Goal: Task Accomplishment & Management: Complete application form

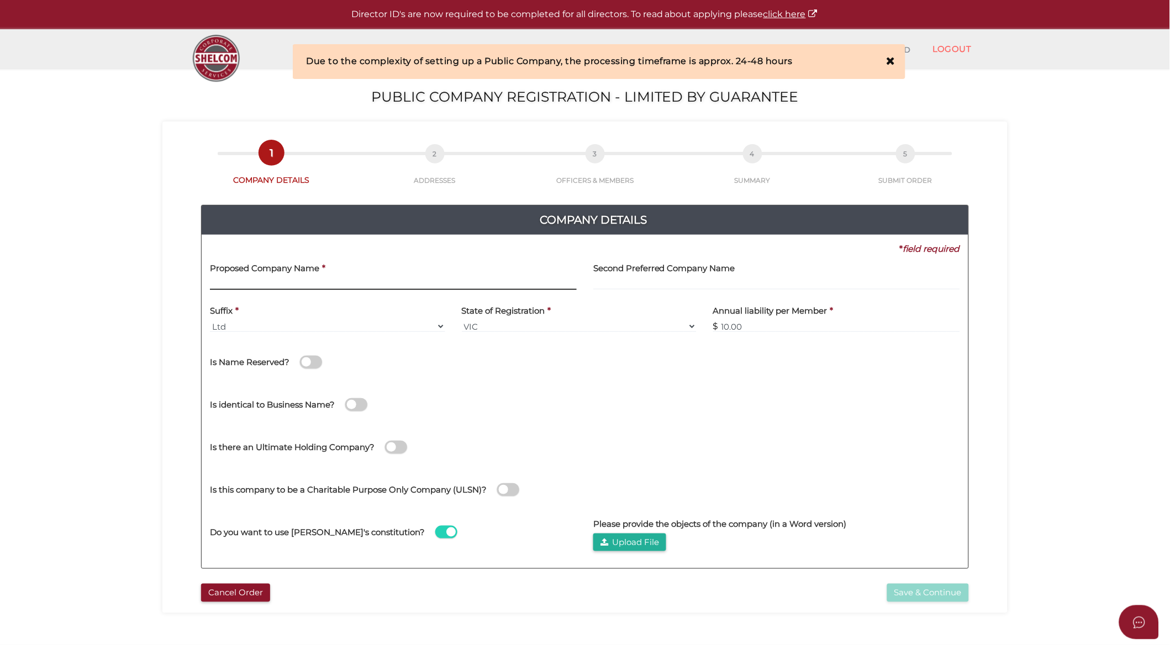
click at [336, 279] on input "text" at bounding box center [393, 284] width 367 height 12
paste input "CHC Gungahlin One"
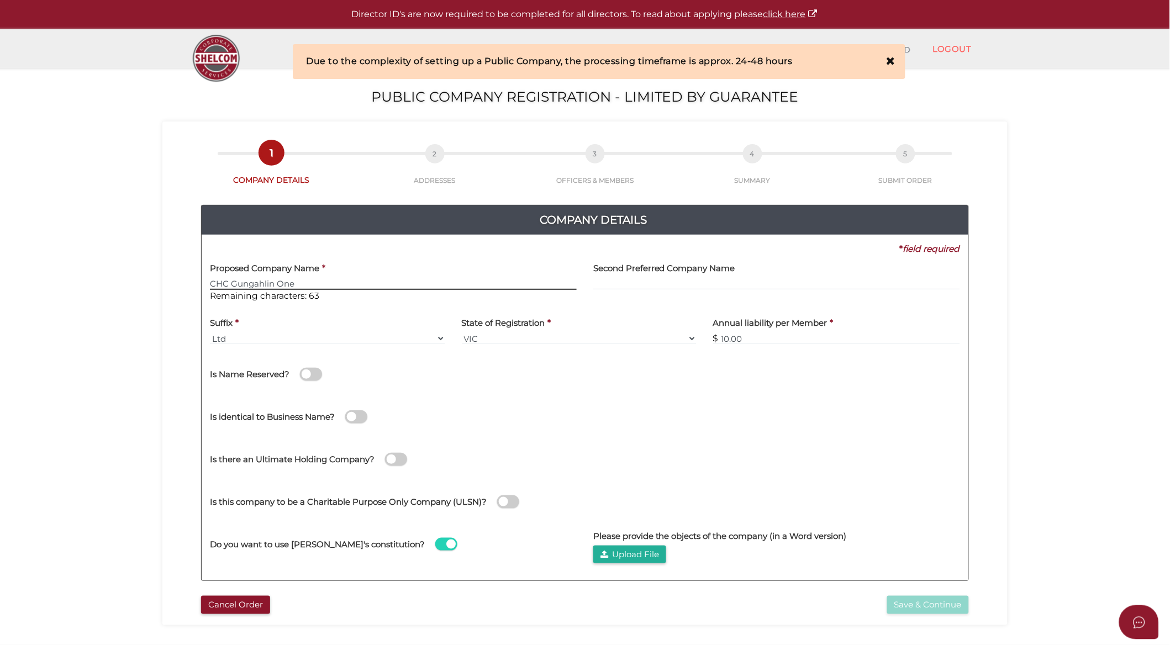
type input "CHC Gungahlin One"
click at [482, 340] on select "VIC ACT NSW NT QLD TAS WA SA" at bounding box center [579, 339] width 235 height 12
select select "ACT"
click at [462, 333] on select "VIC ACT NSW NT QLD TAS WA SA" at bounding box center [579, 339] width 235 height 12
click at [724, 479] on div "No Is there an Ultimate Holding Company? Company Name * ACN * Country of Regist…" at bounding box center [585, 459] width 750 height 43
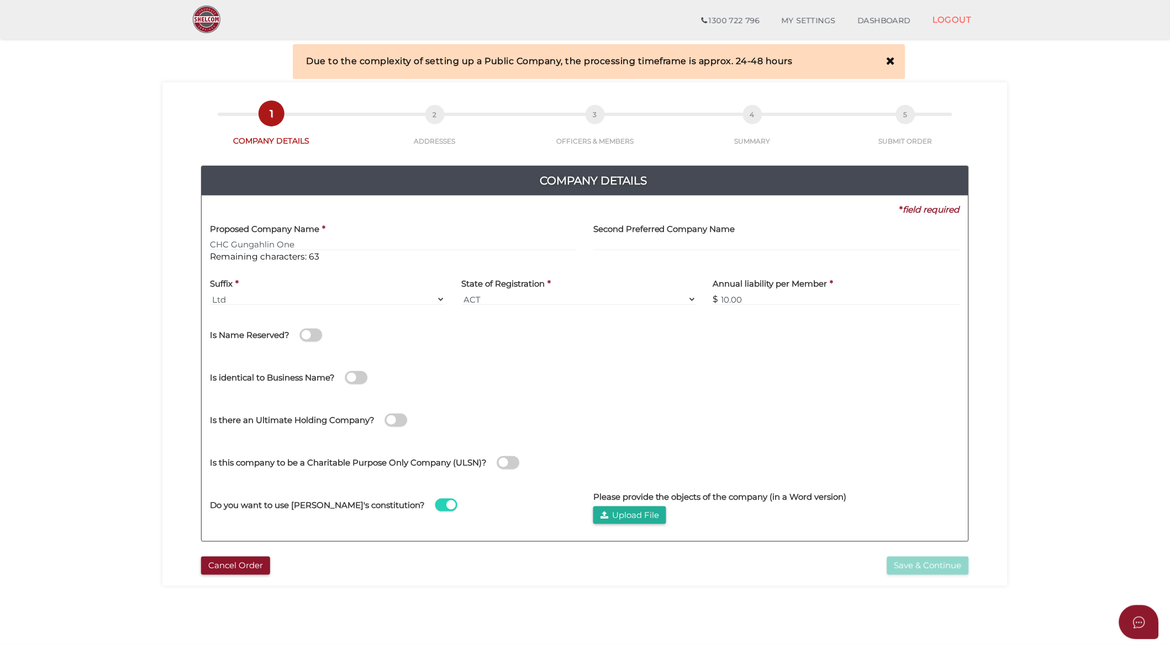
scroll to position [61, 0]
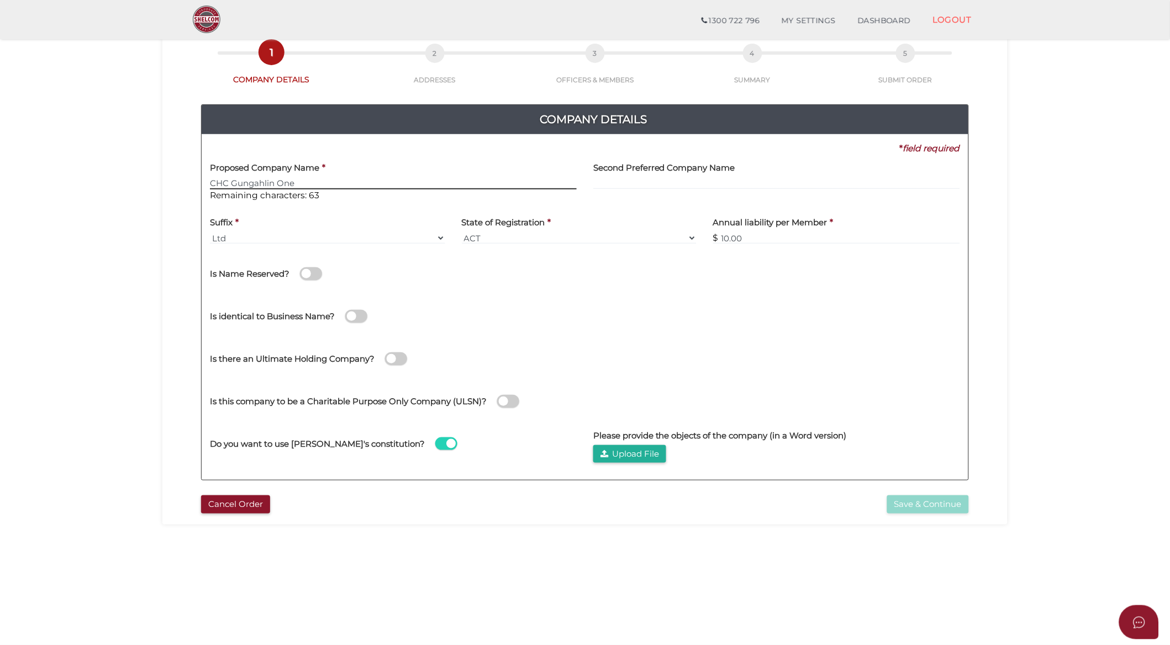
click at [333, 184] on input "CHC Gungahlin One" at bounding box center [393, 183] width 367 height 12
click at [505, 400] on span at bounding box center [508, 401] width 22 height 13
click at [0, 0] on input "checkbox" at bounding box center [0, 0] width 0 height 0
click at [505, 400] on span at bounding box center [508, 401] width 22 height 13
click at [0, 0] on input "checkbox" at bounding box center [0, 0] width 0 height 0
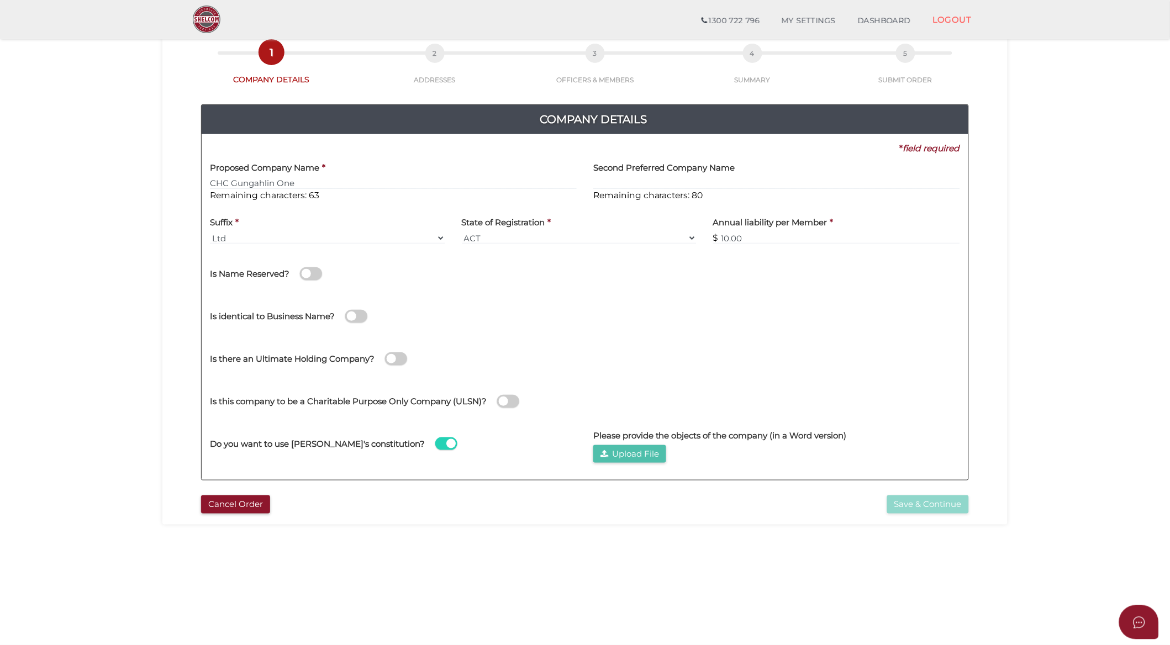
click at [649, 451] on button "Upload File" at bounding box center [629, 454] width 73 height 18
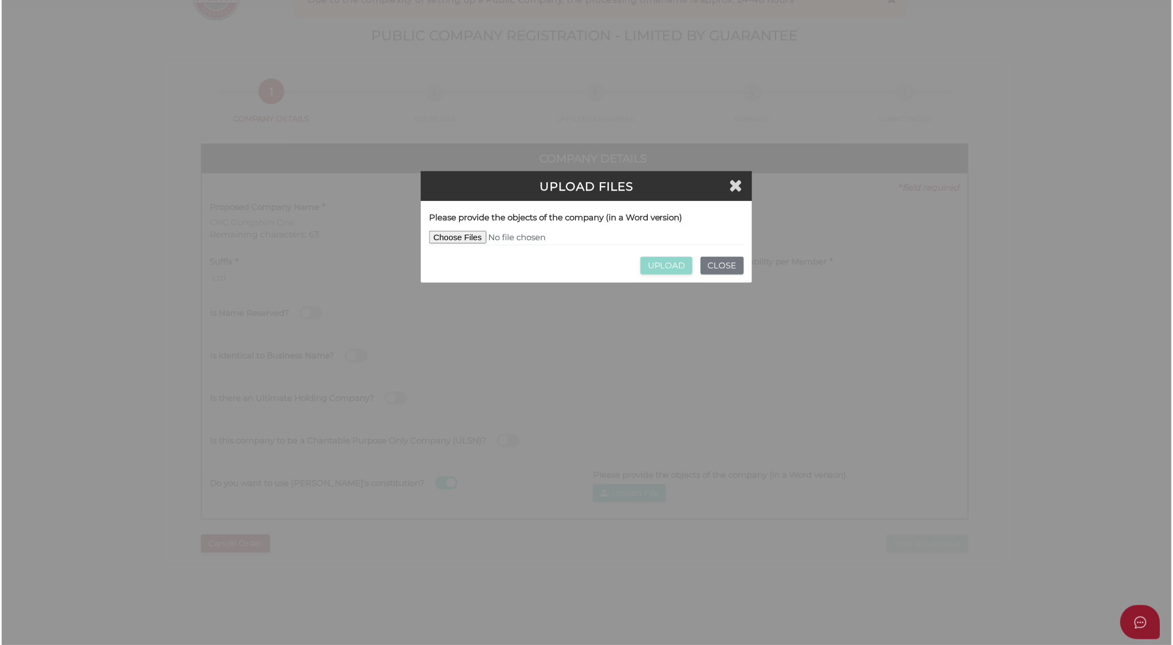
scroll to position [0, 0]
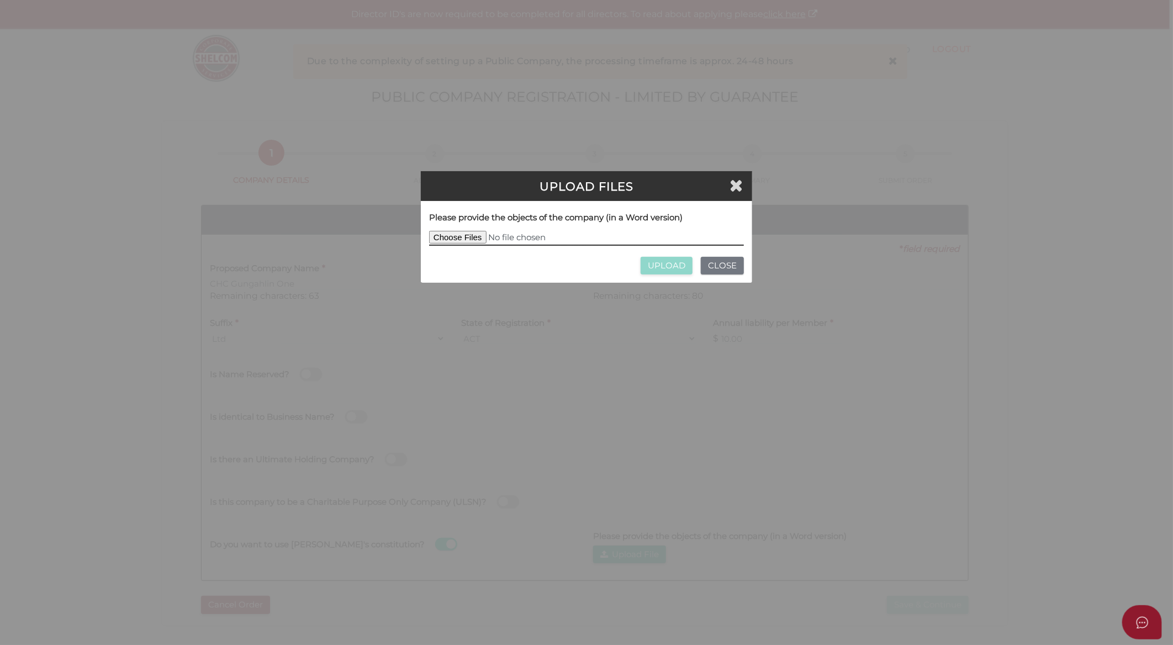
click at [467, 236] on input "file" at bounding box center [586, 238] width 315 height 15
type input "C:\fakepath\Test.docx"
click at [677, 266] on input "UPLOAD" at bounding box center [667, 266] width 52 height 18
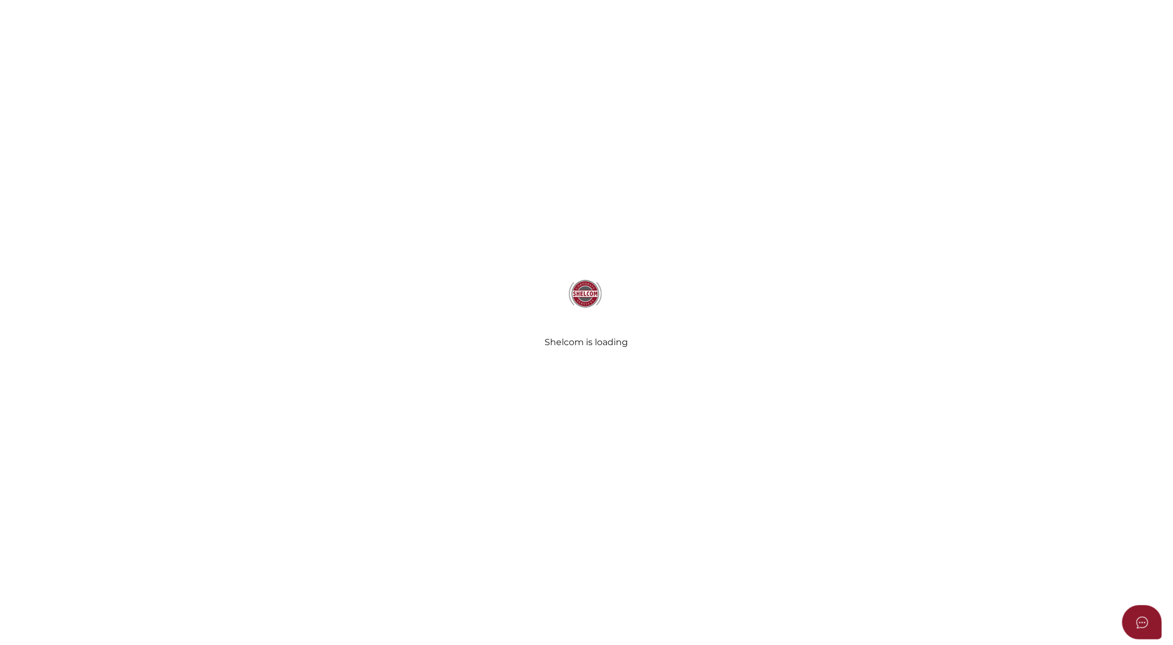
type input "CHC Gungahlin One"
select select "ACT"
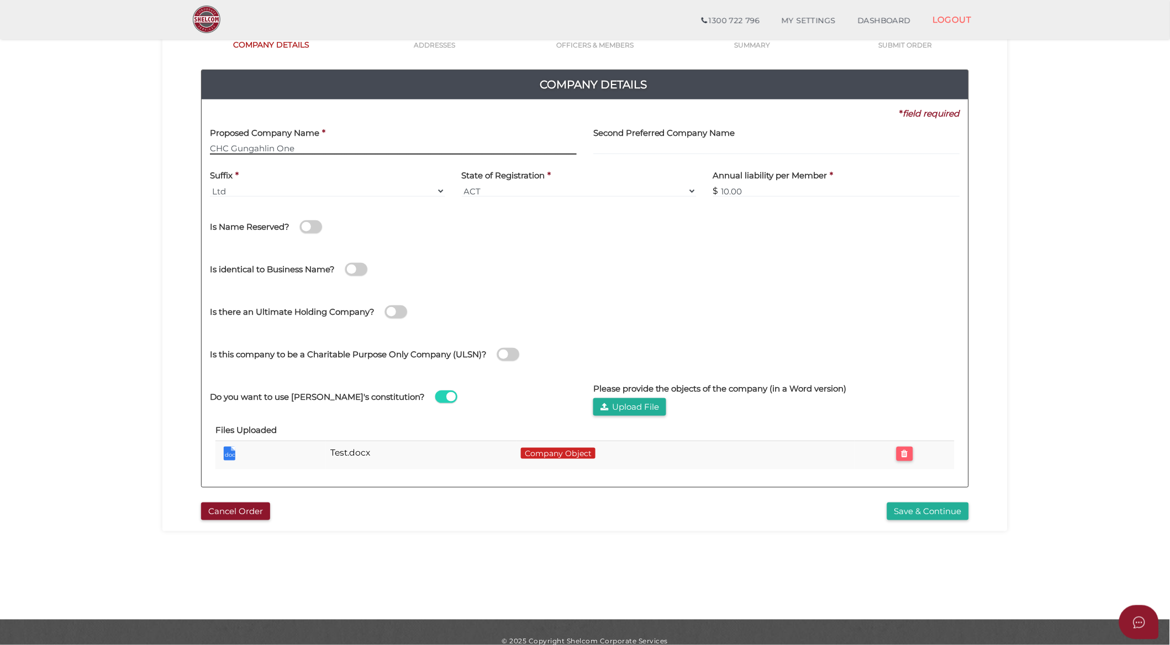
scroll to position [113, 0]
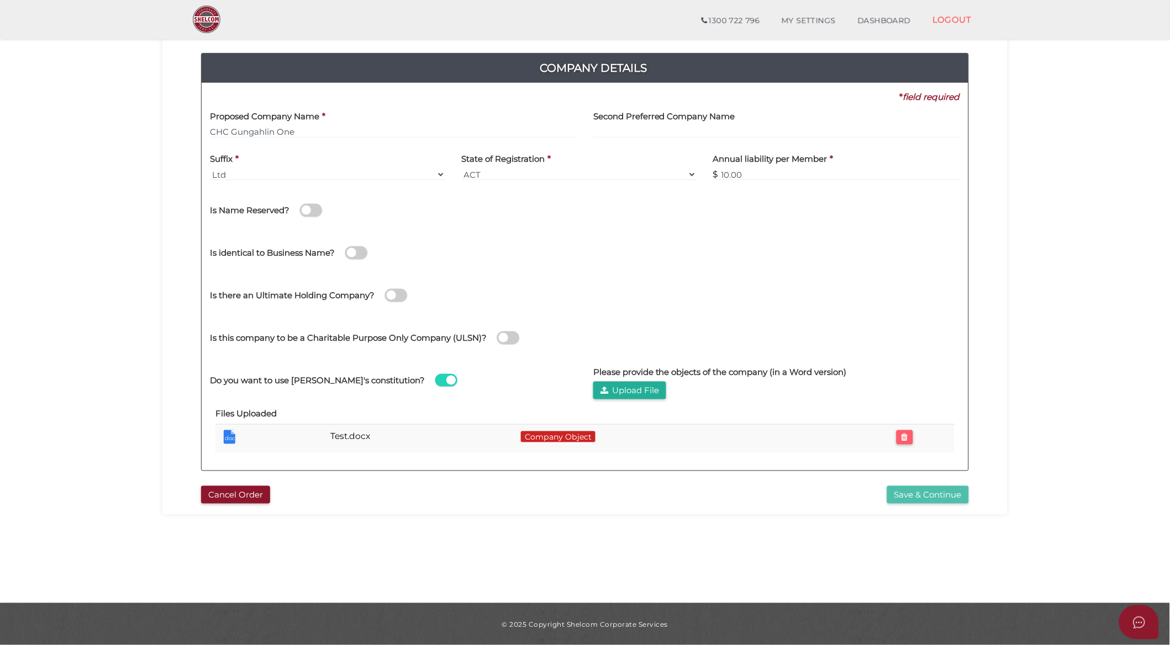
click at [908, 496] on button "Save & Continue" at bounding box center [928, 495] width 82 height 18
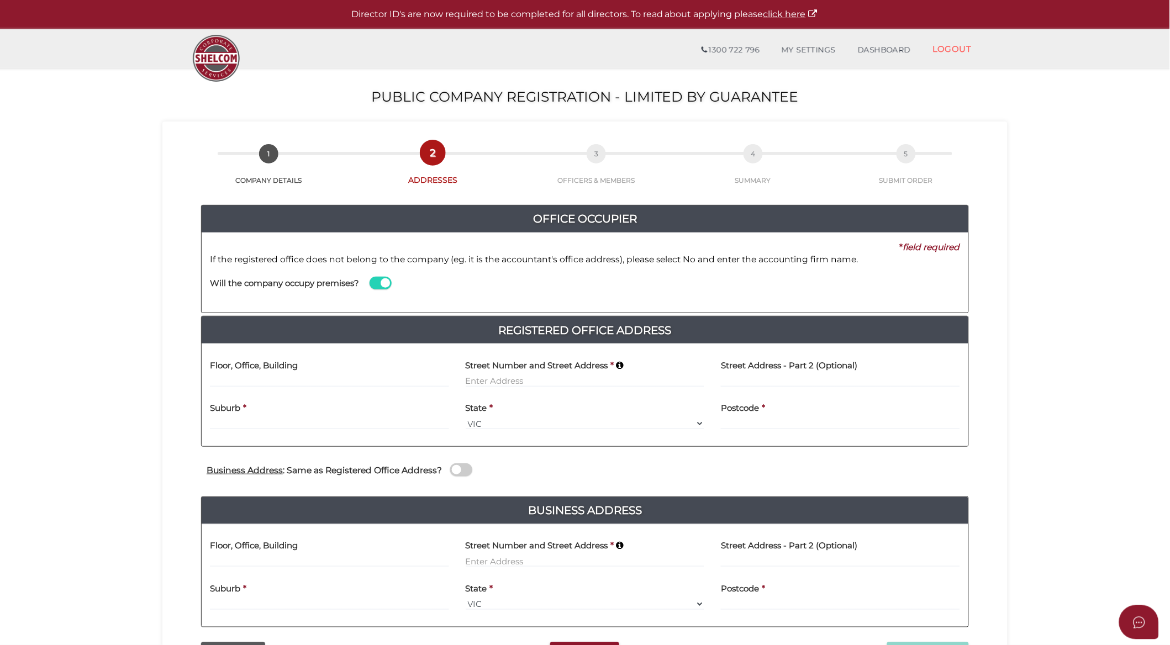
click at [166, 577] on div "c2c9726c15c9349d02cd7dc6e0572ba1 1 COMPANY DETAILS 2 ADDRESSES 3 OFFICERS & MEM…" at bounding box center [584, 397] width 845 height 550
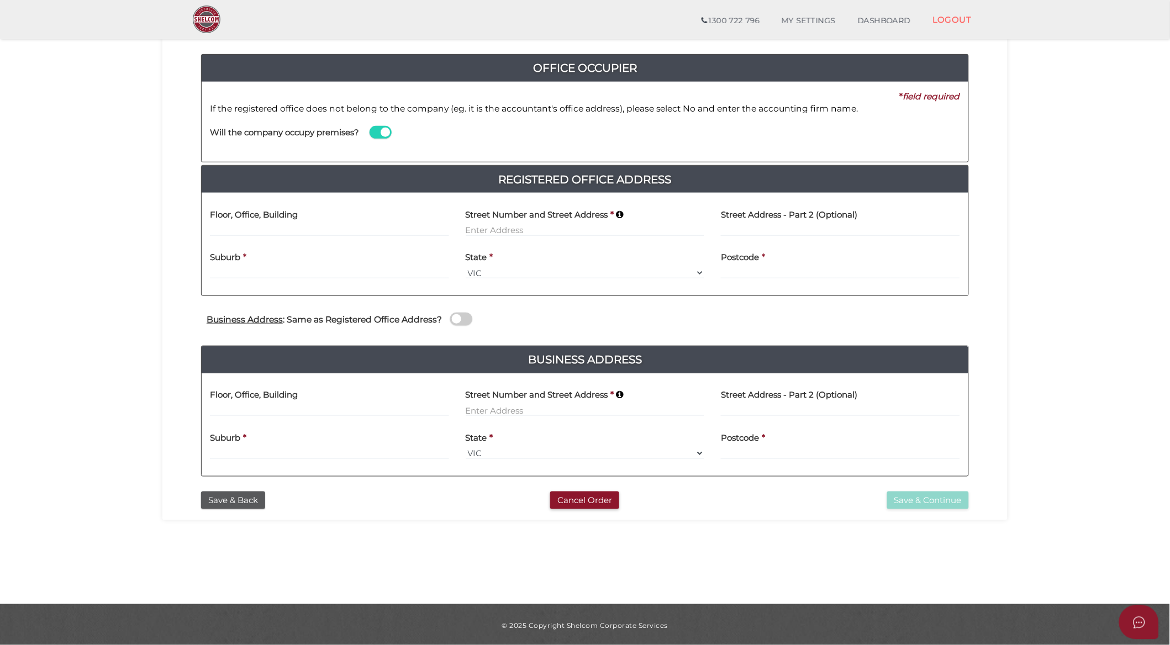
scroll to position [113, 0]
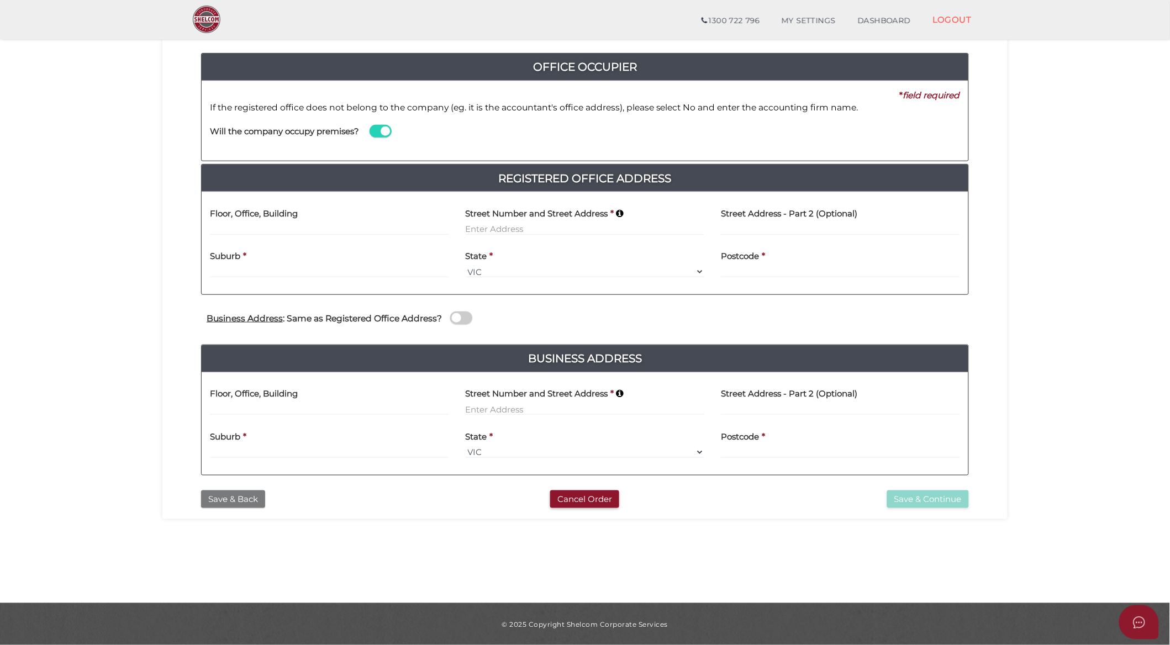
click at [247, 499] on button "Save & Back" at bounding box center [233, 499] width 64 height 18
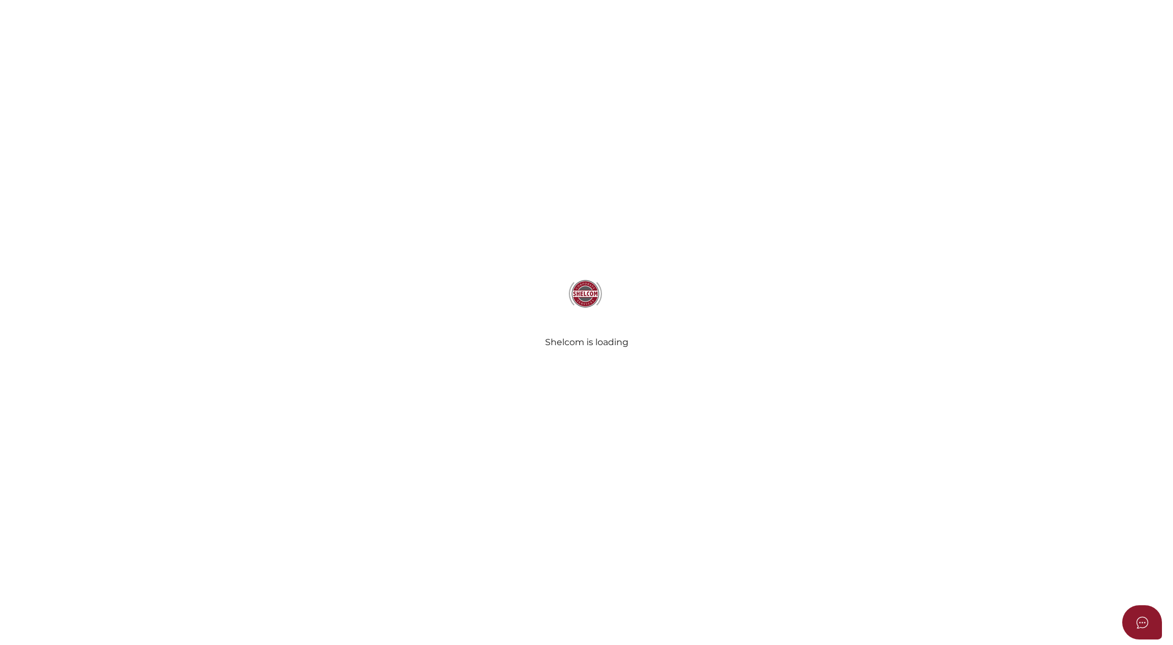
select select "ACT"
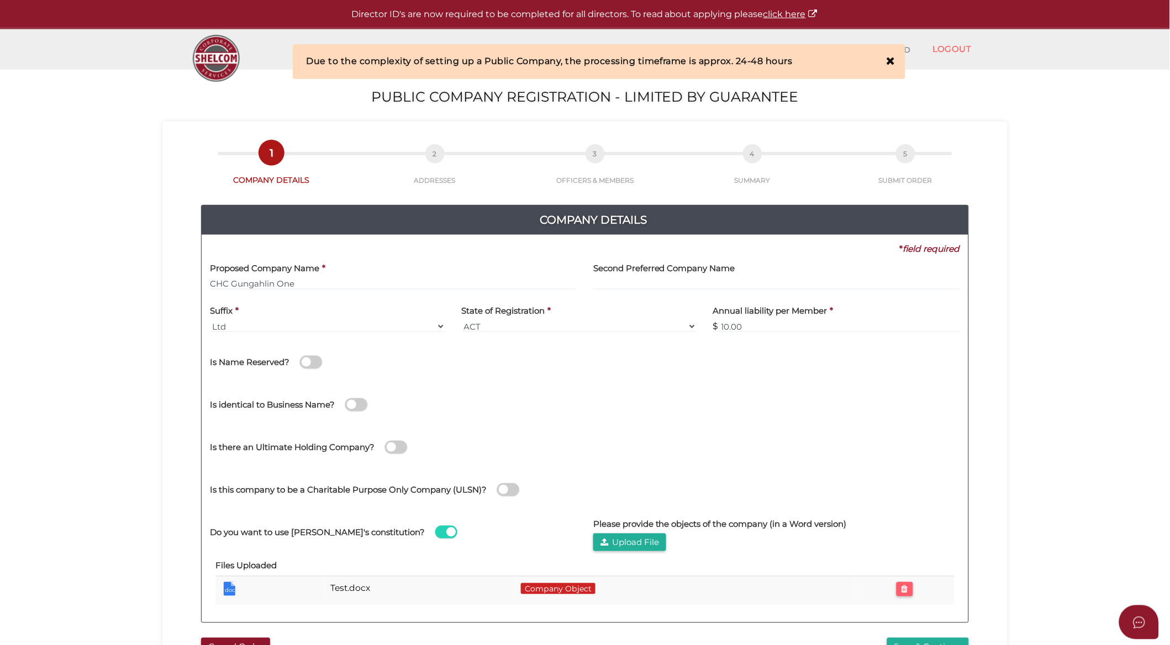
click at [360, 405] on span at bounding box center [356, 404] width 22 height 13
click at [0, 0] on input "checkbox" at bounding box center [0, 0] width 0 height 0
click at [403, 450] on span at bounding box center [396, 447] width 22 height 13
click at [0, 0] on input "checkbox" at bounding box center [0, 0] width 0 height 0
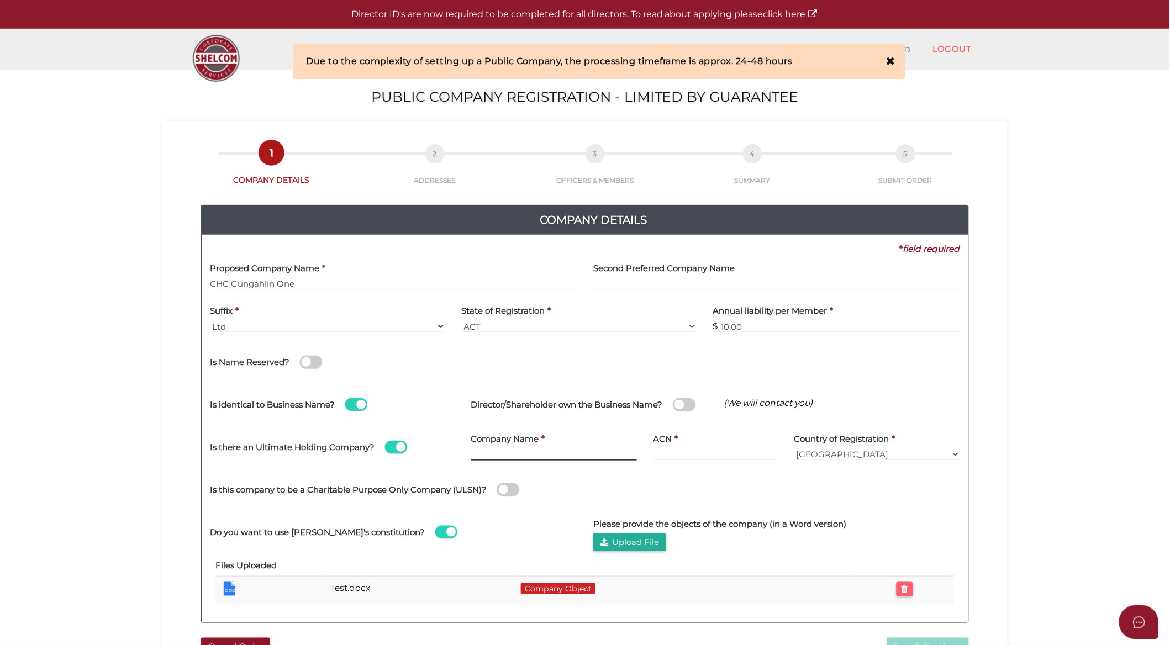
click at [522, 453] on input at bounding box center [554, 455] width 166 height 12
paste input "Community Housing Canberra Ltd"
type input "Community Housing Canberra Ltd"
click at [673, 456] on input at bounding box center [715, 455] width 124 height 12
paste input "081 354 7"
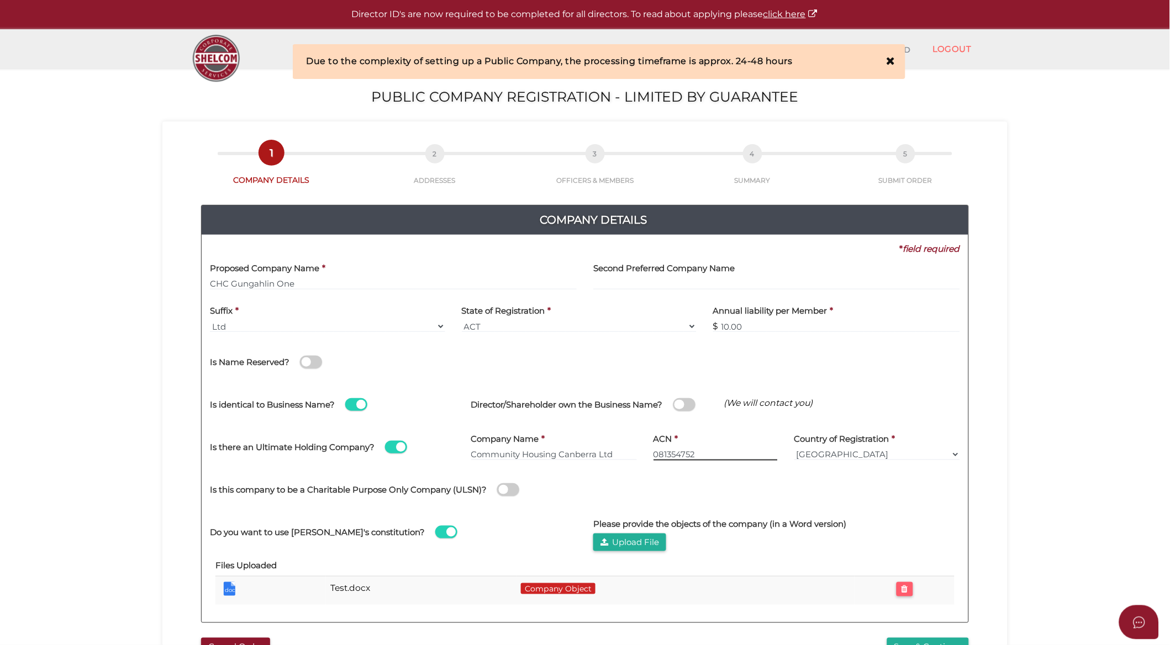
type input "081354752"
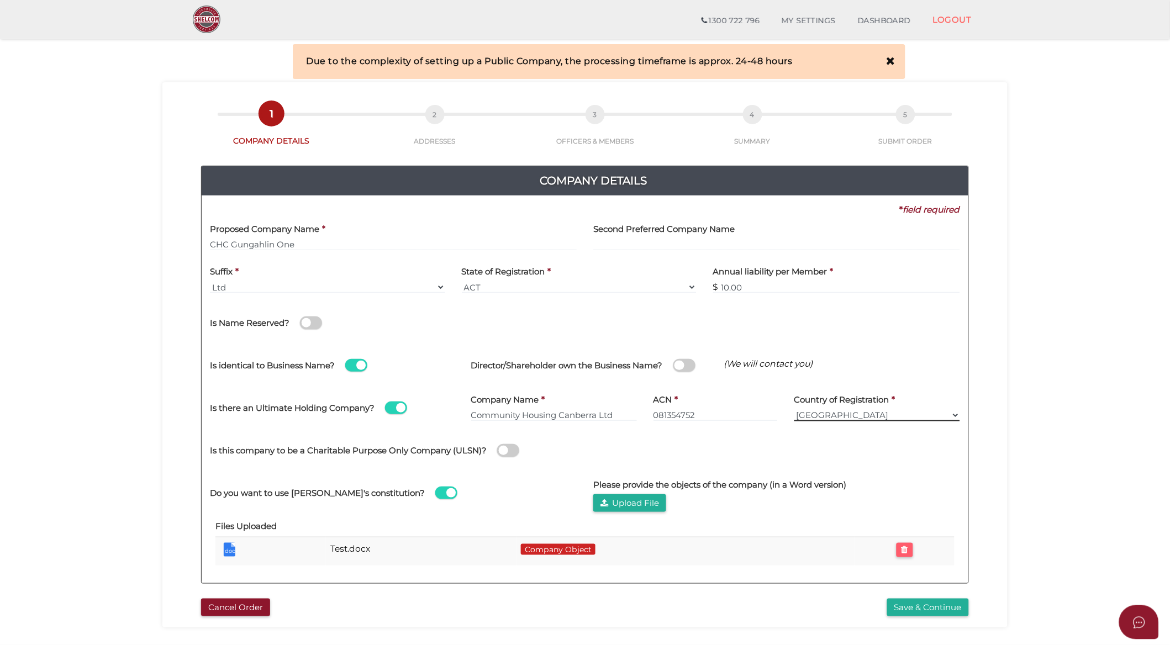
scroll to position [61, 0]
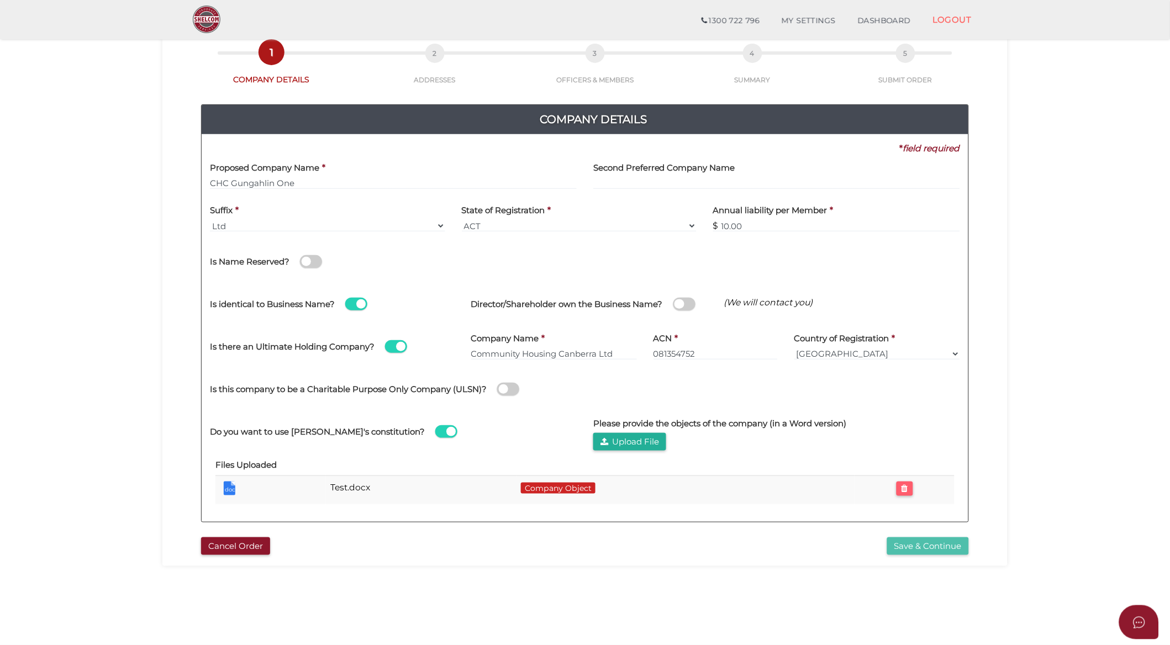
click at [959, 542] on button "Save & Continue" at bounding box center [928, 546] width 82 height 18
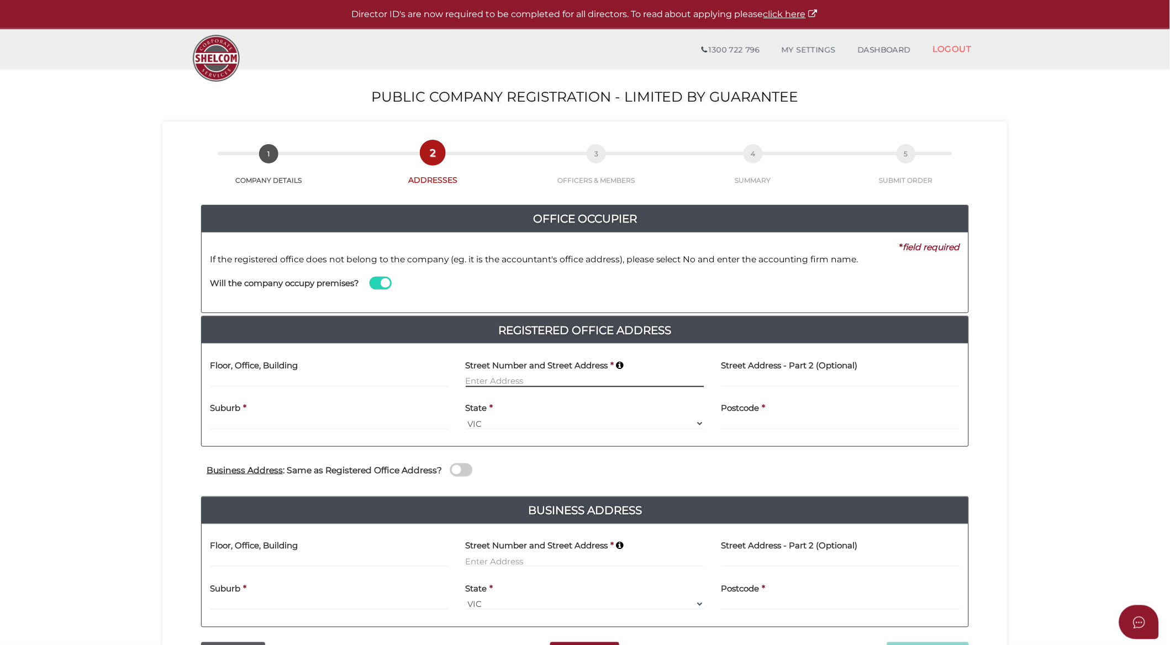
click at [503, 378] on input at bounding box center [585, 381] width 239 height 12
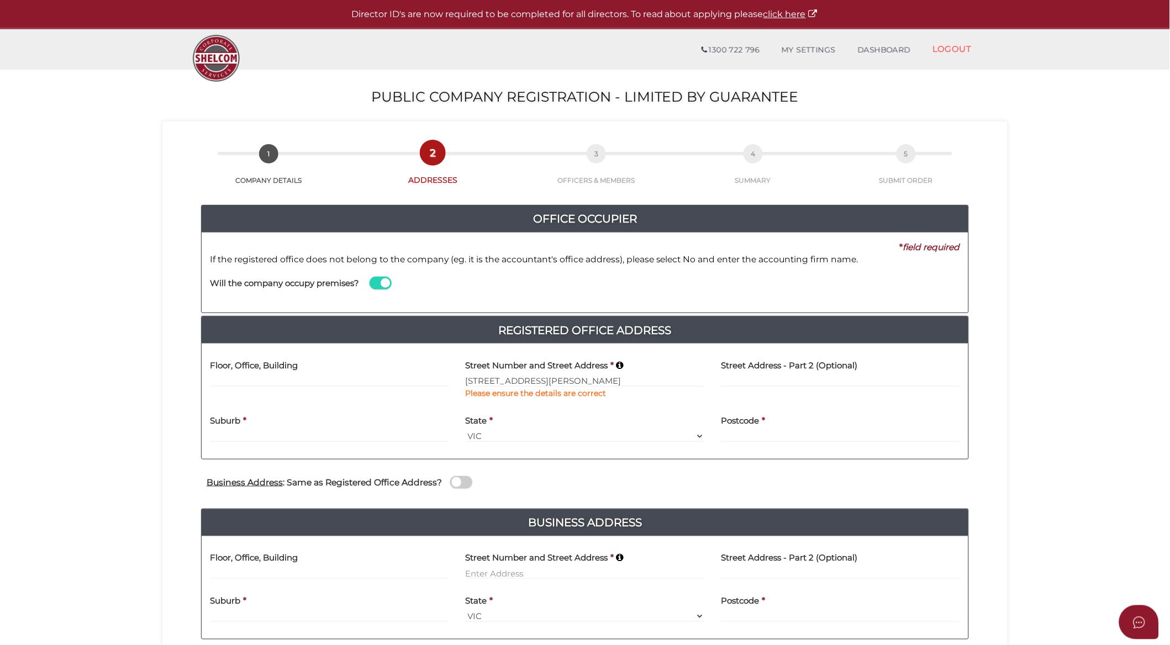
type input "29"
type input "[GEOGRAPHIC_DATA]"
select select "ACT"
type input "2617"
click at [313, 383] on input at bounding box center [329, 381] width 239 height 12
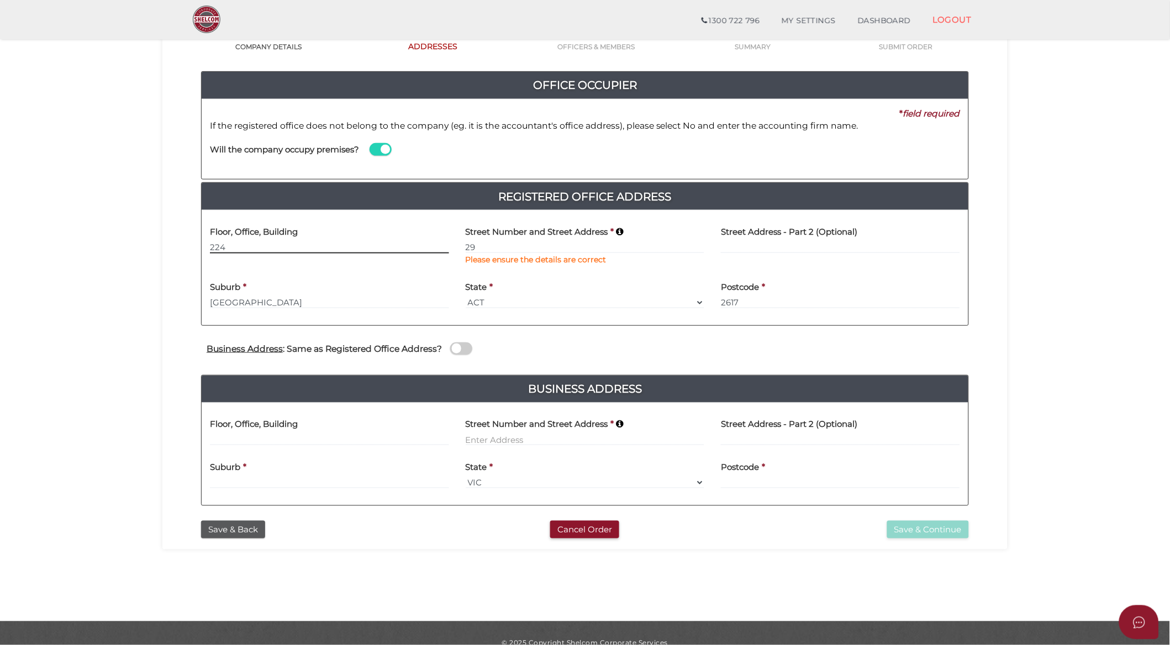
scroll to position [113, 0]
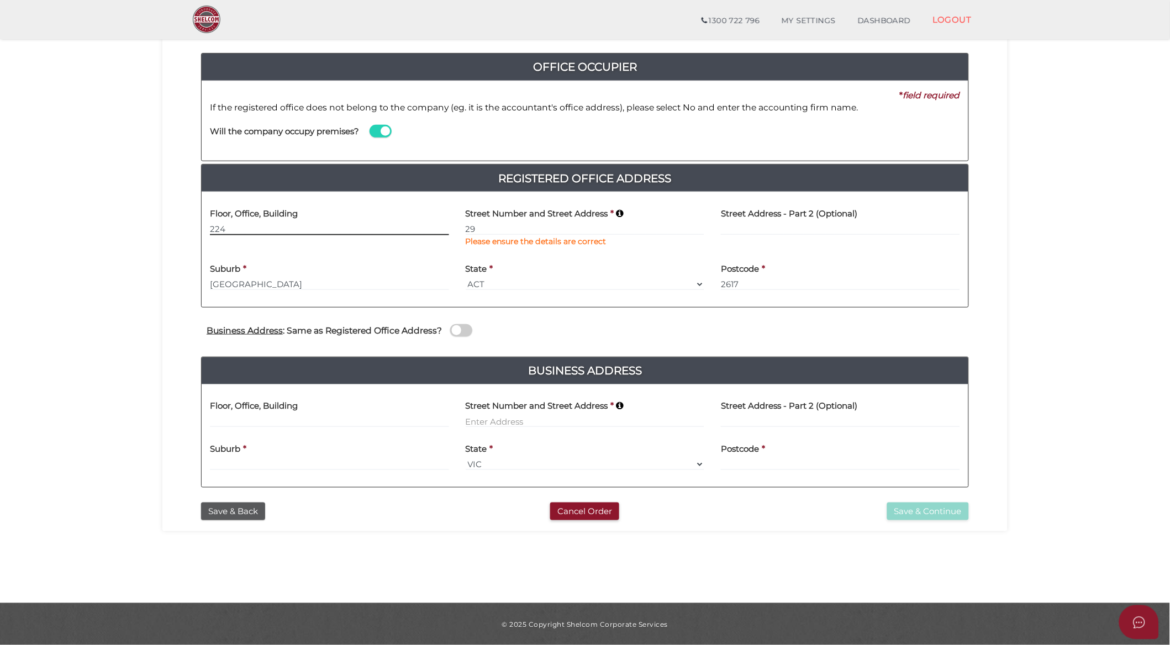
type input "224"
click at [461, 331] on span at bounding box center [461, 330] width 22 height 13
click at [0, 0] on input "checkbox" at bounding box center [0, 0] width 0 height 0
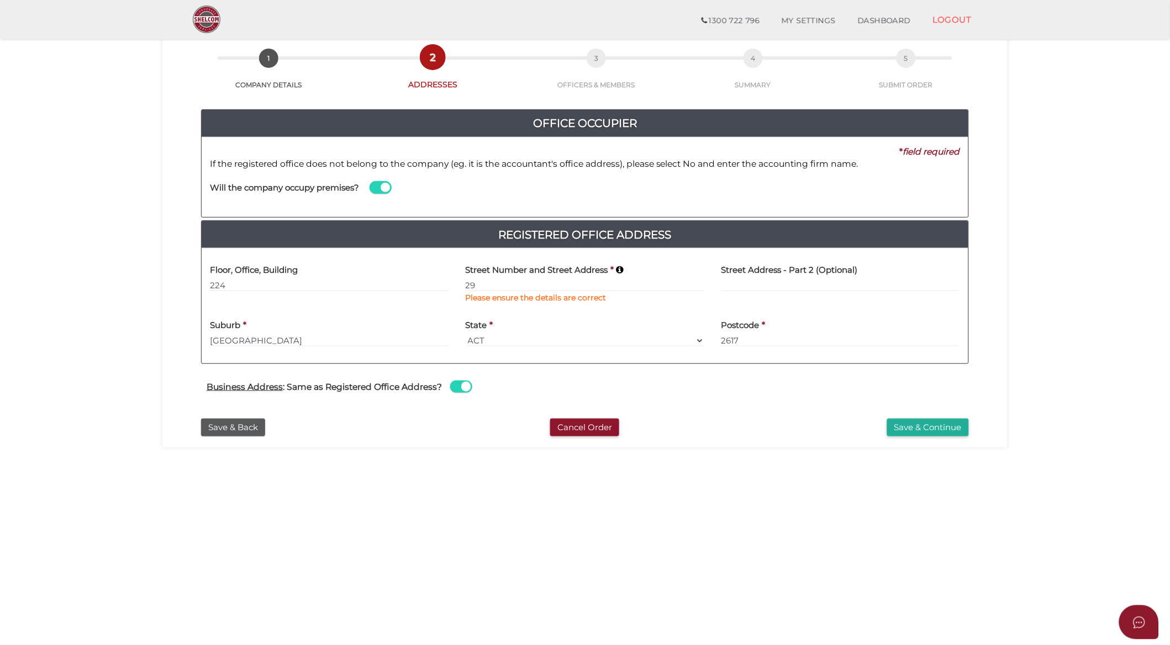
scroll to position [0, 0]
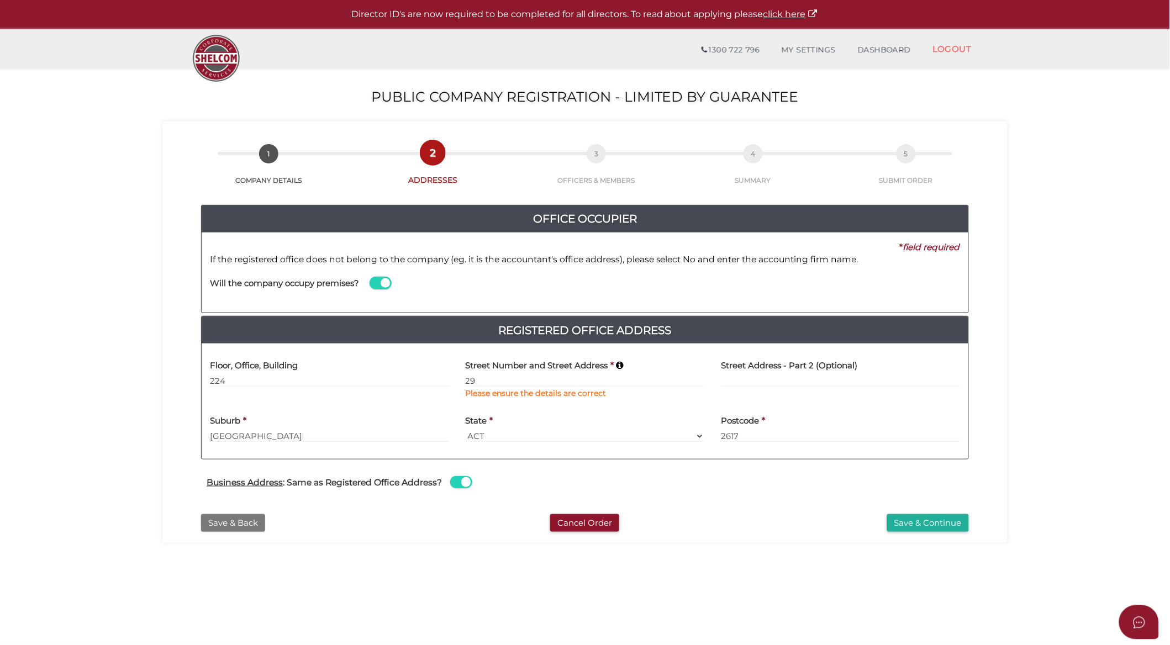
click at [245, 523] on button "Save & Back" at bounding box center [233, 523] width 64 height 18
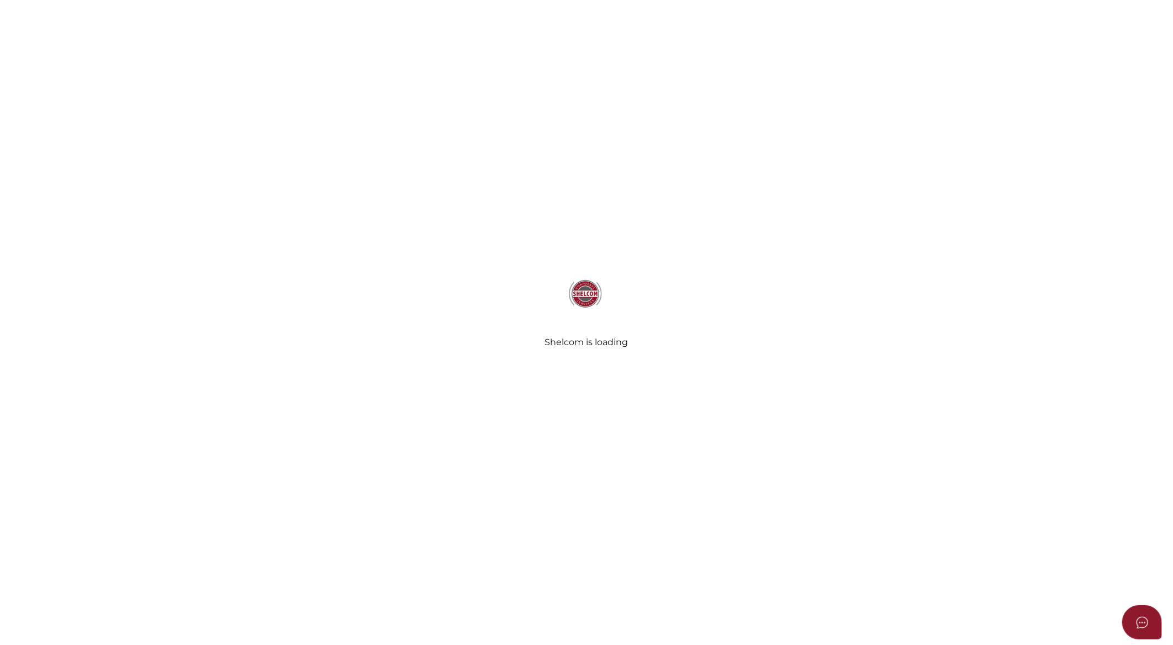
type input "CHC Gungahlin One"
select select "ACT"
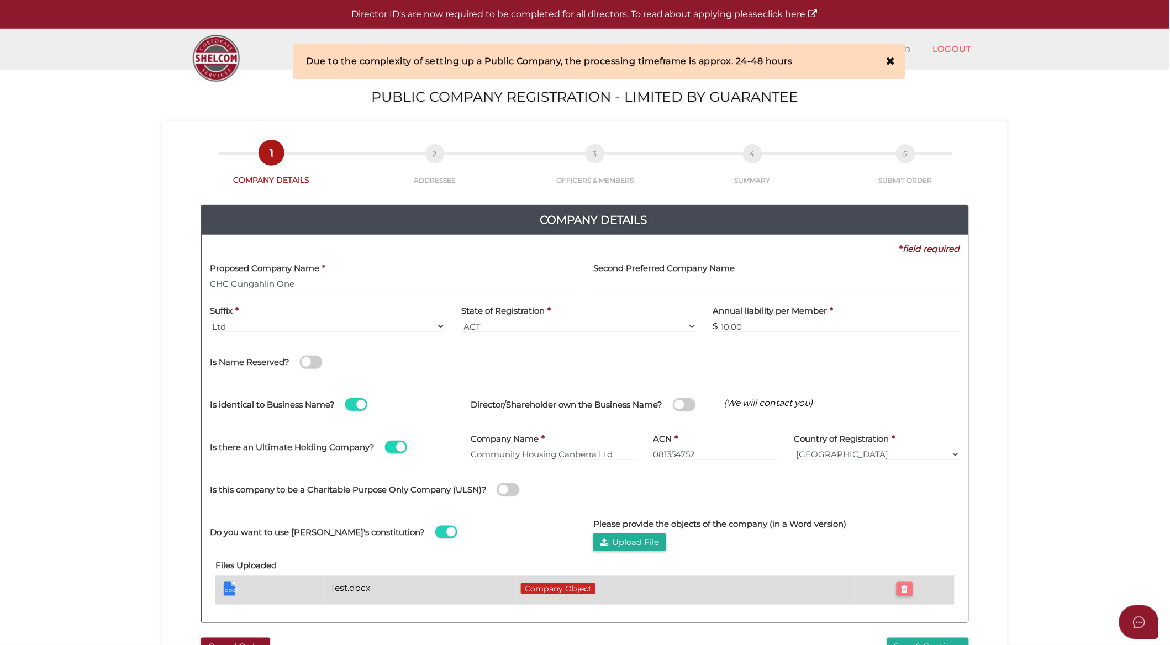
click at [906, 592] on icon at bounding box center [904, 589] width 7 height 8
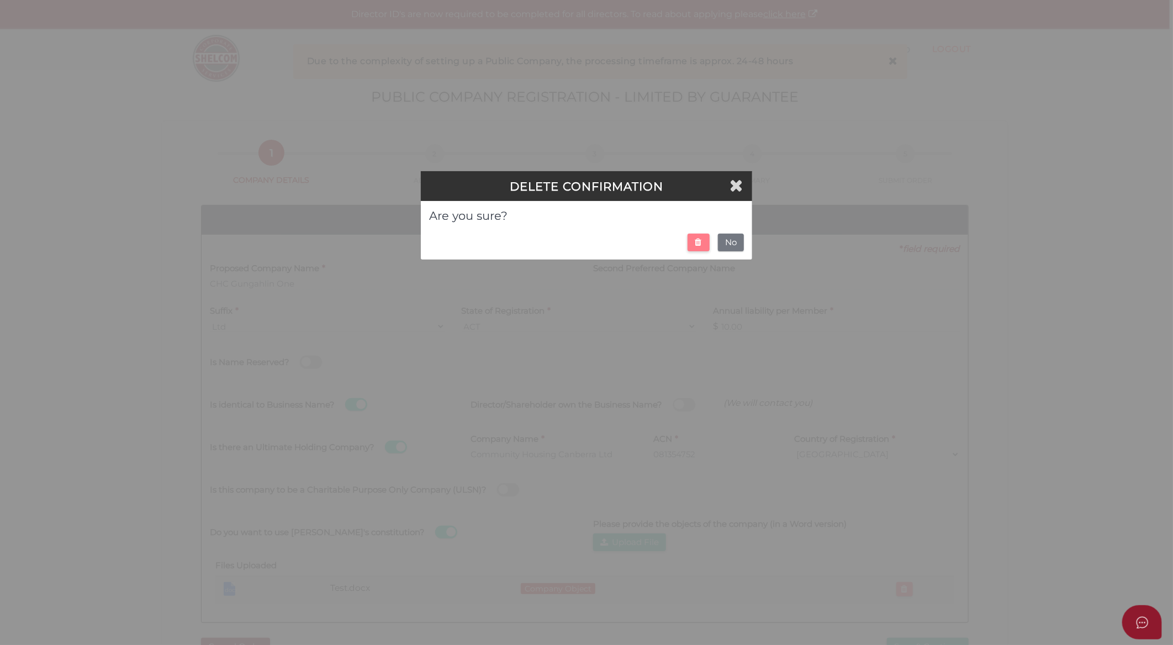
click at [697, 245] on icon at bounding box center [698, 242] width 7 height 8
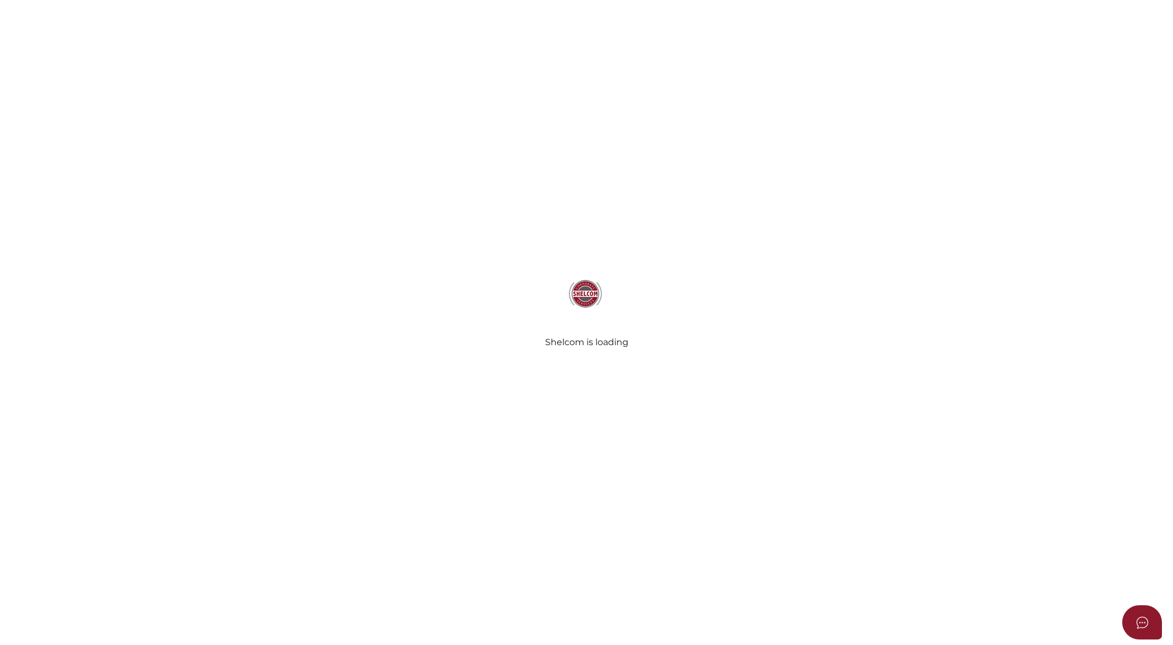
select select "ACT"
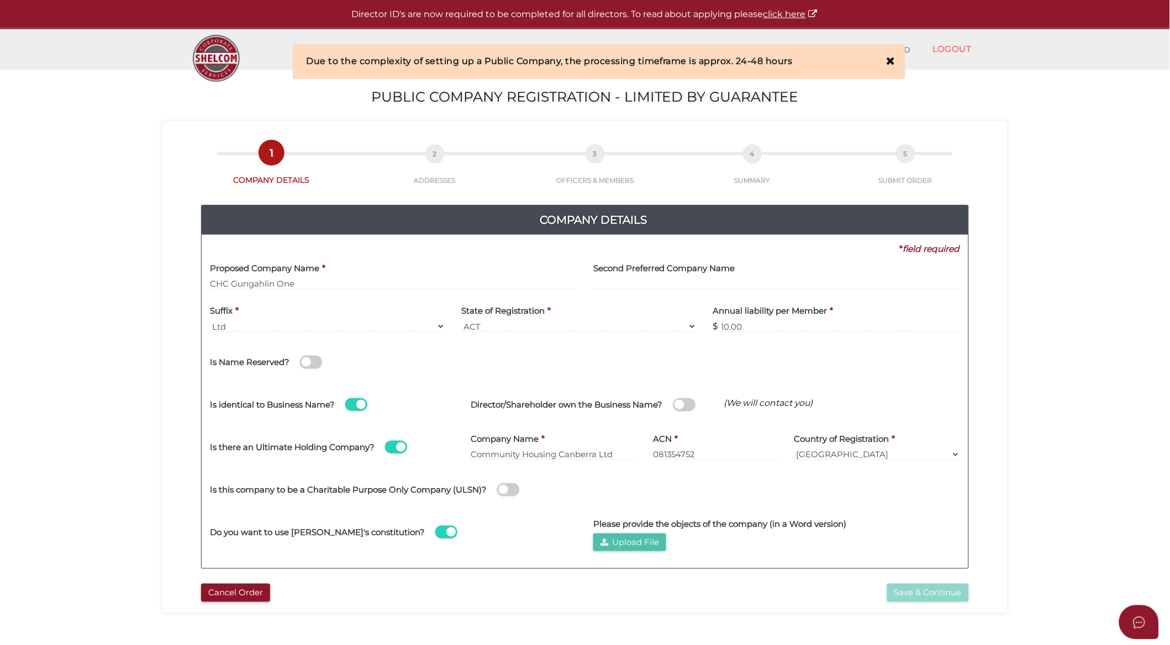
click at [614, 545] on button "Upload File" at bounding box center [629, 543] width 73 height 18
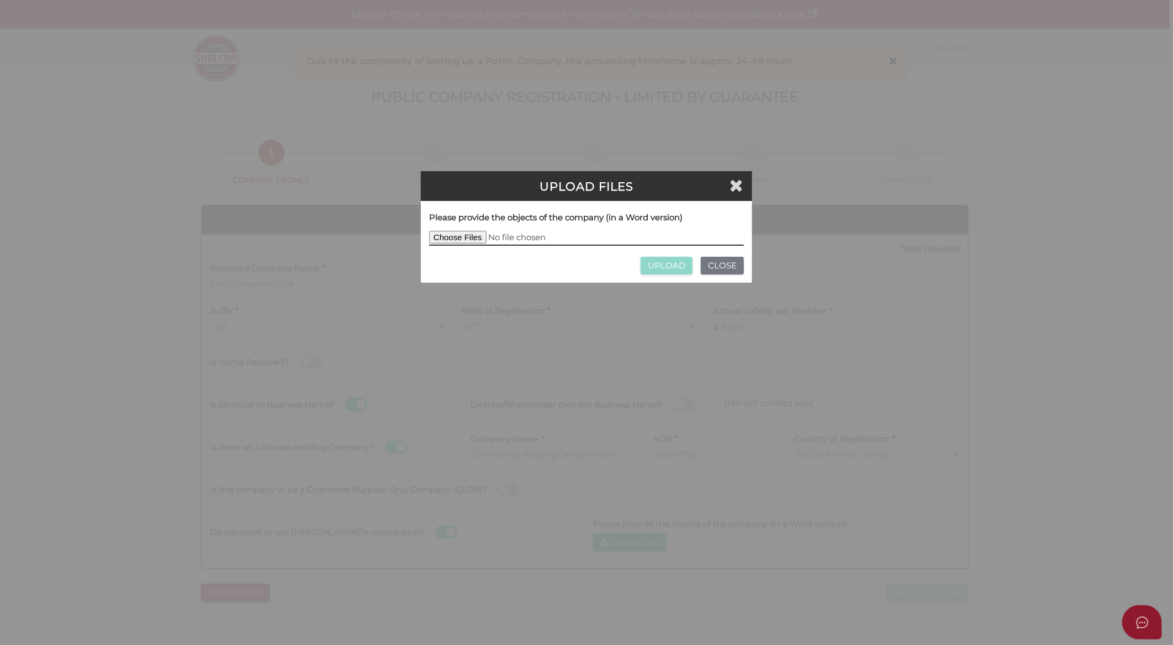
click at [473, 236] on input "file" at bounding box center [586, 238] width 315 height 15
type input "C:\fakepath\Company objectives.docx"
click at [658, 269] on input "UPLOAD" at bounding box center [667, 266] width 52 height 18
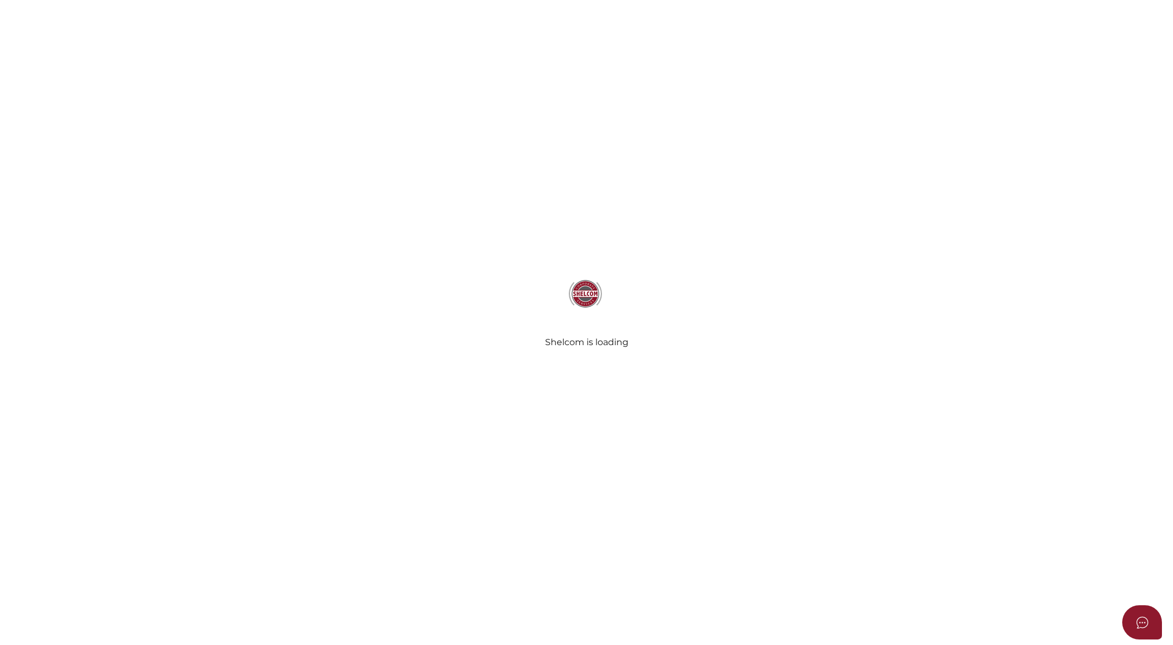
select select "ACT"
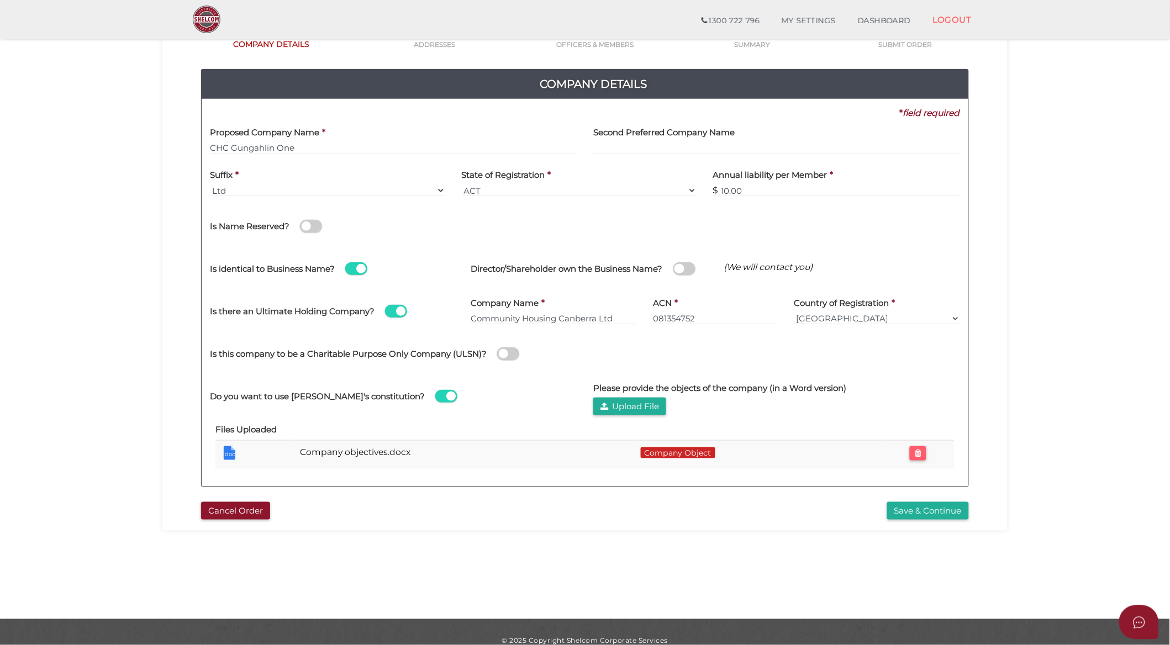
scroll to position [113, 0]
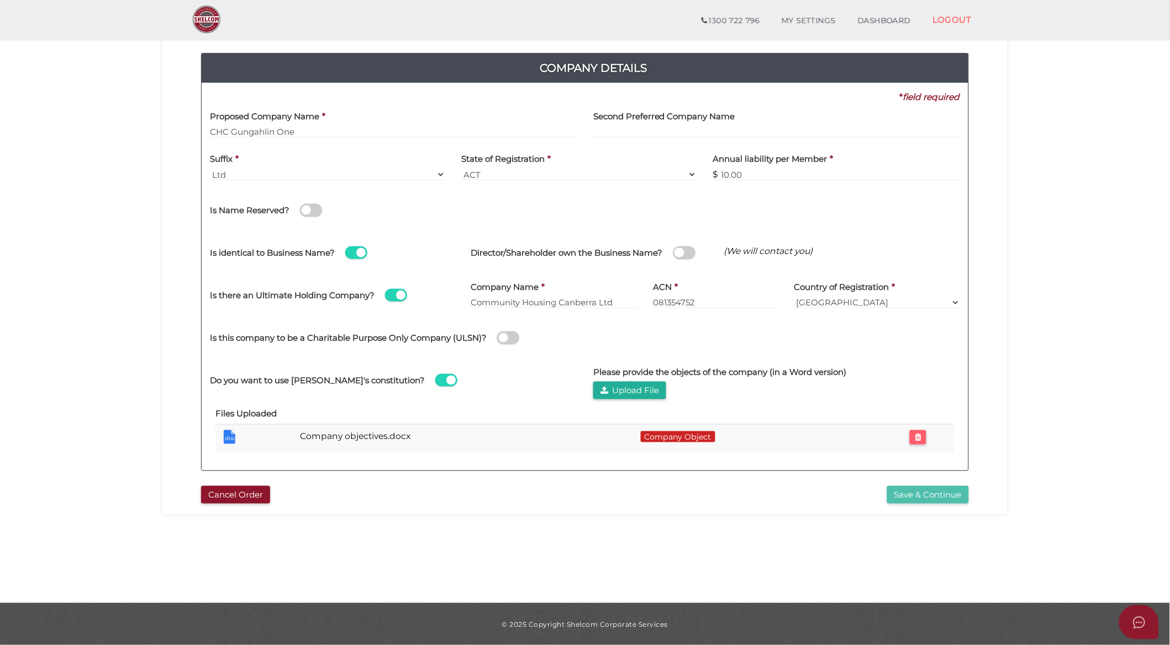
click at [959, 495] on button "Save & Continue" at bounding box center [928, 495] width 82 height 18
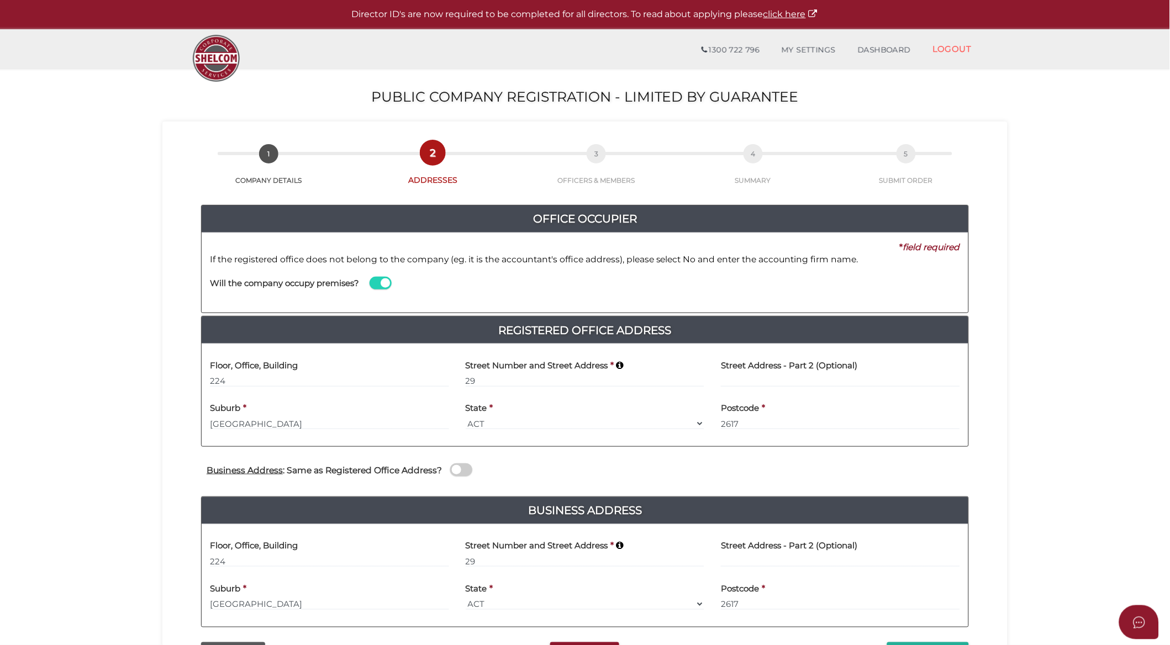
click at [72, 585] on section "Public Company Registration - Limited by Guarantee c2c9726c15c9349d02cd7dc6e057…" at bounding box center [585, 411] width 1170 height 687
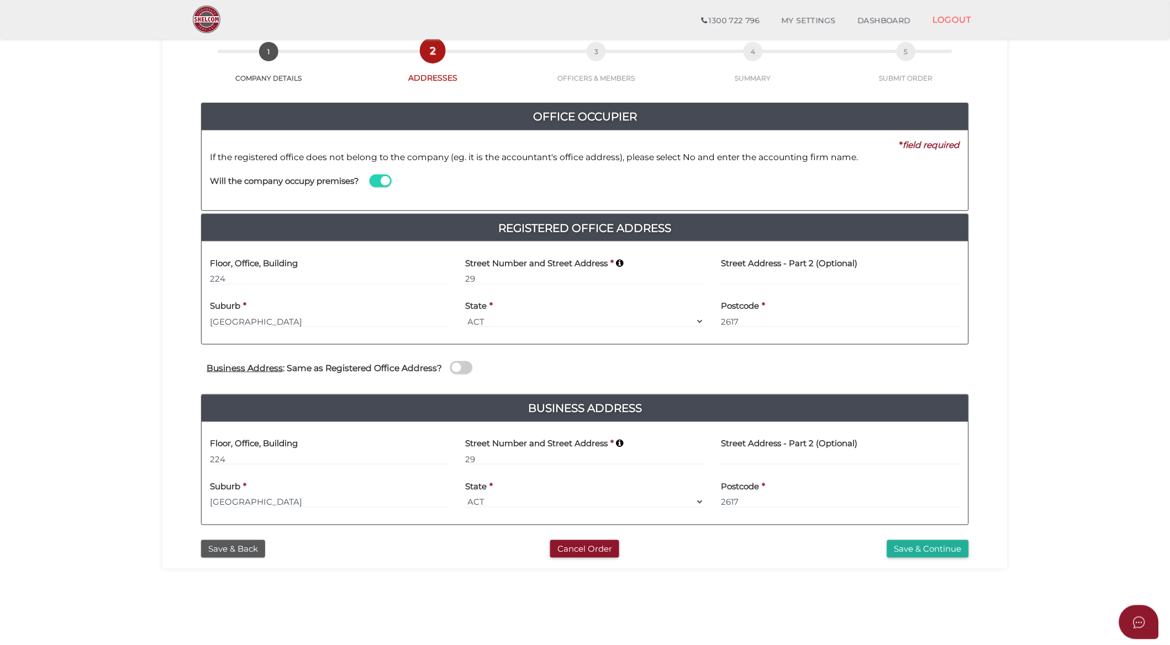
scroll to position [113, 0]
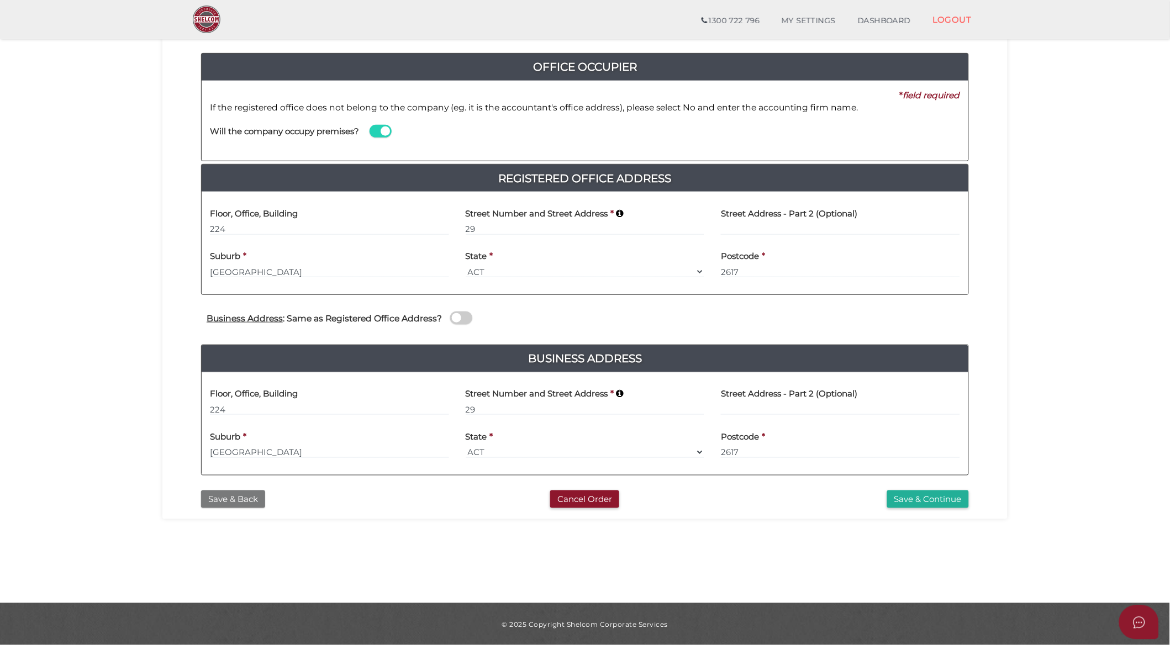
click at [240, 496] on button "Save & Back" at bounding box center [233, 499] width 64 height 18
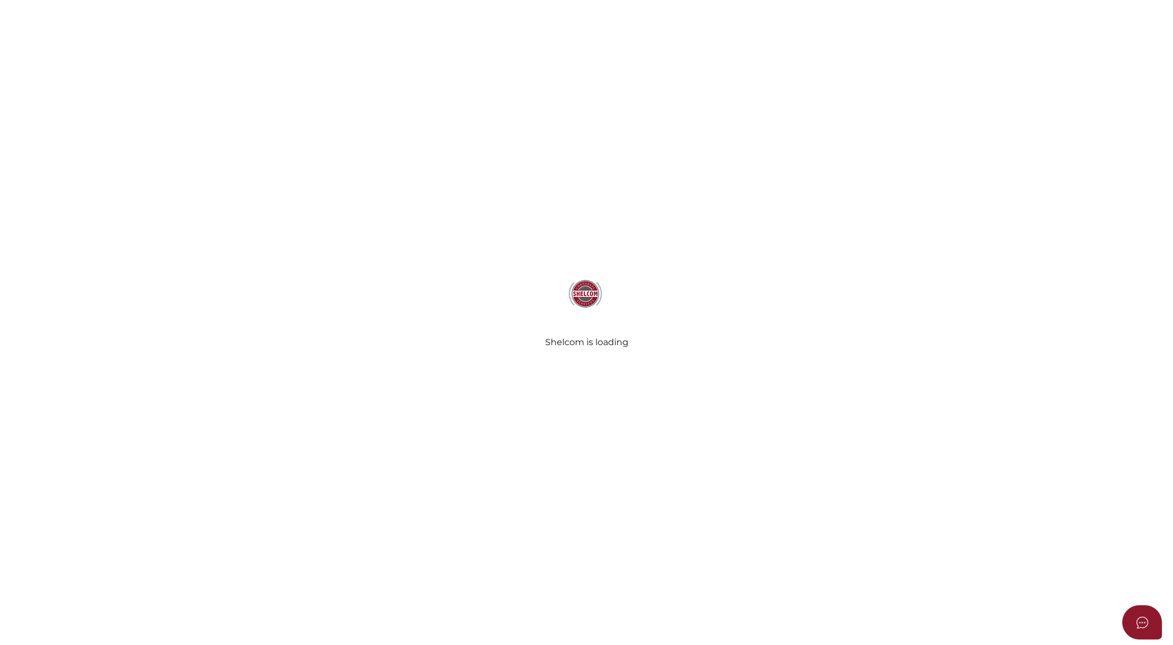
select select "ACT"
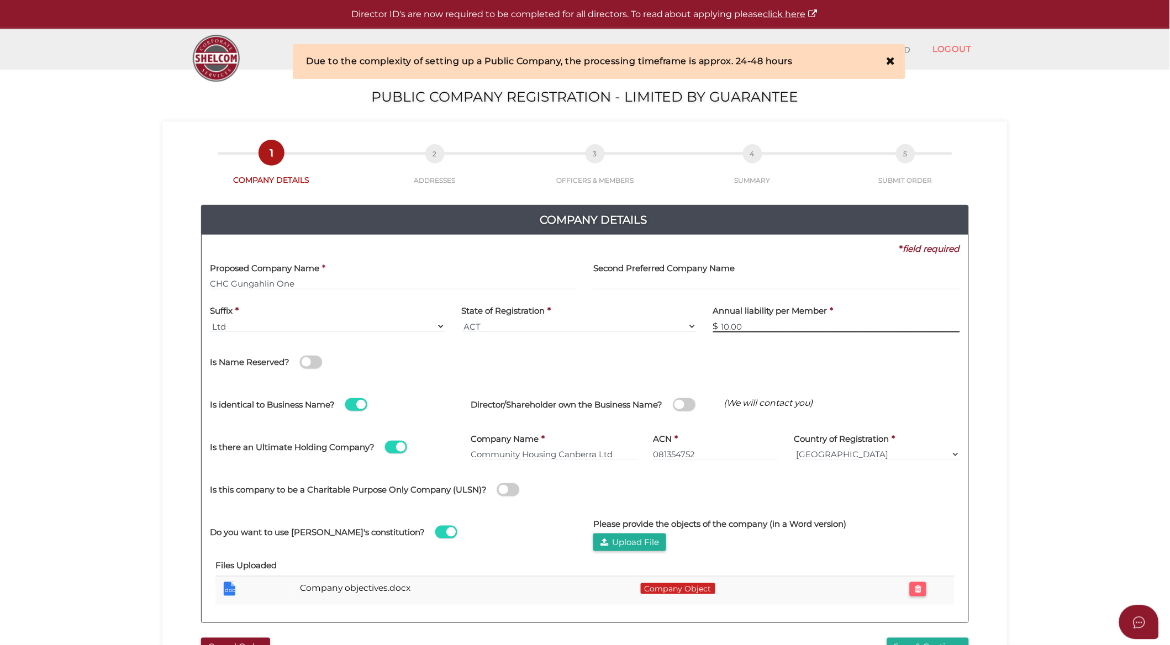
drag, startPoint x: 768, startPoint y: 332, endPoint x: 688, endPoint y: 330, distance: 80.1
click at [688, 330] on div "Suffix * Ltd Ltd Ltd. Limited ACT State of Registration * VIC ACT [GEOGRAPHIC_D…" at bounding box center [585, 319] width 767 height 43
type input "0"
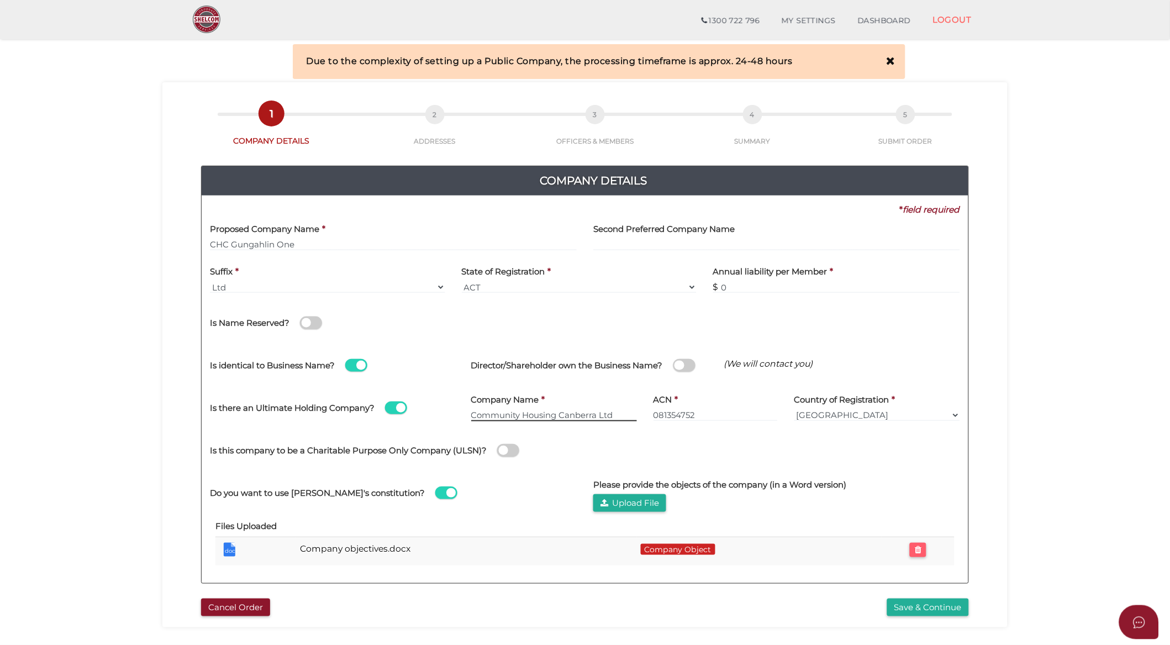
scroll to position [61, 0]
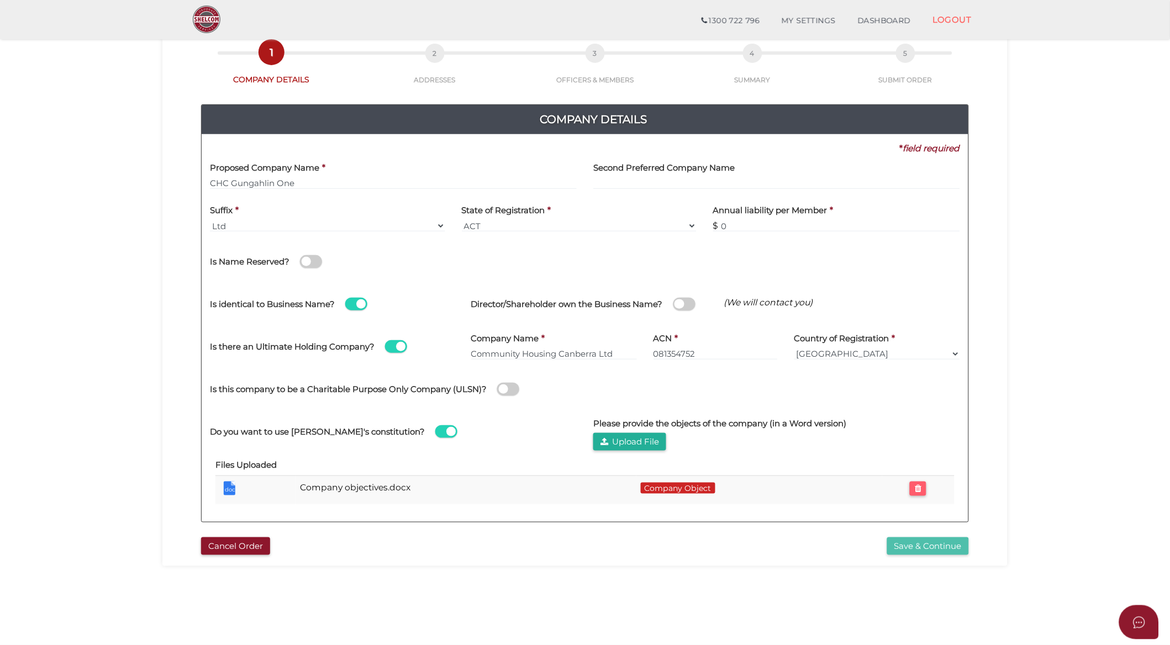
click at [929, 542] on button "Save & Continue" at bounding box center [928, 546] width 82 height 18
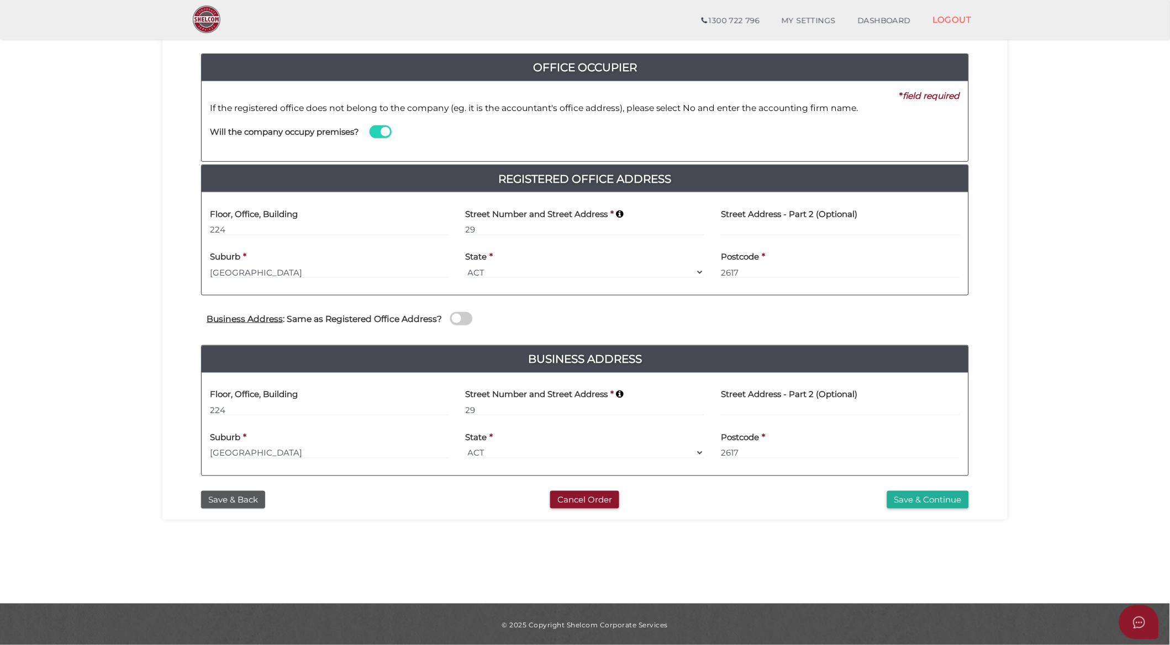
scroll to position [113, 0]
click at [926, 497] on button "Save & Continue" at bounding box center [928, 499] width 82 height 18
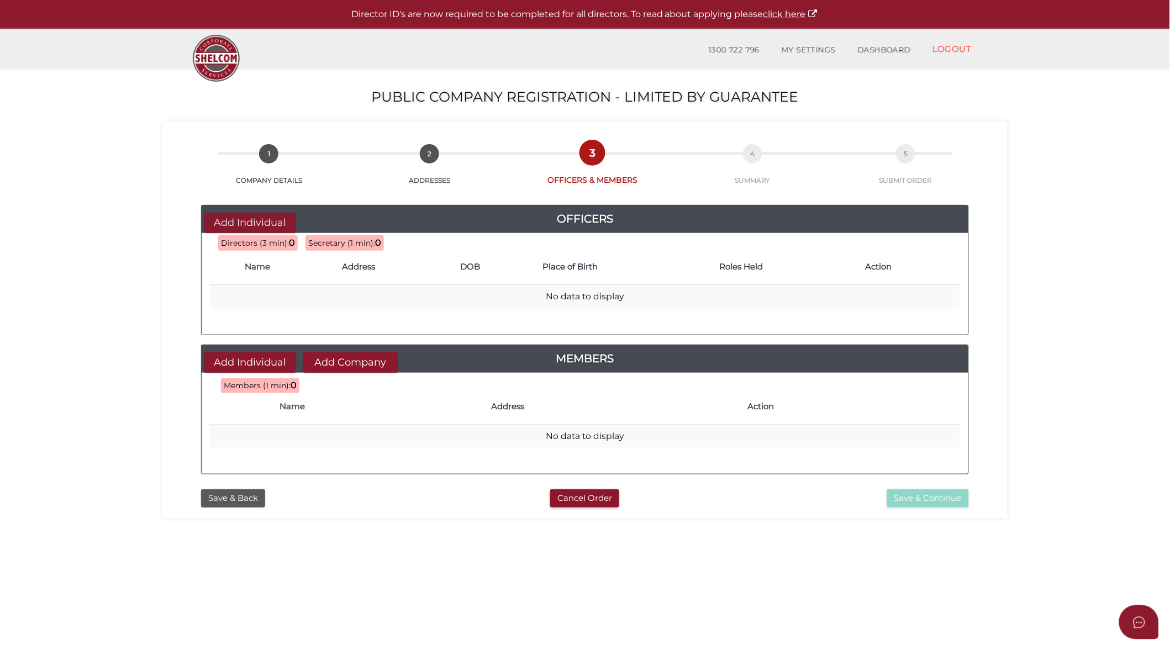
click at [238, 221] on button "Add Individual" at bounding box center [250, 223] width 92 height 20
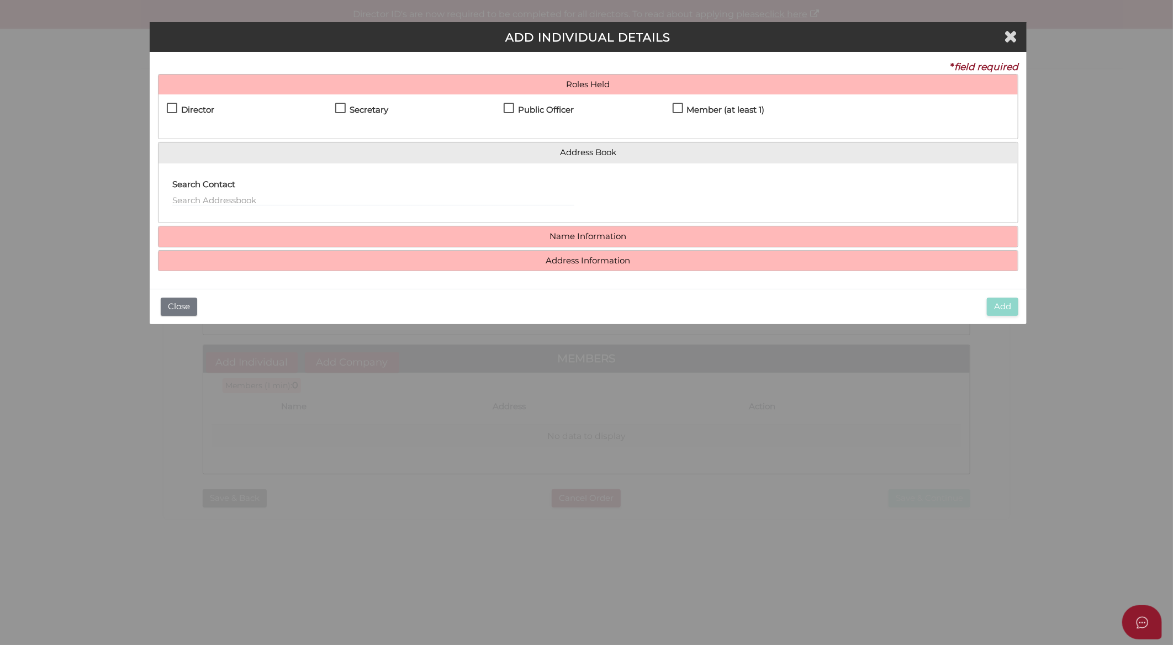
click at [172, 107] on label "Director" at bounding box center [191, 113] width 48 height 14
checkbox input "true"
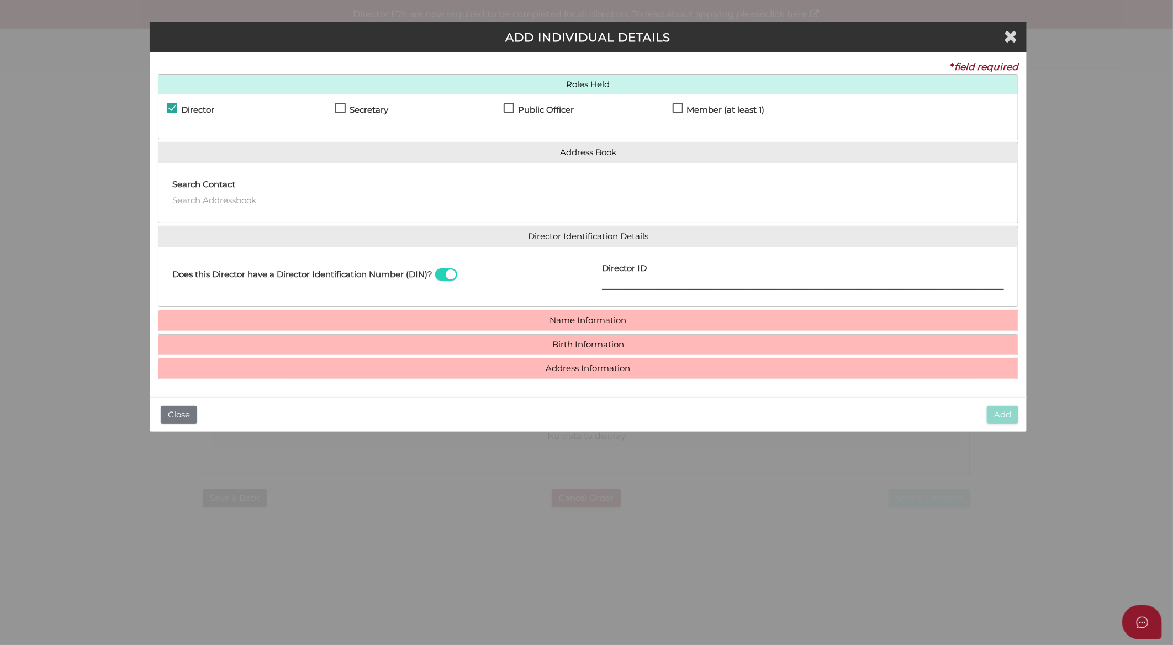
click at [623, 285] on input "Director ID" at bounding box center [803, 284] width 402 height 12
paste input "036892452797124"
type input "036892452797124"
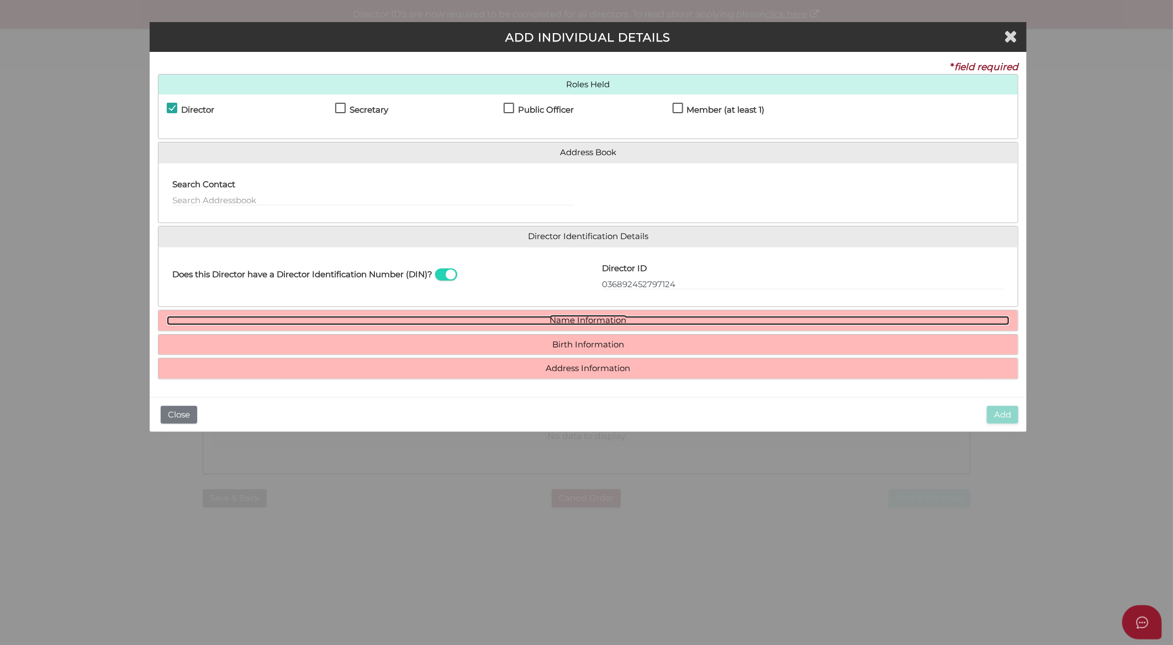
click at [594, 325] on link "Name Information" at bounding box center [588, 320] width 843 height 9
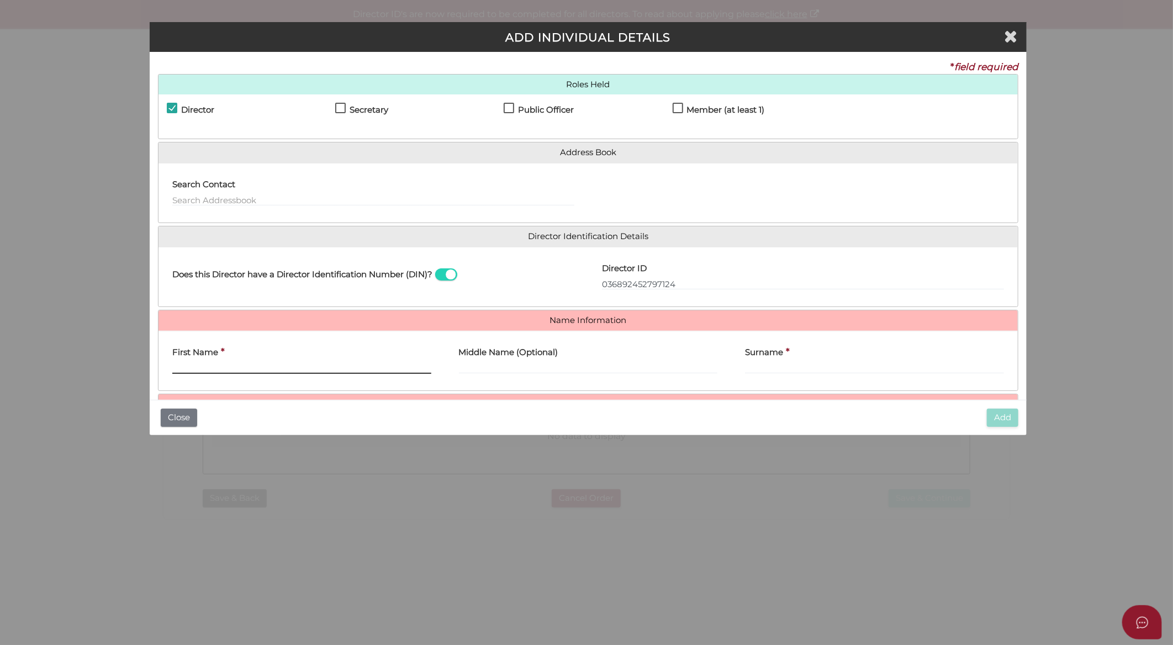
click at [308, 369] on input "First Name" at bounding box center [301, 368] width 259 height 12
type input "D"
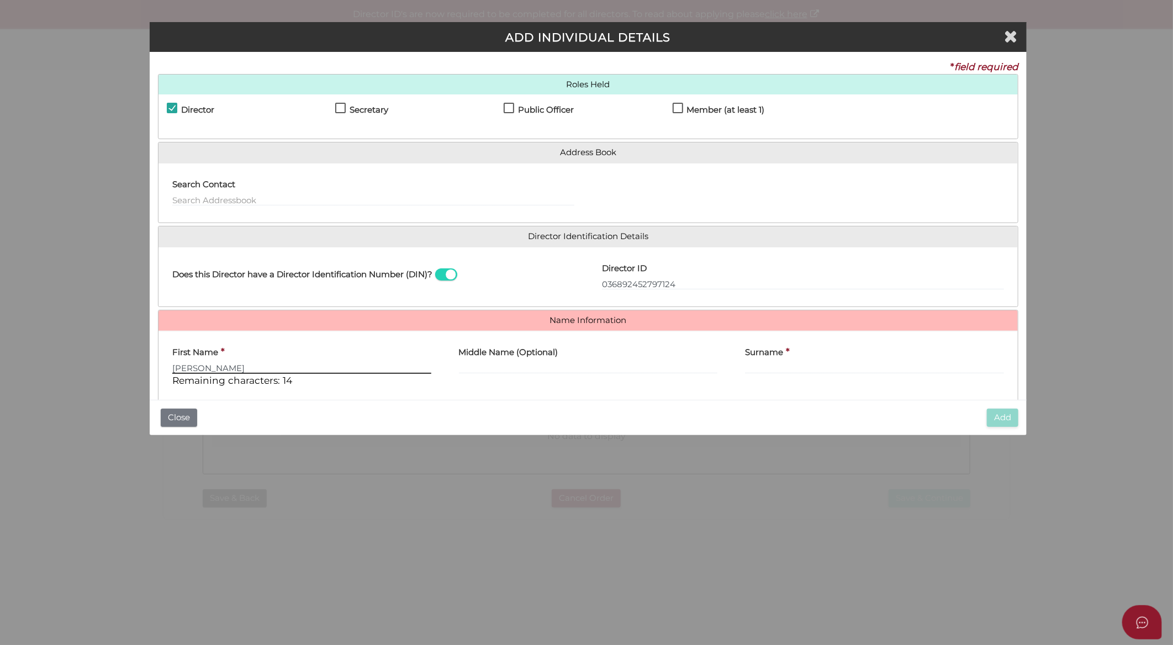
type input "Nathan"
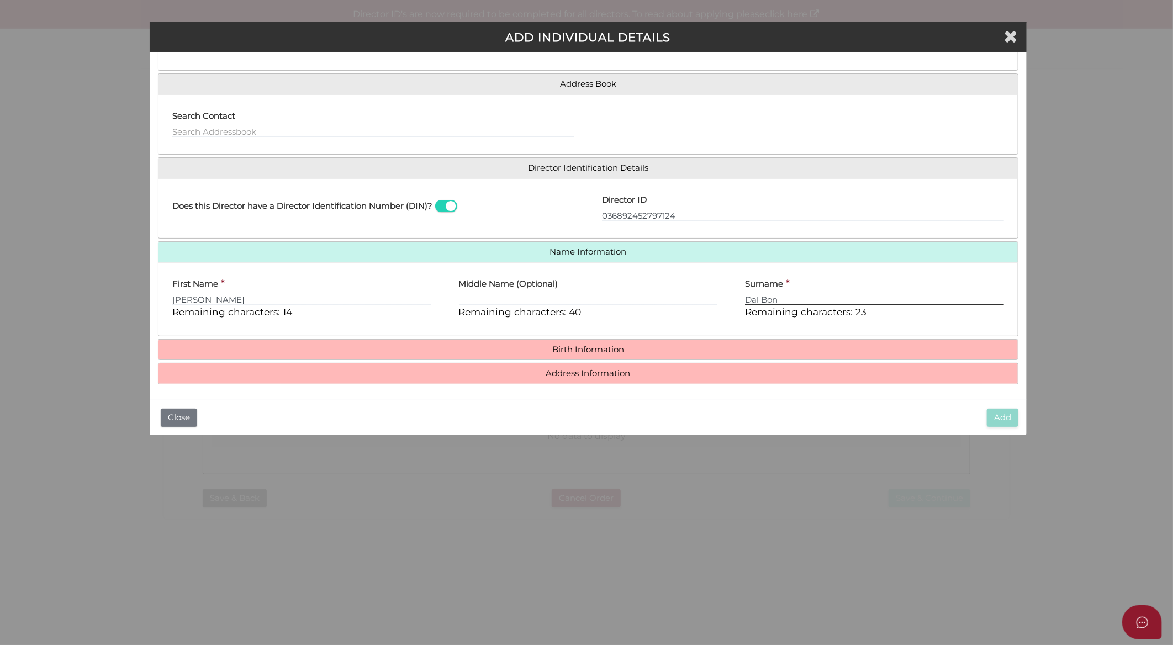
scroll to position [70, 0]
type input "Dal Bon"
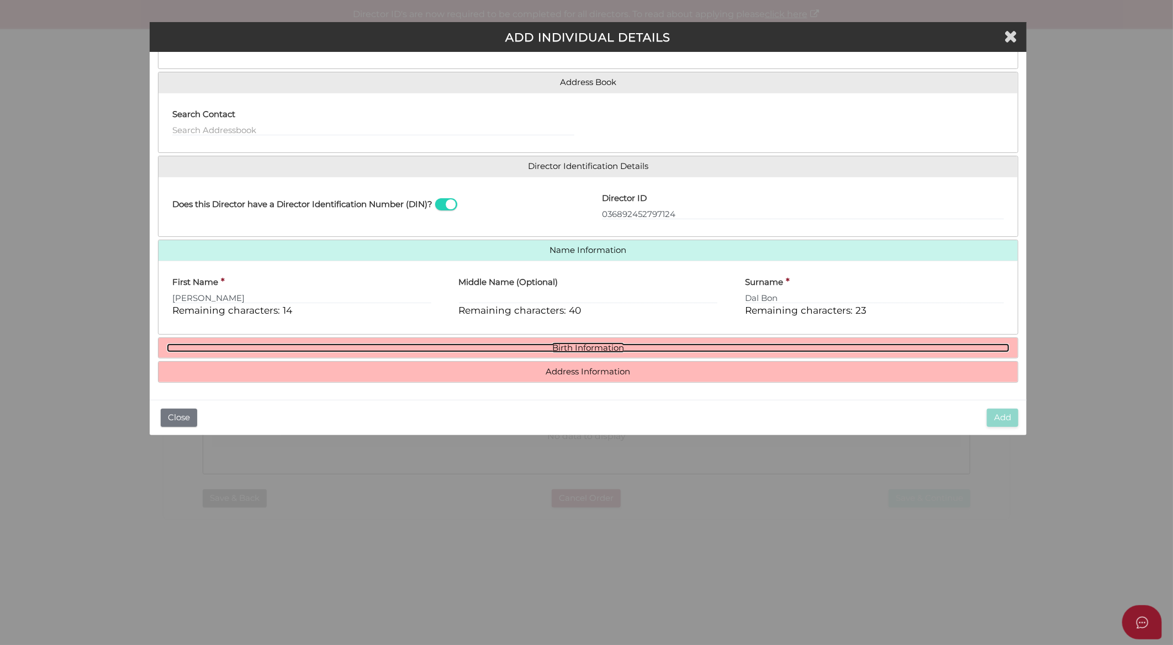
click at [574, 351] on link "Birth Information" at bounding box center [588, 348] width 843 height 9
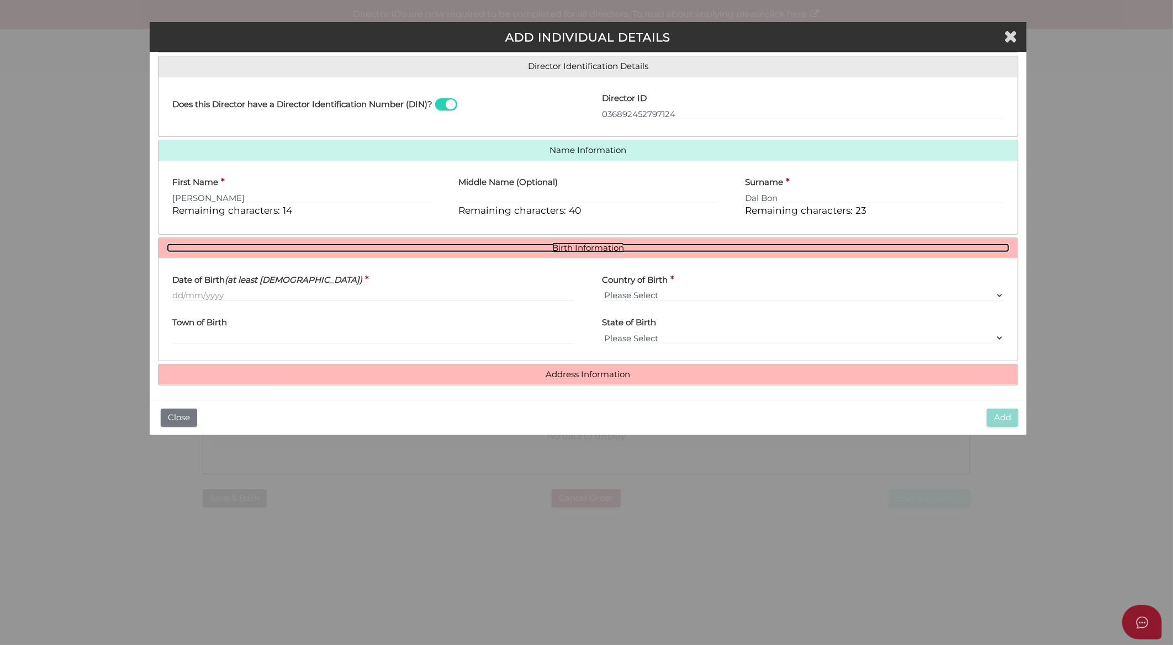
scroll to position [173, 0]
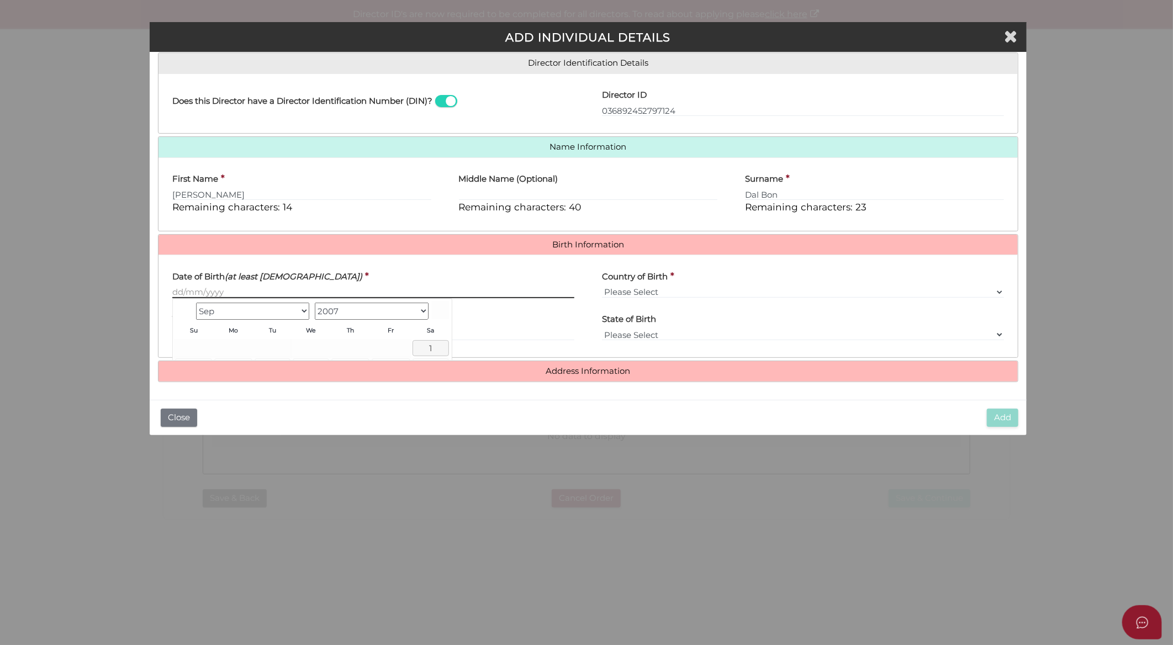
click at [268, 294] on input "Date of Birth (at least [DEMOGRAPHIC_DATA])" at bounding box center [373, 292] width 402 height 12
paste input "[DATE]"
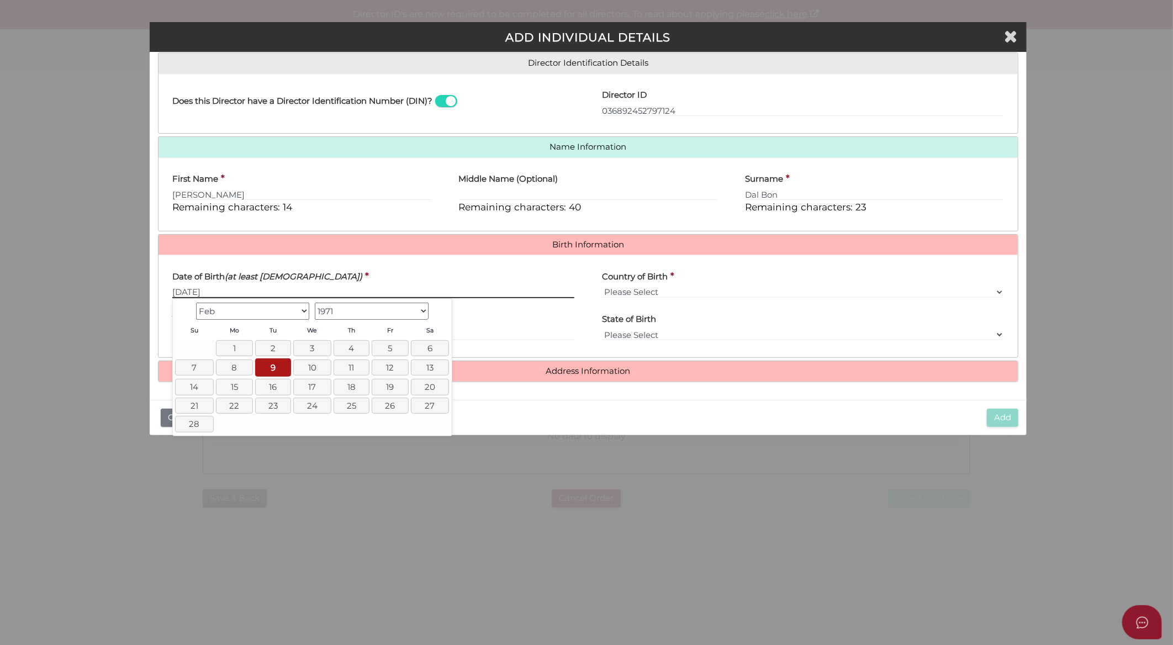
type input "[DATE]"
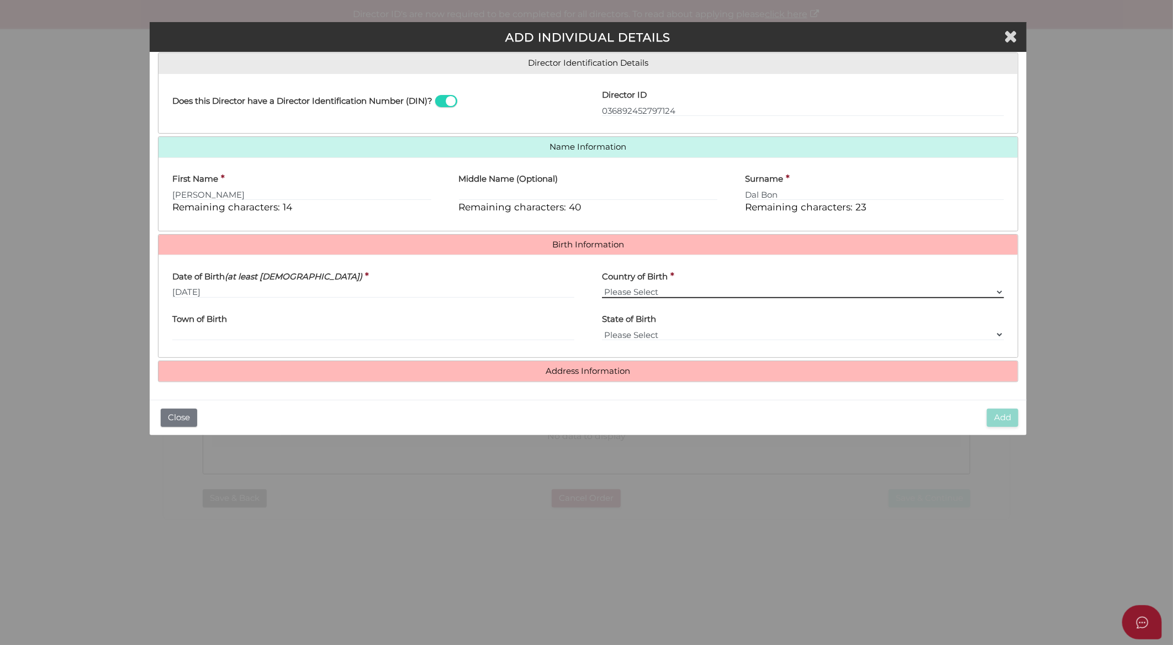
click at [721, 292] on select "Please Select v [GEOGRAPHIC_DATA] [GEOGRAPHIC_DATA] [GEOGRAPHIC_DATA] [GEOGRAPH…" at bounding box center [803, 292] width 402 height 12
select select "[GEOGRAPHIC_DATA]"
click at [602, 286] on select "Please Select v [GEOGRAPHIC_DATA] [GEOGRAPHIC_DATA] [GEOGRAPHIC_DATA] [GEOGRAPH…" at bounding box center [803, 292] width 402 height 12
click at [500, 337] on input "Town of Birth" at bounding box center [373, 335] width 402 height 12
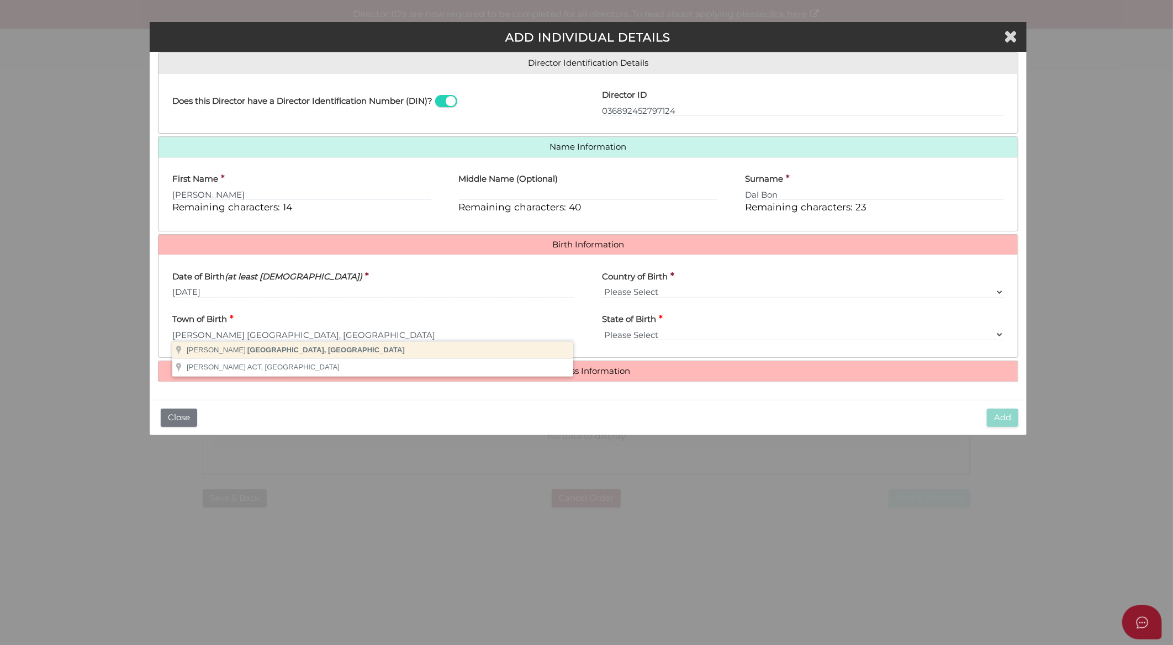
type input "Griffith"
select select "[GEOGRAPHIC_DATA]"
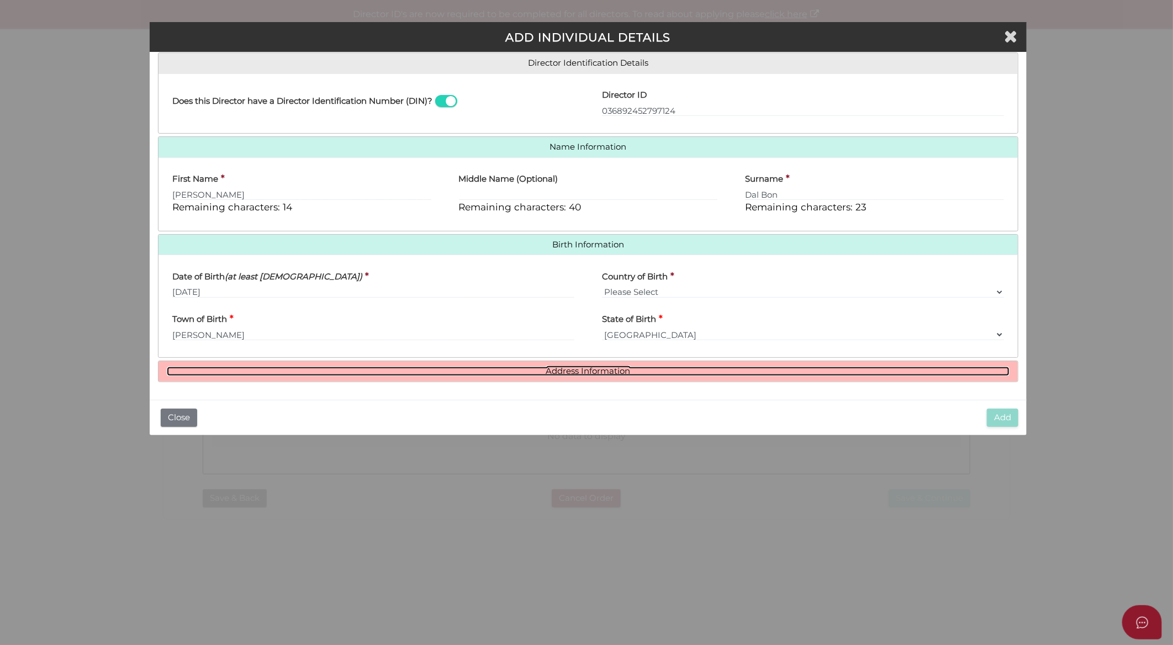
click at [583, 374] on link "Address Information" at bounding box center [588, 371] width 843 height 9
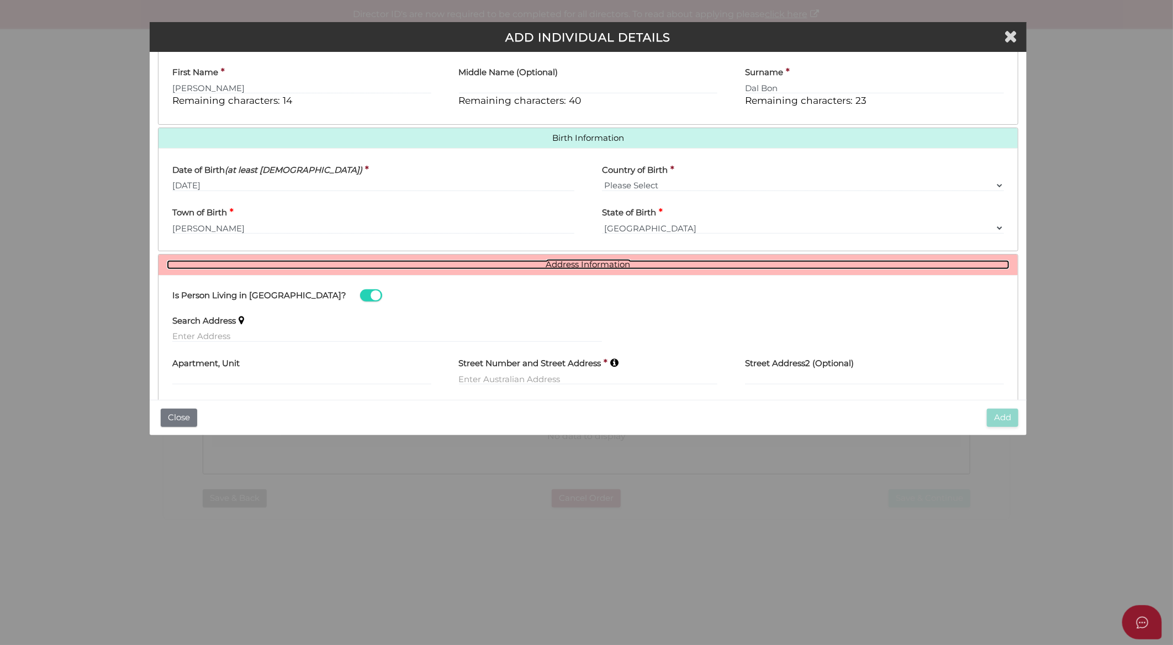
scroll to position [343, 0]
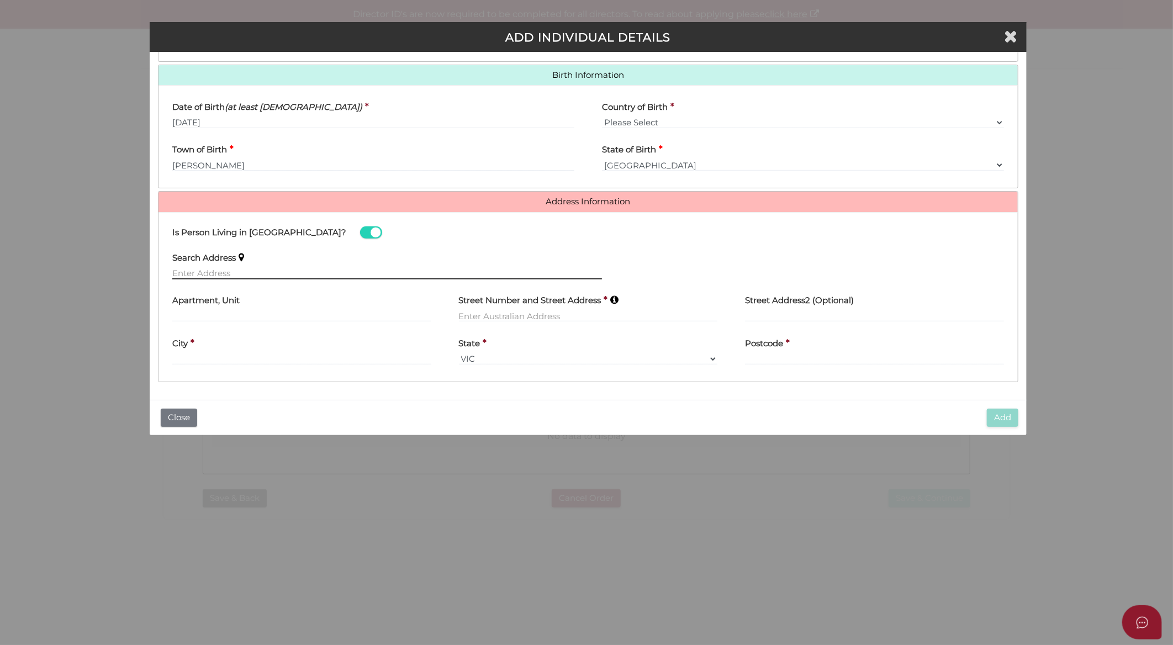
click at [302, 275] on input "text" at bounding box center [387, 273] width 430 height 12
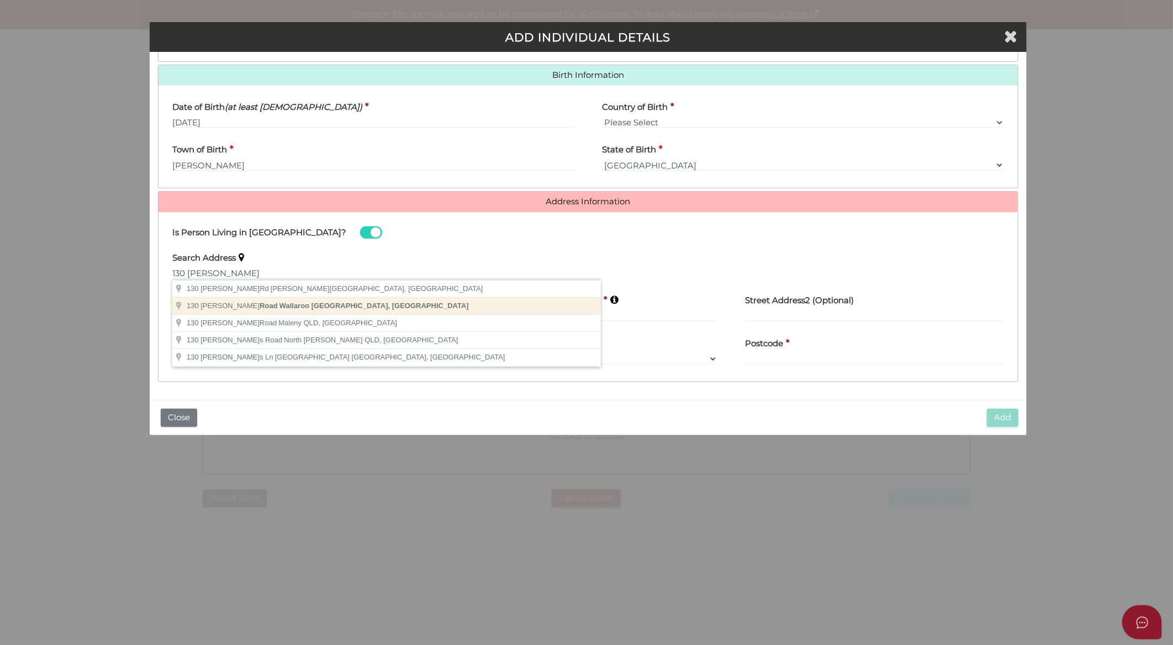
type input "130 McCarthy Road, Wallaroo NSW, Australia"
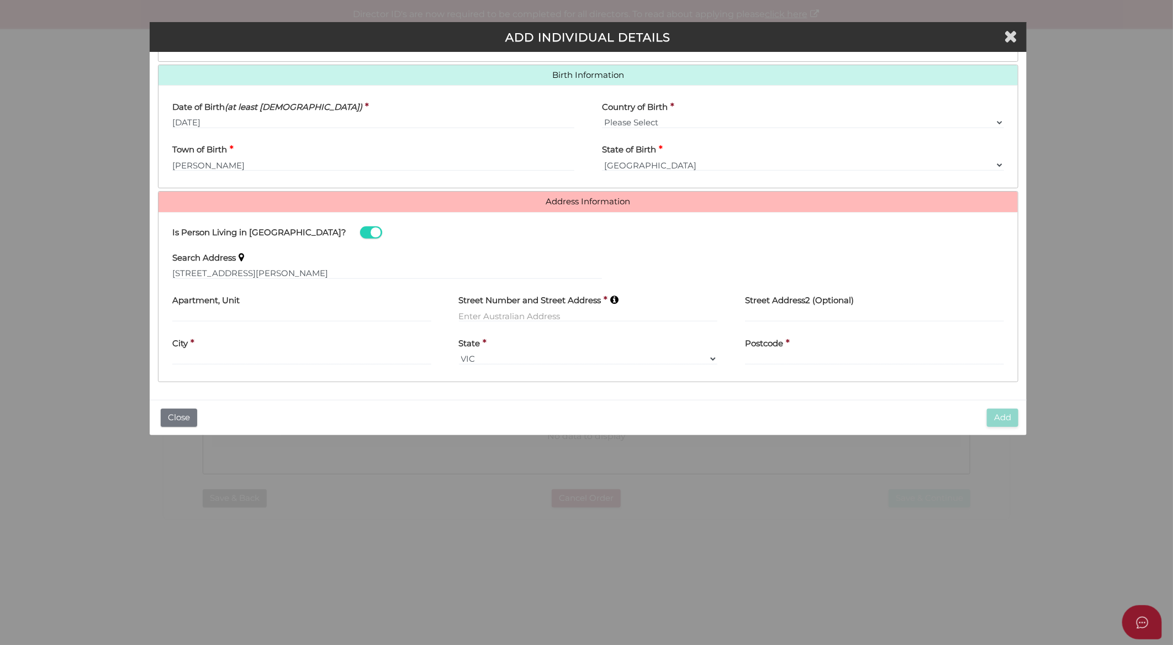
type input "130 McCarthy Road"
type input "Wallaroo"
select select "[GEOGRAPHIC_DATA]"
type input "2618"
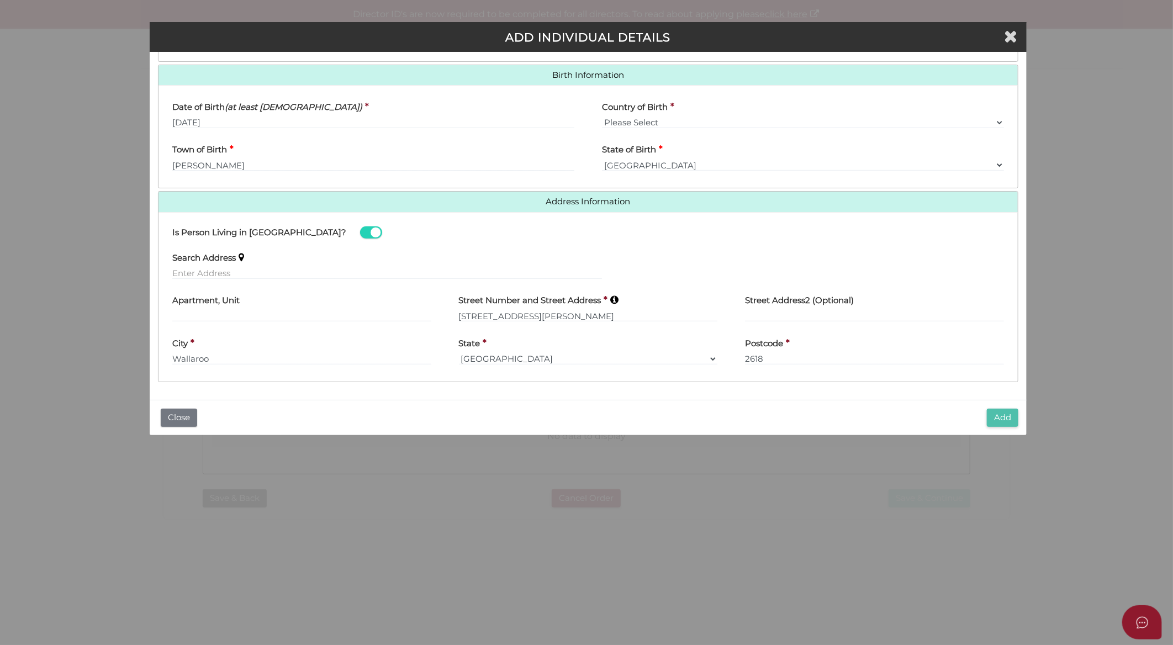
click at [1004, 420] on button "Add" at bounding box center [1002, 418] width 31 height 18
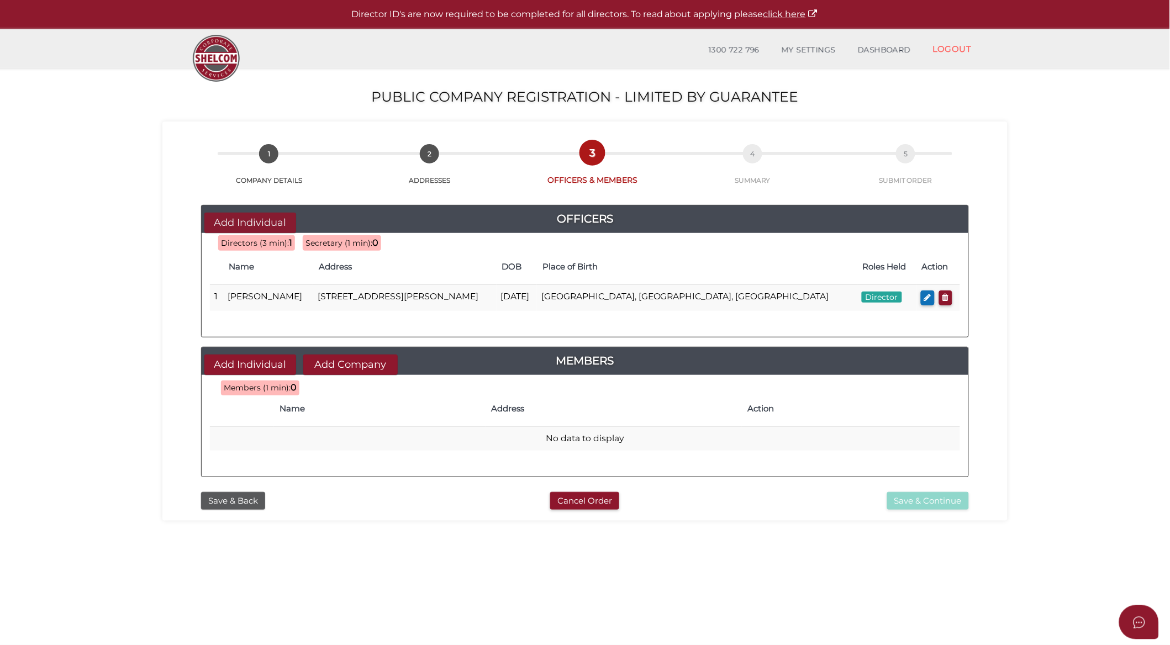
click at [228, 219] on button "Add Individual" at bounding box center [250, 223] width 92 height 20
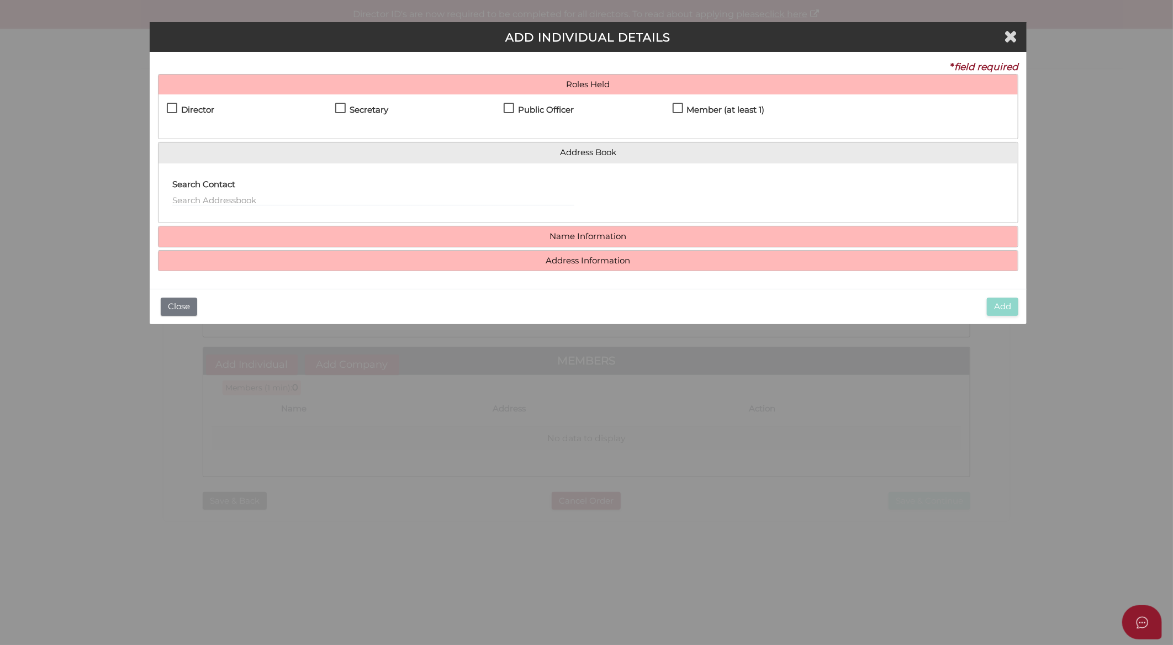
click at [196, 112] on h4 "Director" at bounding box center [197, 110] width 33 height 9
checkbox input "true"
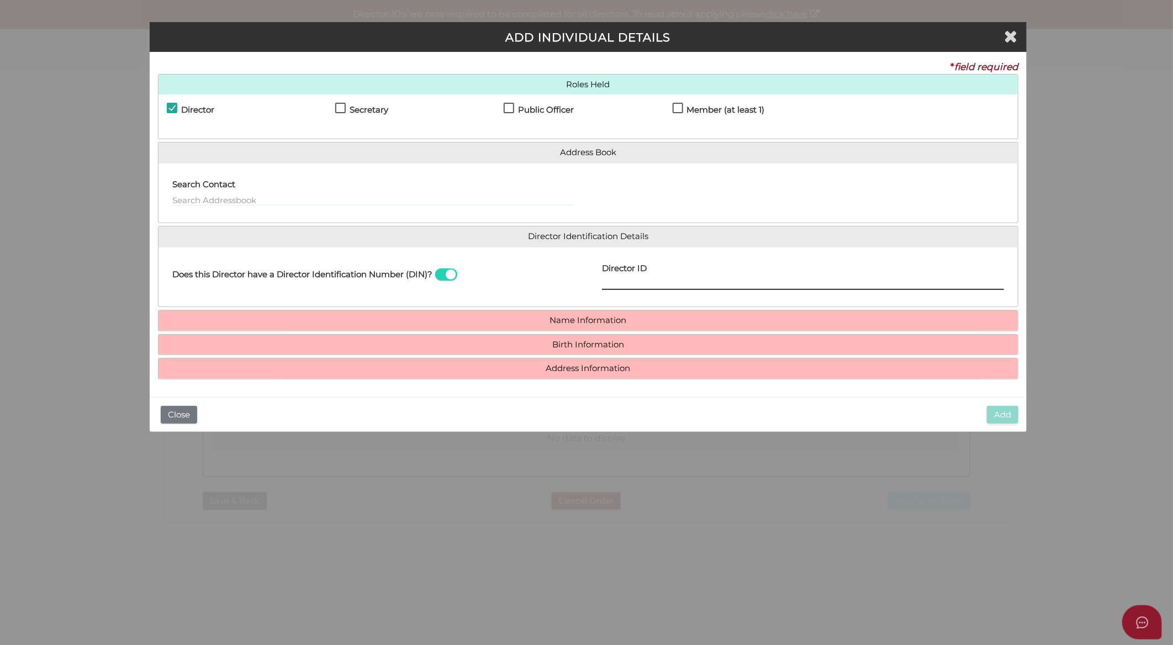
click at [645, 285] on input "Director ID" at bounding box center [803, 284] width 402 height 12
paste input "036545960656377"
type input "036545960656377"
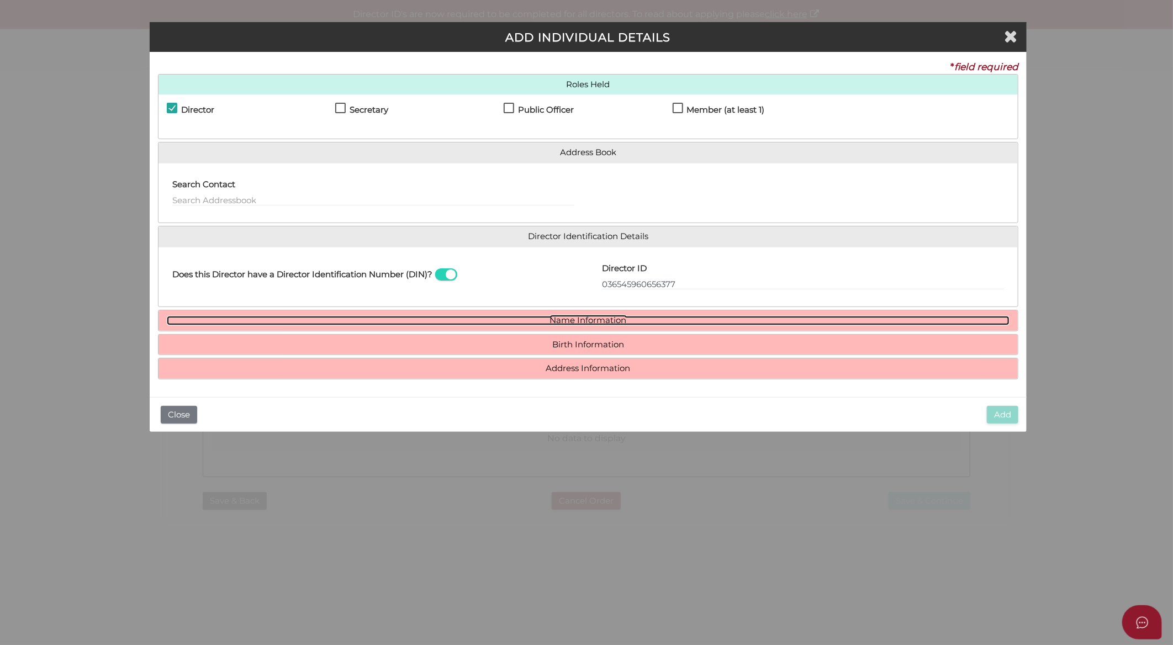
click at [600, 317] on link "Name Information" at bounding box center [588, 320] width 843 height 9
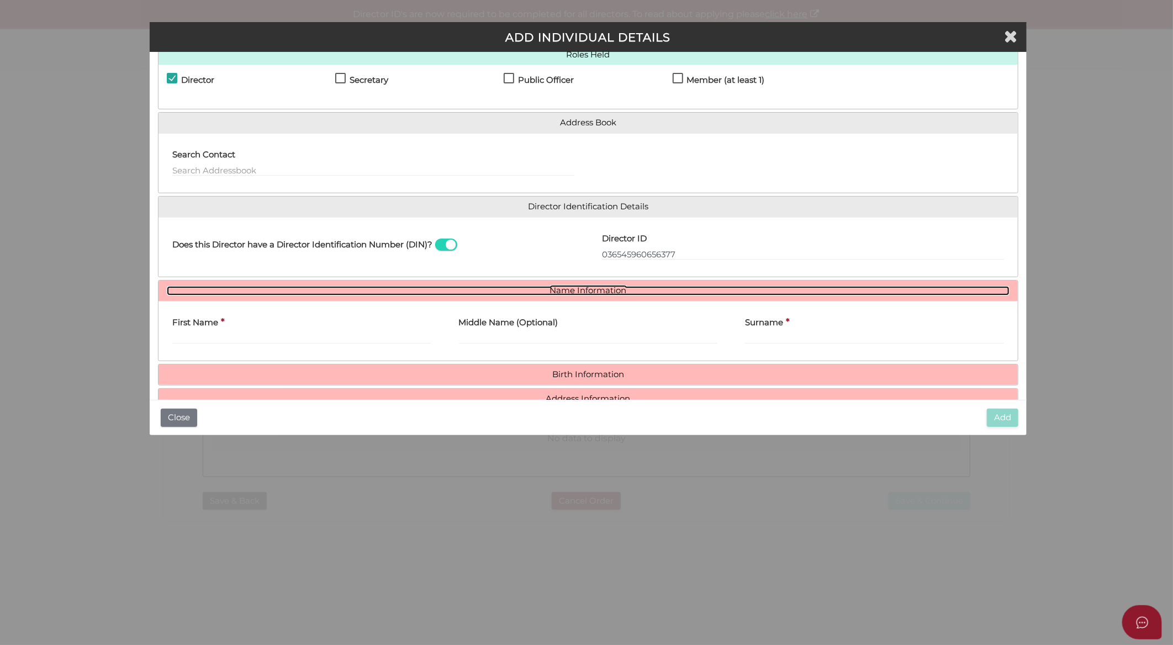
scroll to position [57, 0]
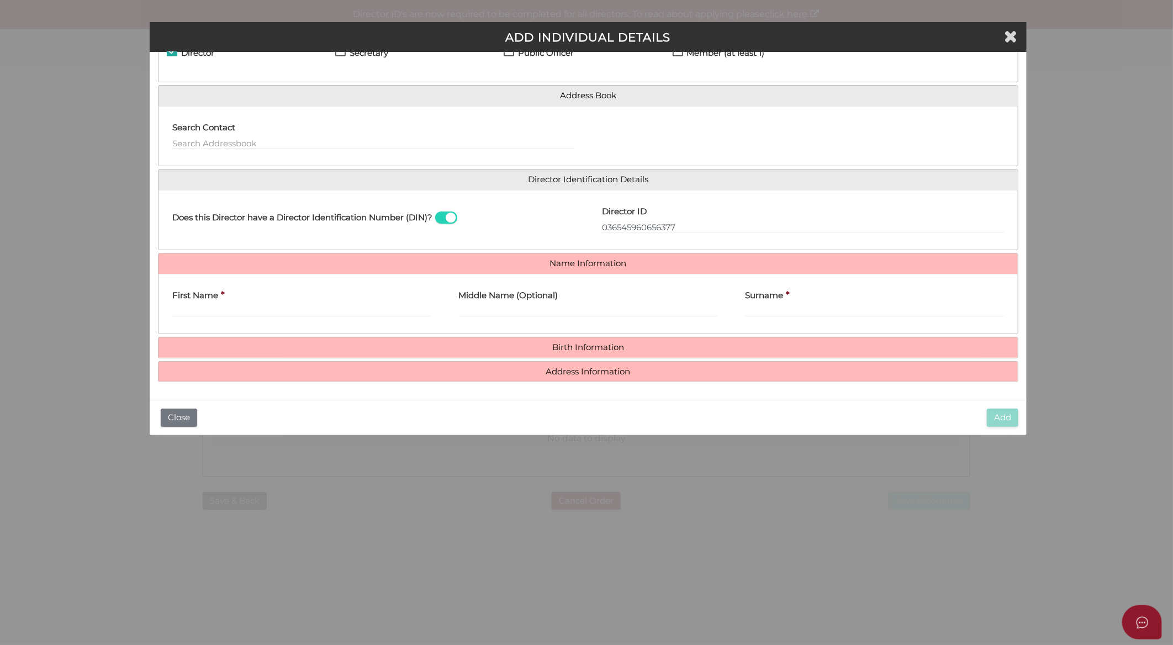
click at [341, 304] on div "First Name *" at bounding box center [301, 300] width 259 height 35
click at [339, 313] on input "First Name" at bounding box center [301, 311] width 259 height 12
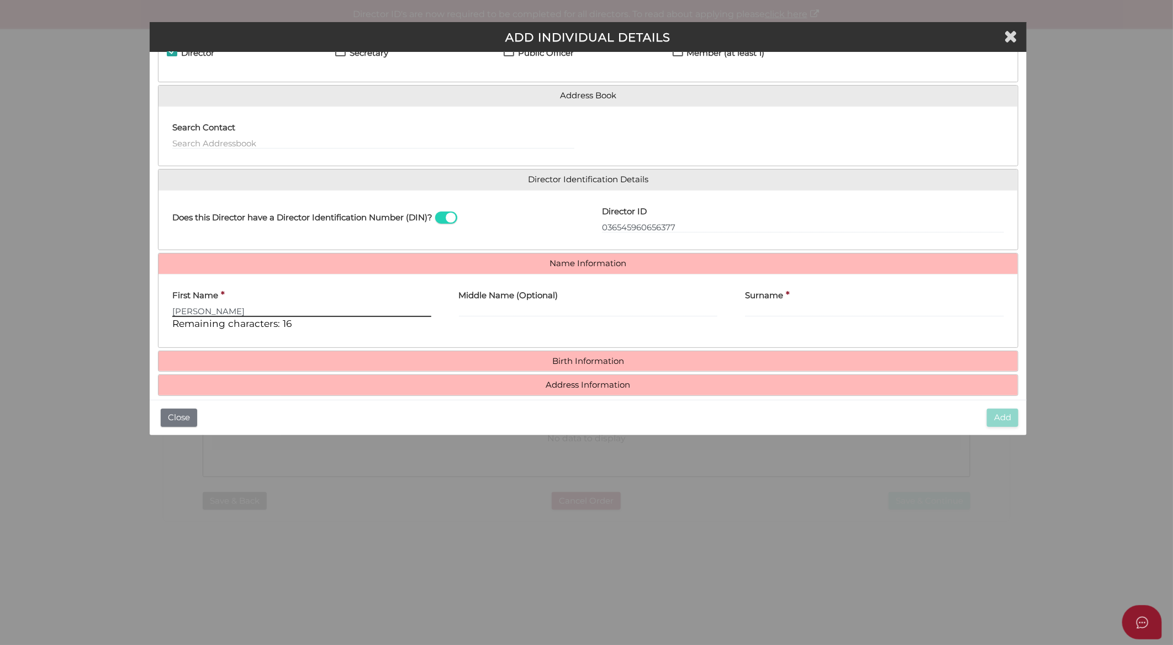
type input "Paul"
type input "Ellis"
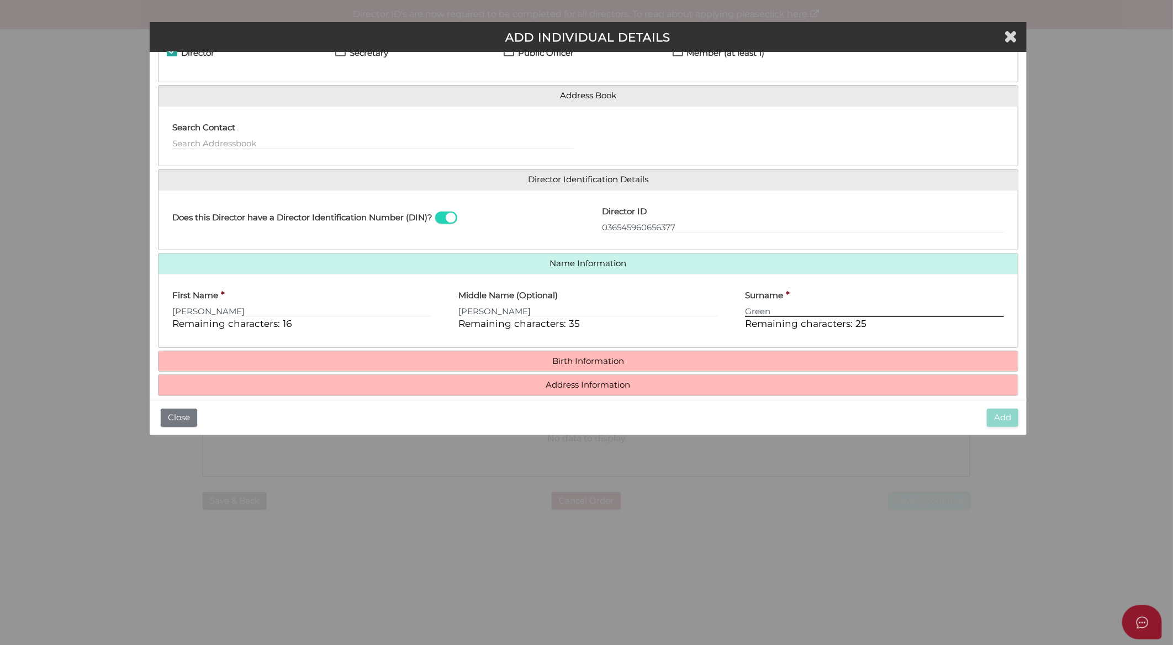
type input "Green"
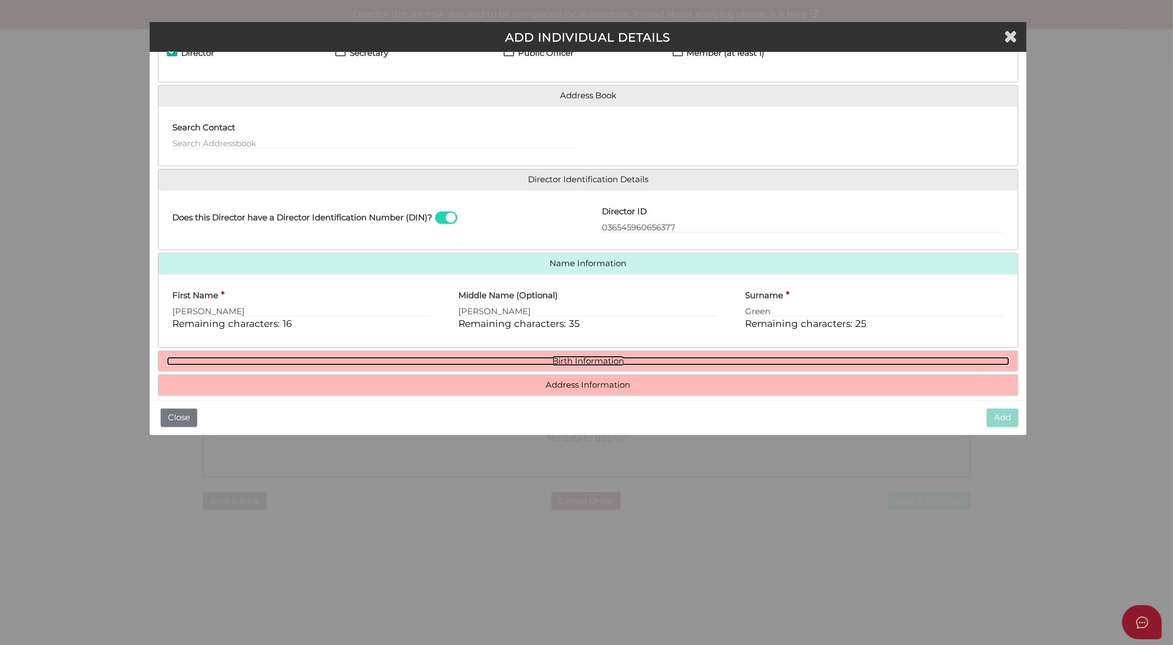
click at [569, 357] on link "Birth Information" at bounding box center [588, 361] width 843 height 9
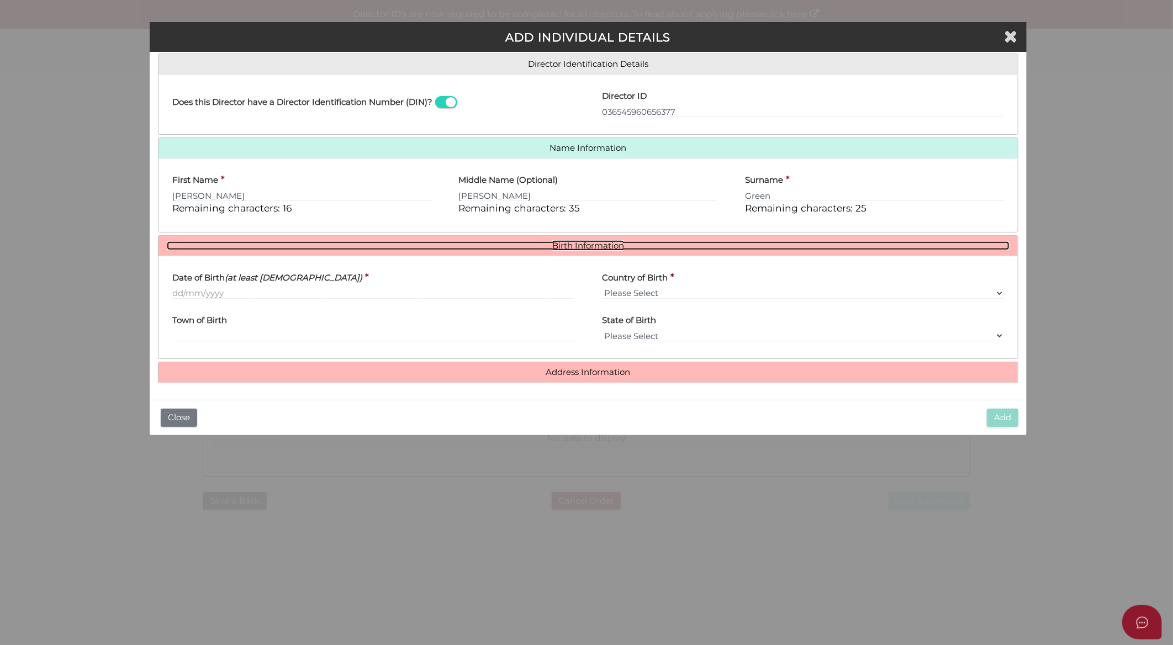
scroll to position [173, 0]
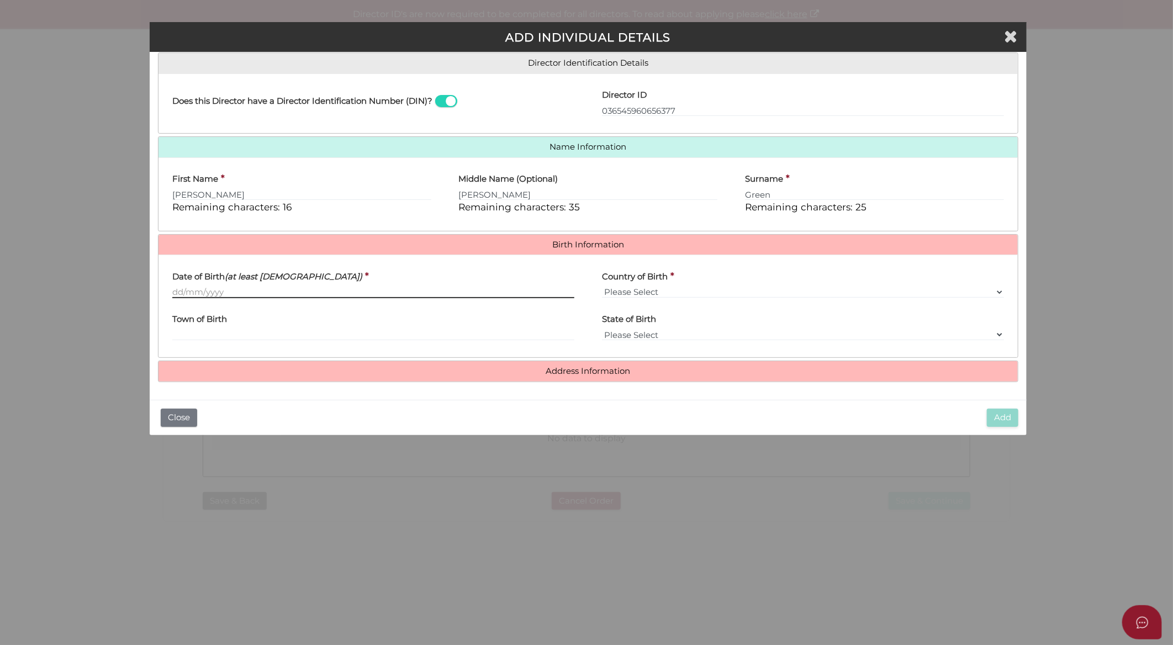
click at [183, 292] on input "Date of Birth (at least [DEMOGRAPHIC_DATA])" at bounding box center [373, 292] width 402 height 12
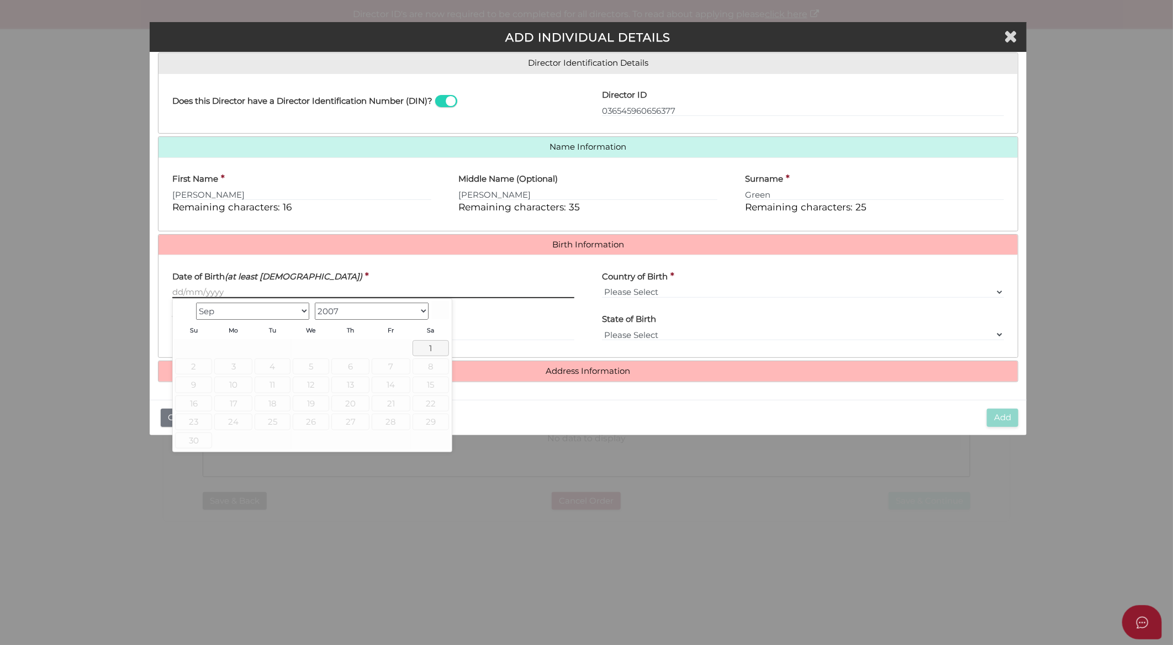
paste input "[DATE]"
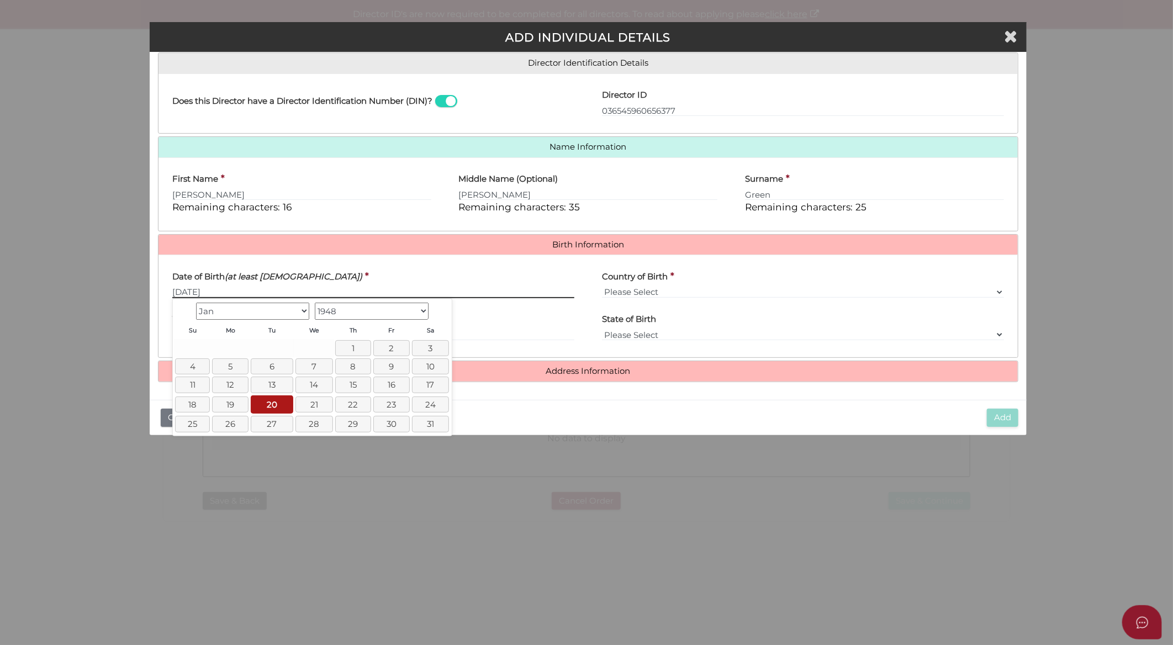
type input "[DATE]"
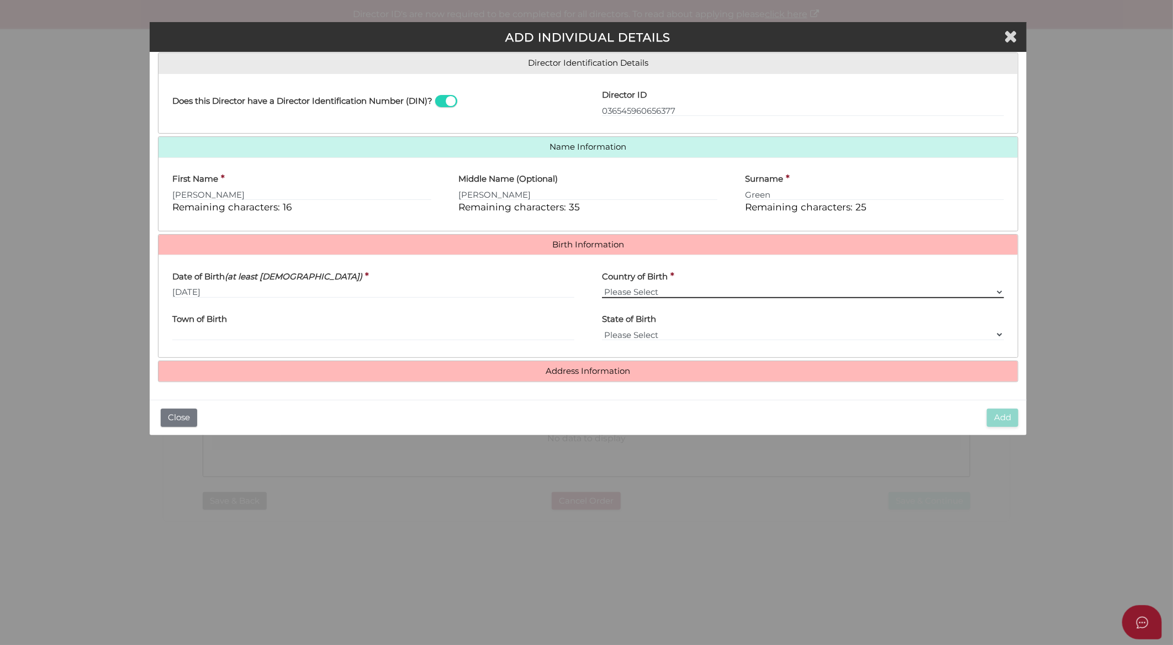
click at [683, 293] on select "Please Select v [GEOGRAPHIC_DATA] [GEOGRAPHIC_DATA] [GEOGRAPHIC_DATA] [GEOGRAPH…" at bounding box center [803, 292] width 402 height 12
select select "[GEOGRAPHIC_DATA]"
click at [602, 286] on select "Please Select v [GEOGRAPHIC_DATA] [GEOGRAPHIC_DATA] [GEOGRAPHIC_DATA] [GEOGRAPH…" at bounding box center [803, 292] width 402 height 12
click at [520, 333] on input "Town of Birth" at bounding box center [373, 335] width 402 height 12
type input "Sydney"
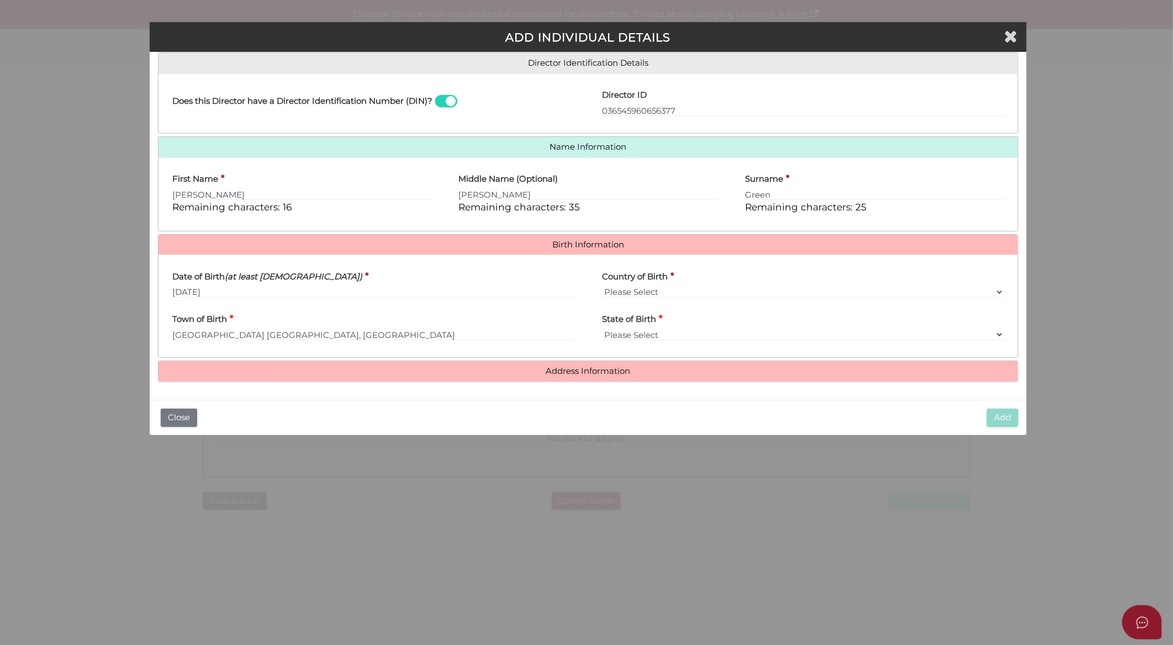
select select "[GEOGRAPHIC_DATA]"
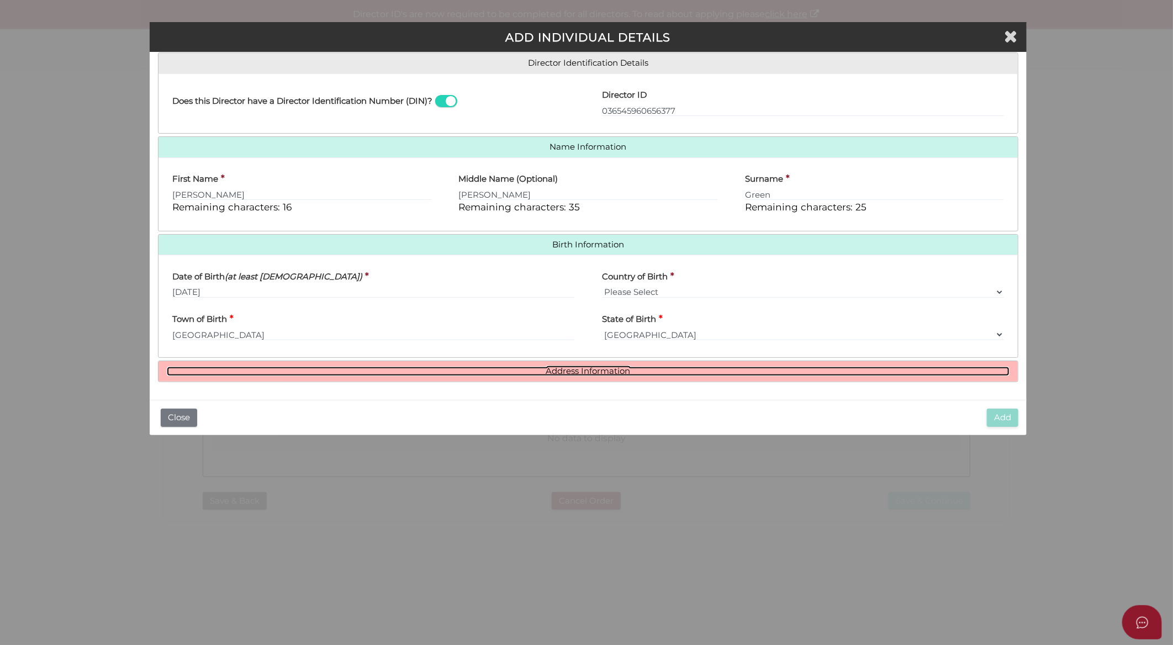
click at [576, 373] on link "Address Information" at bounding box center [588, 371] width 843 height 9
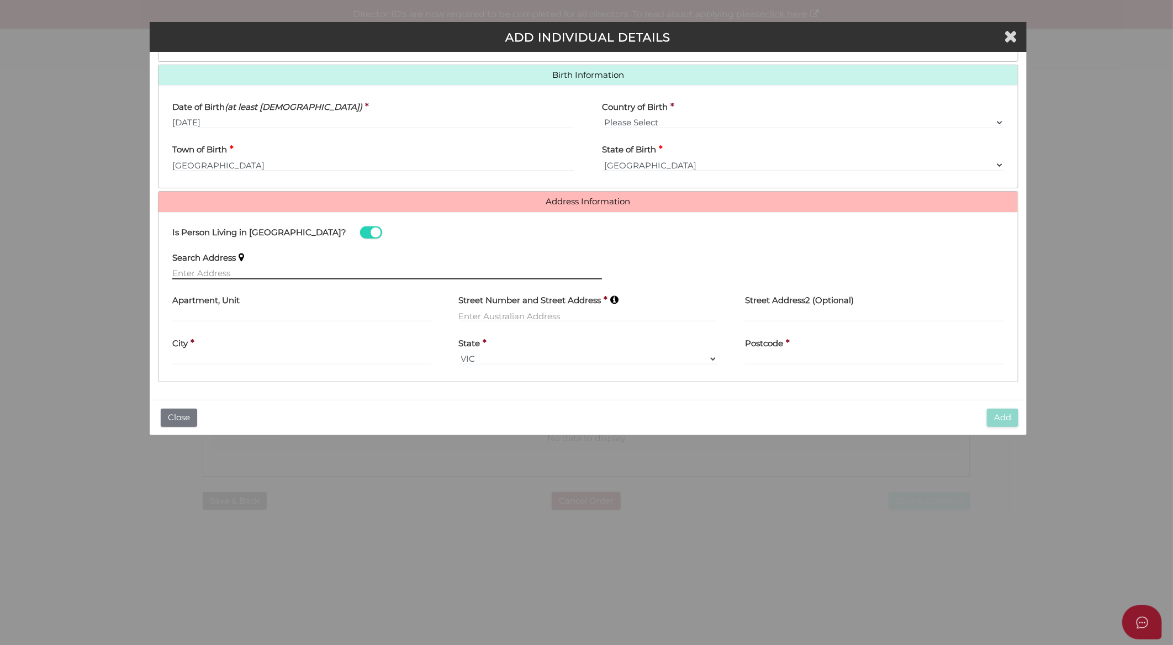
click at [390, 271] on input "text" at bounding box center [387, 273] width 430 height 12
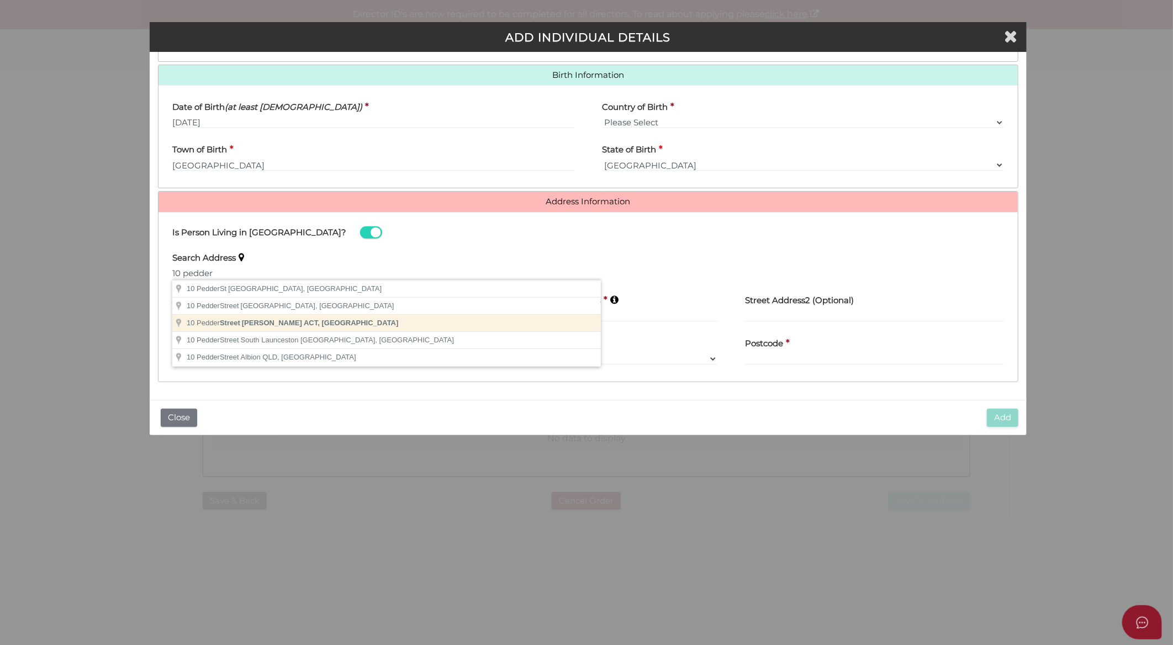
type input "10 Pedder Street, O'Connor ACT, Australia"
type input "10 Pedder Street"
type input "O'Connor"
select select "ACT"
type input "2602"
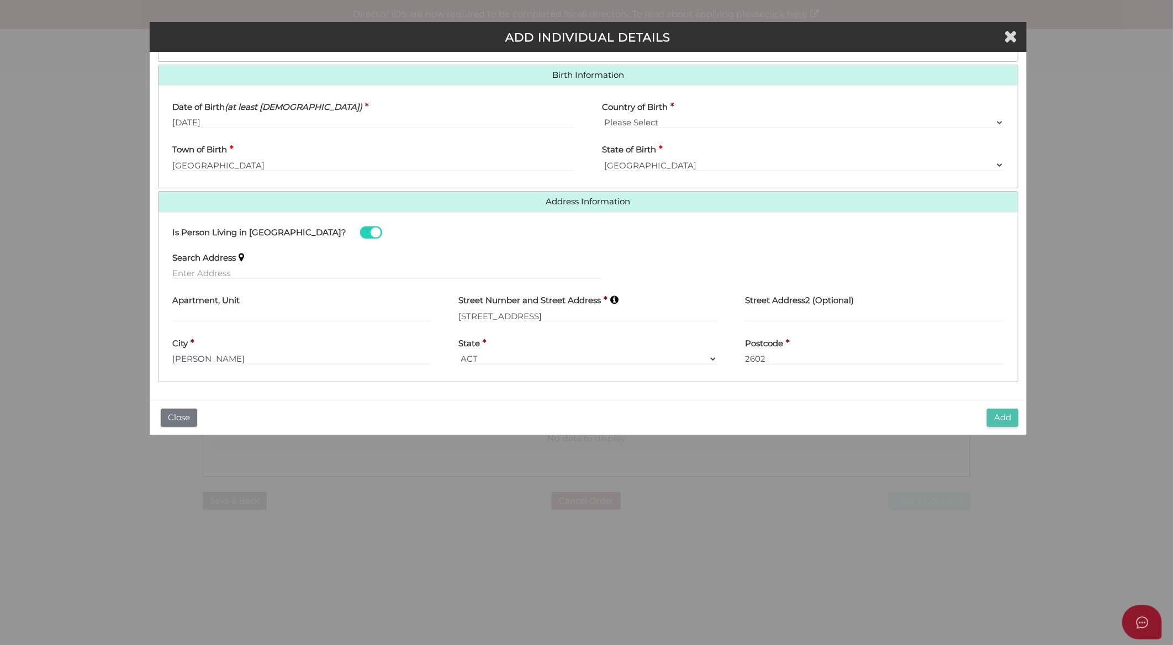
click at [993, 418] on button "Add" at bounding box center [1002, 418] width 31 height 18
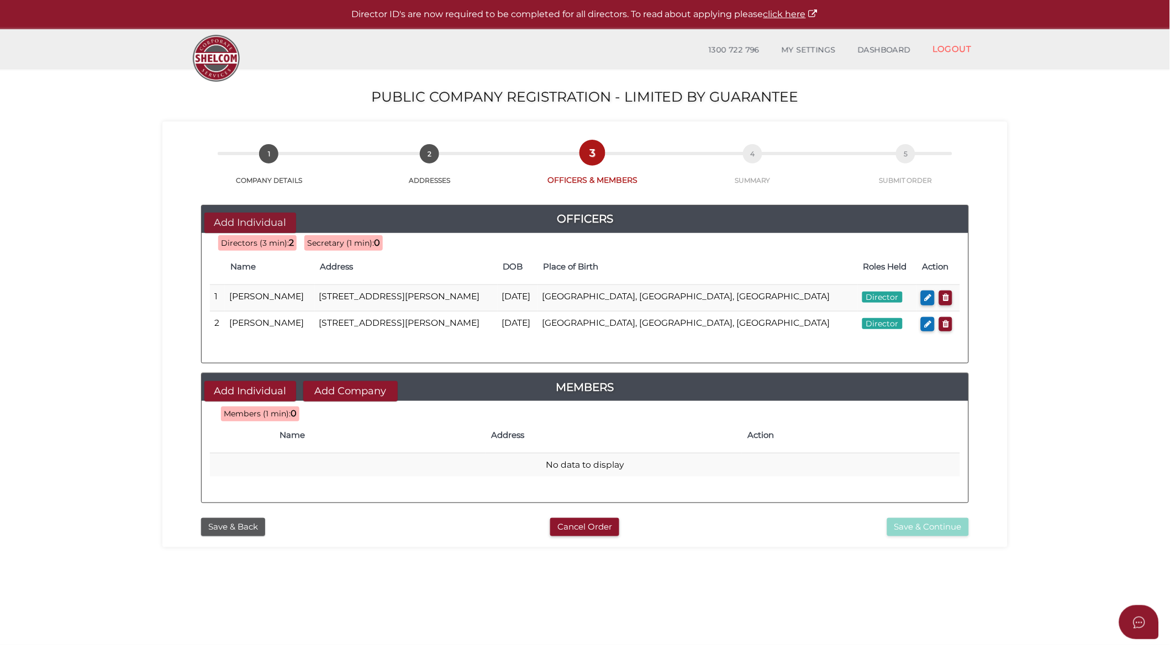
click at [275, 219] on button "Add Individual" at bounding box center [250, 223] width 92 height 20
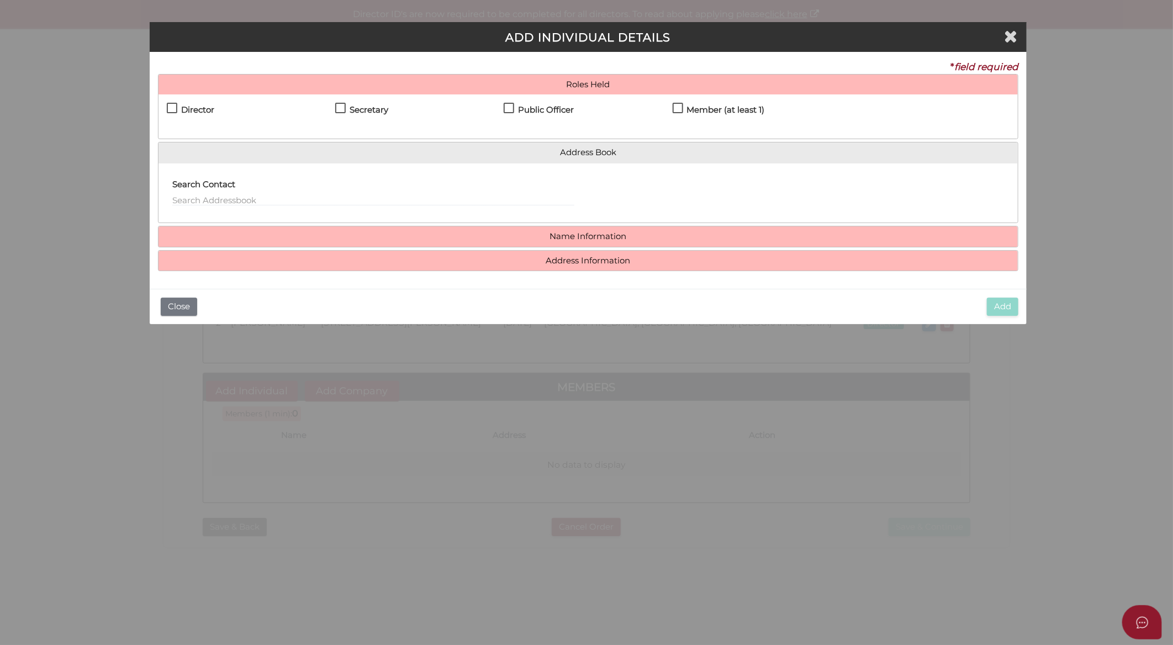
click at [201, 112] on h4 "Director" at bounding box center [197, 110] width 33 height 9
checkbox input "true"
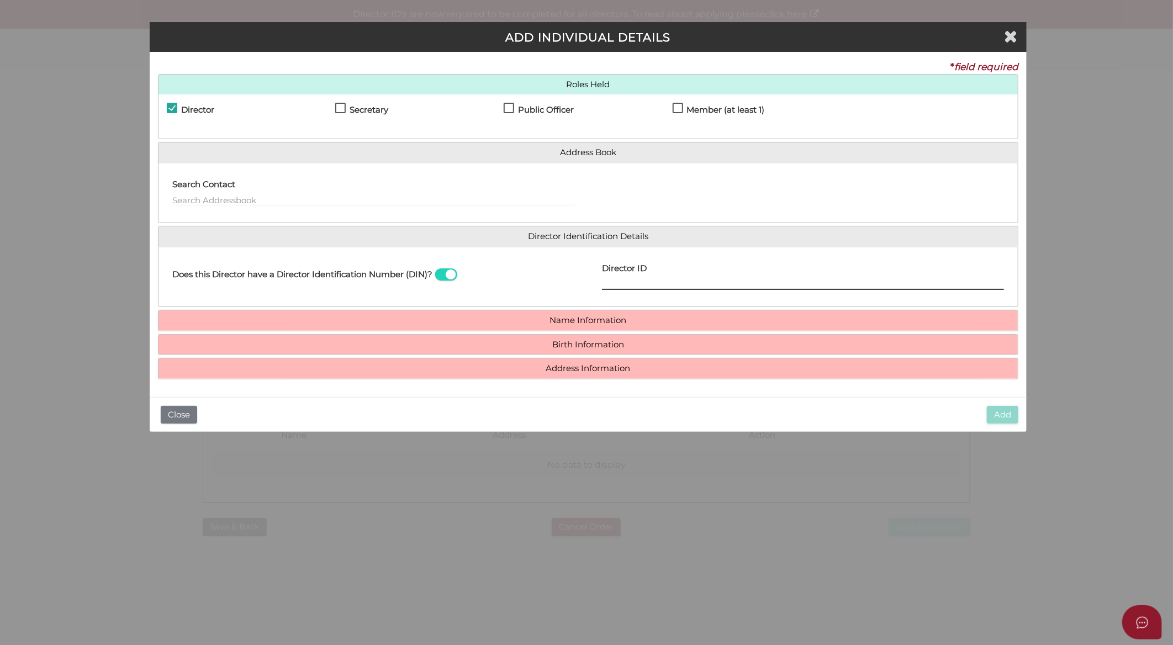
click at [616, 288] on input "Director ID" at bounding box center [803, 284] width 402 height 12
paste input "036745972474764"
type input "036745972474764"
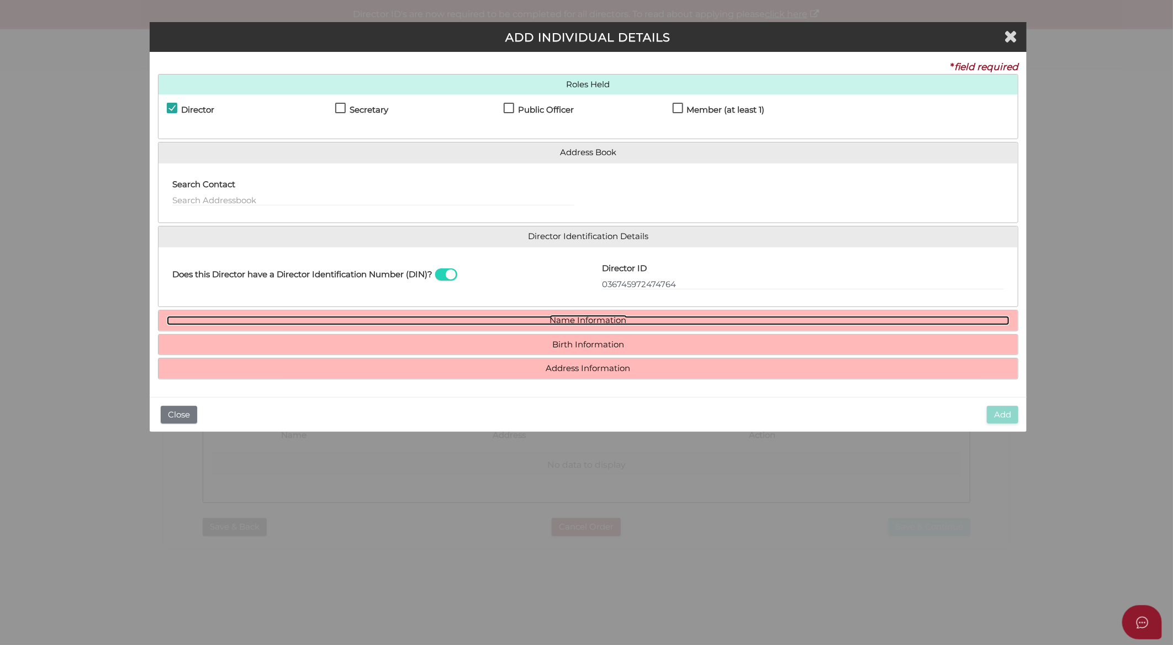
click at [581, 324] on link "Name Information" at bounding box center [588, 320] width 843 height 9
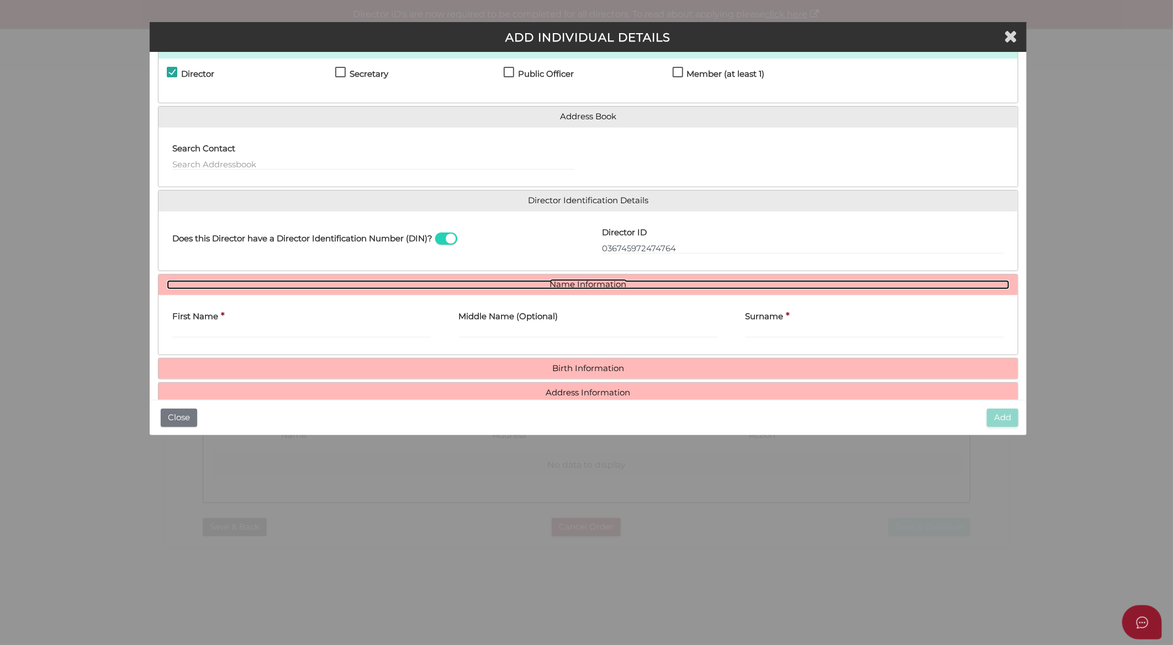
scroll to position [57, 0]
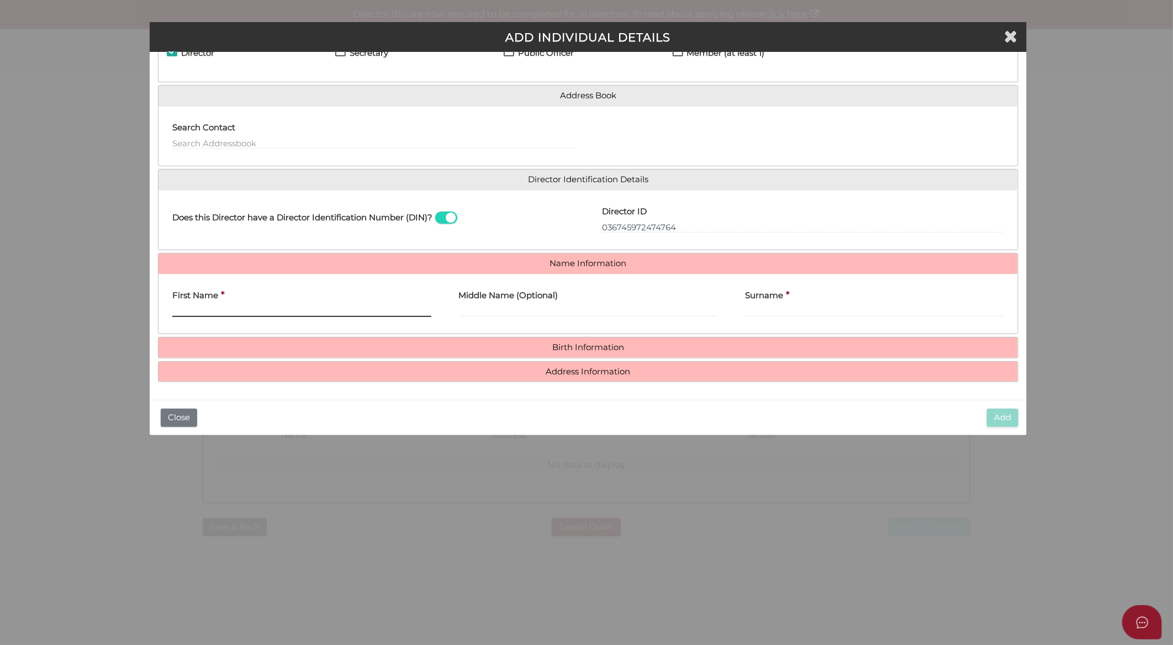
click at [340, 307] on input "First Name" at bounding box center [301, 311] width 259 height 12
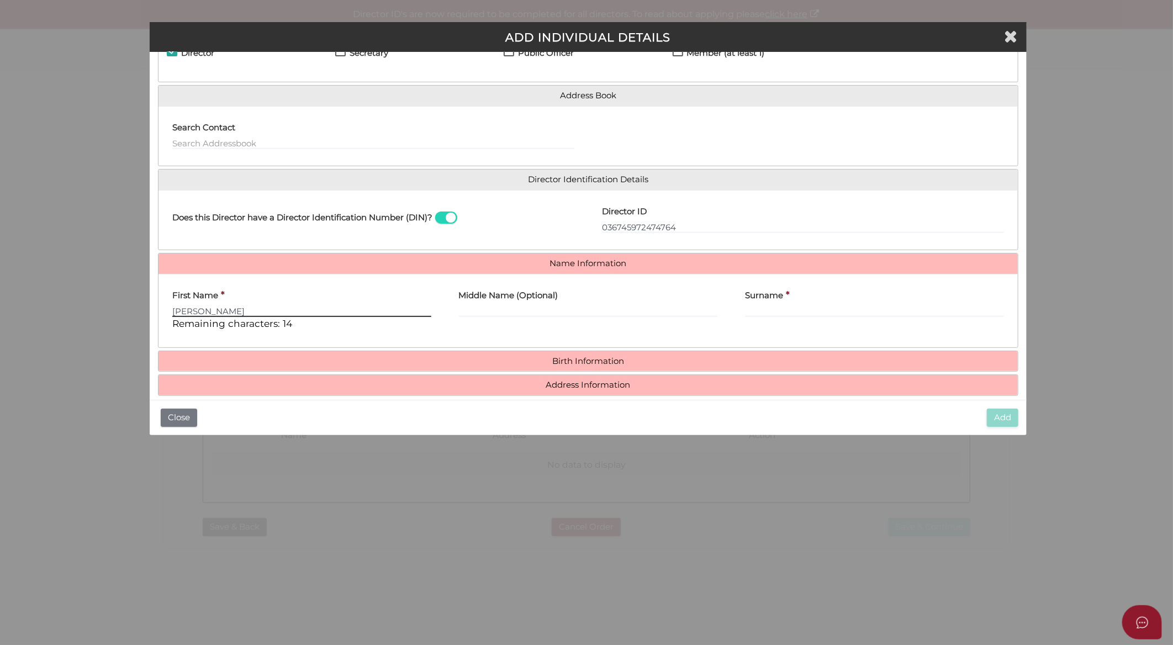
type input "Sandra"
type input "Jill"
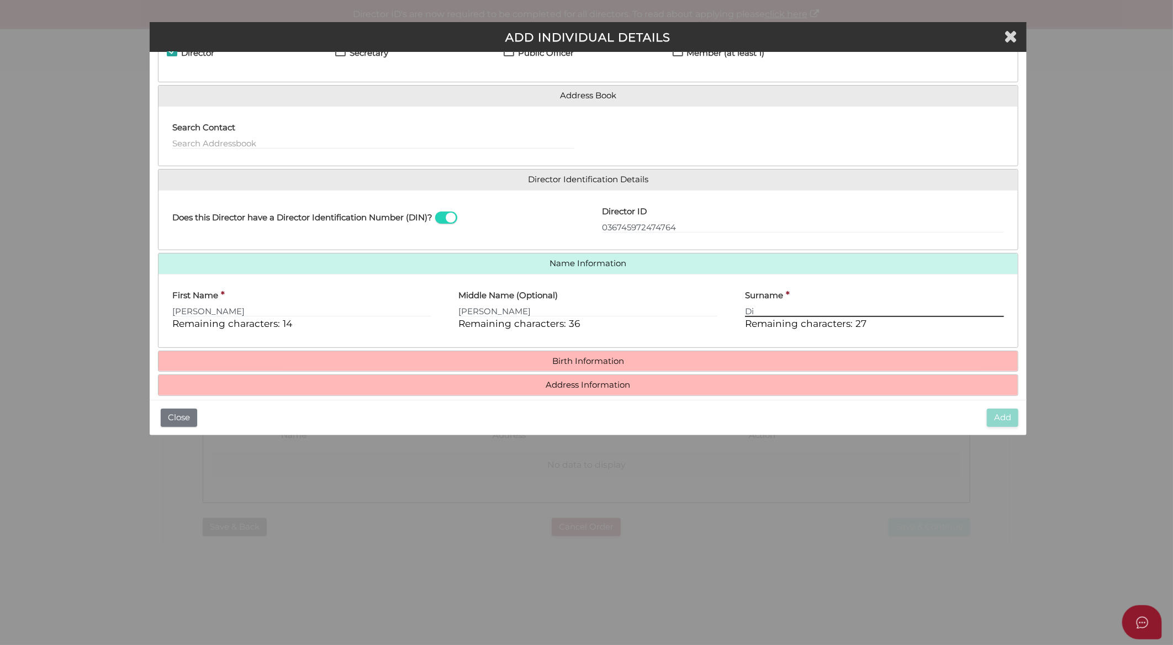
type input "D"
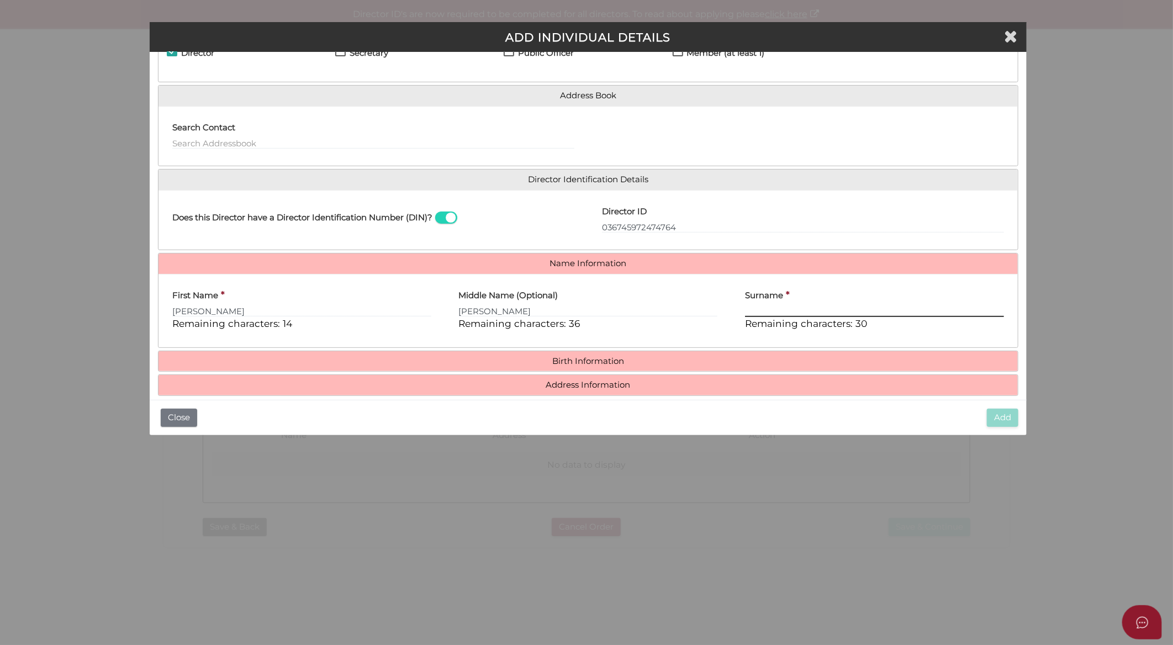
click at [757, 312] on input "Surname" at bounding box center [874, 311] width 259 height 12
paste input "Divorty"
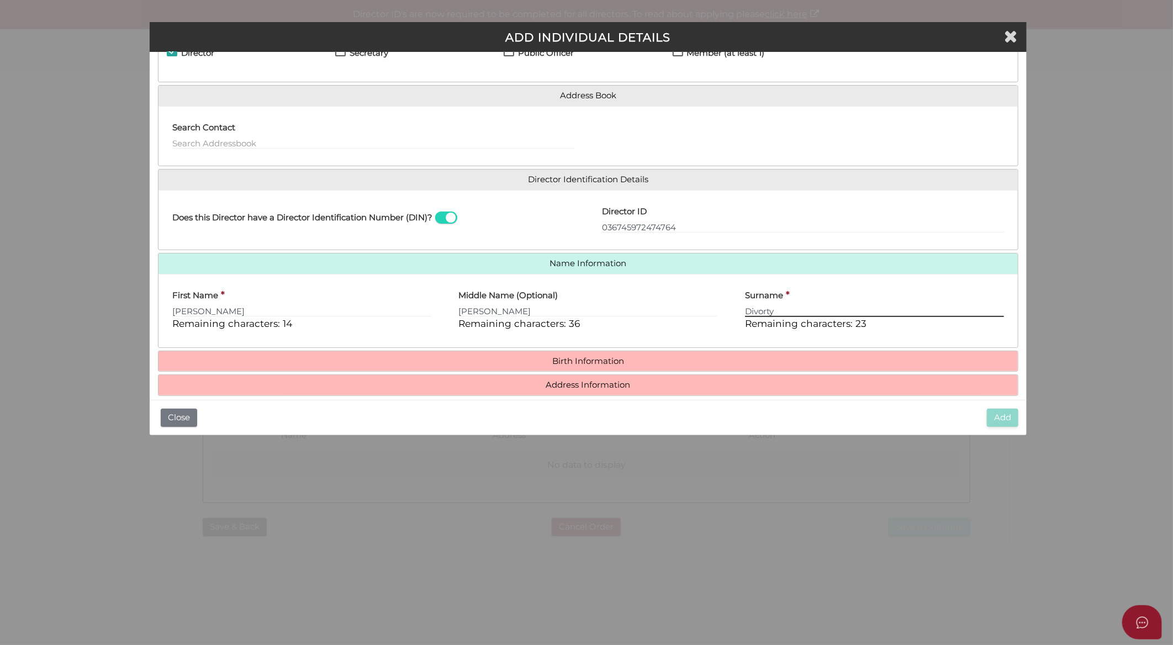
type input "Divorty"
click at [621, 366] on h4 "Birth Information" at bounding box center [589, 361] width 860 height 20
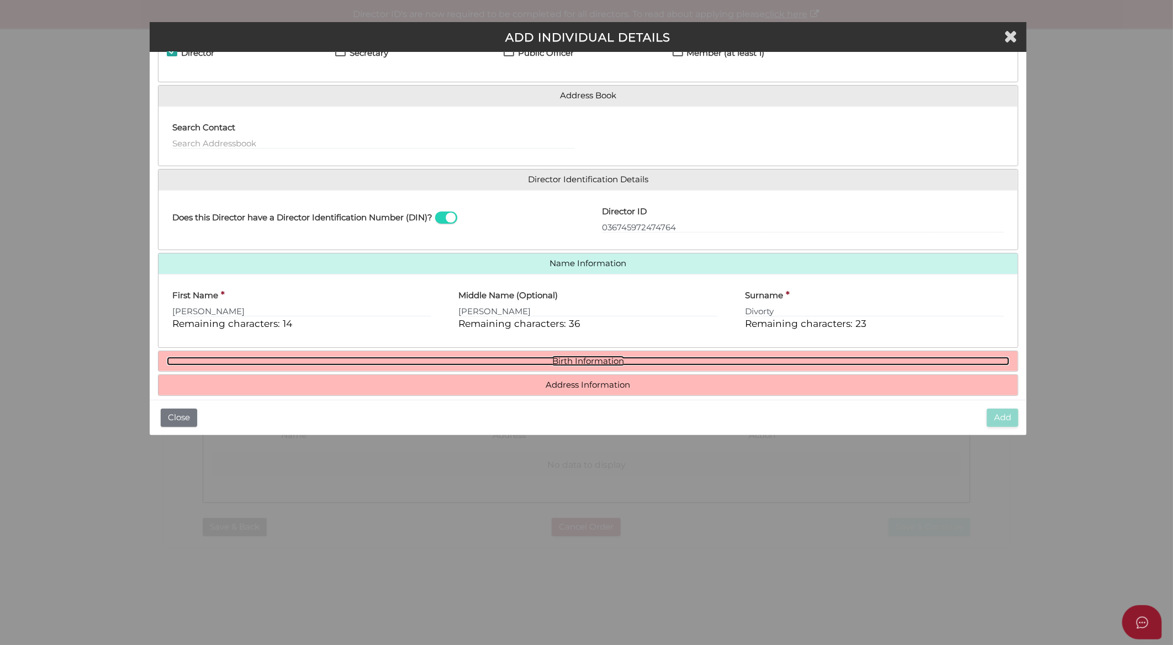
click at [603, 361] on link "Birth Information" at bounding box center [588, 361] width 843 height 9
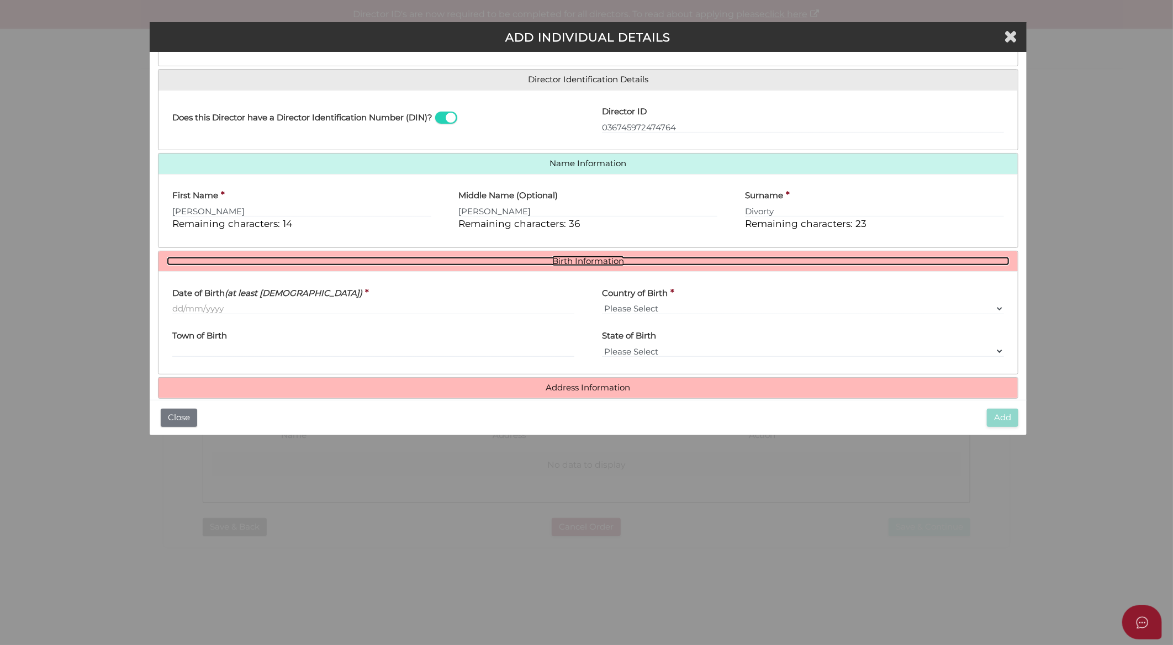
scroll to position [173, 0]
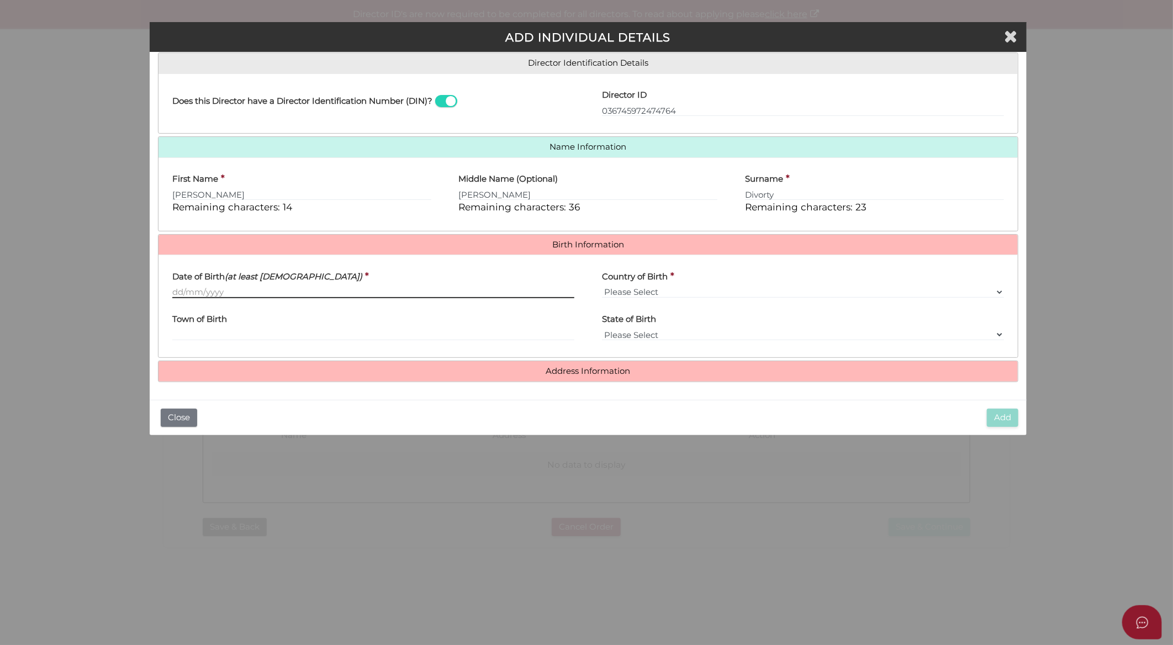
click at [310, 289] on input "Date of Birth (at least 18 years old)" at bounding box center [373, 292] width 402 height 12
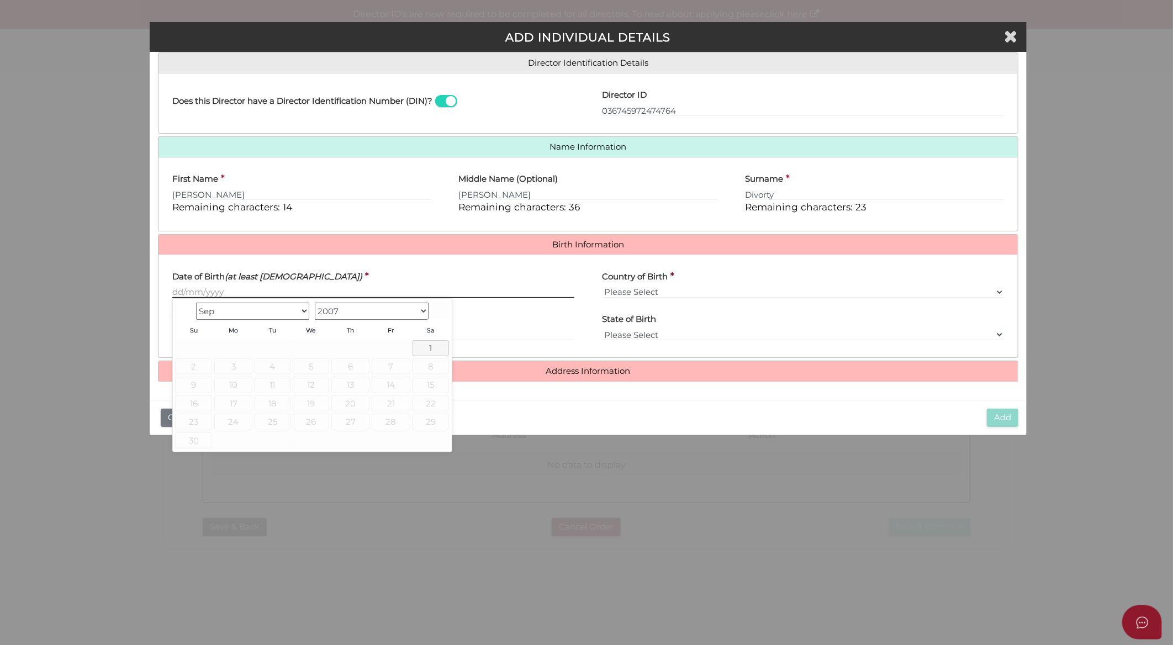
paste input "[DATE]"
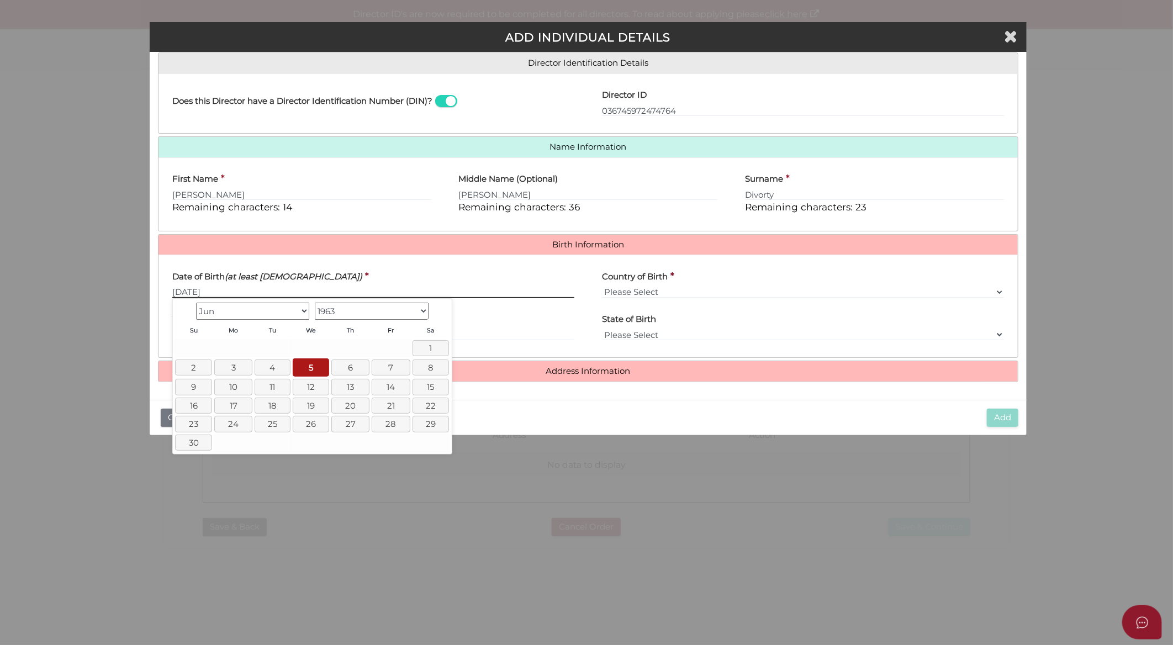
type input "[DATE]"
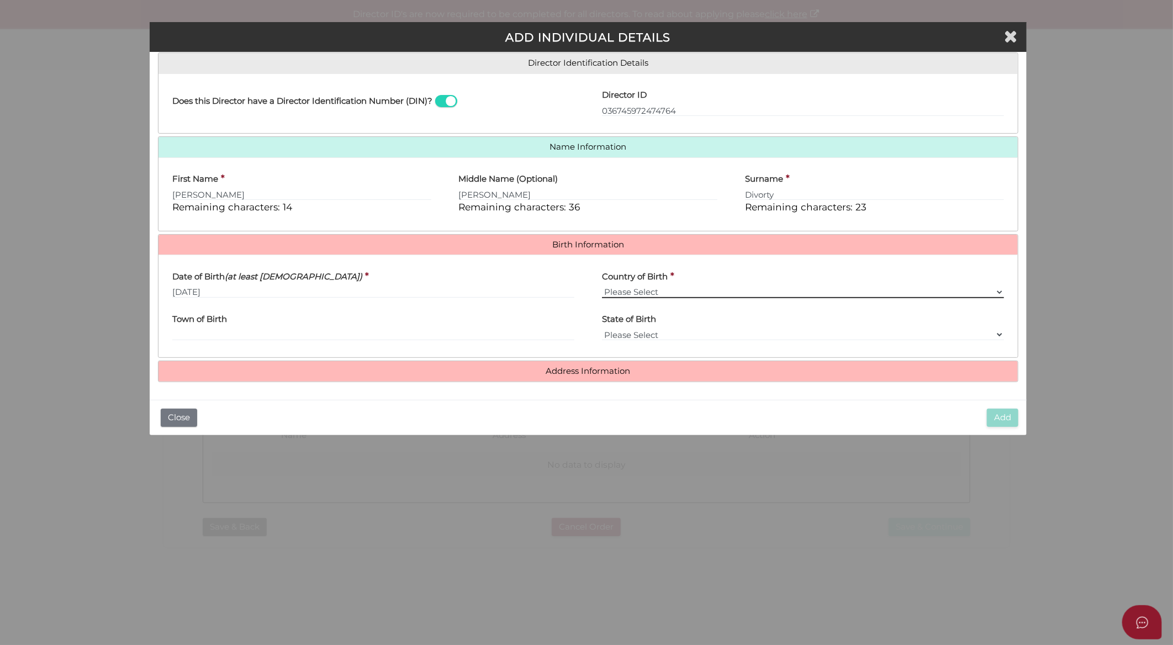
click at [639, 293] on select "Please Select v Australia Afghanistan Albania Algeria American Samoa Andorra An…" at bounding box center [803, 292] width 402 height 12
select select "[GEOGRAPHIC_DATA]"
click at [602, 286] on select "Please Select v Australia Afghanistan Albania Algeria American Samoa Andorra An…" at bounding box center [803, 292] width 402 height 12
click at [406, 330] on input "Town of Birth" at bounding box center [373, 335] width 402 height 12
type input "Mudgee"
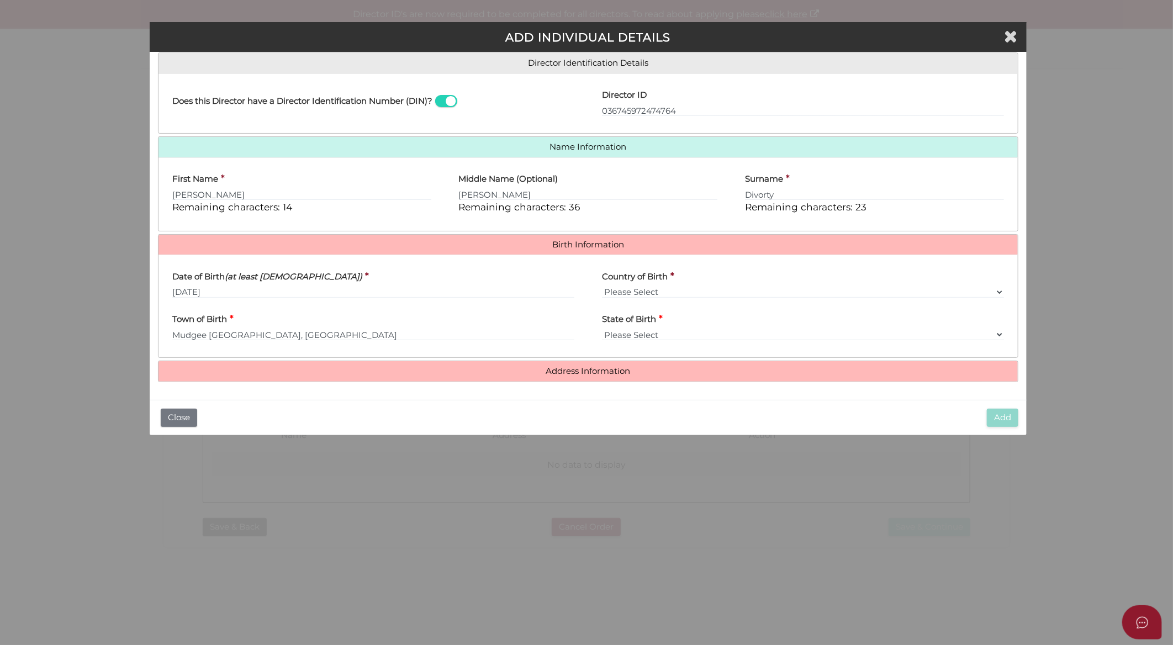
select select "[GEOGRAPHIC_DATA]"
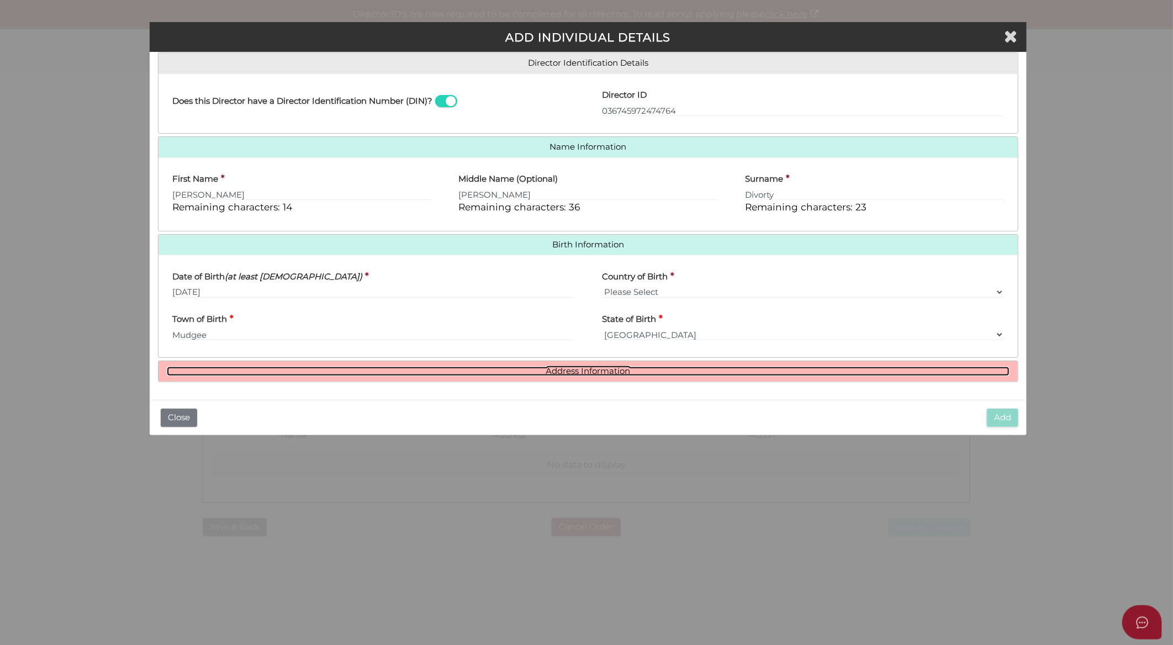
click at [578, 368] on link "Address Information" at bounding box center [588, 371] width 843 height 9
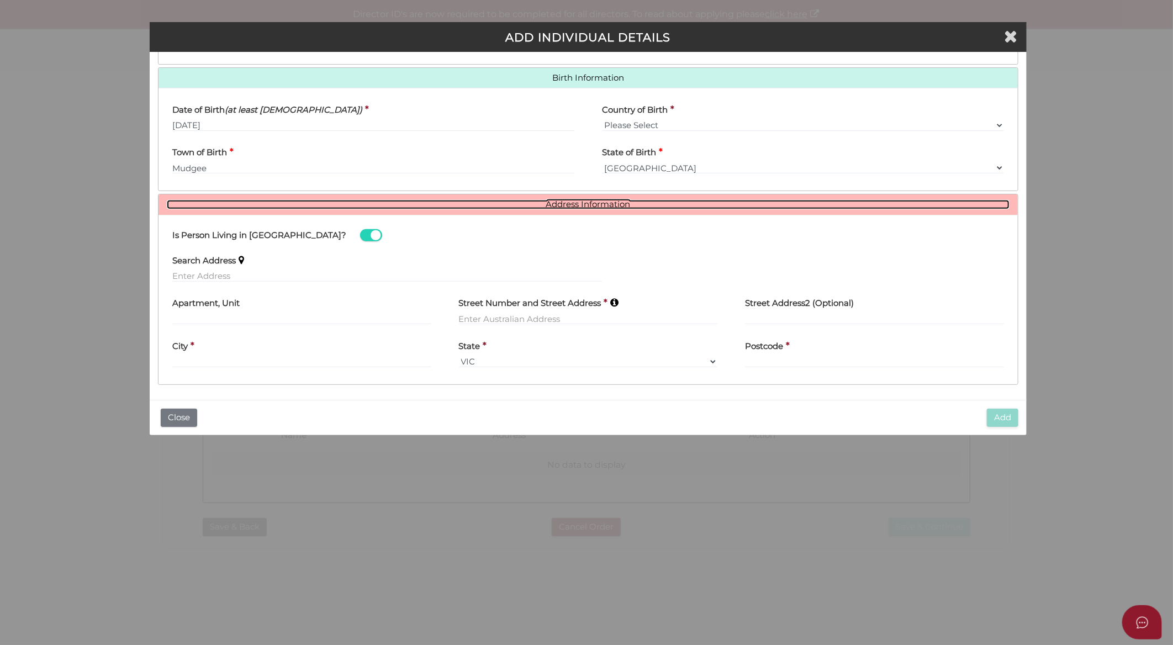
scroll to position [342, 0]
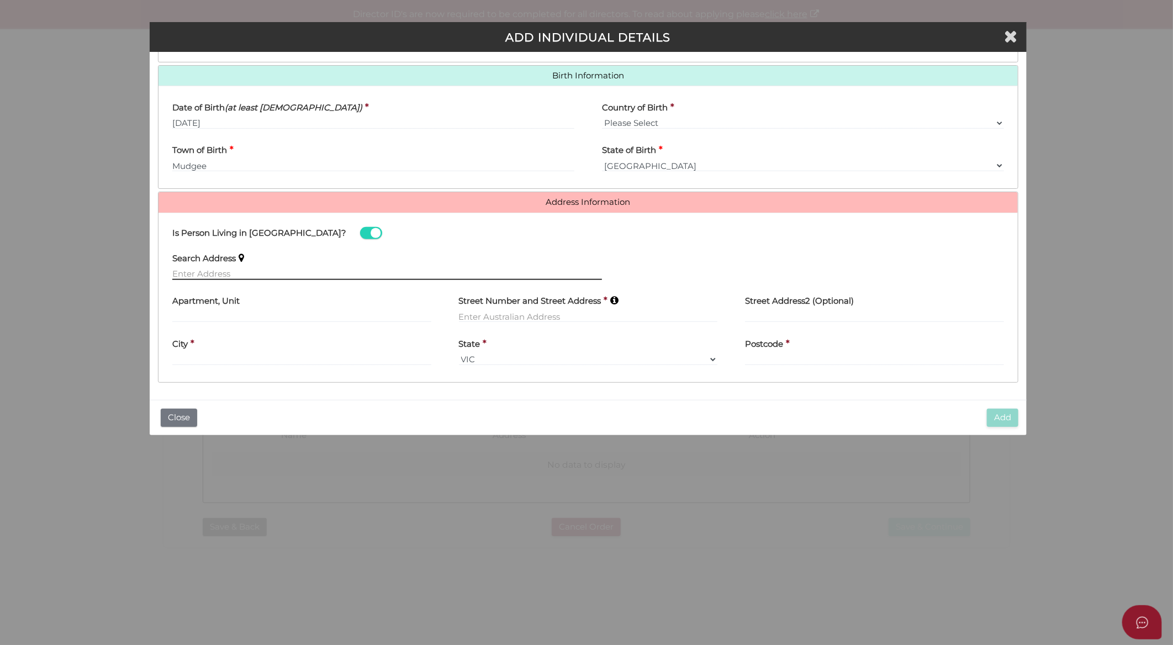
click at [281, 271] on input "text" at bounding box center [387, 274] width 430 height 12
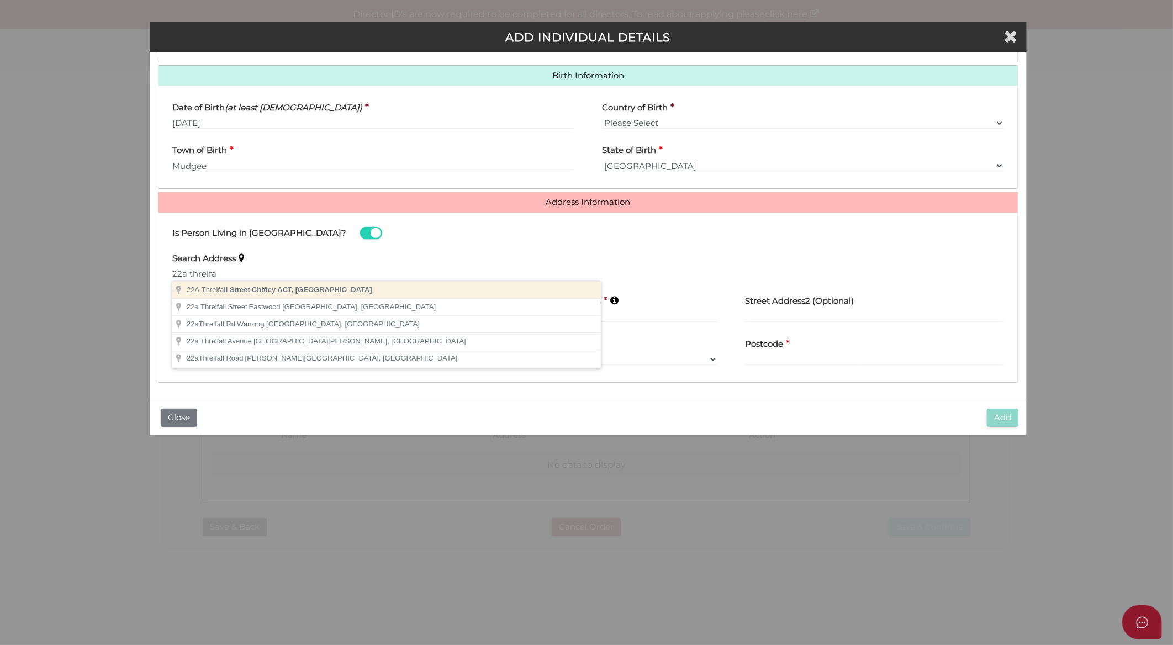
type input "22A Threlfall Street, Chifley ACT, Australia"
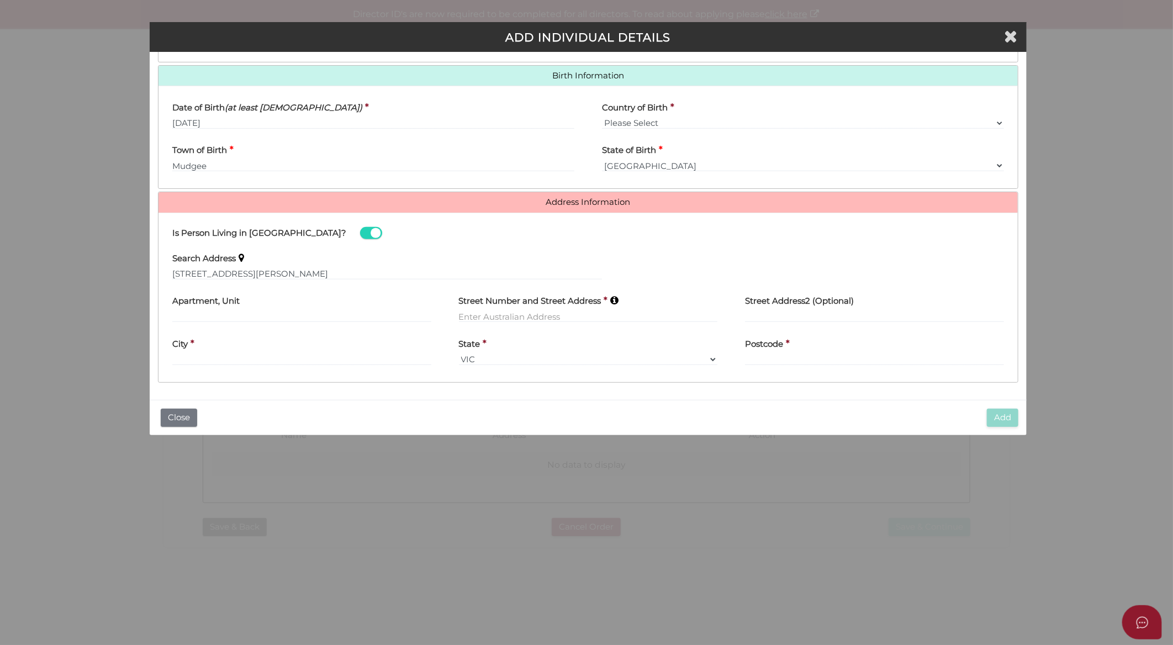
type input "22A Threlfall Street"
type input "Chifley"
select select "ACT"
type input "2606"
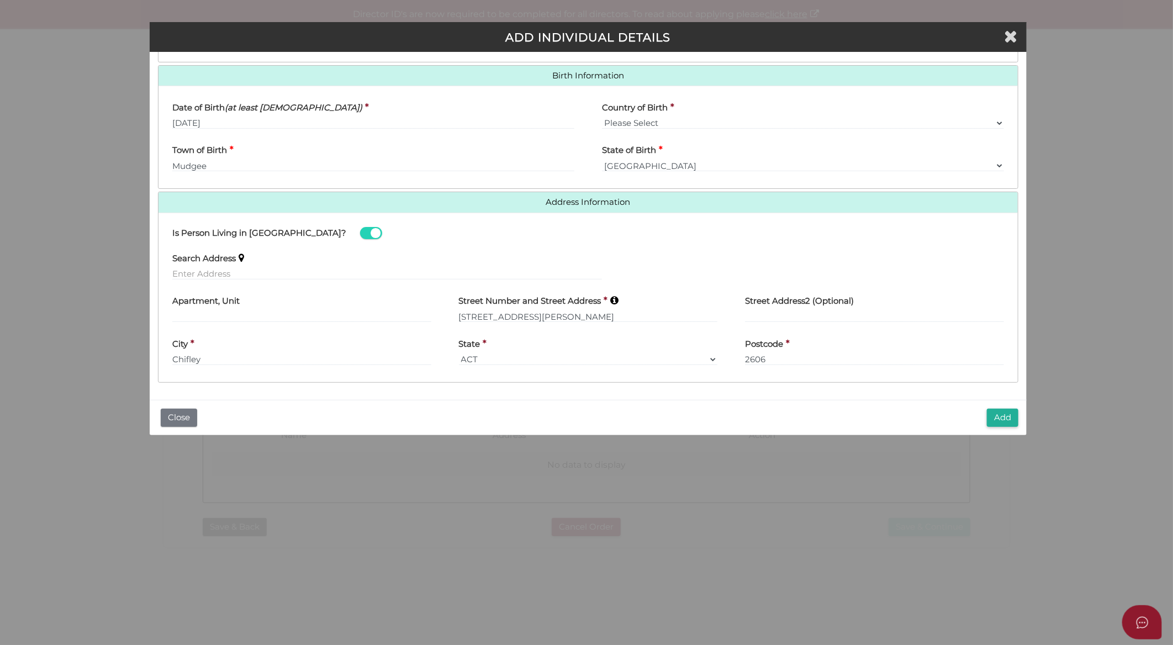
scroll to position [343, 0]
click at [999, 418] on button "Add" at bounding box center [1002, 418] width 31 height 18
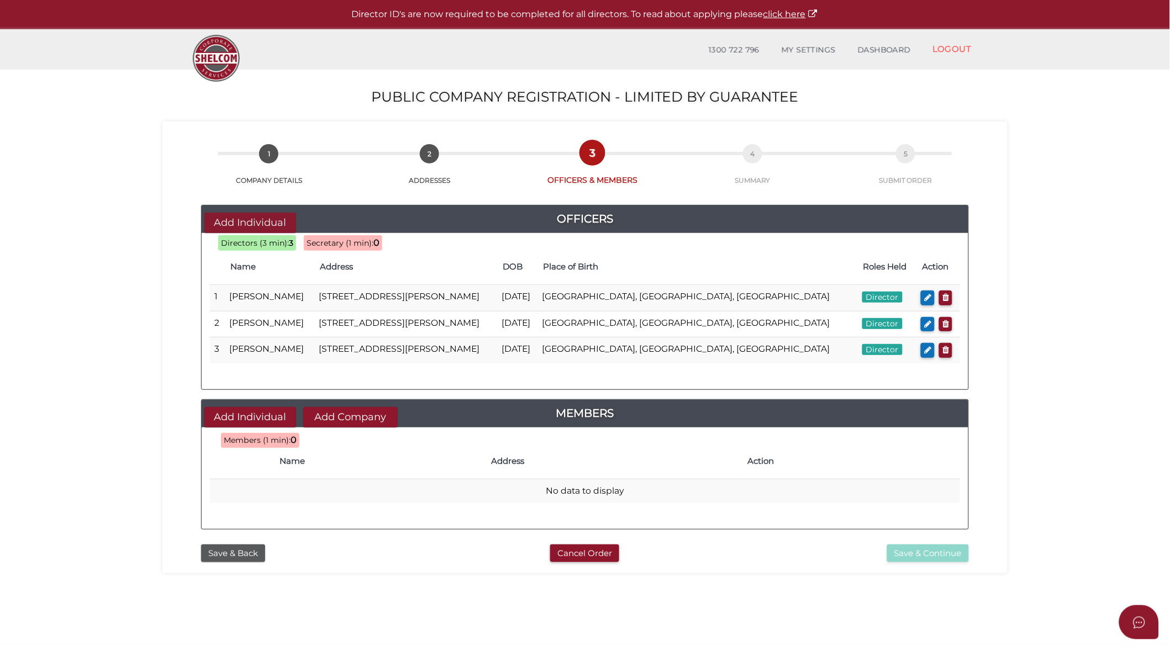
click at [252, 220] on button "Add Individual" at bounding box center [250, 223] width 92 height 20
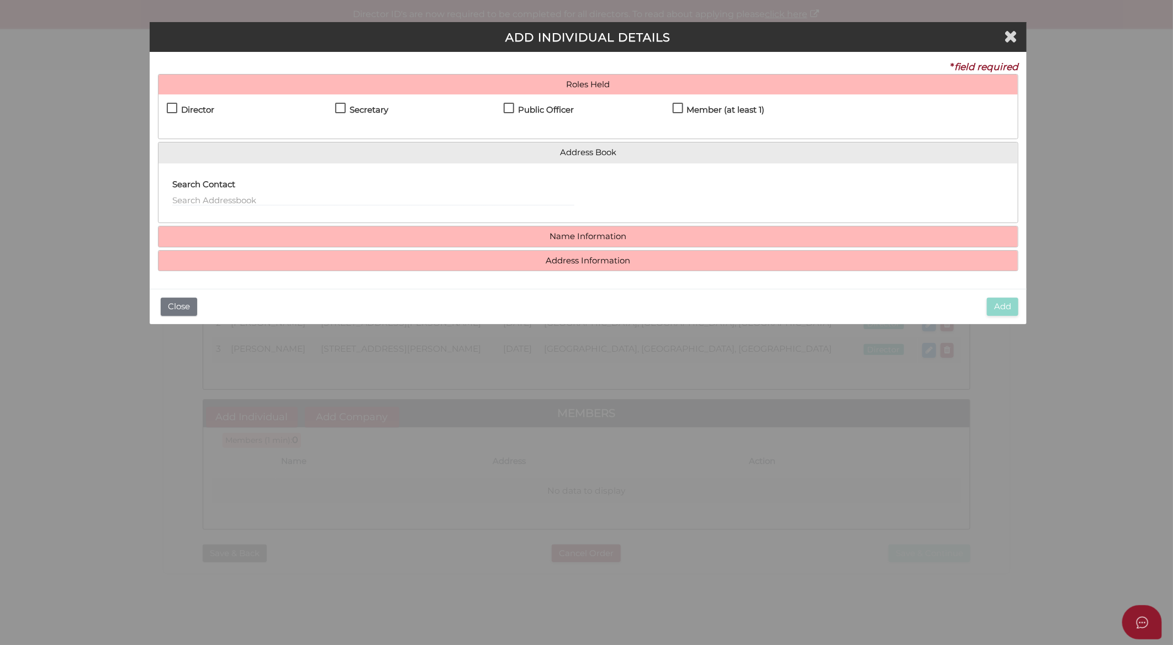
click at [340, 106] on label "Secretary" at bounding box center [361, 113] width 53 height 14
checkbox input "true"
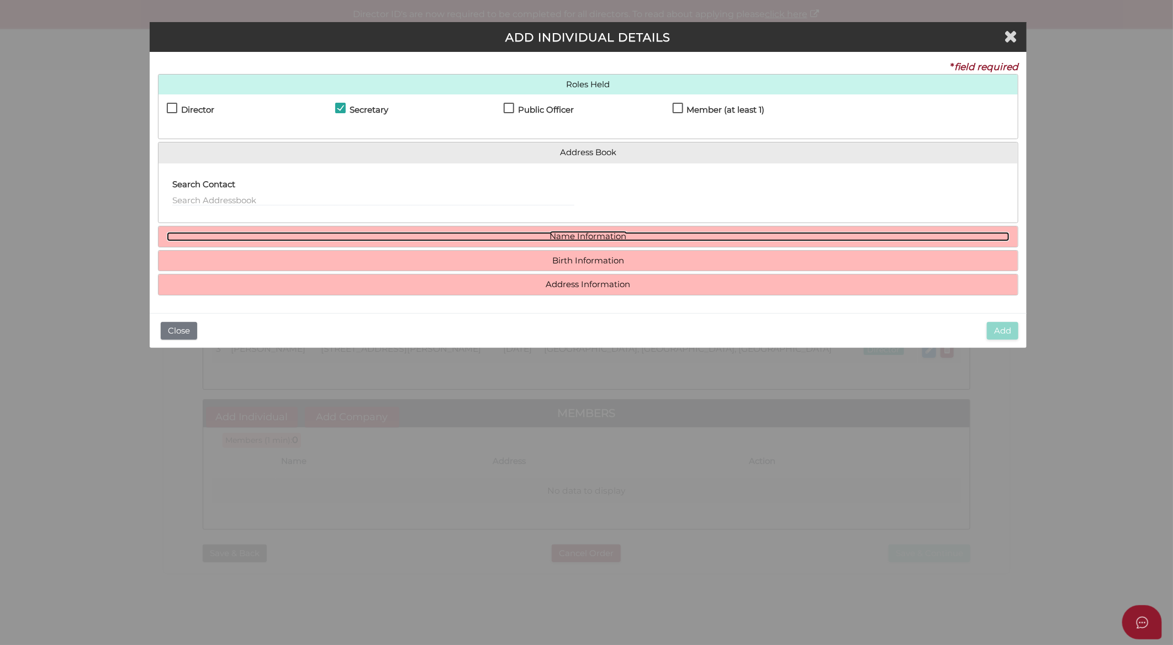
click at [560, 234] on link "Name Information" at bounding box center [588, 236] width 843 height 9
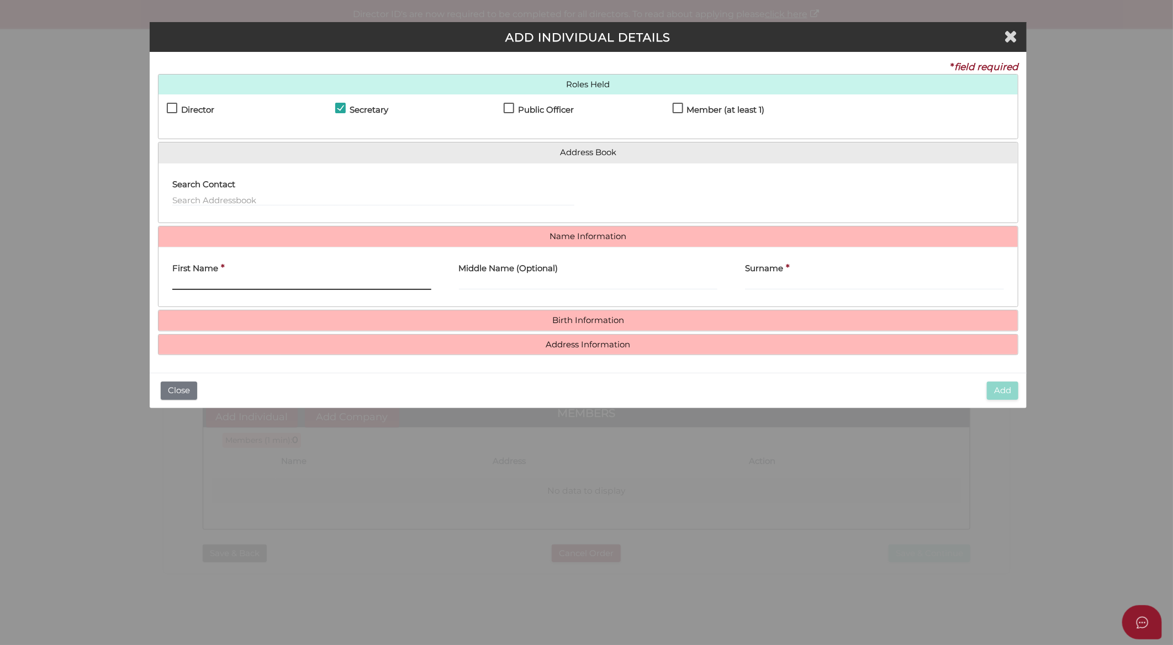
click at [415, 280] on input "First Name" at bounding box center [301, 284] width 259 height 12
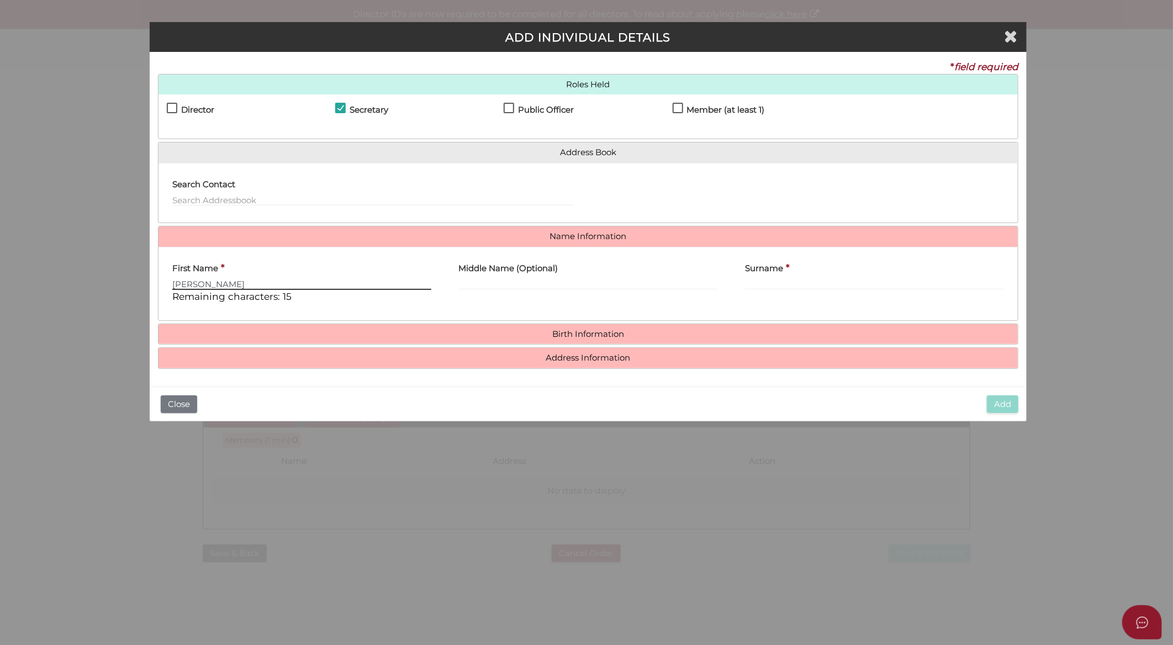
type input "Fiona"
click at [811, 283] on input "Surname" at bounding box center [874, 284] width 259 height 12
paste input "Dearden"
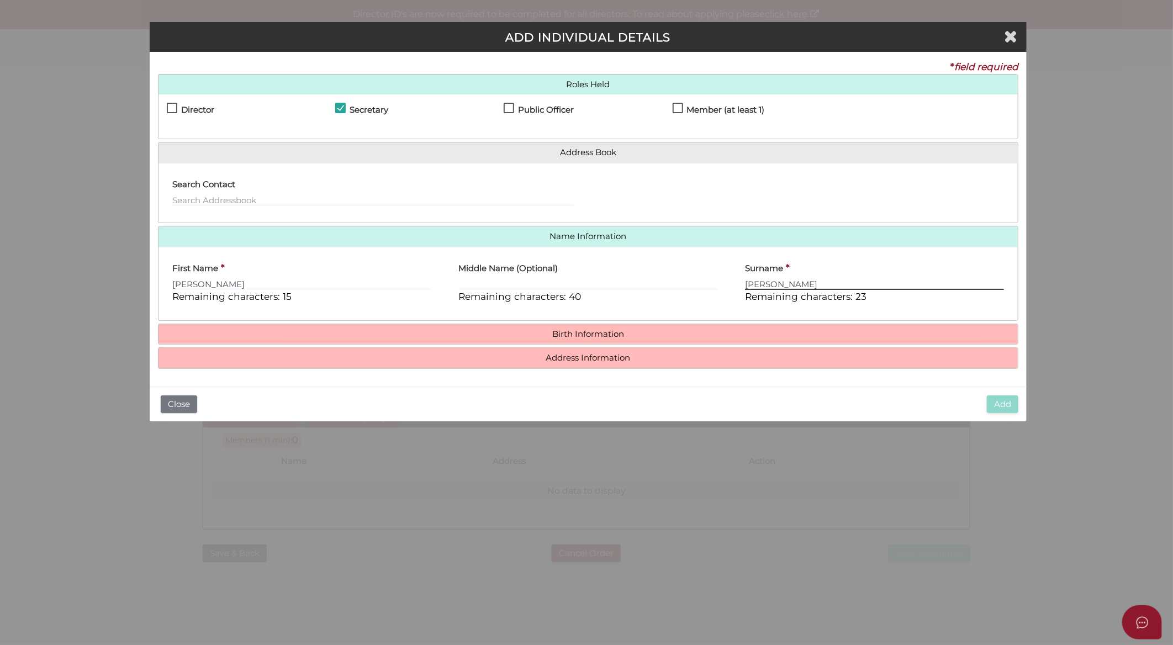
type input "Dearden"
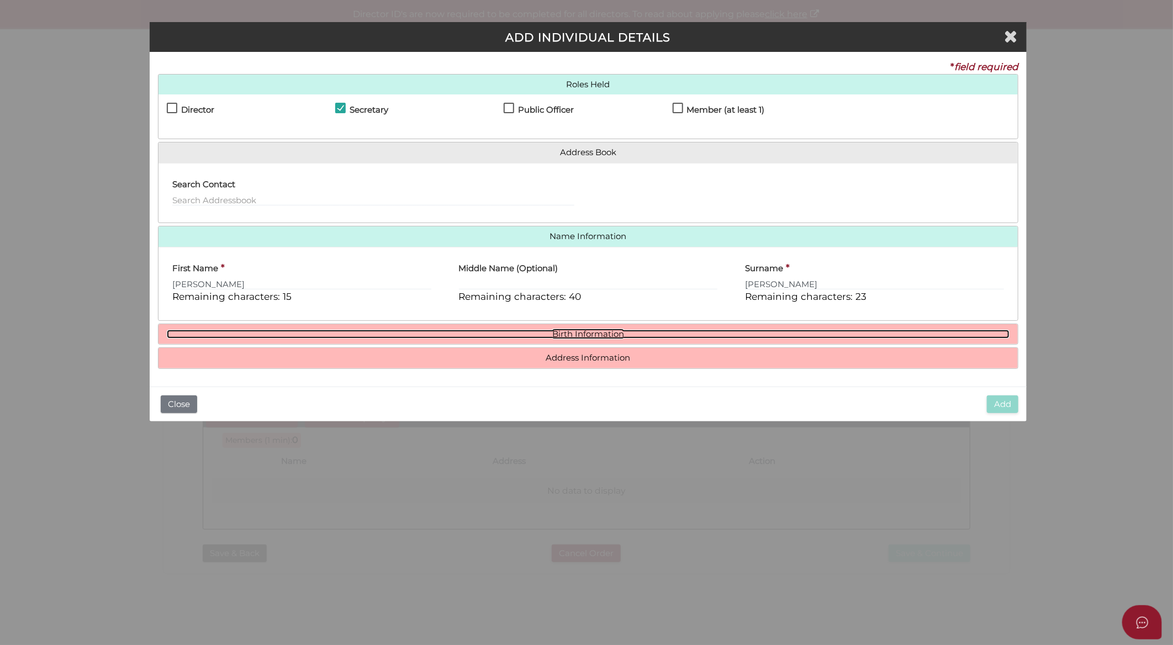
click at [617, 336] on link "Birth Information" at bounding box center [588, 334] width 843 height 9
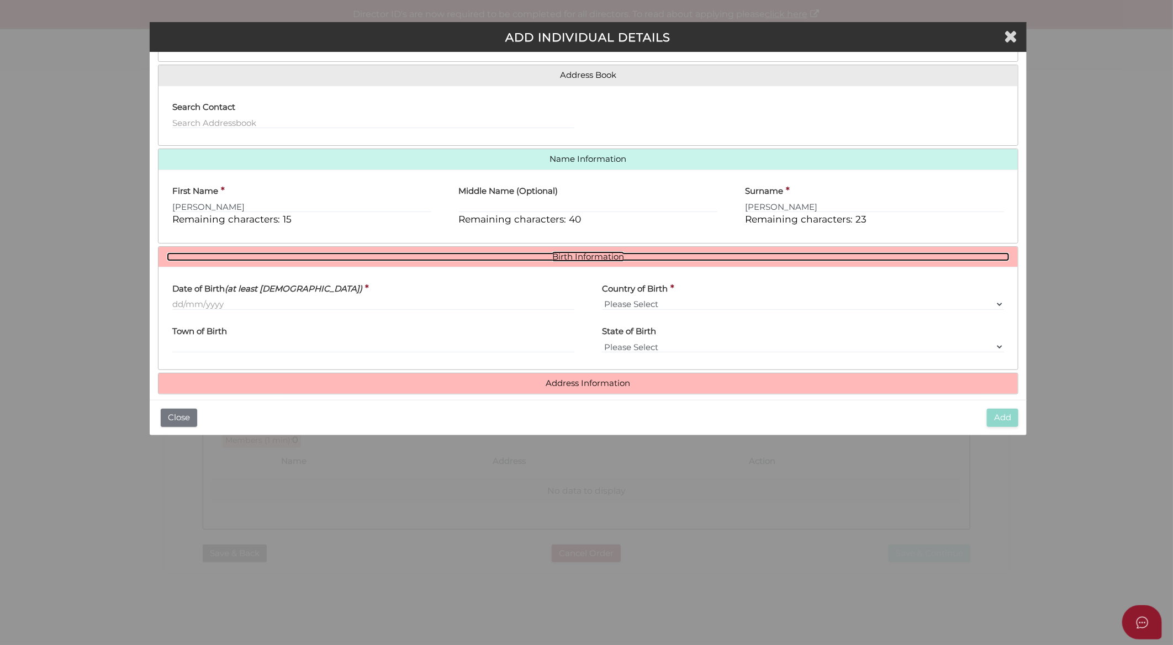
scroll to position [89, 0]
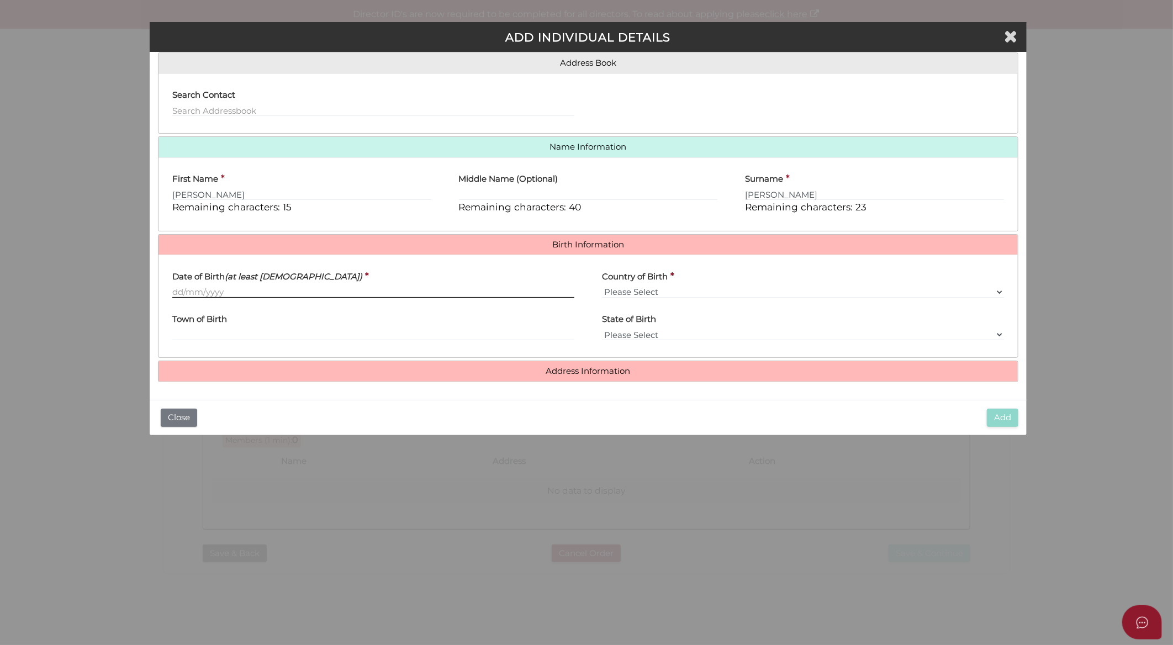
click at [357, 289] on input "Date of Birth (at least 18 years old)" at bounding box center [373, 292] width 402 height 12
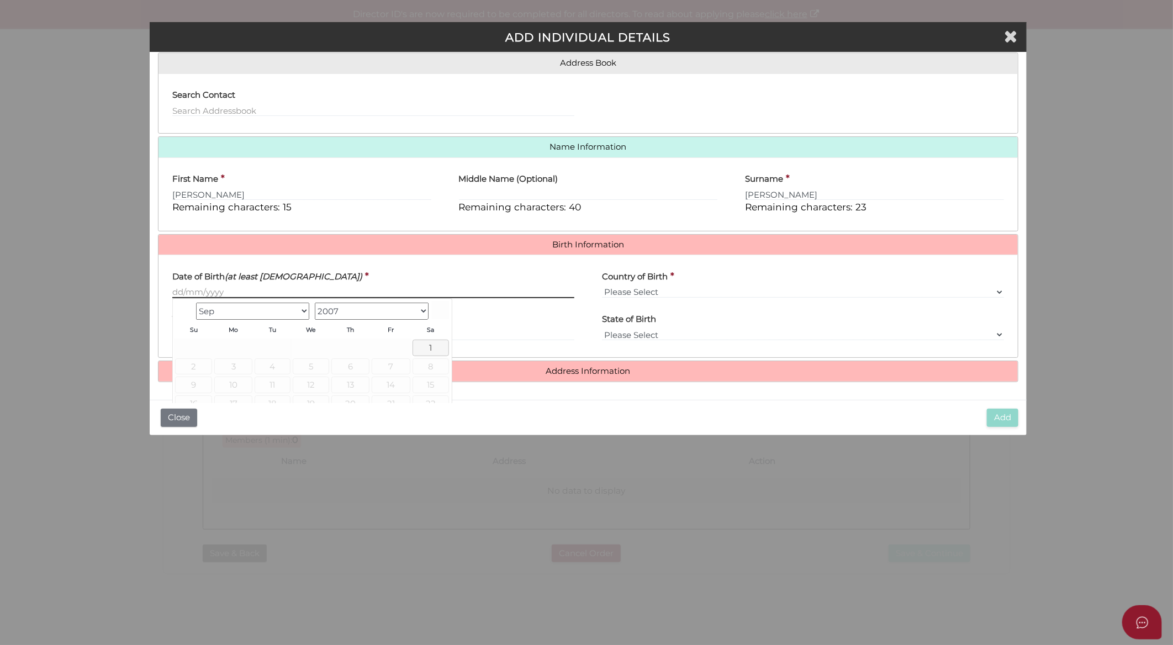
paste input "[DATE]"
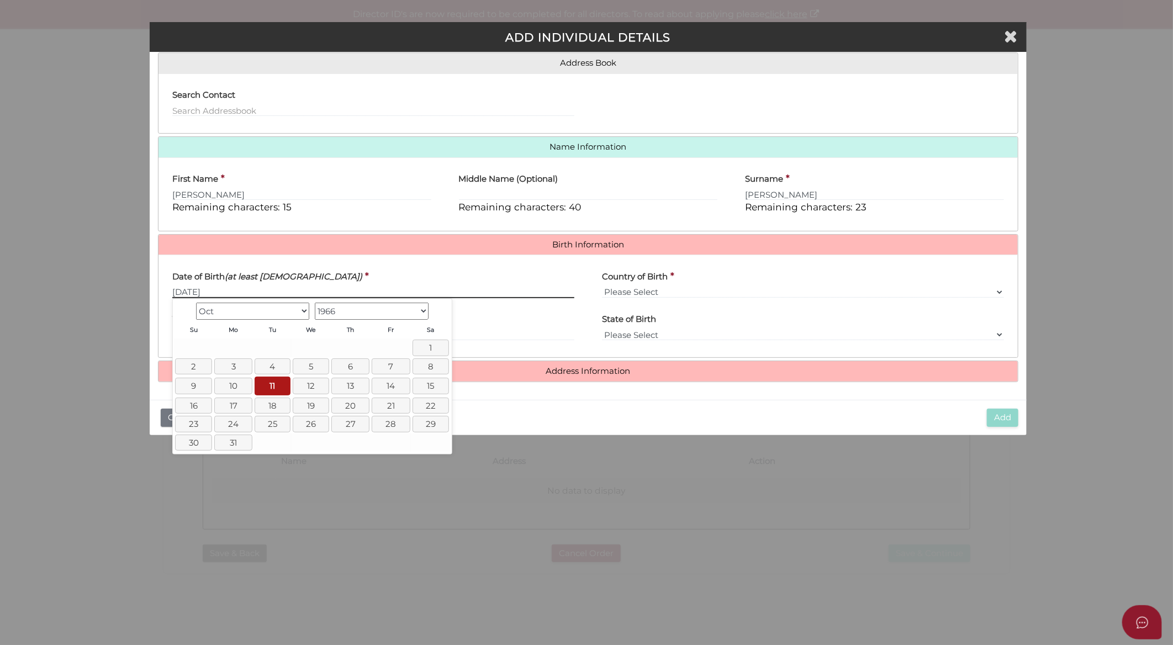
type input "[DATE]"
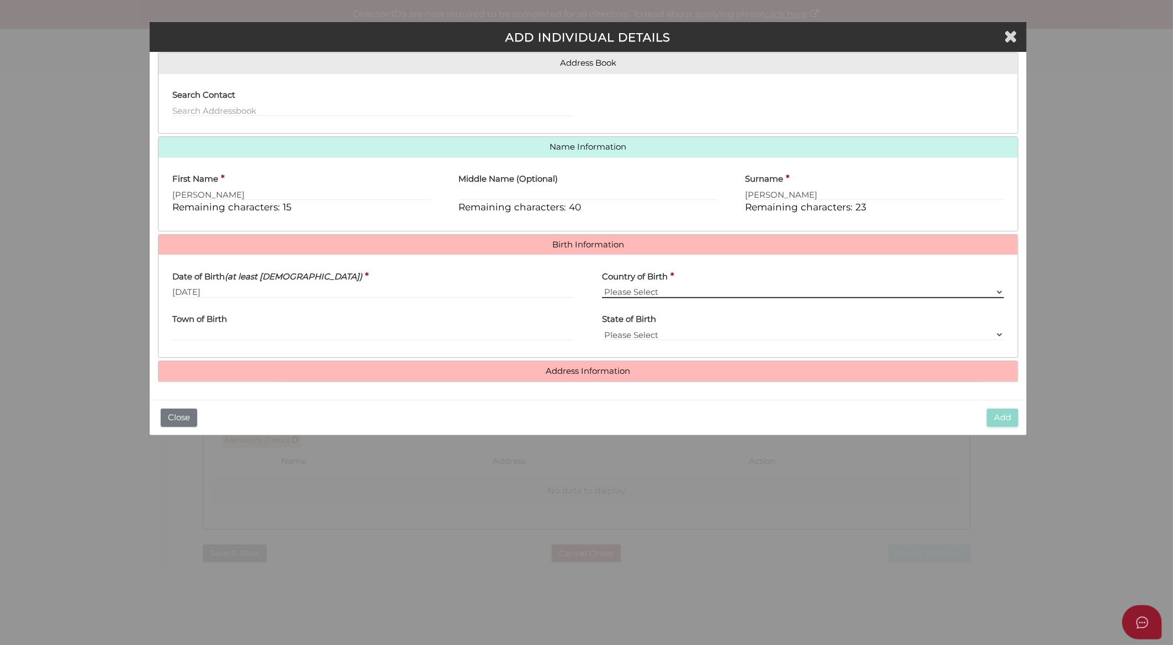
click at [614, 291] on select "Please Select v Australia Afghanistan Albania Algeria American Samoa Andorra An…" at bounding box center [803, 292] width 402 height 12
select select "[GEOGRAPHIC_DATA]"
click at [602, 286] on select "Please Select v Australia Afghanistan Albania Algeria American Samoa Andorra An…" at bounding box center [803, 292] width 402 height 12
click at [189, 333] on input "Town of Birth" at bounding box center [373, 335] width 402 height 12
type input "Sydney"
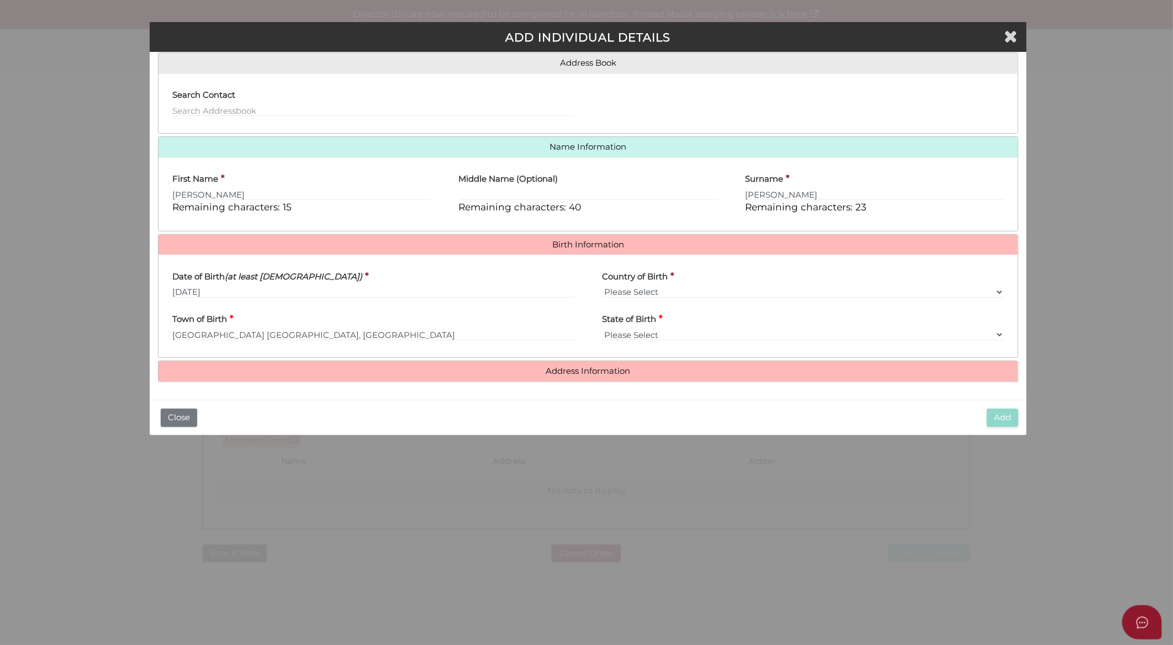
select select "[GEOGRAPHIC_DATA]"
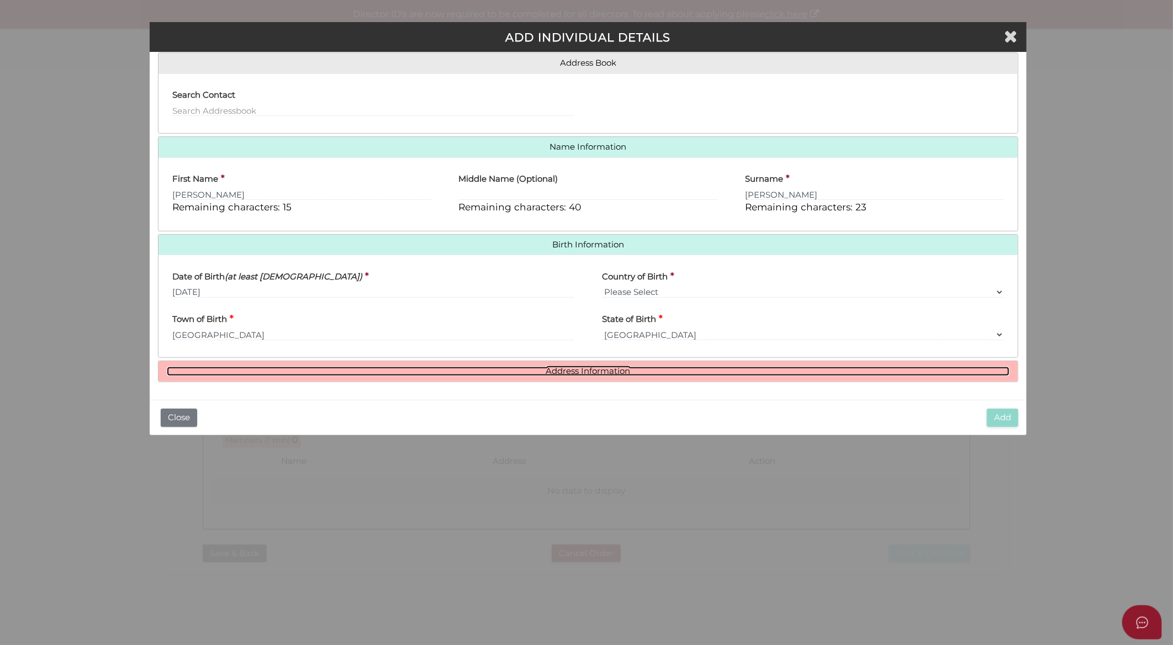
click at [597, 371] on link "Address Information" at bounding box center [588, 371] width 843 height 9
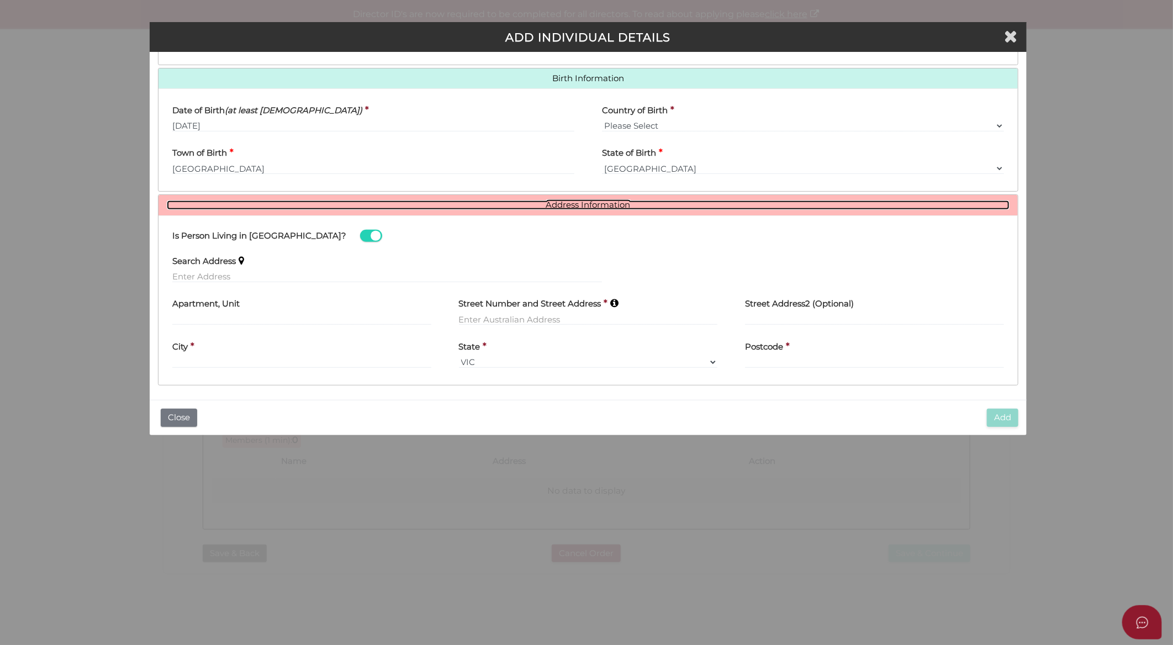
scroll to position [258, 0]
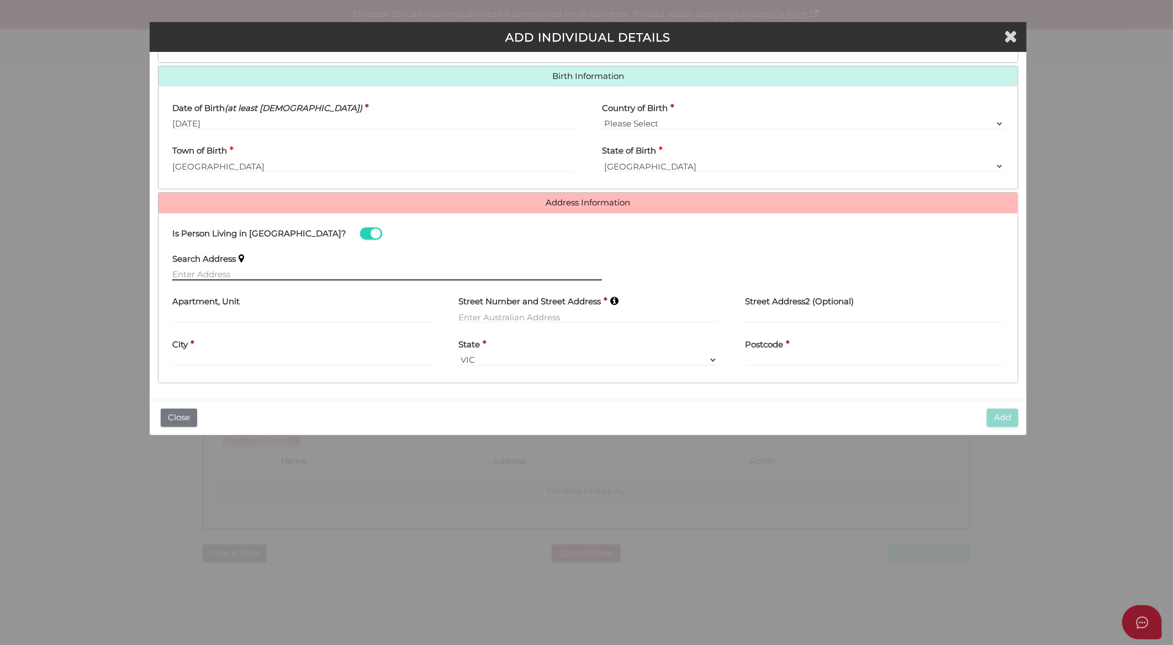
click at [339, 277] on input "text" at bounding box center [387, 274] width 430 height 12
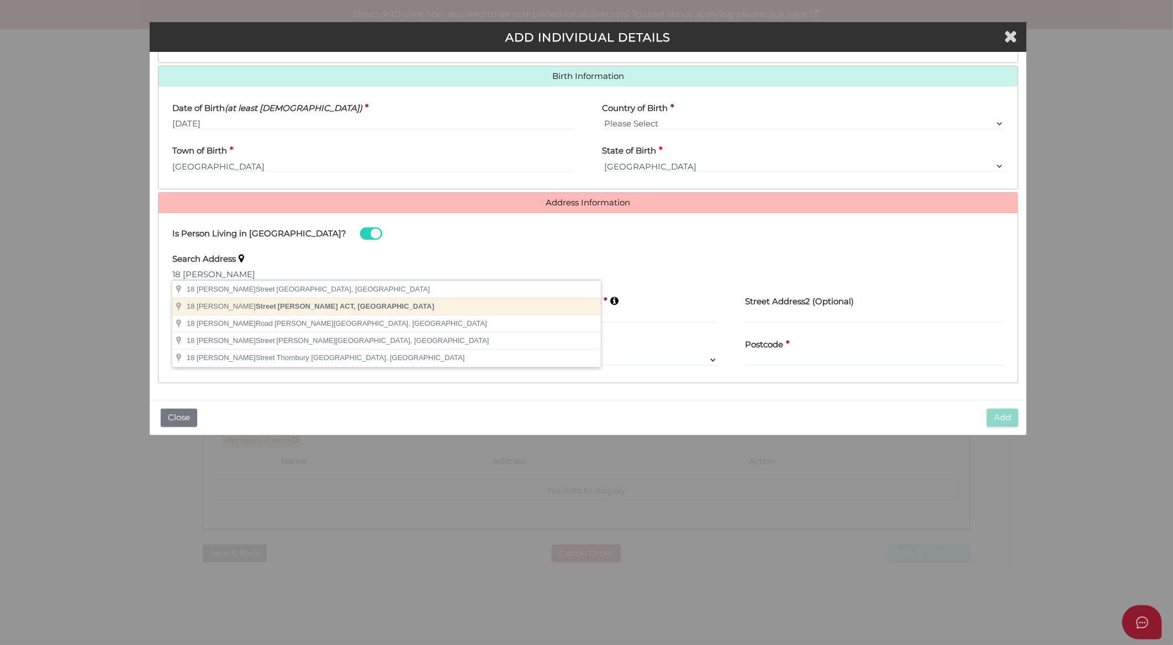
type input "18 Collings Street, Pearce ACT, Australia"
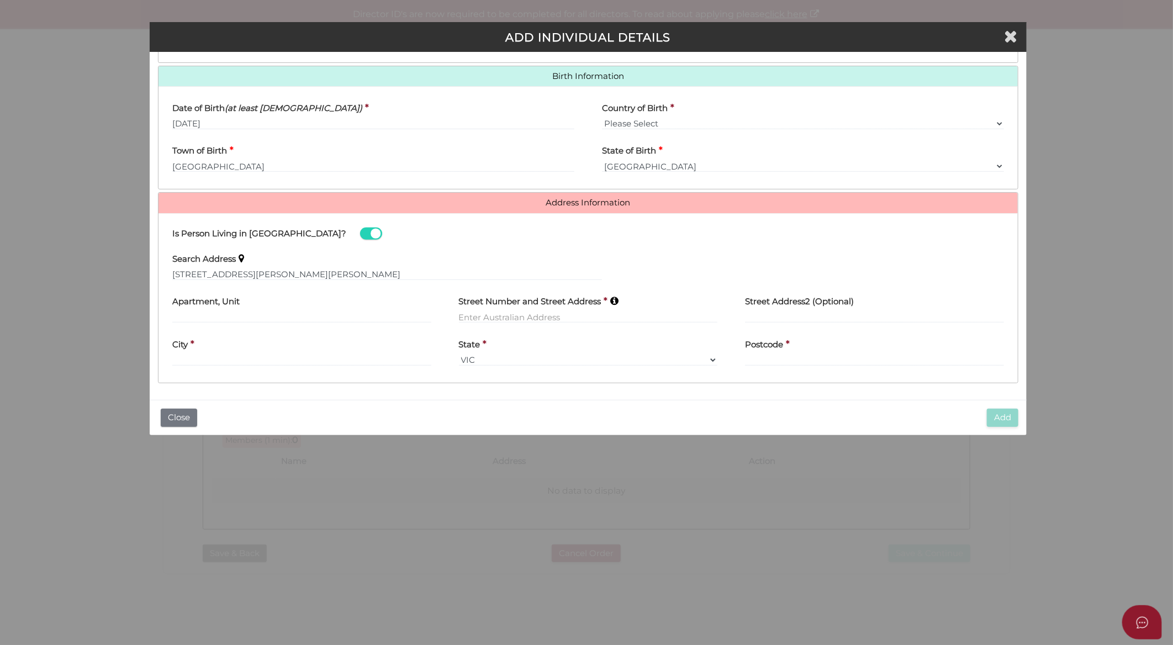
type input "18 Collings Street"
type input "Pearce"
select select "ACT"
type input "2607"
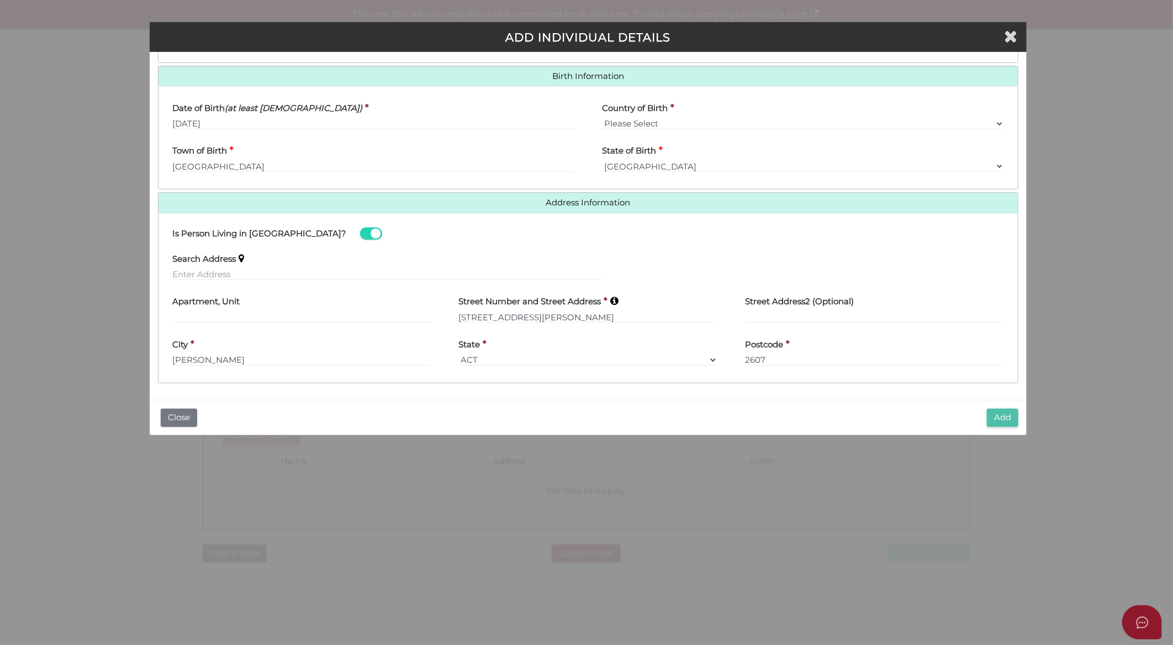
click at [1012, 421] on button "Add" at bounding box center [1002, 418] width 31 height 18
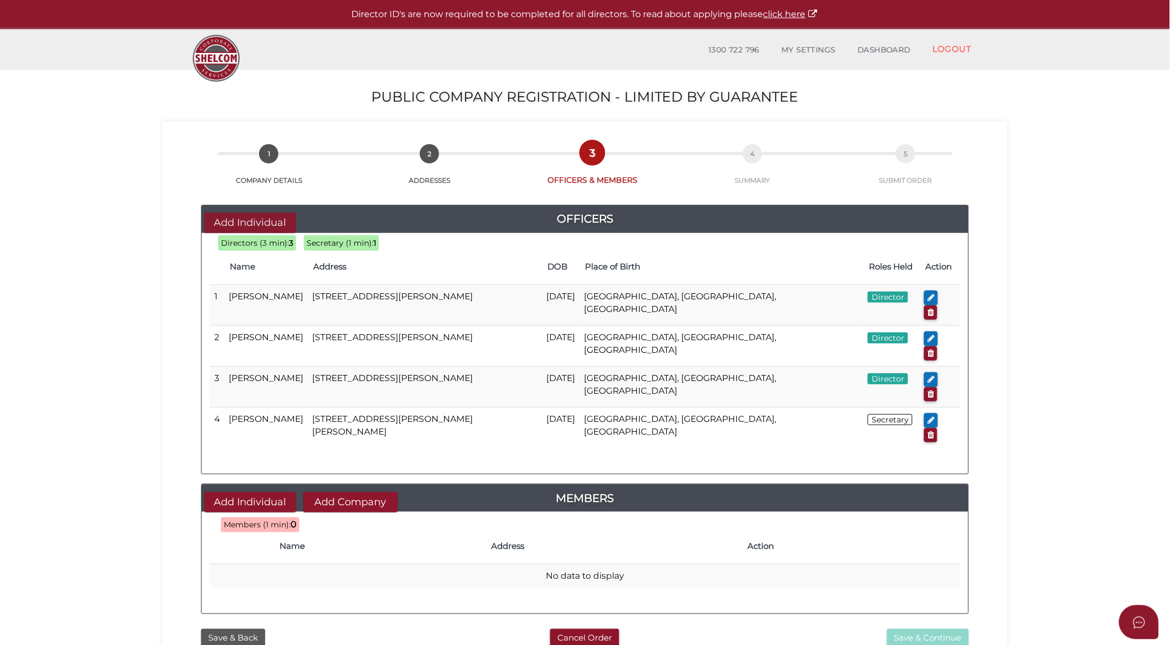
click at [247, 226] on button "Add Individual" at bounding box center [250, 223] width 92 height 20
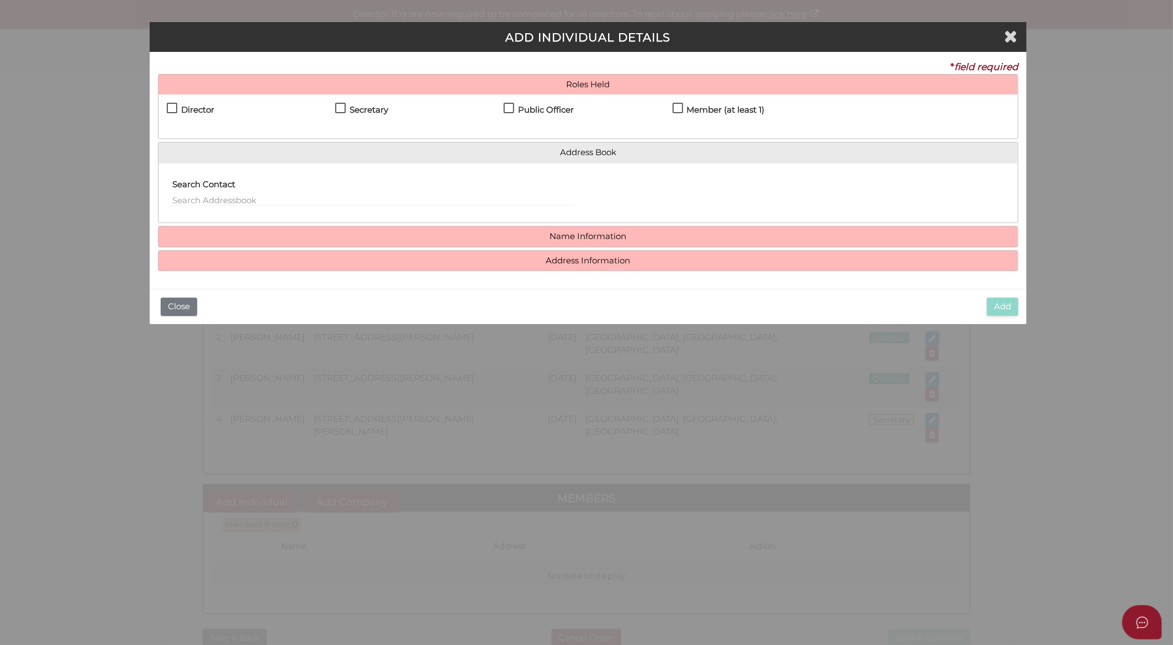
click at [509, 108] on label "Public Officer" at bounding box center [539, 113] width 70 height 14
checkbox input "true"
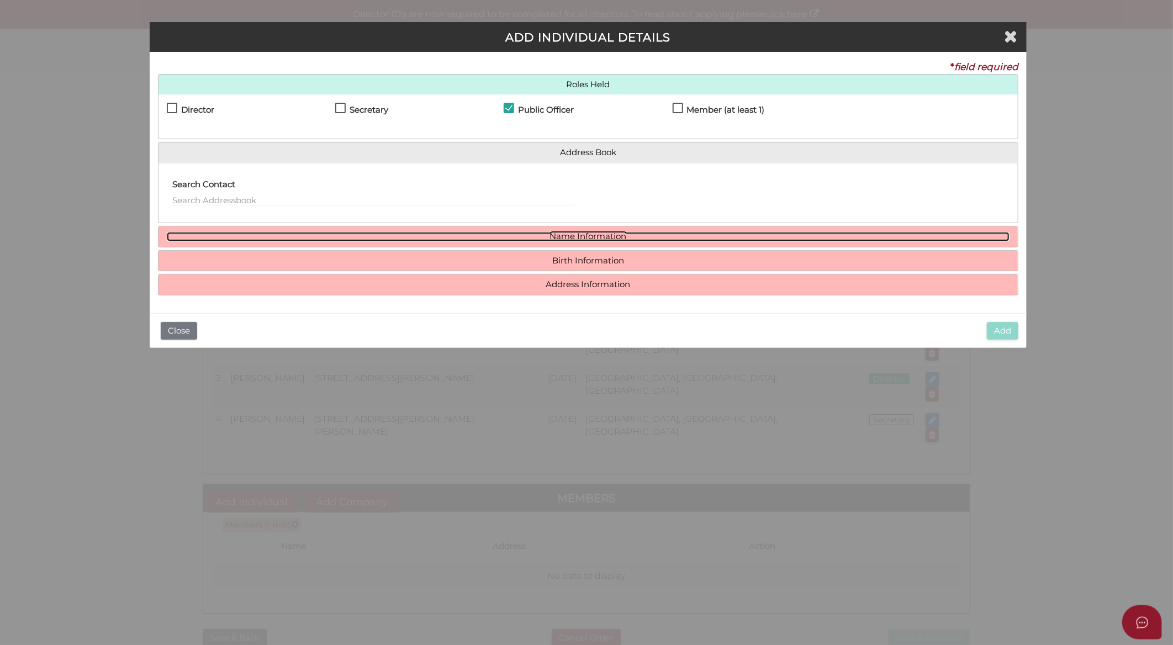
click at [565, 234] on link "Name Information" at bounding box center [588, 236] width 843 height 9
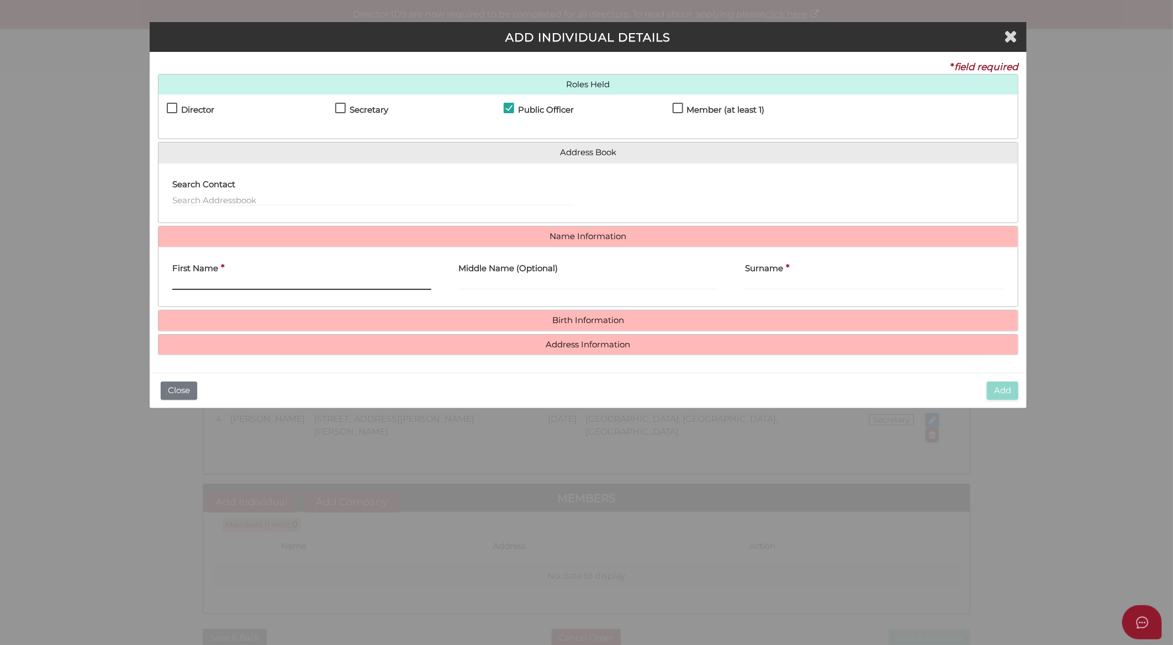
click at [233, 286] on input "First Name" at bounding box center [301, 284] width 259 height 12
paste input "Yee Ching"
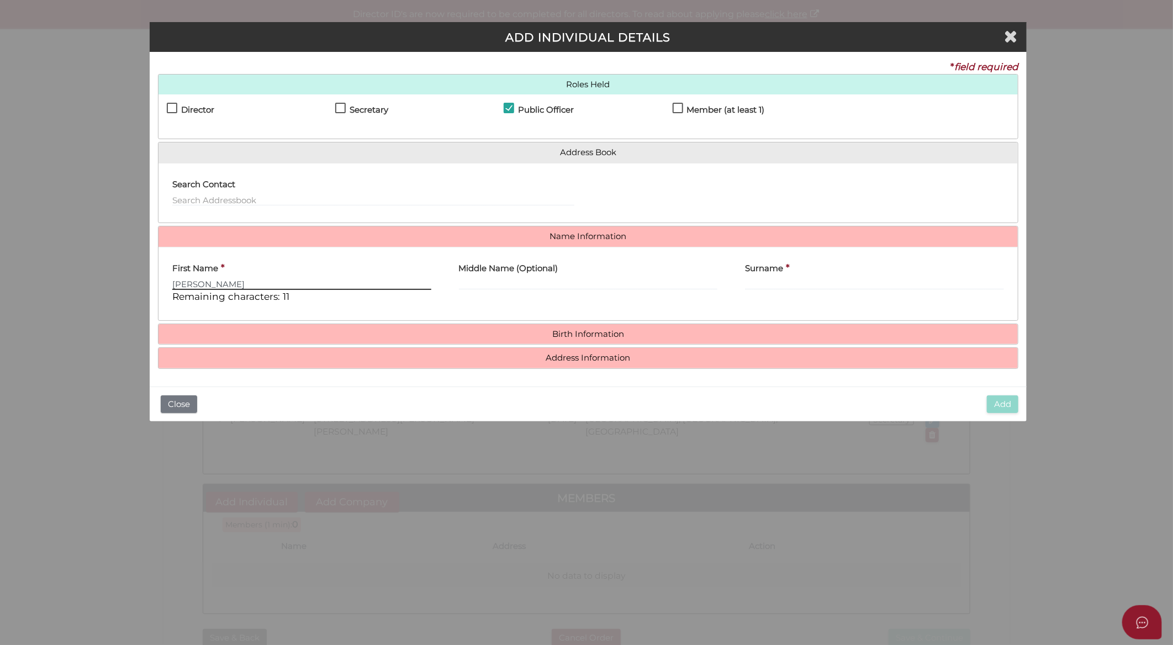
type input "Yee Ching"
click at [792, 283] on input "Surname" at bounding box center [874, 284] width 259 height 12
paste input "Cheam"
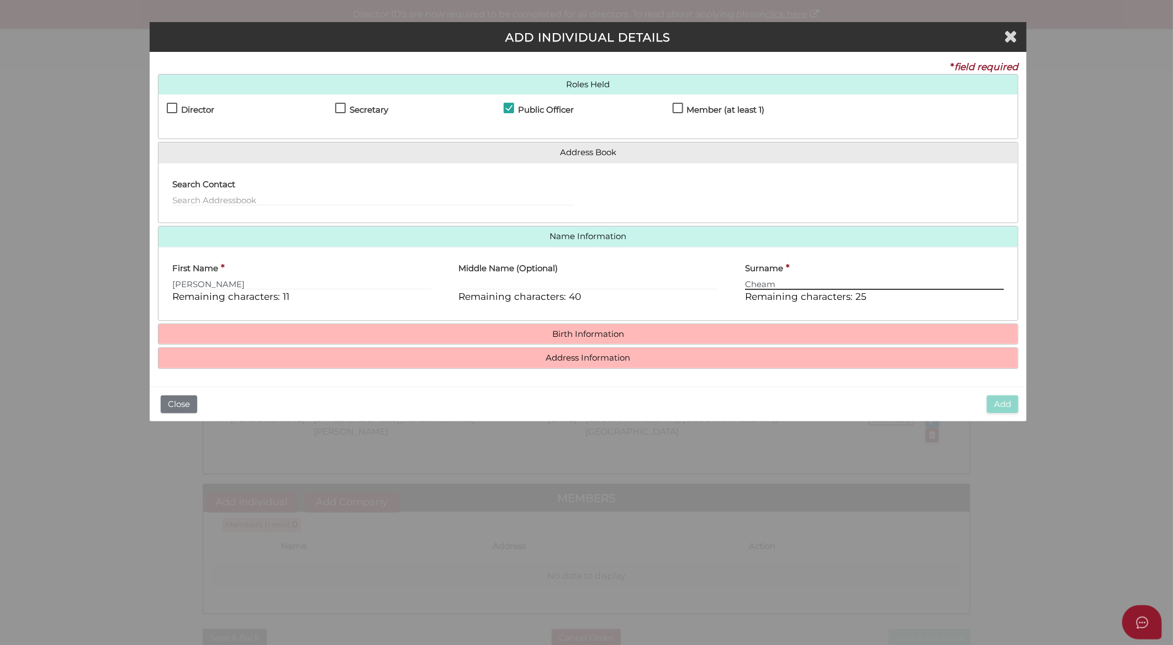
type input "Cheam"
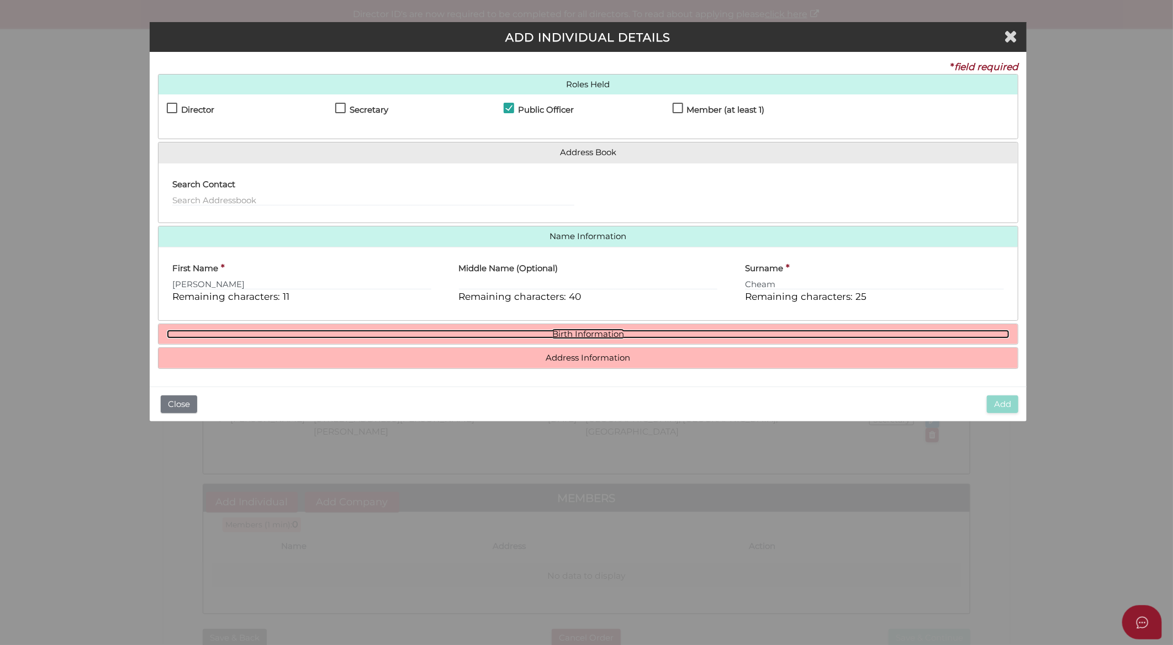
click at [609, 332] on link "Birth Information" at bounding box center [588, 334] width 843 height 9
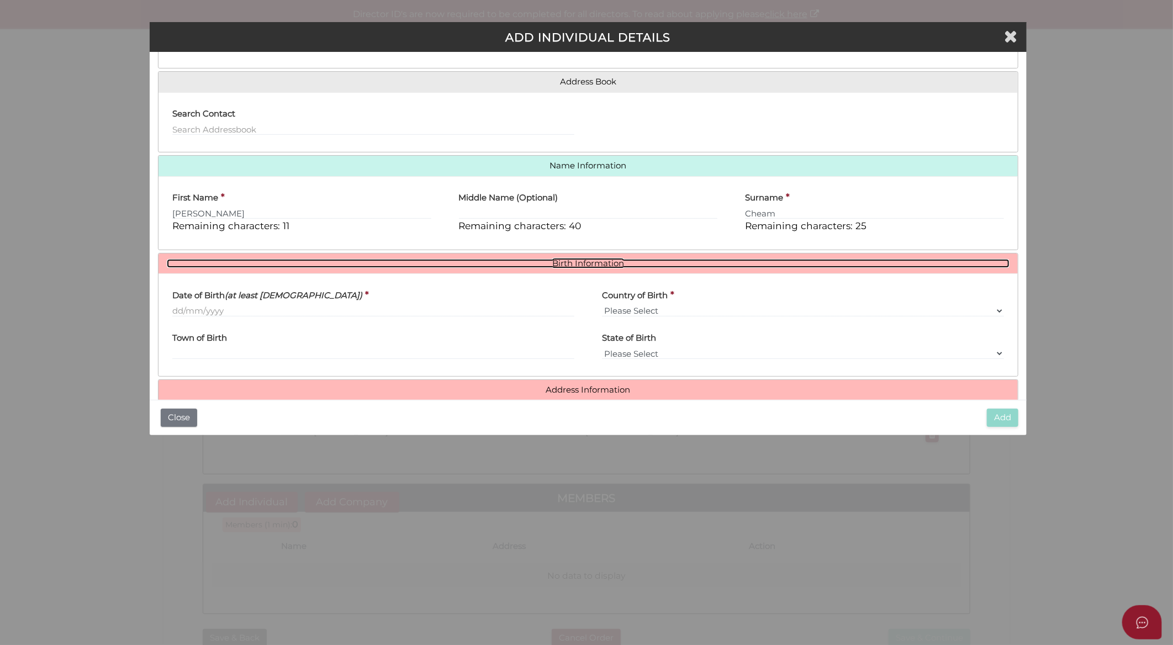
scroll to position [89, 0]
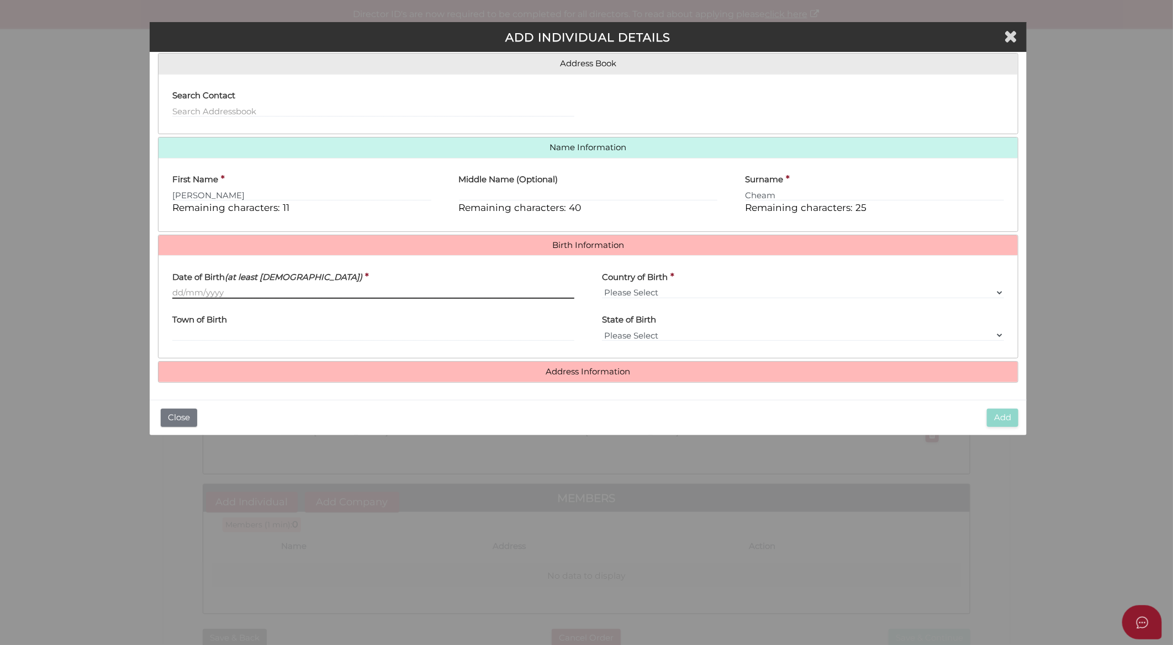
click at [393, 292] on input "Date of Birth (at least 18 years old)" at bounding box center [373, 293] width 402 height 12
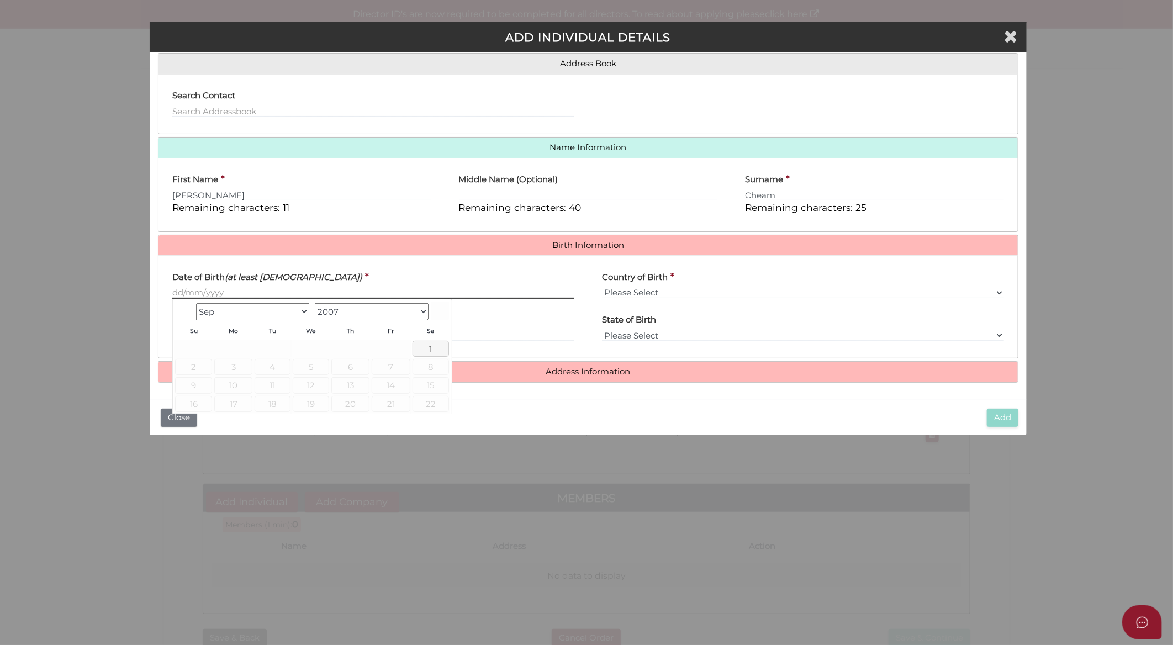
paste input "[DATE]"
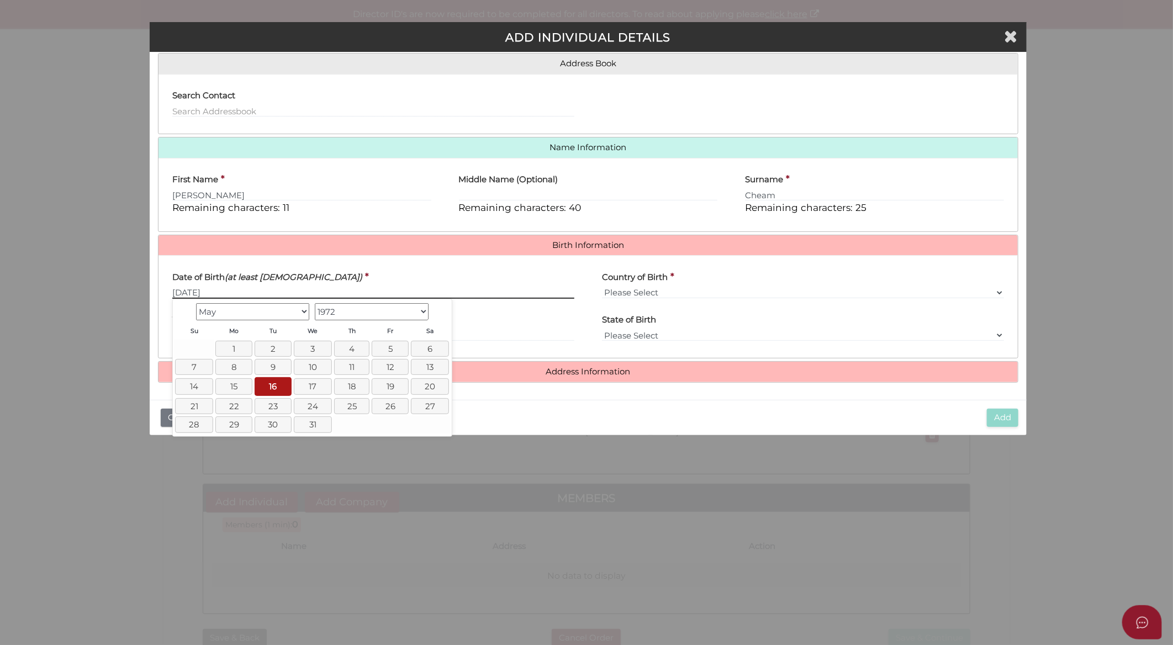
type input "[DATE]"
click at [735, 296] on select "Please Select v Australia Afghanistan Albania Algeria American Samoa Andorra An…" at bounding box center [803, 293] width 402 height 12
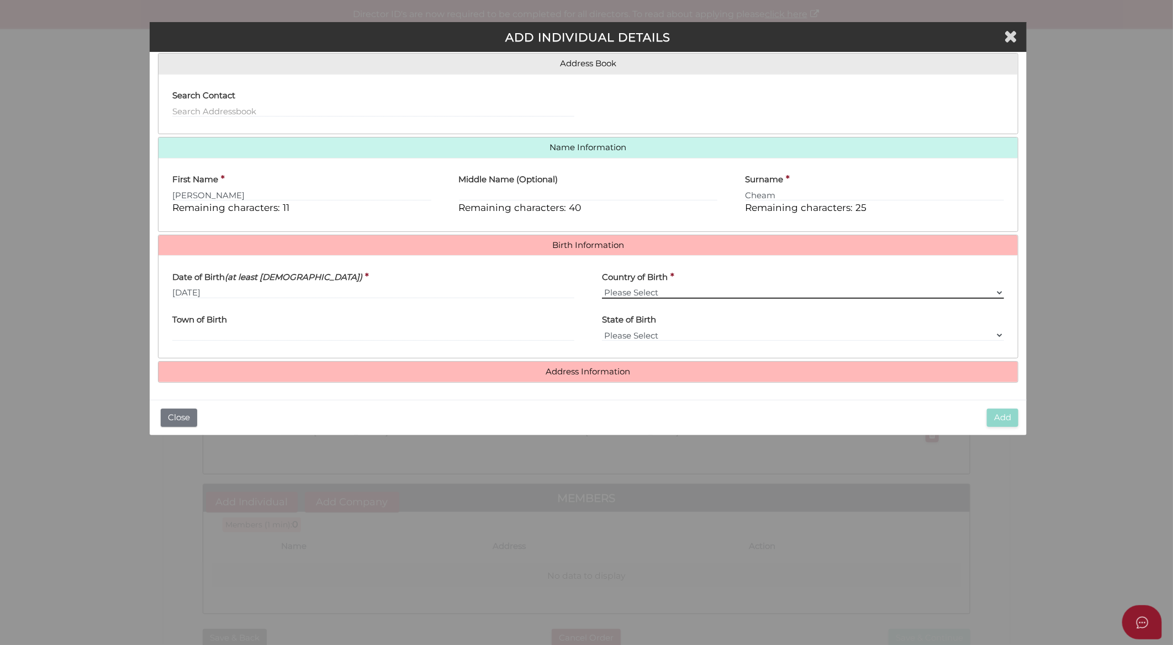
select select "[GEOGRAPHIC_DATA]"
click at [602, 287] on select "Please Select v Australia Afghanistan Albania Algeria American Samoa Andorra An…" at bounding box center [803, 293] width 402 height 12
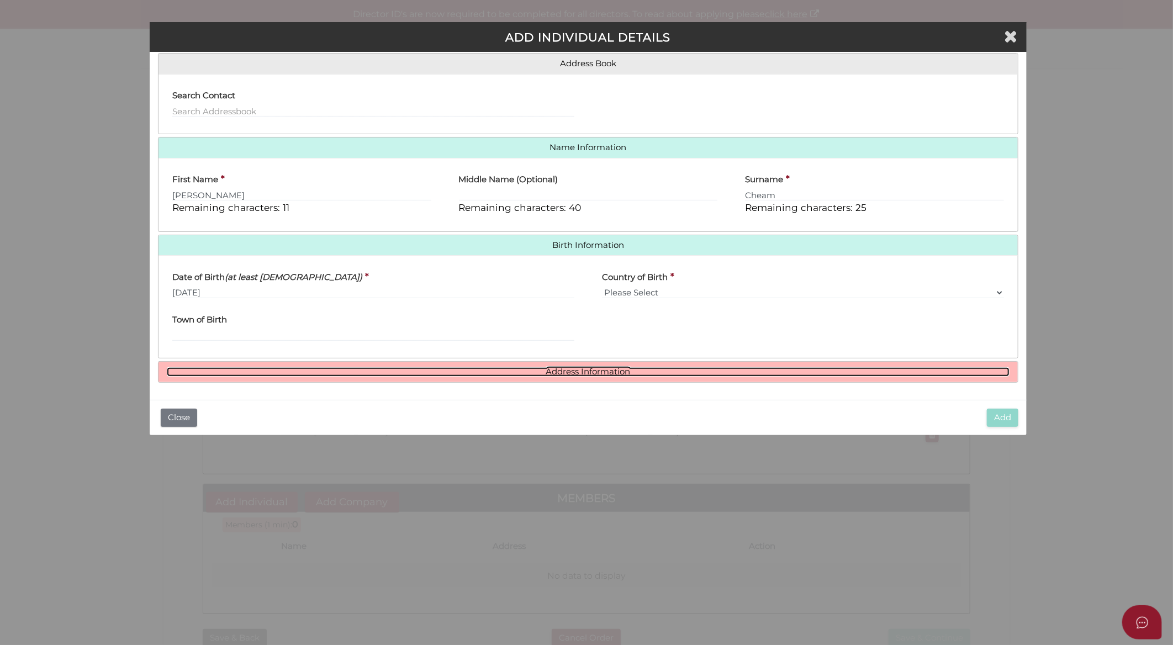
click at [615, 374] on link "Address Information" at bounding box center [588, 371] width 843 height 9
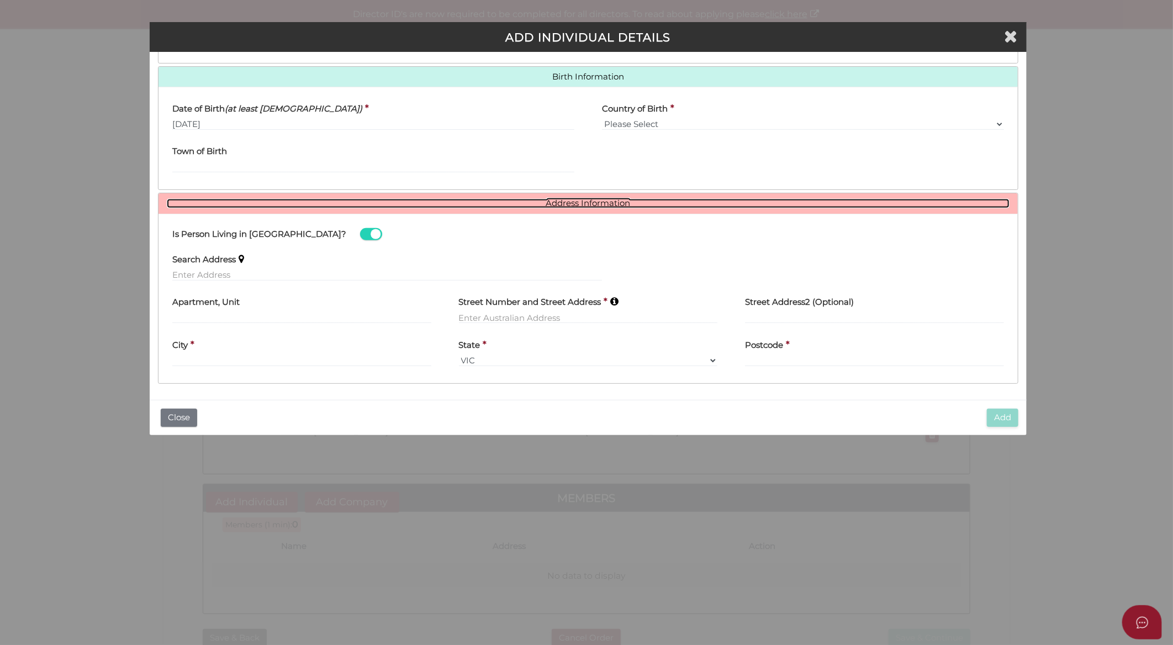
scroll to position [259, 0]
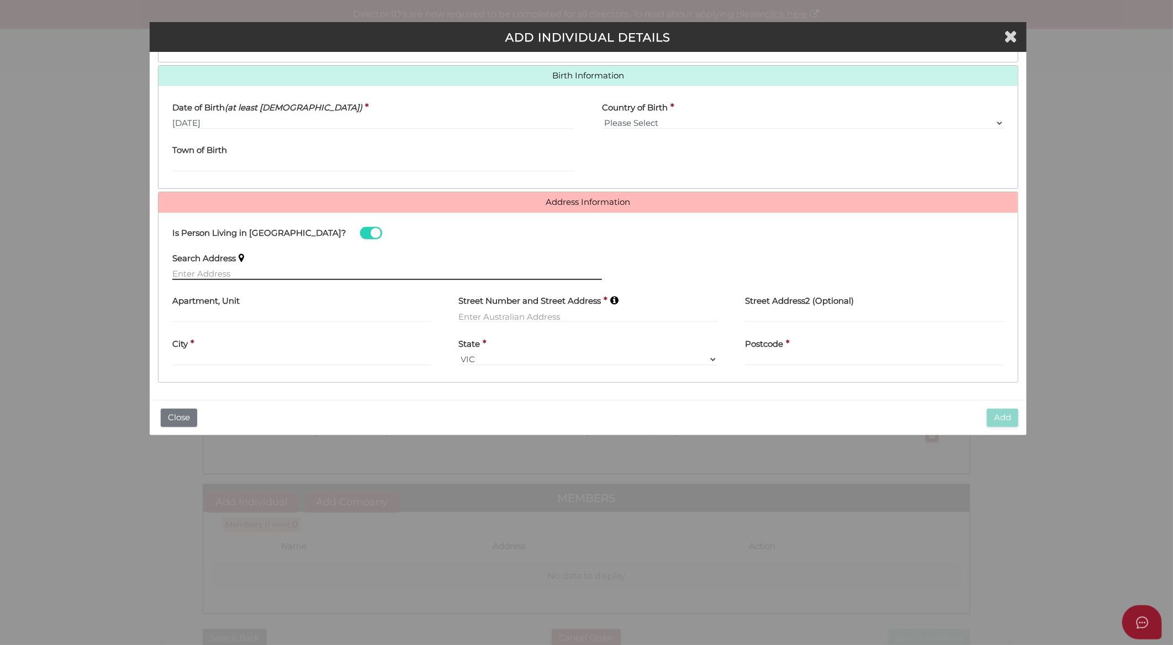
click at [288, 268] on input "text" at bounding box center [387, 274] width 430 height 12
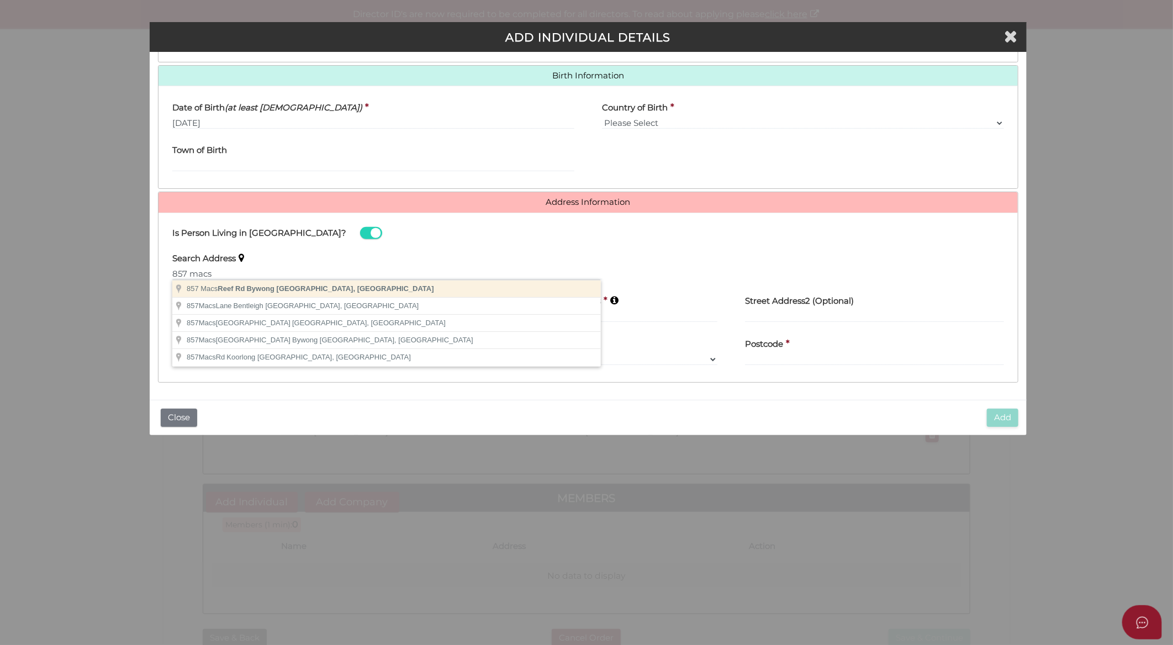
type input "857 Macs Reef Rd, Bywong NSW, Australia"
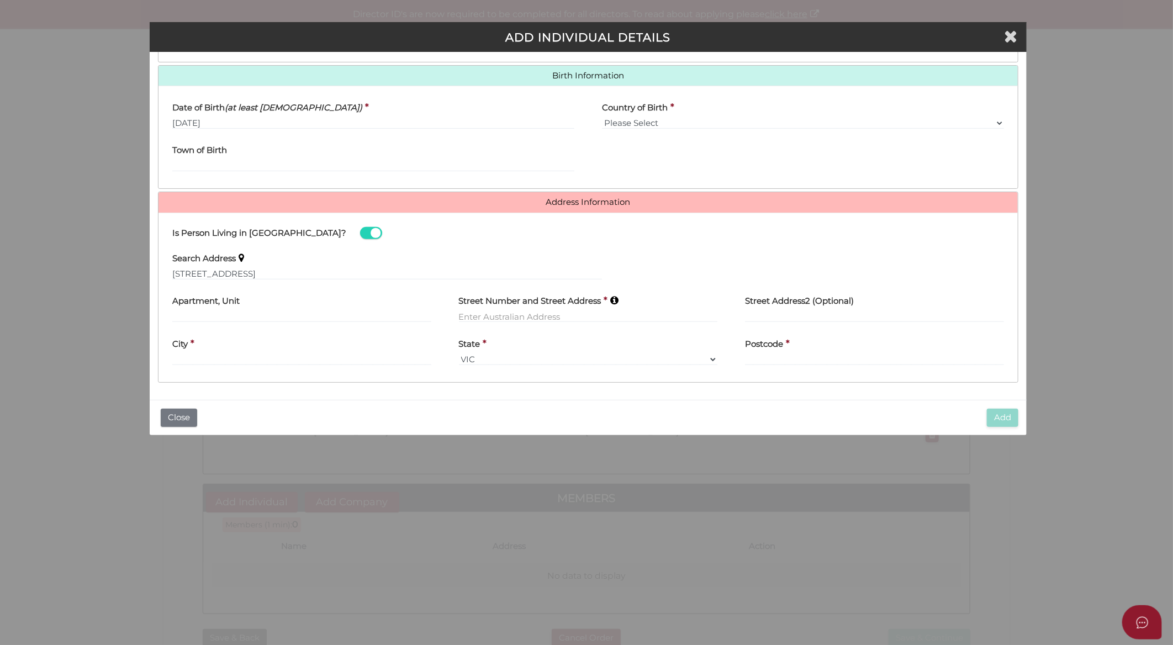
type input "857 Macs Reef Road"
type input "Bywong"
select select "[GEOGRAPHIC_DATA]"
type input "2621"
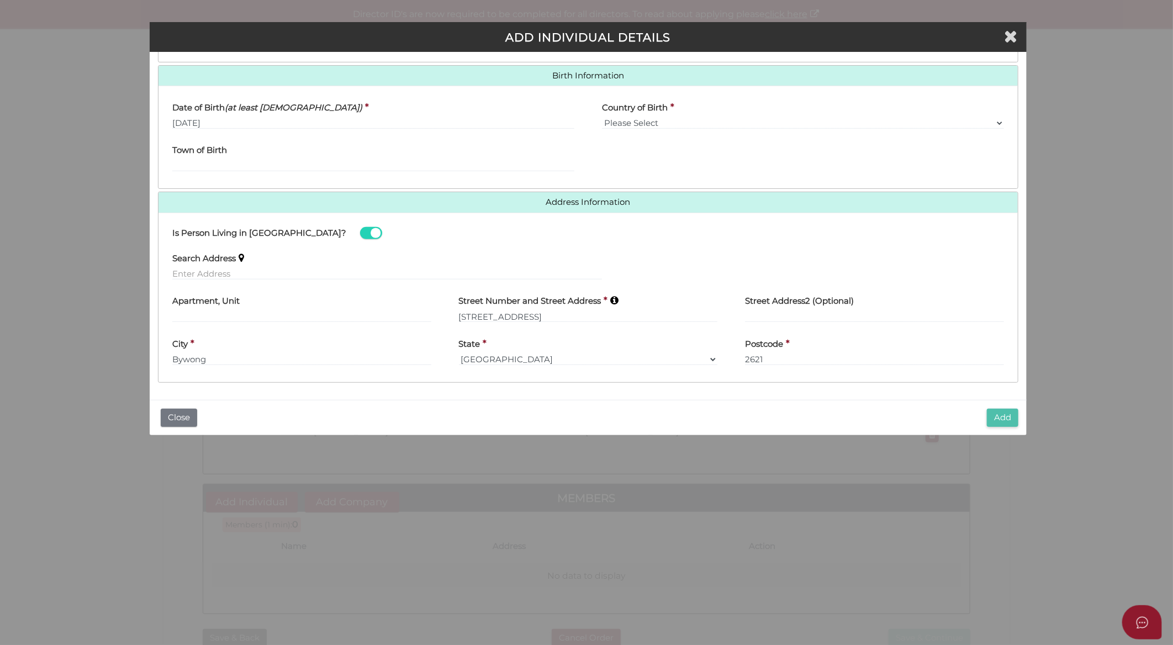
click at [1006, 414] on button "Add" at bounding box center [1002, 418] width 31 height 18
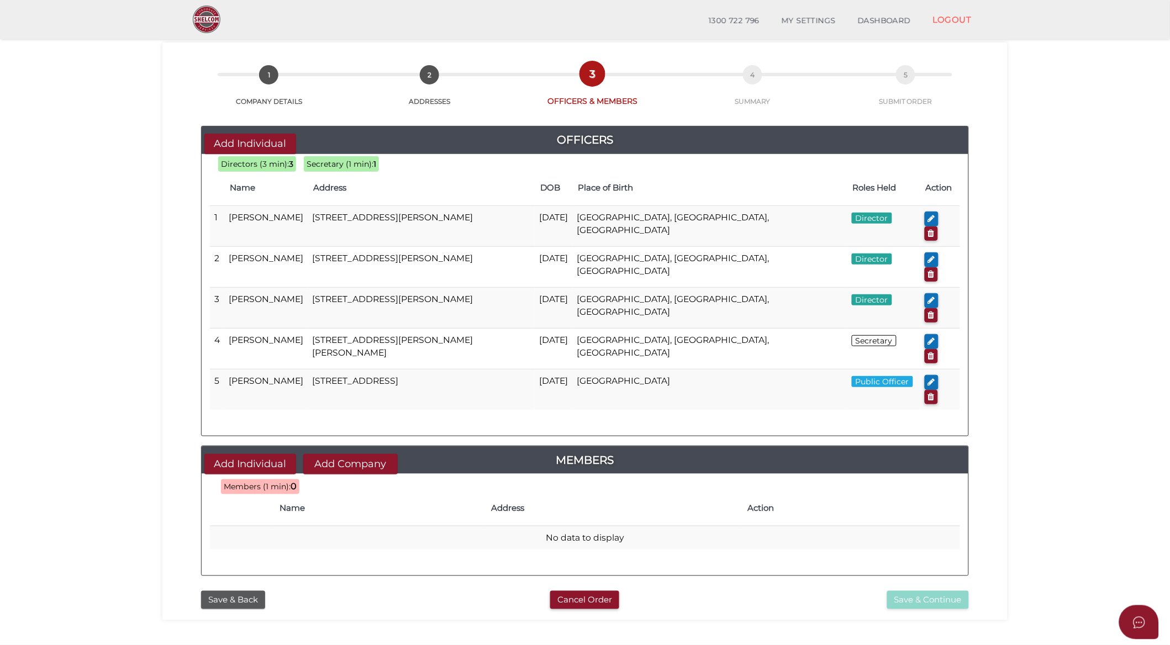
scroll to position [61, 0]
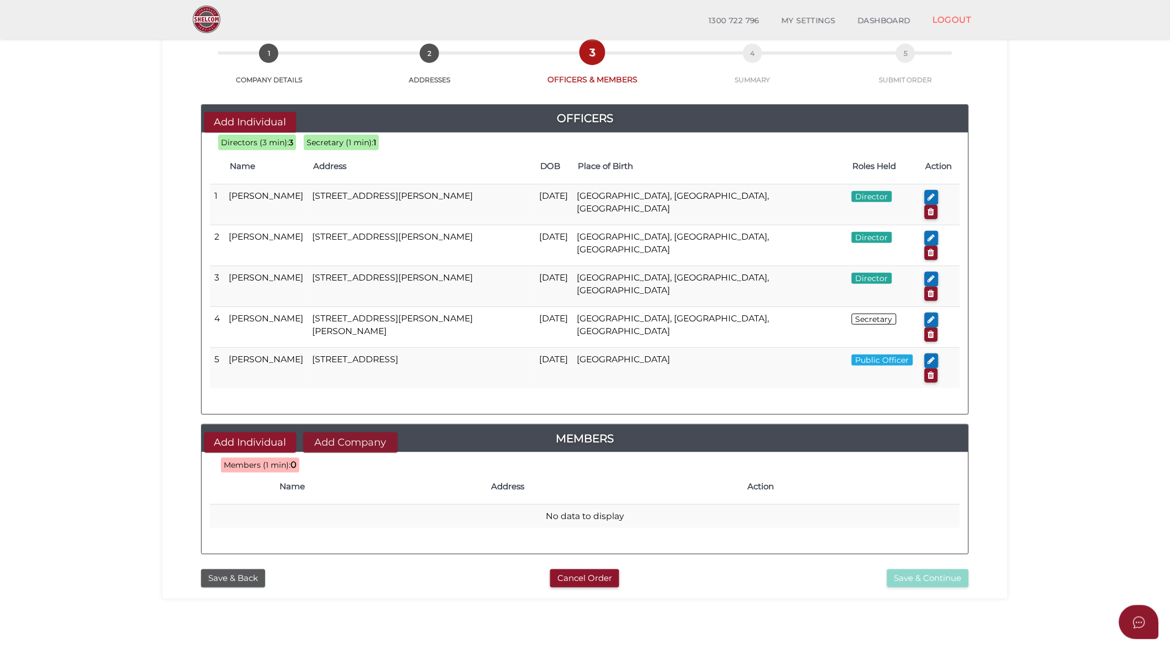
click at [334, 432] on button "Add Company" at bounding box center [350, 442] width 94 height 20
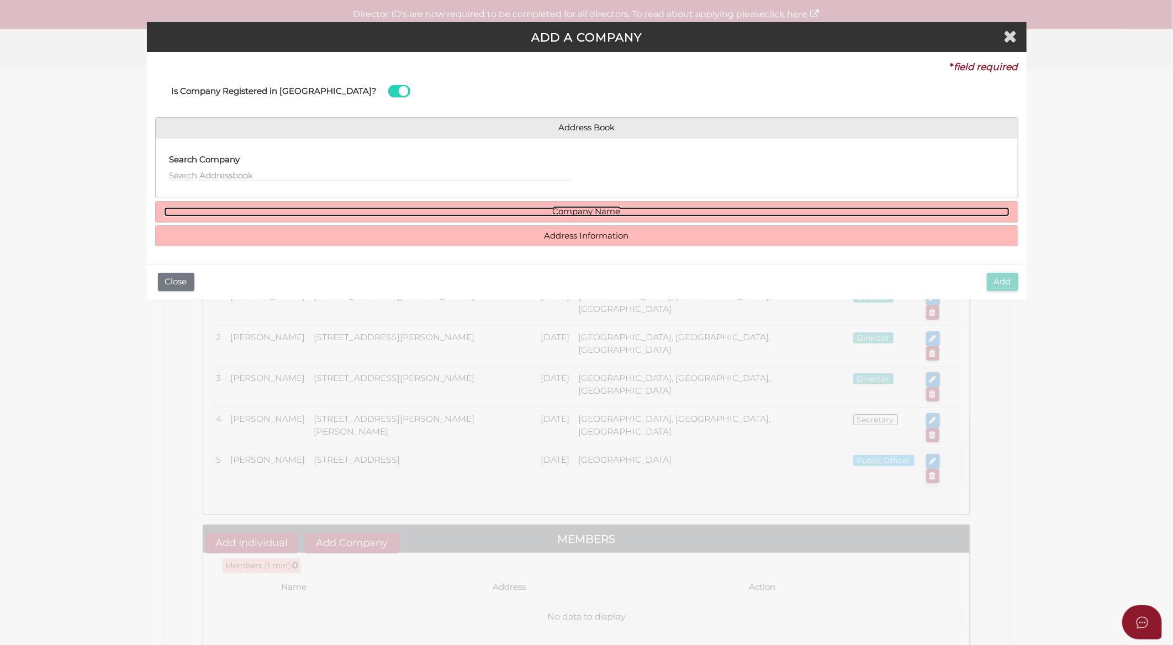
click at [562, 207] on link "Company Name" at bounding box center [587, 211] width 846 height 9
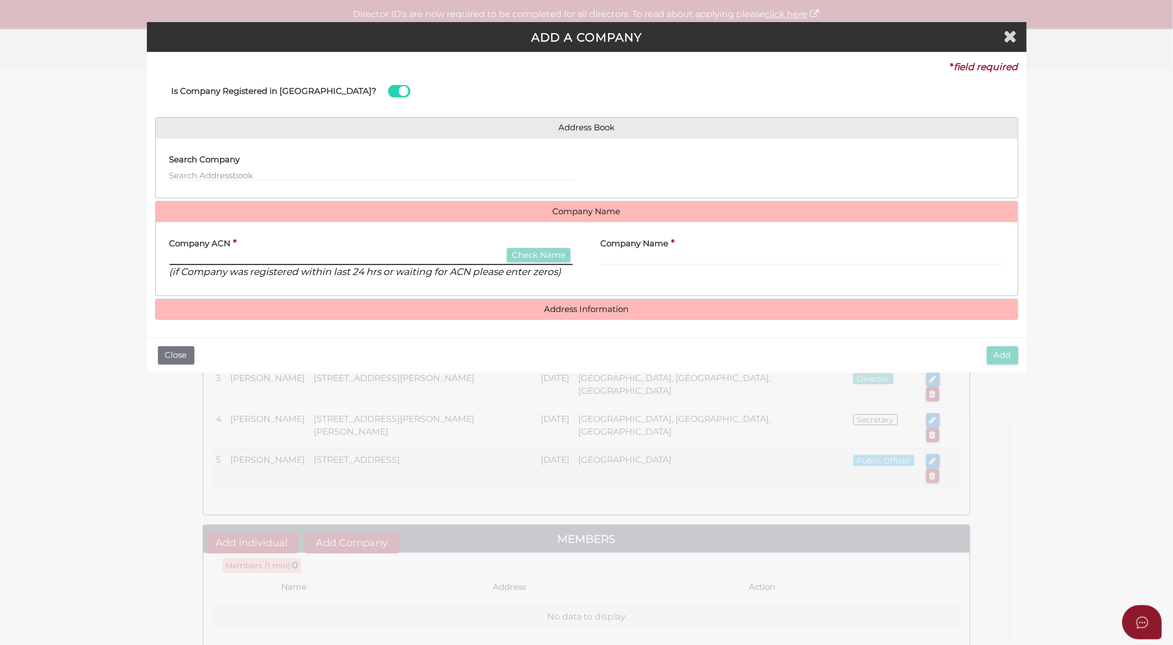
click at [426, 255] on input "text" at bounding box center [372, 259] width 404 height 12
type input "081354752"
click at [508, 258] on button "Check Name" at bounding box center [539, 255] width 64 height 15
type input "COMMUNITY HOUSING CANBERRA LTD"
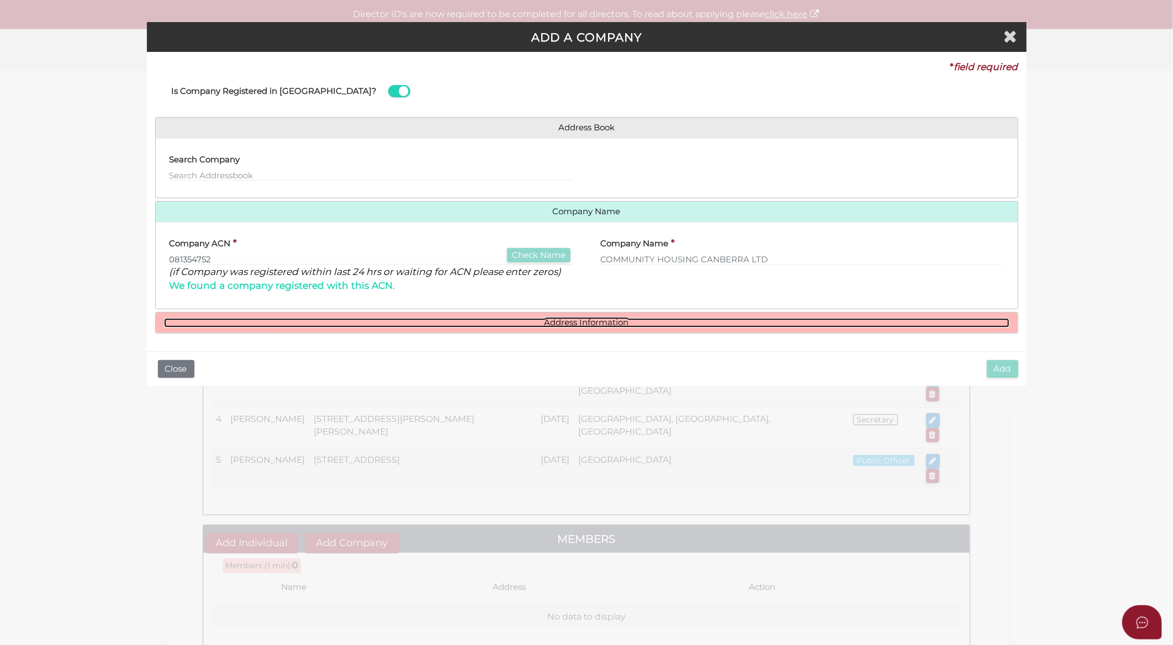
click at [599, 321] on link "Address Information" at bounding box center [587, 322] width 846 height 9
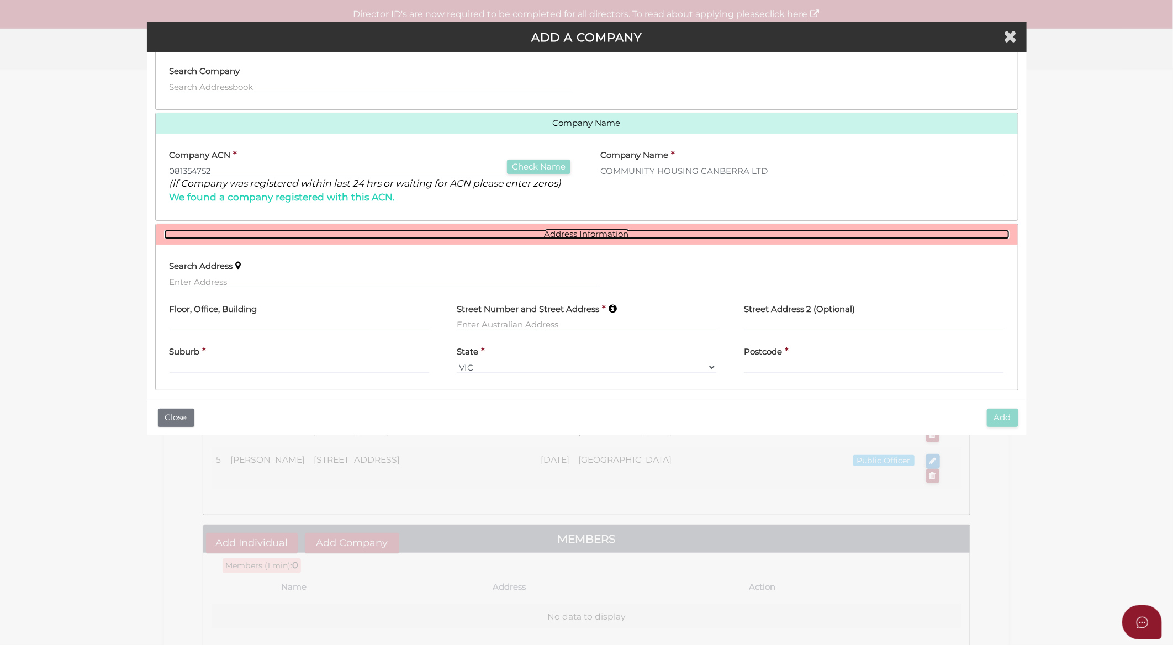
scroll to position [97, 0]
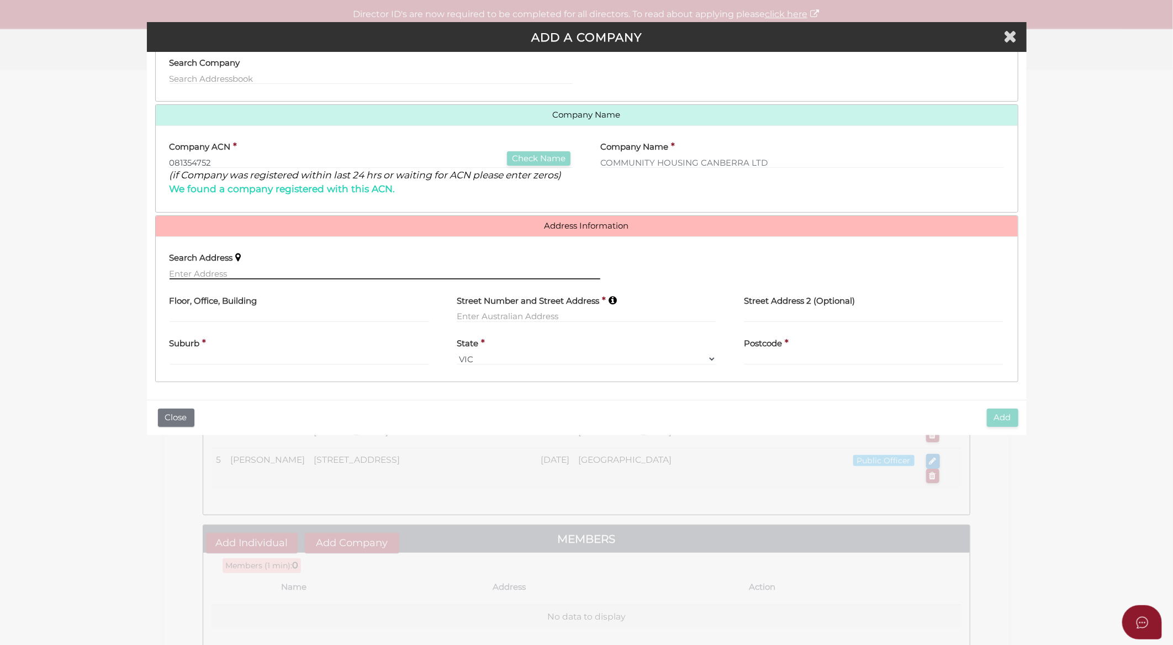
click at [206, 275] on input "text" at bounding box center [385, 273] width 431 height 12
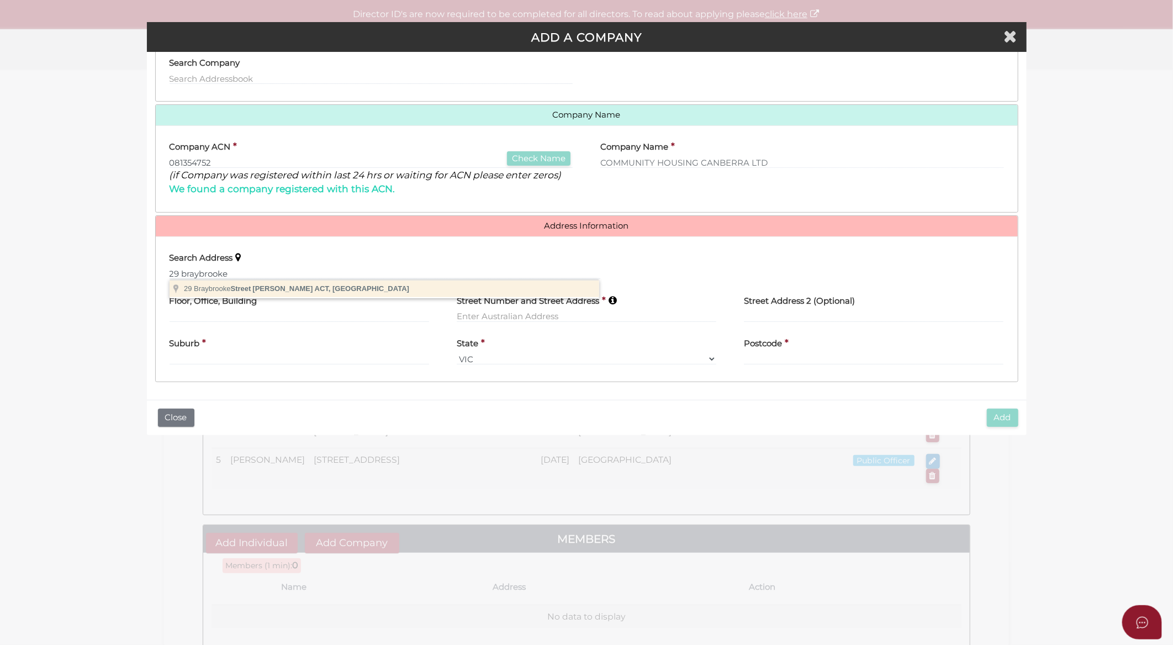
type input "[STREET_ADDRESS][PERSON_NAME]"
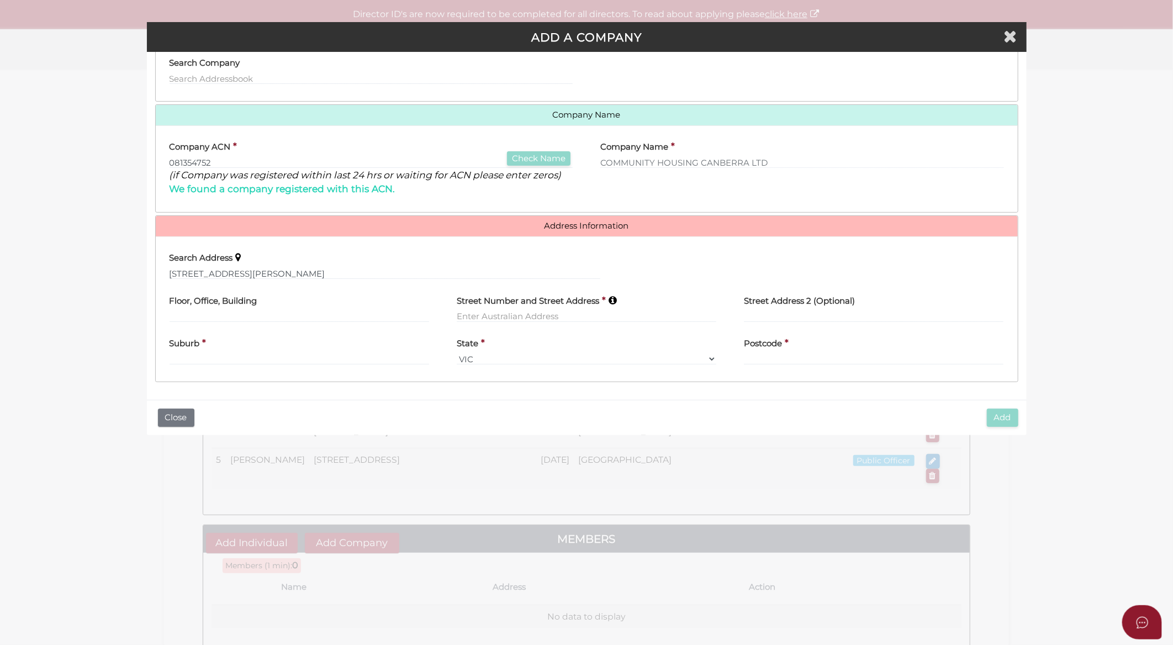
type input "[STREET_ADDRESS]"
type input "[PERSON_NAME]"
select select "ACT"
type input "2617"
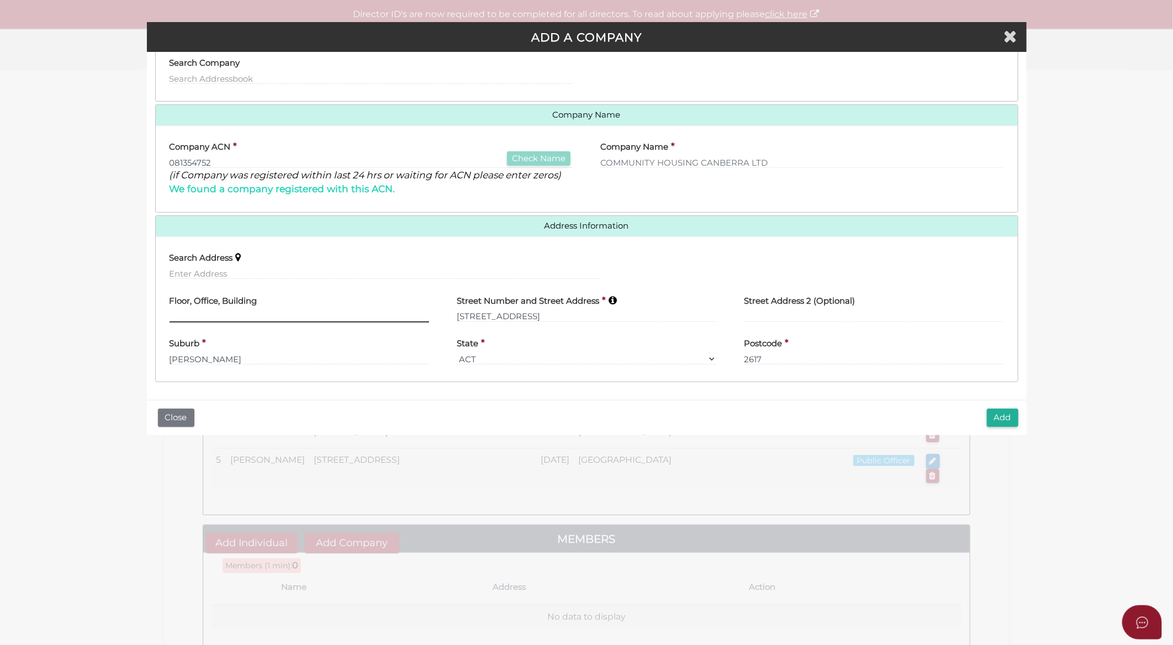
click at [201, 312] on input "text" at bounding box center [300, 316] width 260 height 12
type input "224"
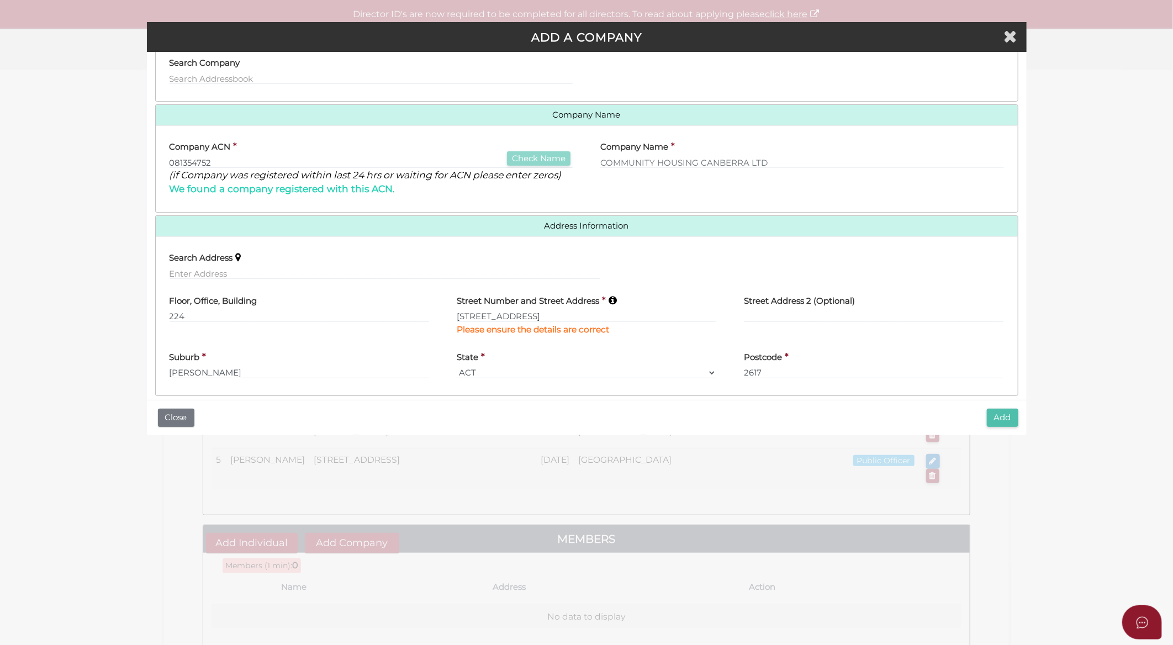
click at [1004, 413] on button "Add" at bounding box center [1002, 418] width 31 height 18
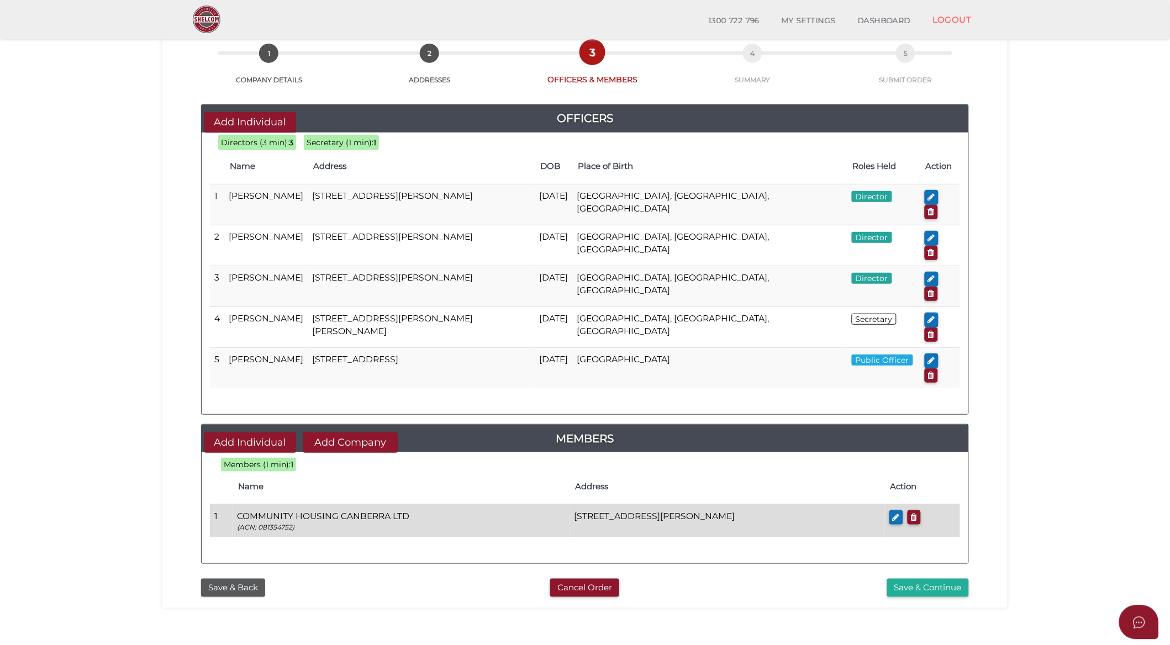
scroll to position [113, 0]
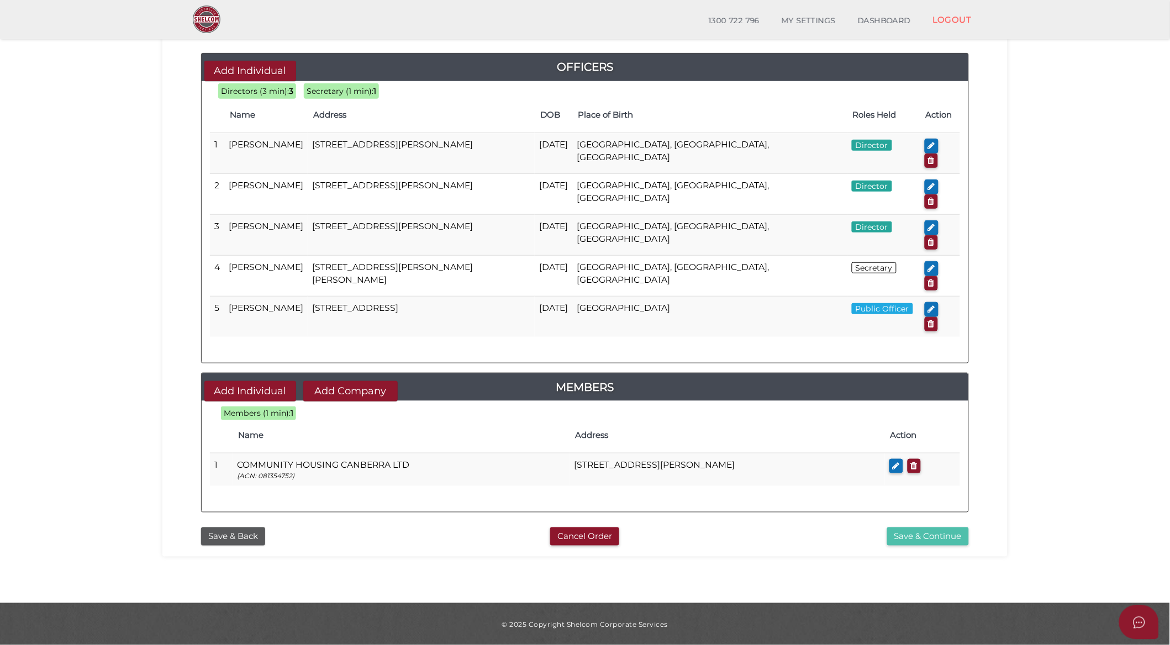
click at [915, 528] on button "Save & Continue" at bounding box center [928, 537] width 82 height 18
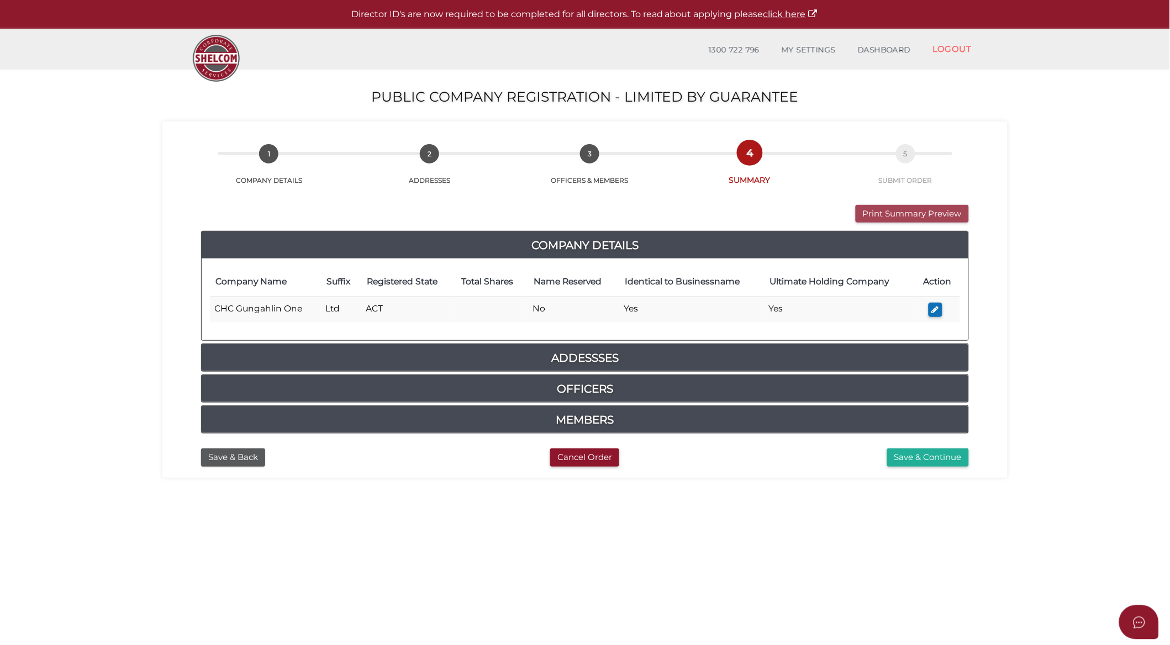
click at [912, 212] on button "Print Summary Preview" at bounding box center [912, 214] width 113 height 18
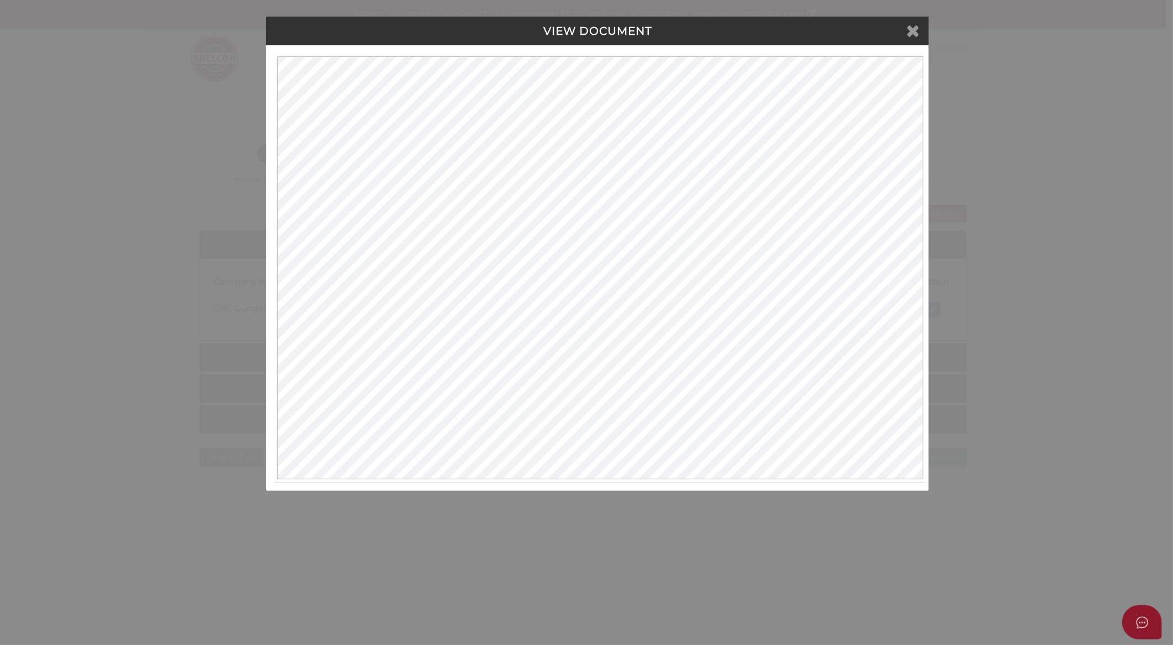
click at [914, 33] on icon at bounding box center [912, 30] width 13 height 17
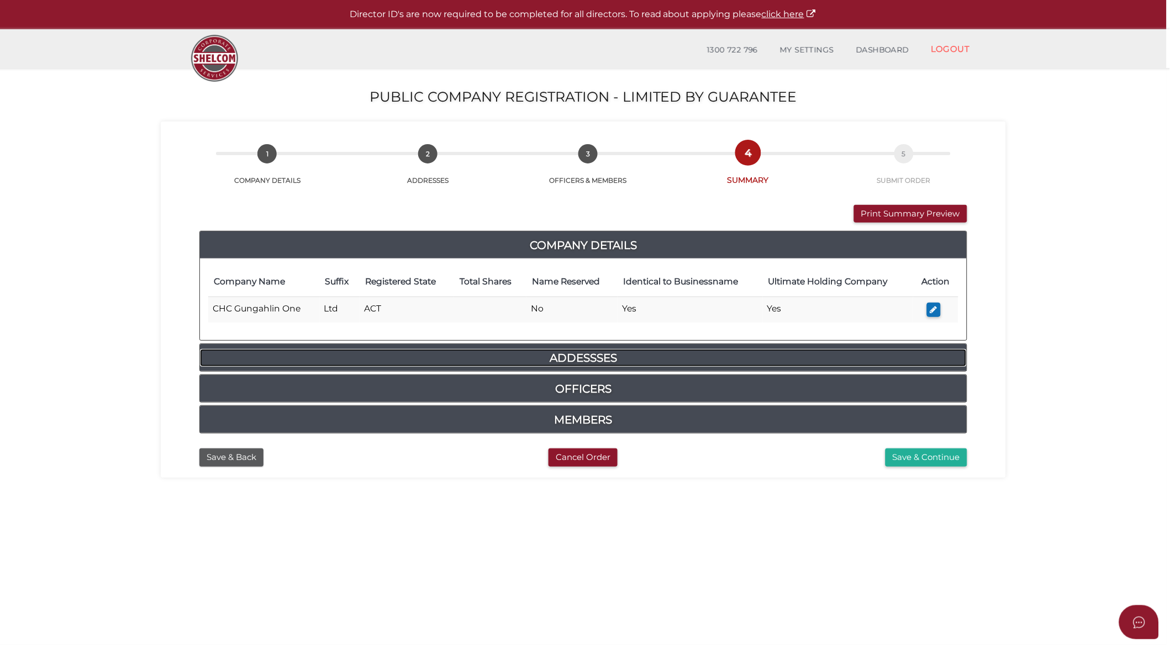
click at [571, 360] on h4 "Addessses" at bounding box center [583, 358] width 767 height 18
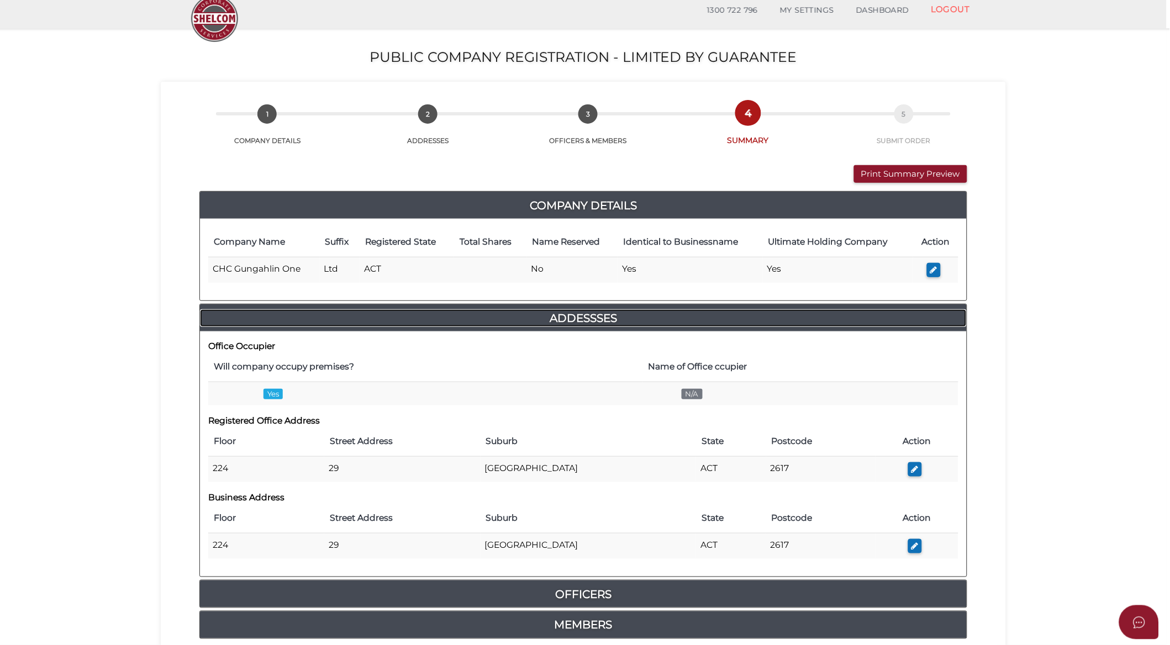
scroll to position [61, 0]
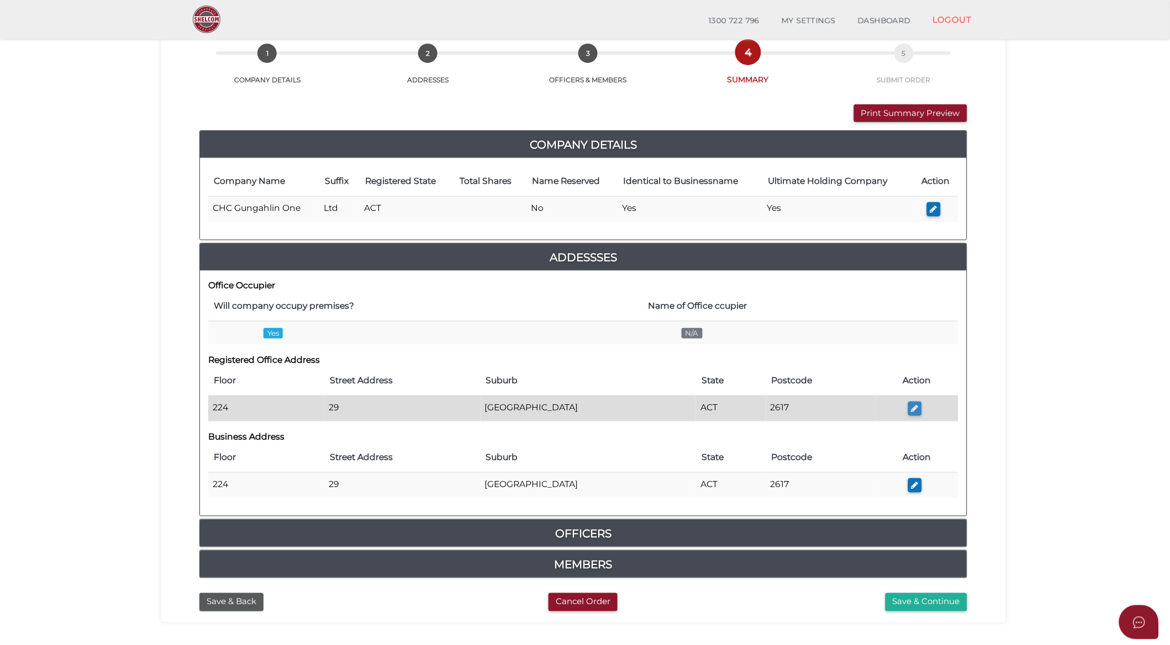
click at [916, 410] on button "button" at bounding box center [915, 409] width 14 height 15
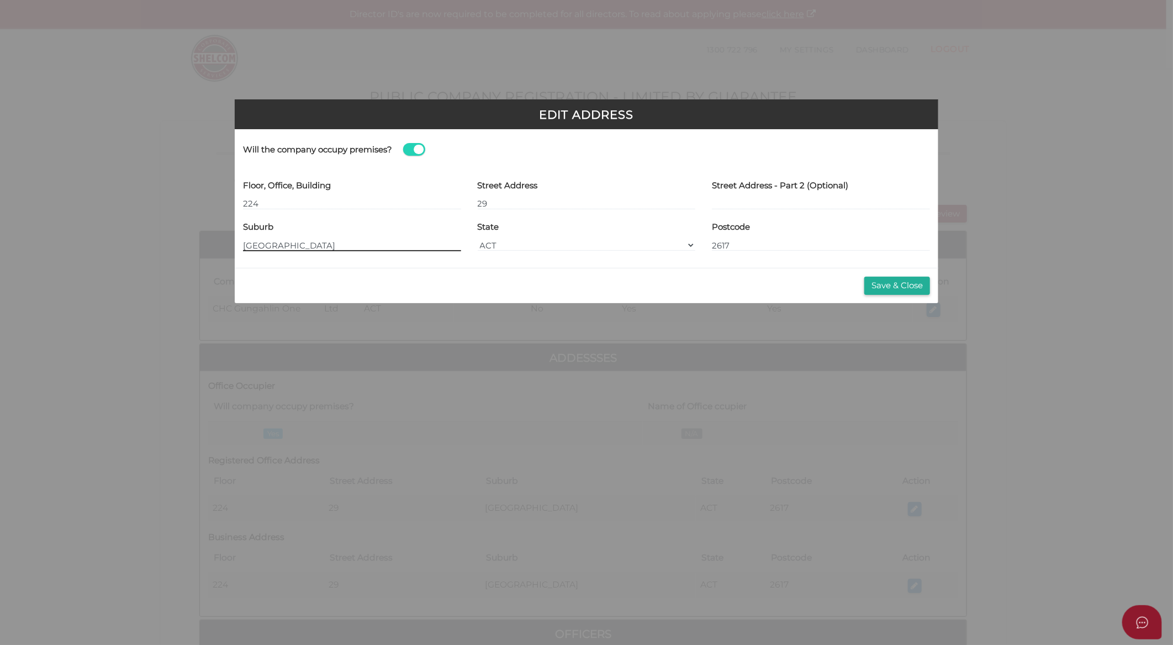
drag, startPoint x: 321, startPoint y: 246, endPoint x: 207, endPoint y: 246, distance: 114.9
click at [207, 246] on div "Edit Address Yes Will the company occupy premises? Name of Office Occupier Floo…" at bounding box center [586, 322] width 1173 height 645
click at [510, 204] on input "29" at bounding box center [587, 204] width 218 height 12
paste input "[GEOGRAPHIC_DATA]"
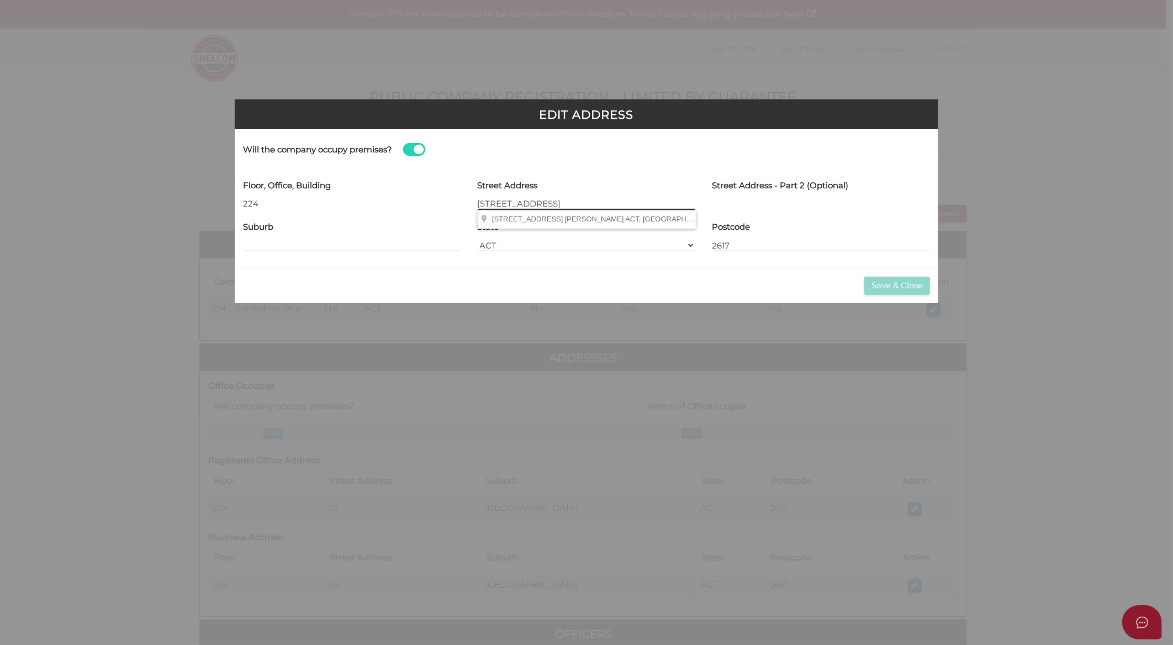
type input "[STREET_ADDRESS]"
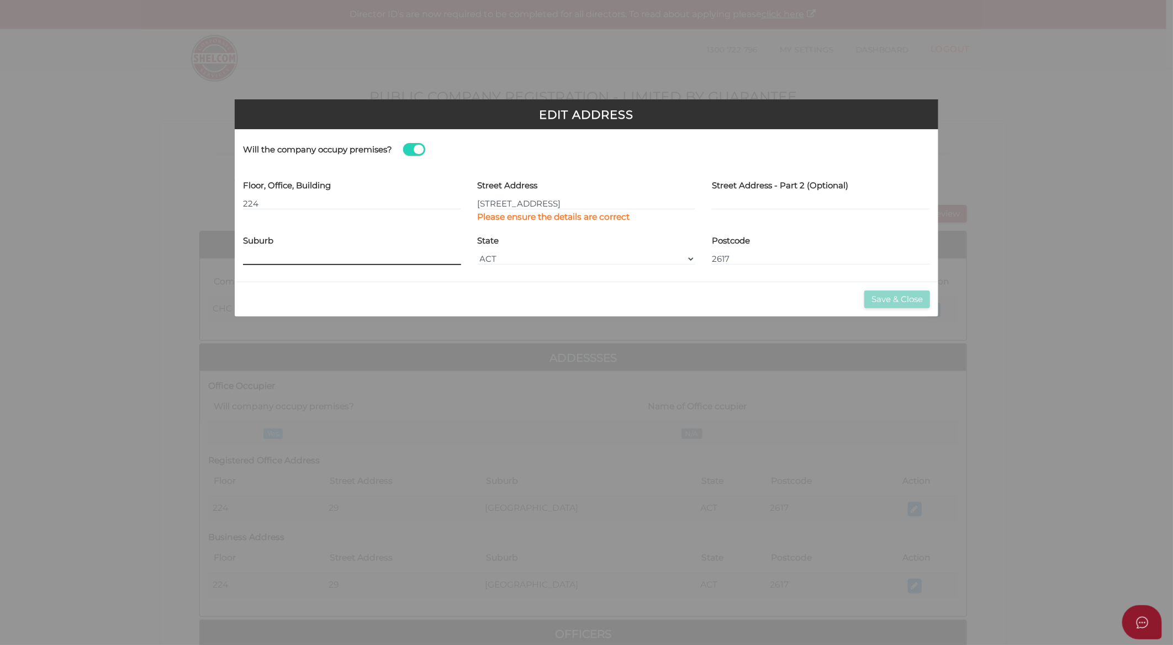
click at [330, 244] on div "Suburb" at bounding box center [352, 248] width 218 height 34
type input "[PERSON_NAME]"
click at [874, 297] on button "Save & Close" at bounding box center [897, 300] width 66 height 18
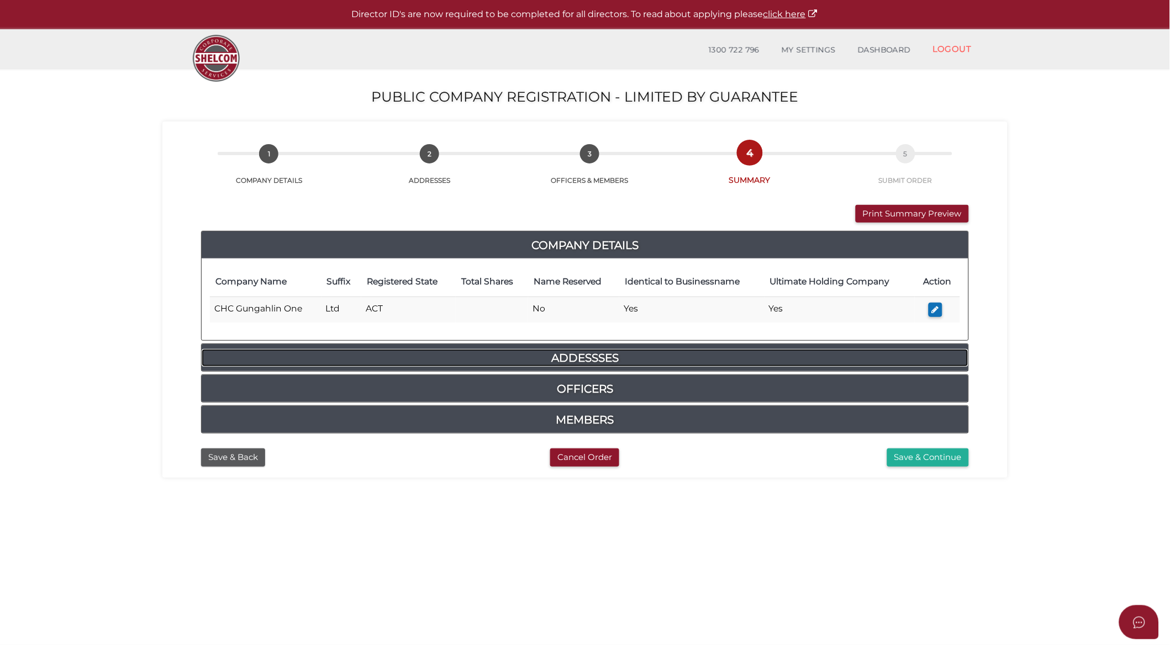
click at [578, 359] on h4 "Addessses" at bounding box center [585, 358] width 767 height 18
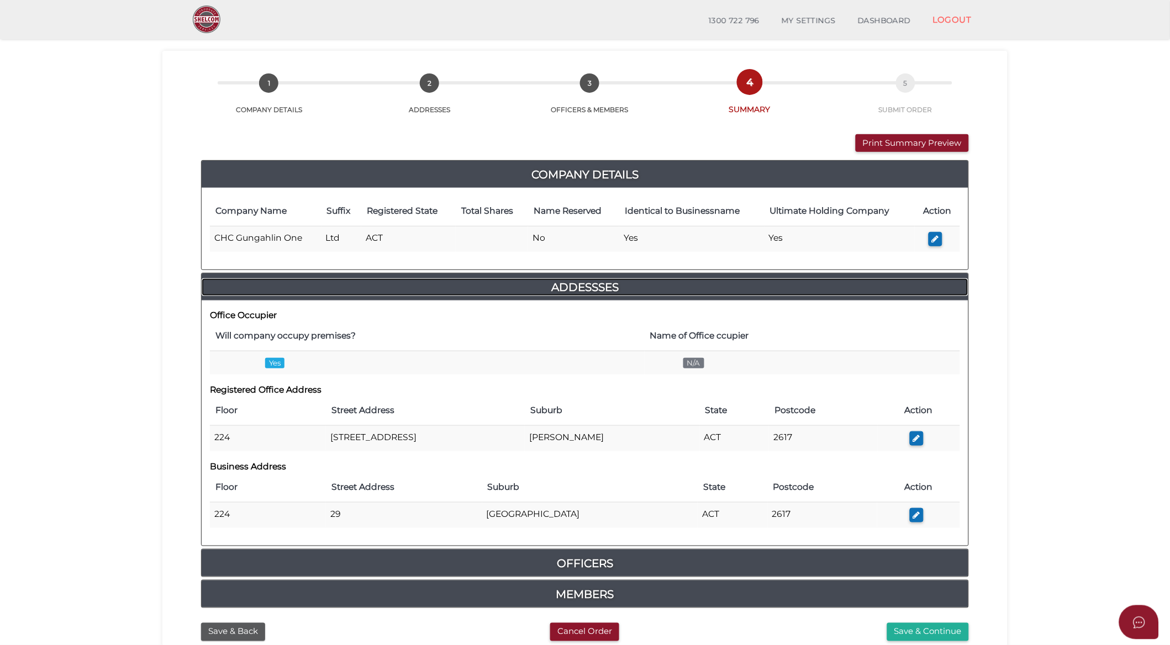
scroll to position [61, 0]
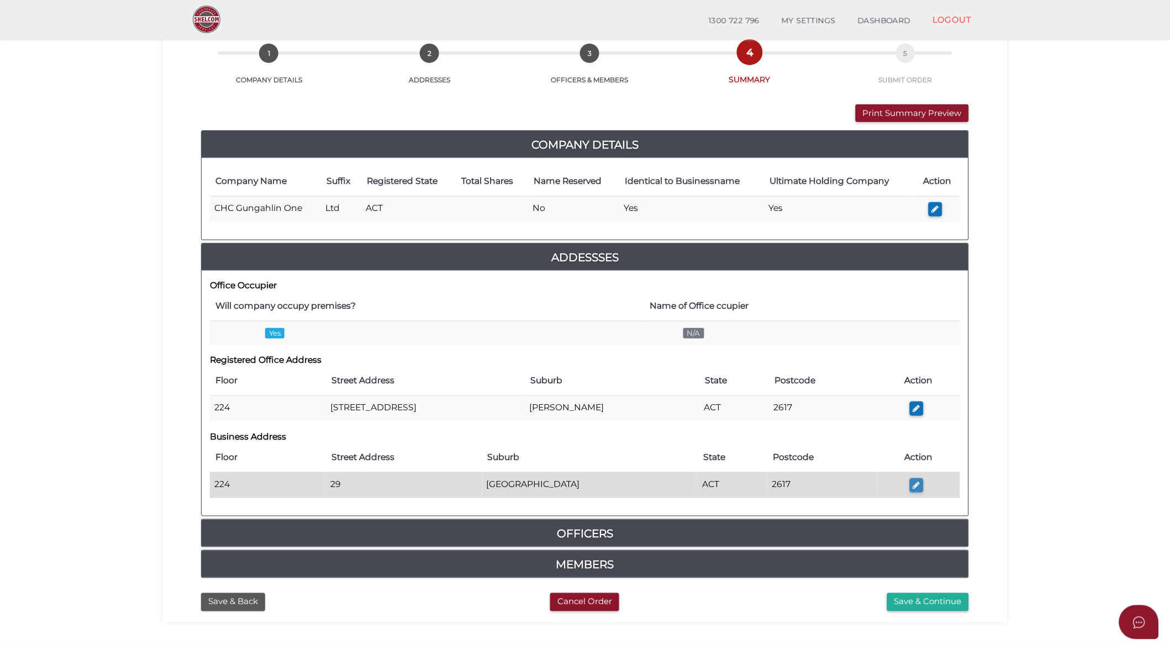
click at [919, 487] on button "button" at bounding box center [917, 485] width 14 height 15
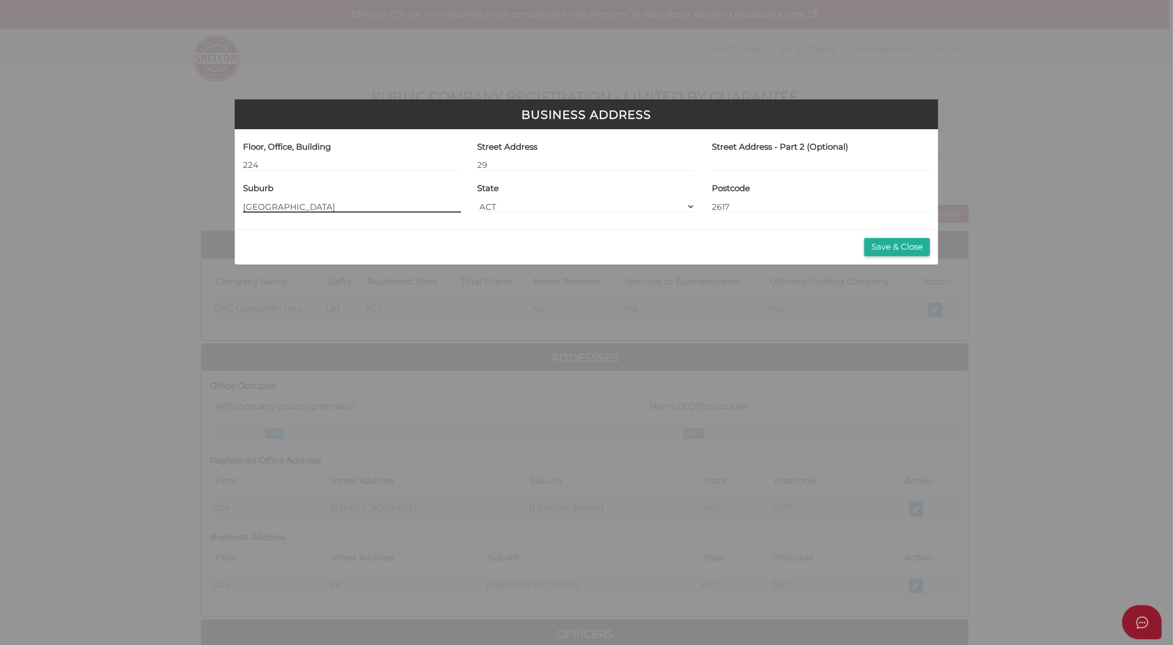
drag, startPoint x: 331, startPoint y: 207, endPoint x: 170, endPoint y: 196, distance: 161.7
click at [170, 196] on div "Business Address Floor, Office, Building 224 Street Address 29 Street Address -…" at bounding box center [586, 322] width 1173 height 645
click at [522, 166] on input "29" at bounding box center [587, 165] width 218 height 12
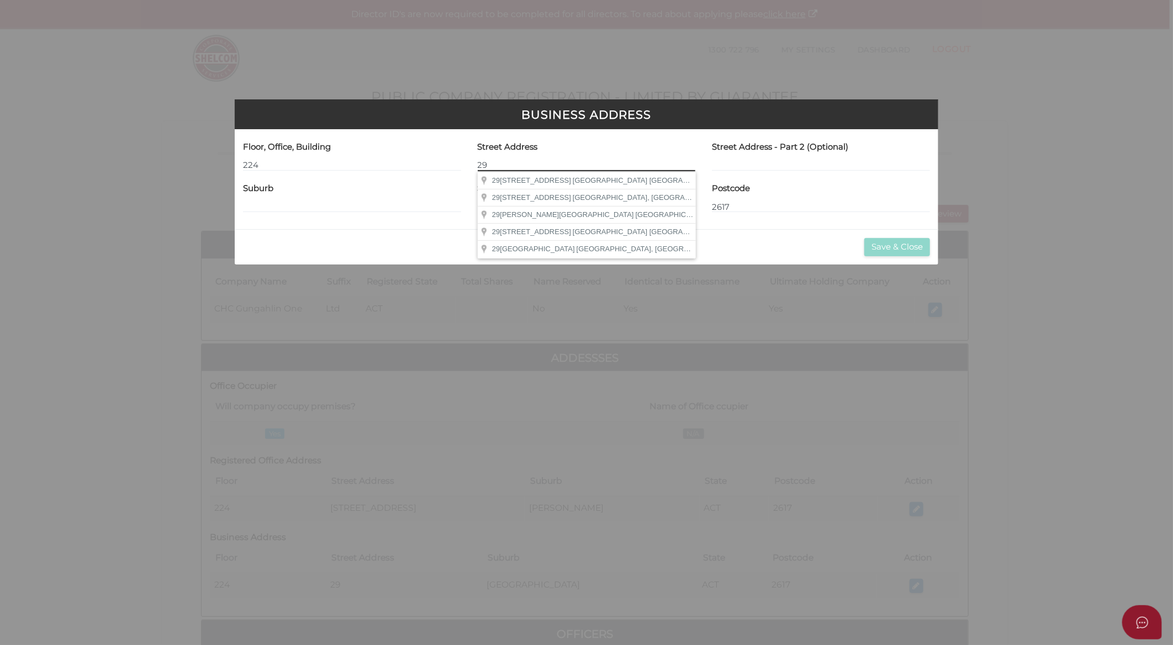
paste input "[GEOGRAPHIC_DATA]"
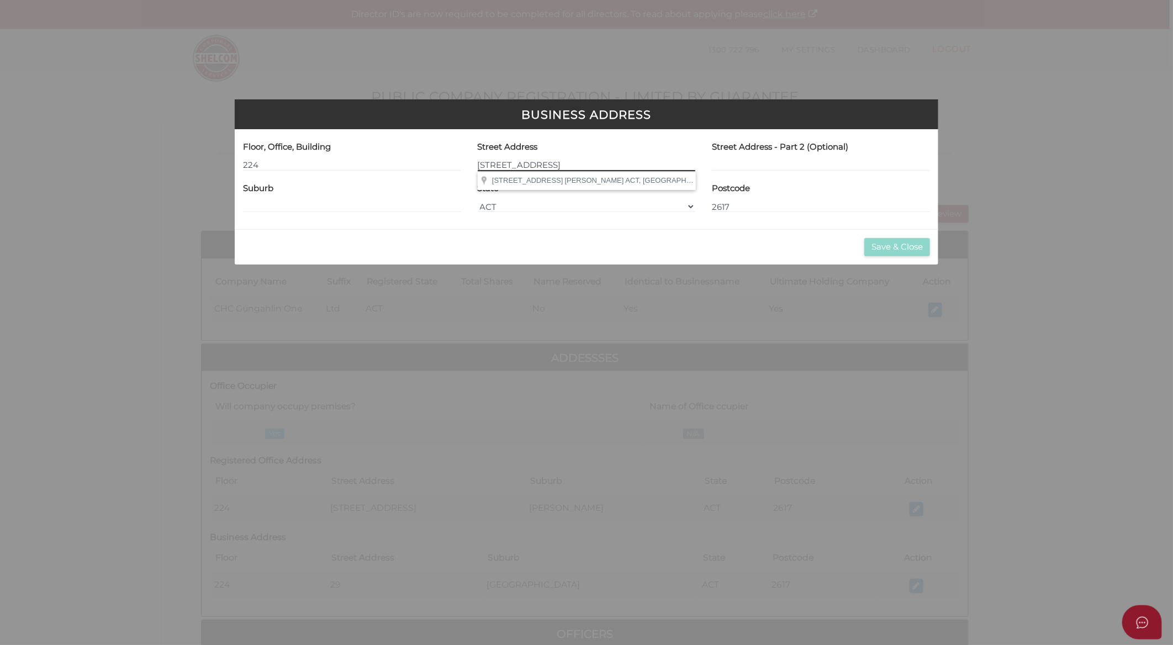
type input "[STREET_ADDRESS]"
click at [300, 207] on input at bounding box center [352, 207] width 218 height 12
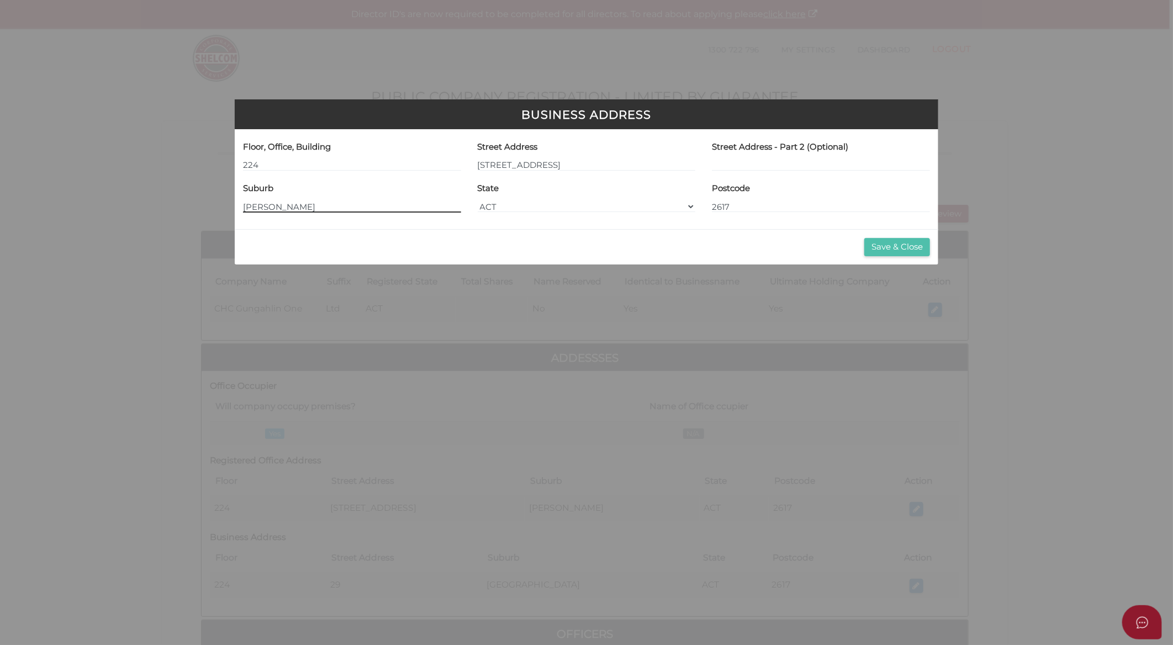
type input "[PERSON_NAME]"
click at [912, 249] on button "Save & Close" at bounding box center [897, 247] width 66 height 18
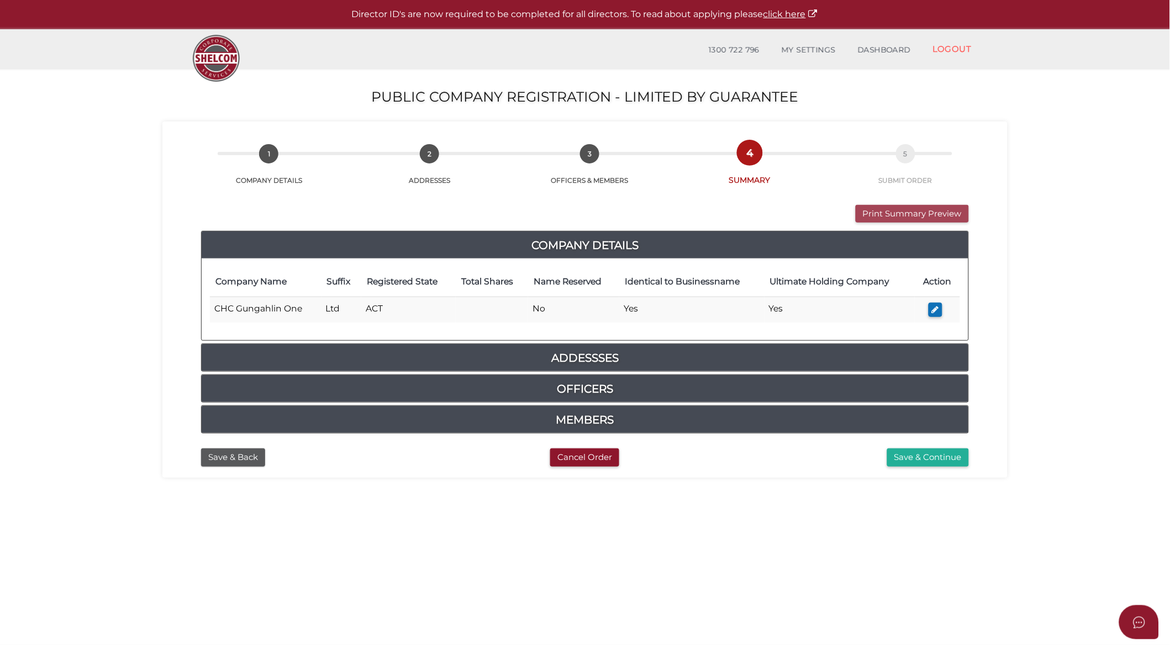
click at [925, 216] on button "Print Summary Preview" at bounding box center [912, 214] width 113 height 18
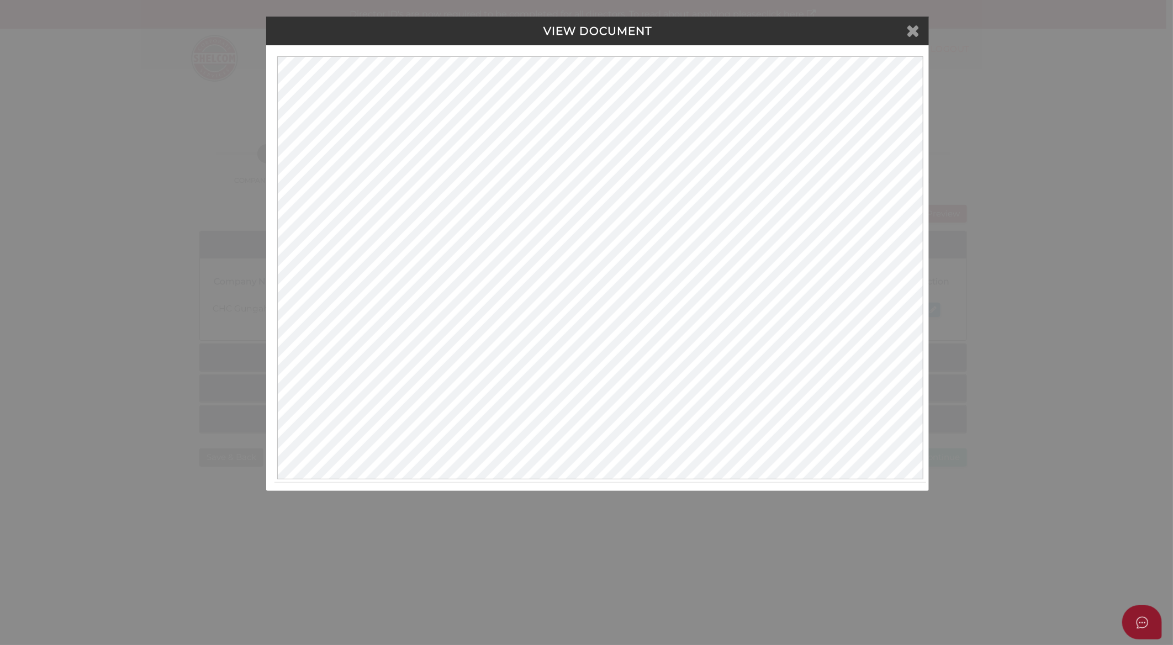
click at [912, 24] on icon at bounding box center [912, 30] width 13 height 17
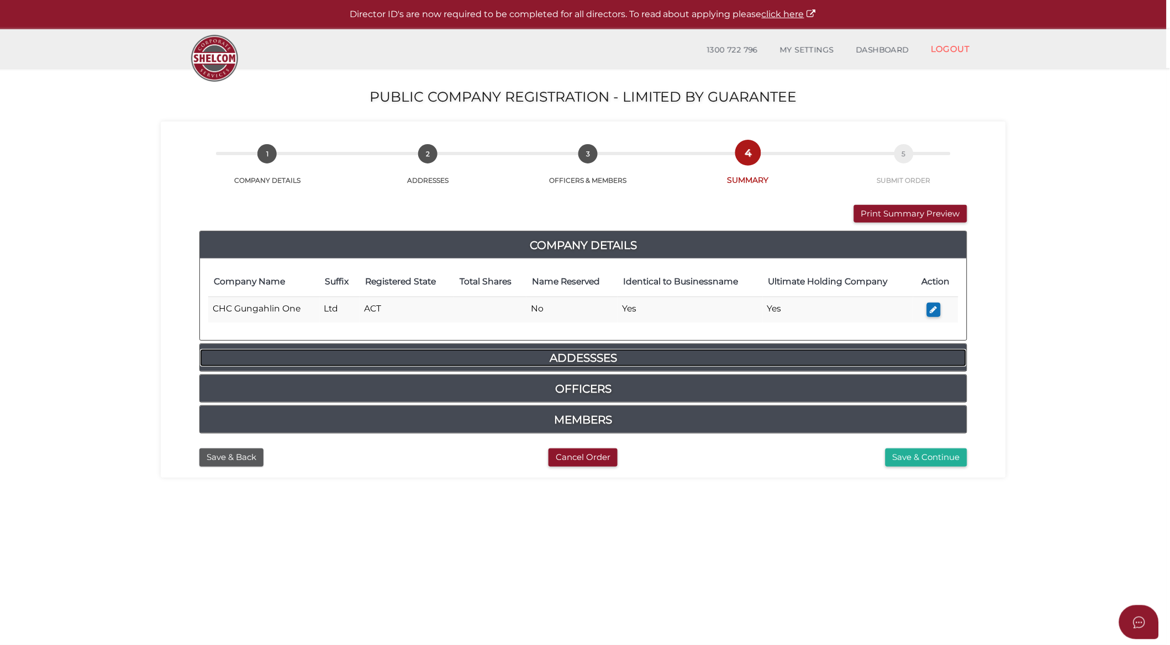
click at [598, 357] on h4 "Addessses" at bounding box center [583, 358] width 767 height 18
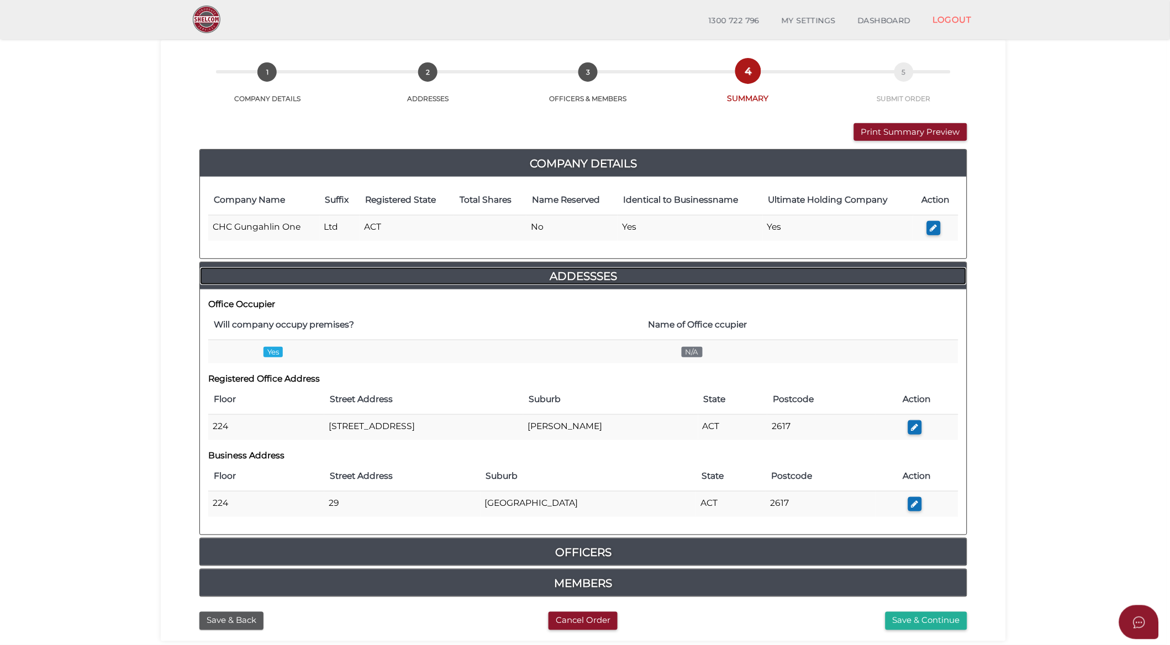
scroll to position [61, 0]
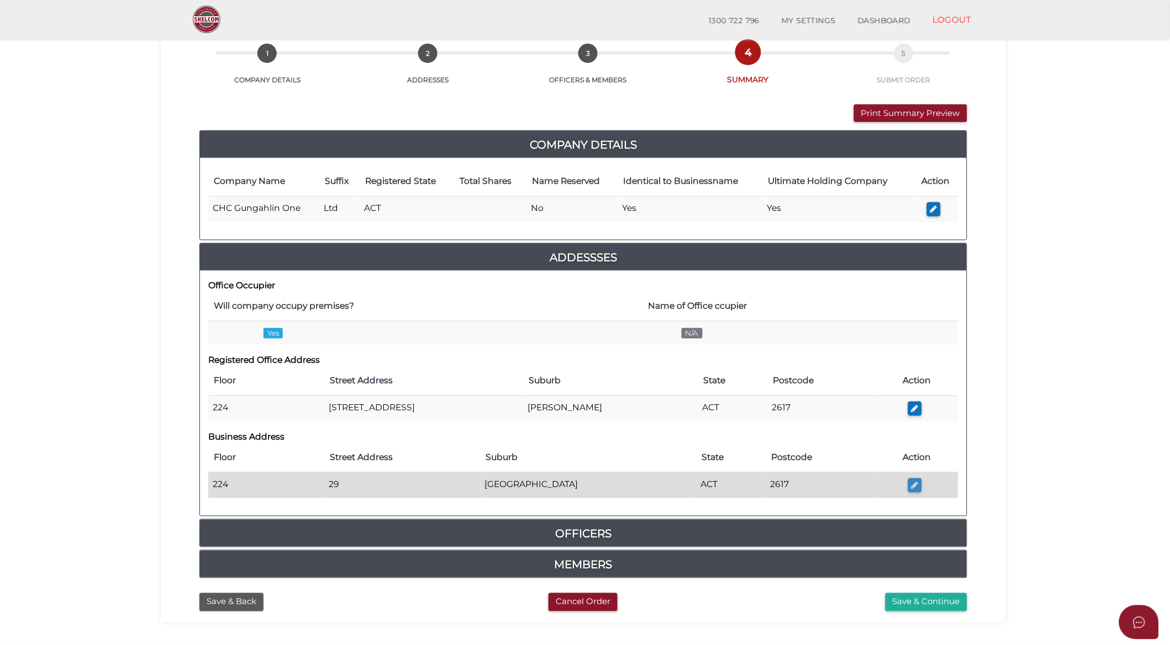
click at [911, 485] on icon "button" at bounding box center [914, 485] width 7 height 8
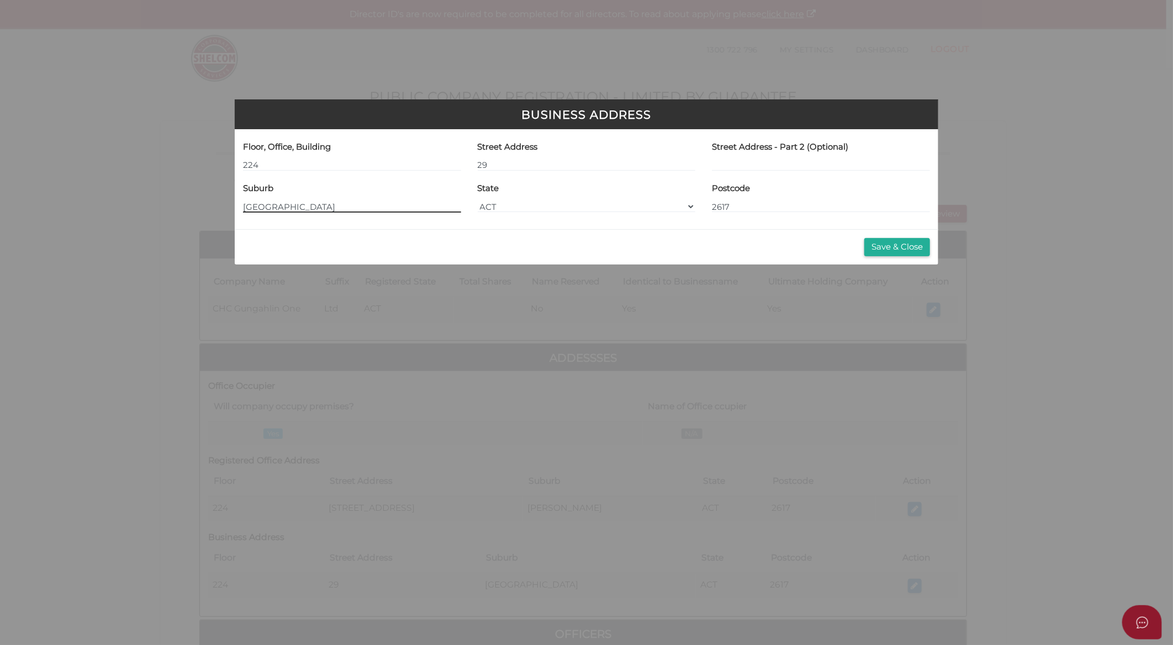
drag, startPoint x: 244, startPoint y: 205, endPoint x: 400, endPoint y: 203, distance: 156.3
click at [400, 202] on input "[GEOGRAPHIC_DATA]" at bounding box center [352, 207] width 218 height 12
click at [530, 161] on input "29" at bounding box center [587, 165] width 218 height 12
paste input "[GEOGRAPHIC_DATA]"
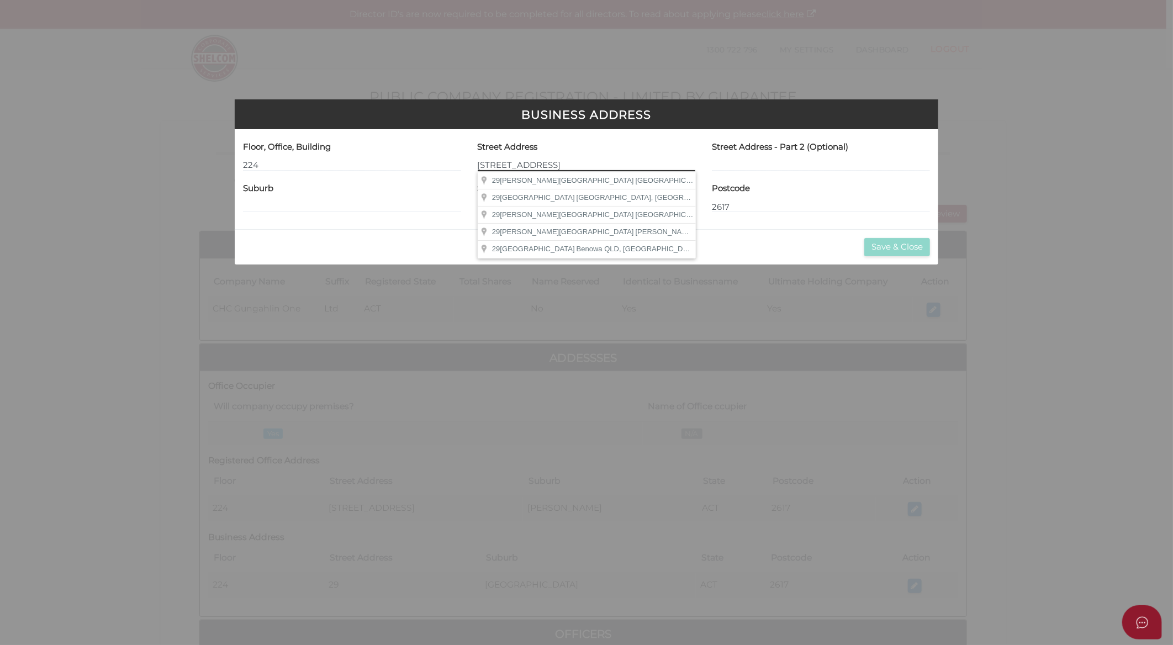
type input "[STREET_ADDRESS]"
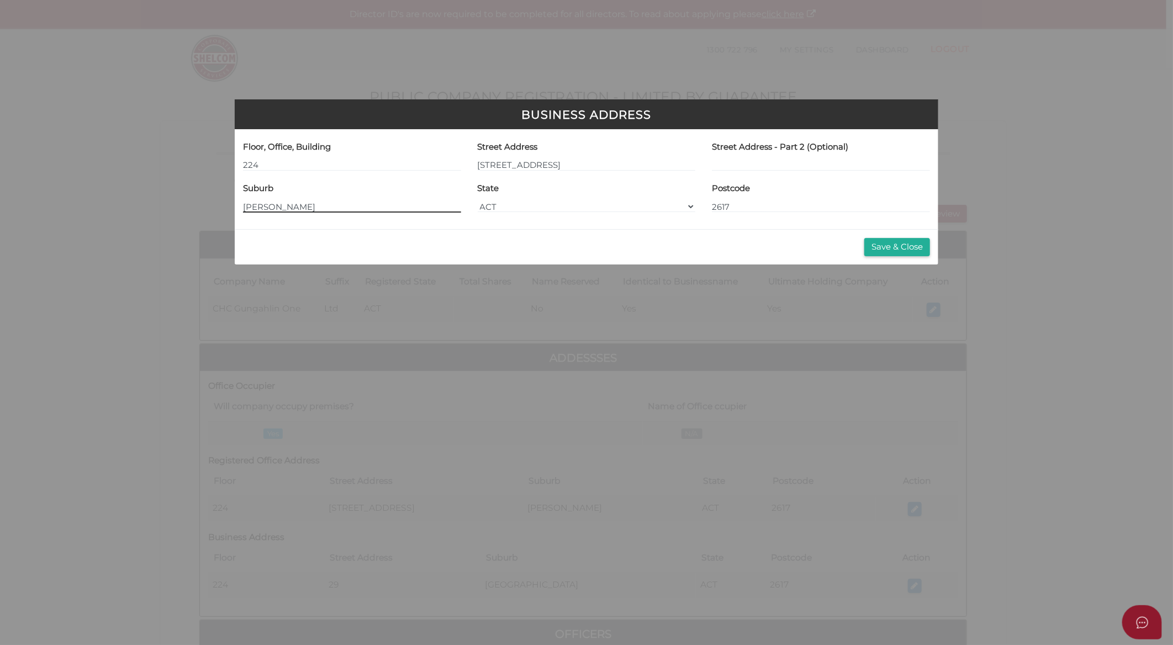
type input "[PERSON_NAME]"
click at [915, 247] on button "Save & Close" at bounding box center [897, 247] width 66 height 18
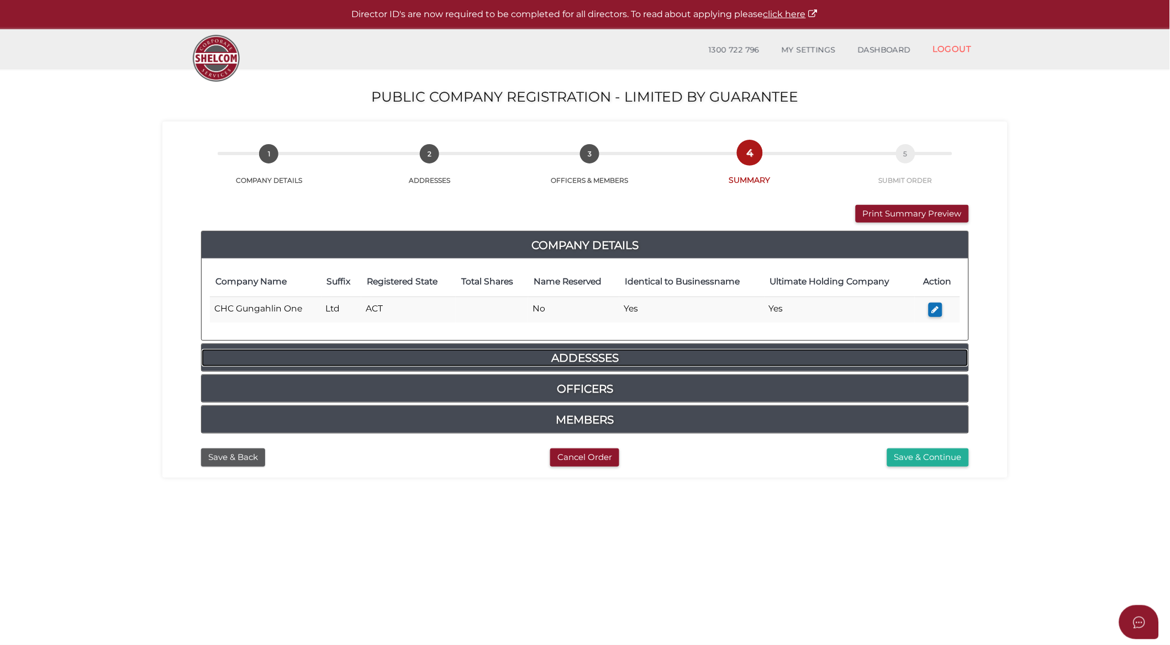
click at [602, 356] on h4 "Addessses" at bounding box center [585, 358] width 767 height 18
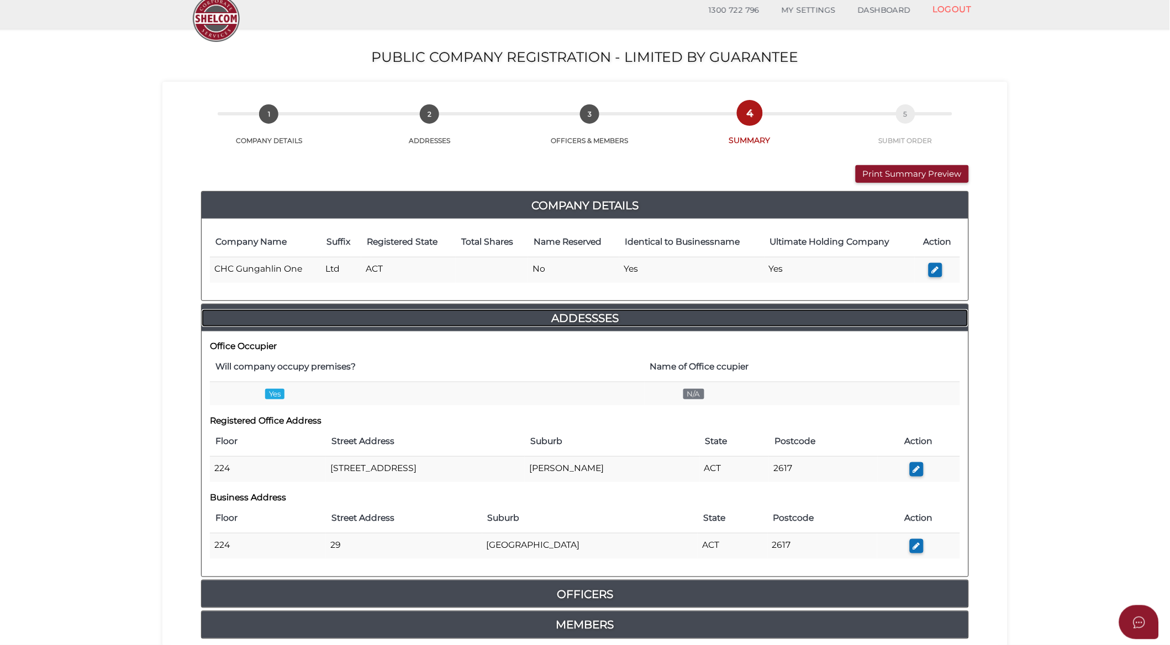
scroll to position [61, 0]
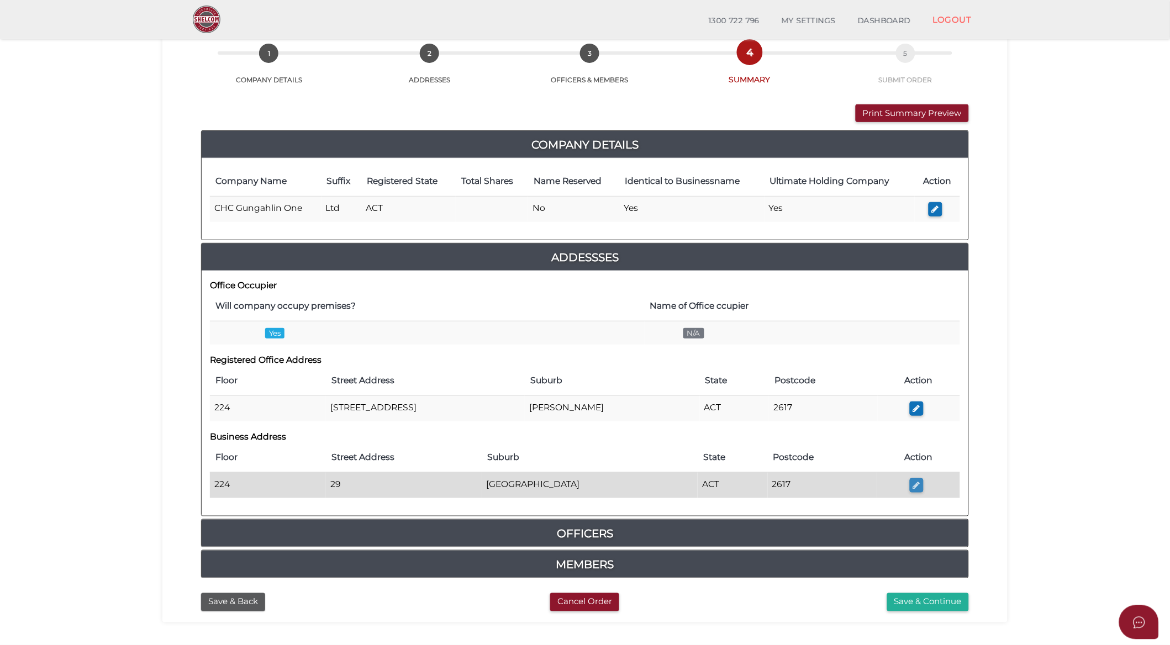
click at [913, 488] on icon "button" at bounding box center [916, 485] width 7 height 8
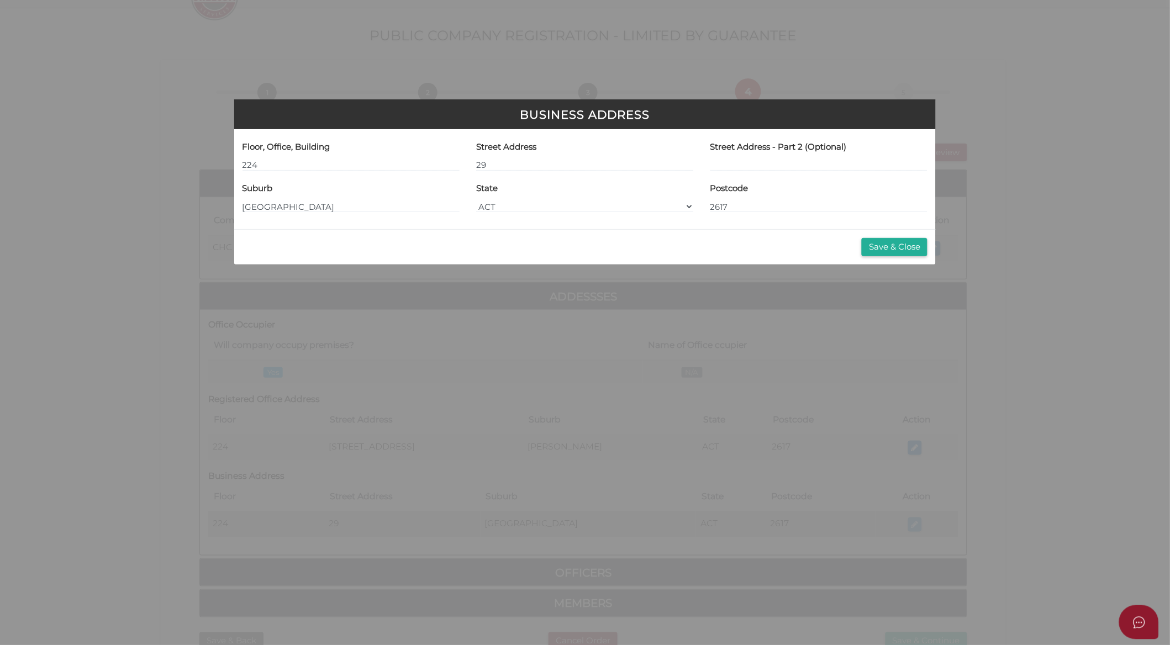
scroll to position [0, 0]
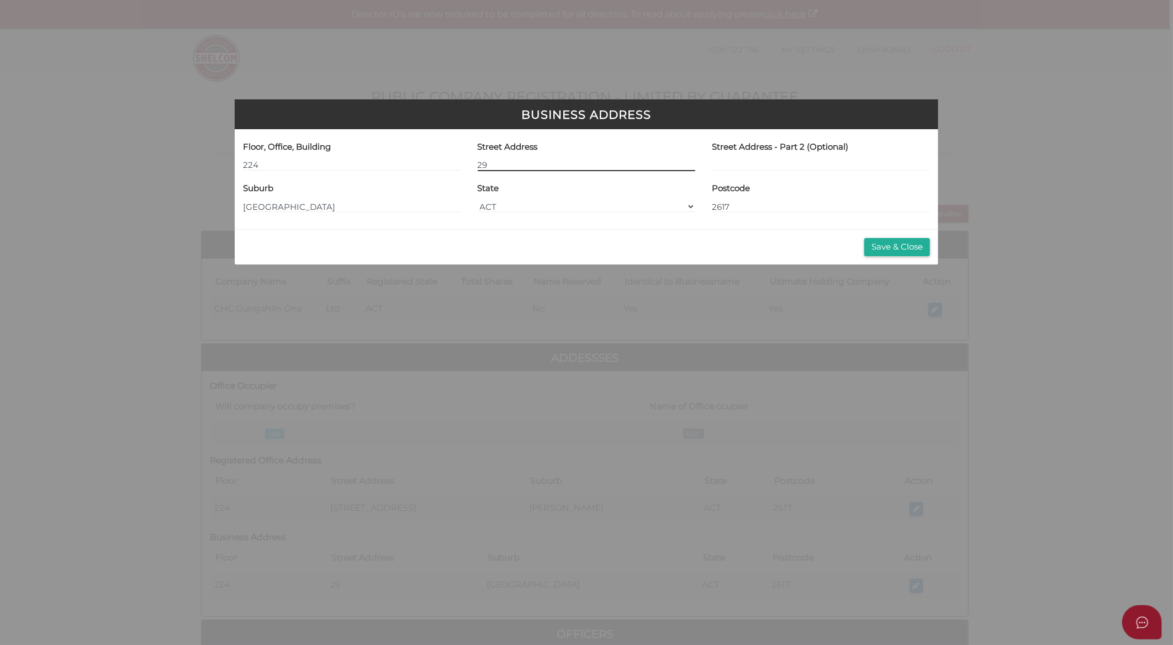
click at [499, 166] on input "29" at bounding box center [587, 165] width 218 height 12
type input "29"
click at [341, 205] on input "[GEOGRAPHIC_DATA]" at bounding box center [352, 207] width 218 height 12
drag, startPoint x: 340, startPoint y: 206, endPoint x: 170, endPoint y: 212, distance: 170.2
click at [170, 212] on div "Business Address Floor, Office, Building 224 Street Address 29 Street Address -…" at bounding box center [586, 322] width 1173 height 645
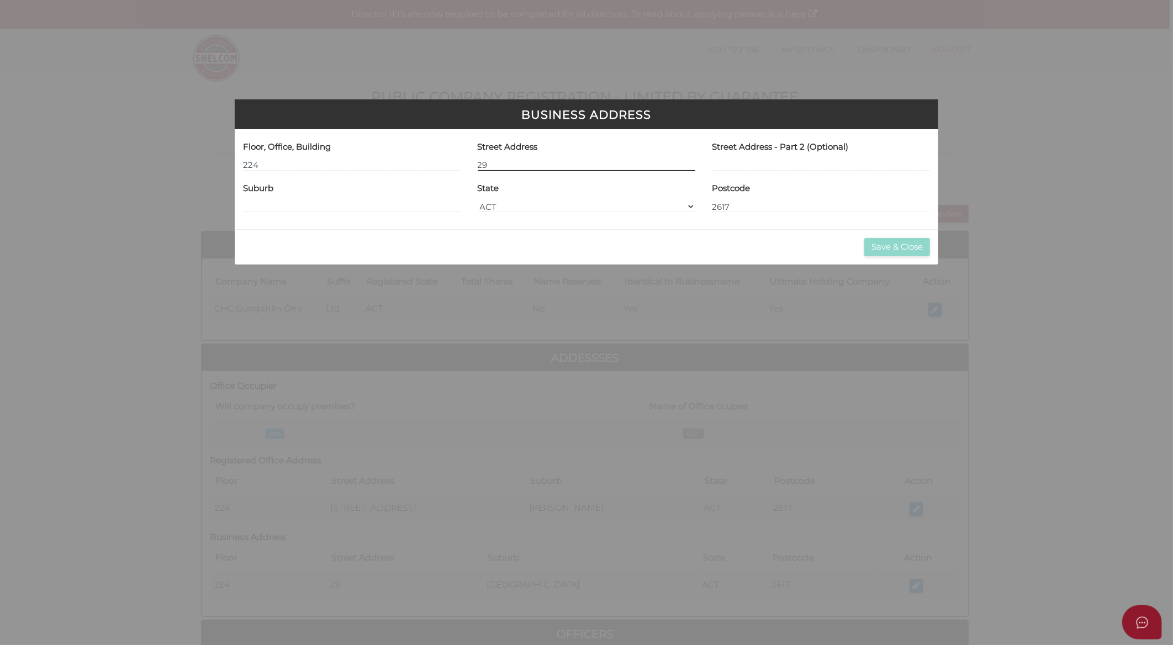
click at [500, 162] on input "29" at bounding box center [587, 165] width 218 height 12
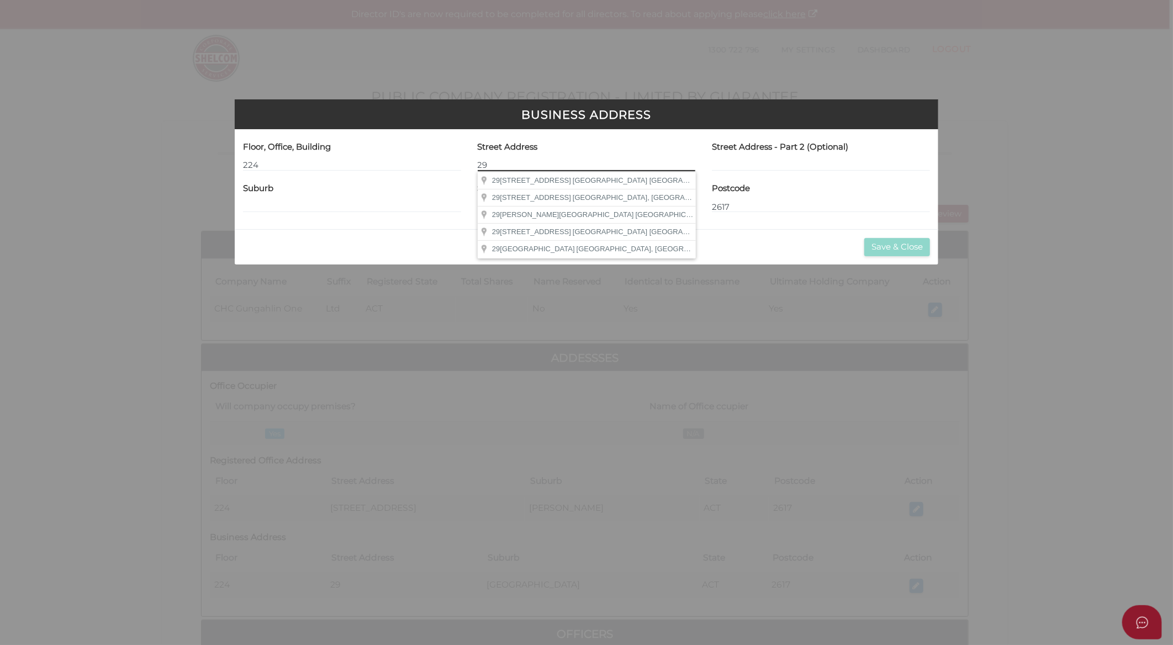
paste input "[GEOGRAPHIC_DATA]"
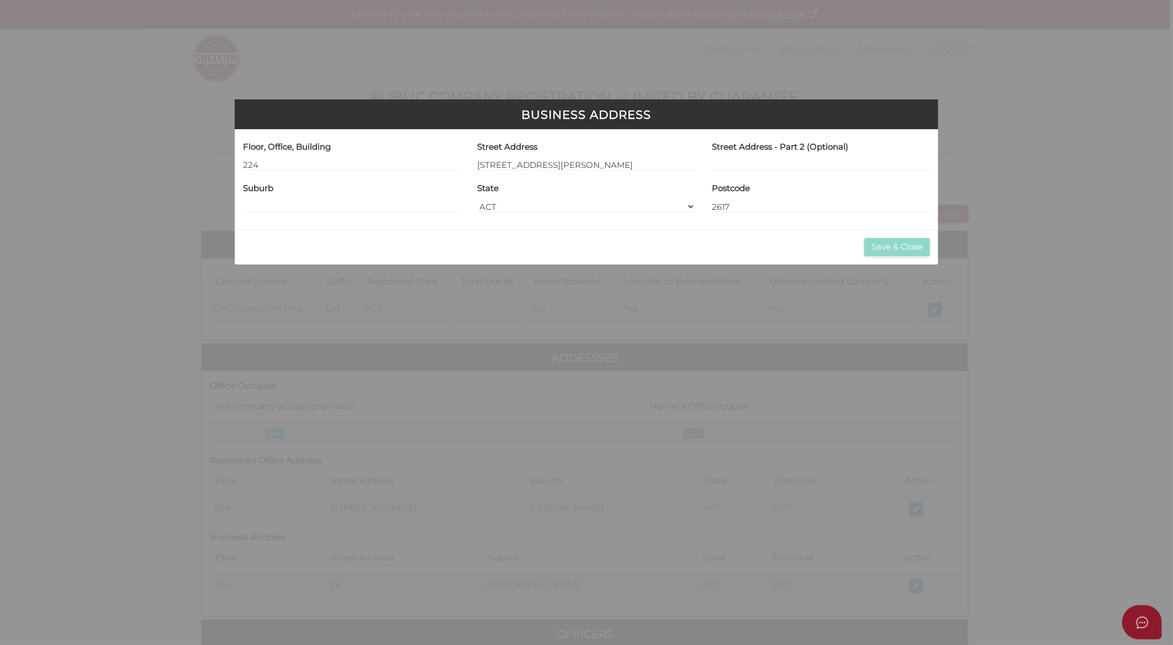
type input "29"
type input "[GEOGRAPHIC_DATA]"
click at [515, 164] on input "29" at bounding box center [587, 165] width 218 height 12
type input "29 Braybrooke Street"
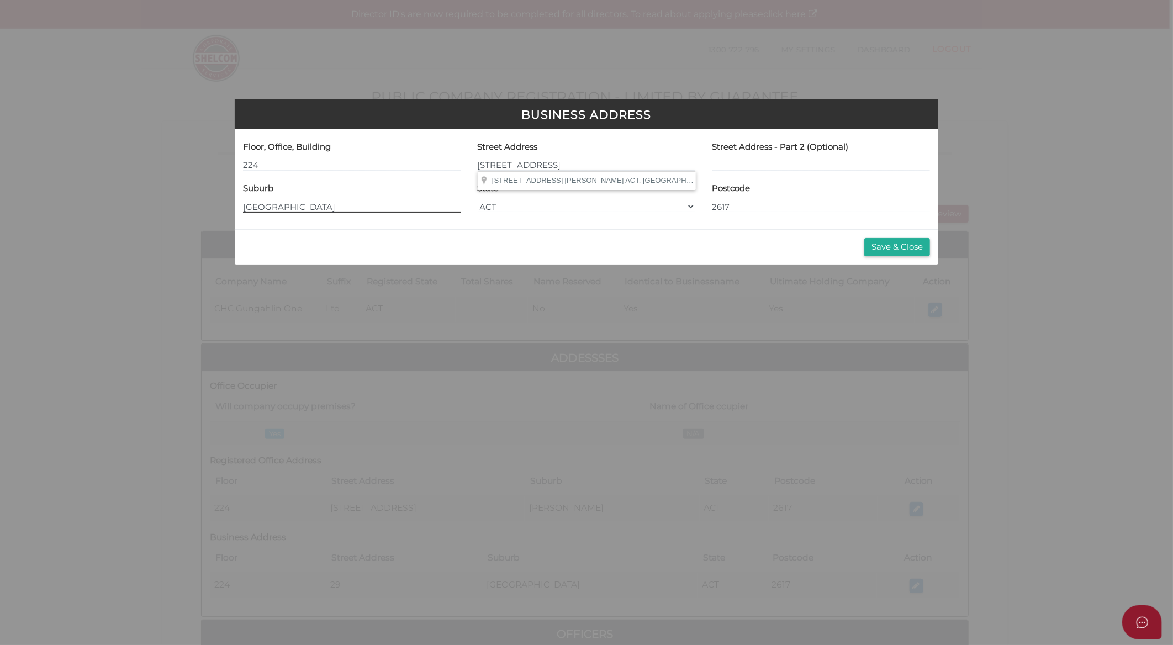
click at [295, 202] on input "Braybrooke Street" at bounding box center [352, 207] width 218 height 12
drag, startPoint x: 242, startPoint y: 208, endPoint x: 365, endPoint y: 215, distance: 123.4
click at [365, 215] on div "Suburb Braybrooke Street" at bounding box center [352, 201] width 235 height 42
type input "[PERSON_NAME]"
click at [873, 244] on button "Save & Close" at bounding box center [897, 247] width 66 height 18
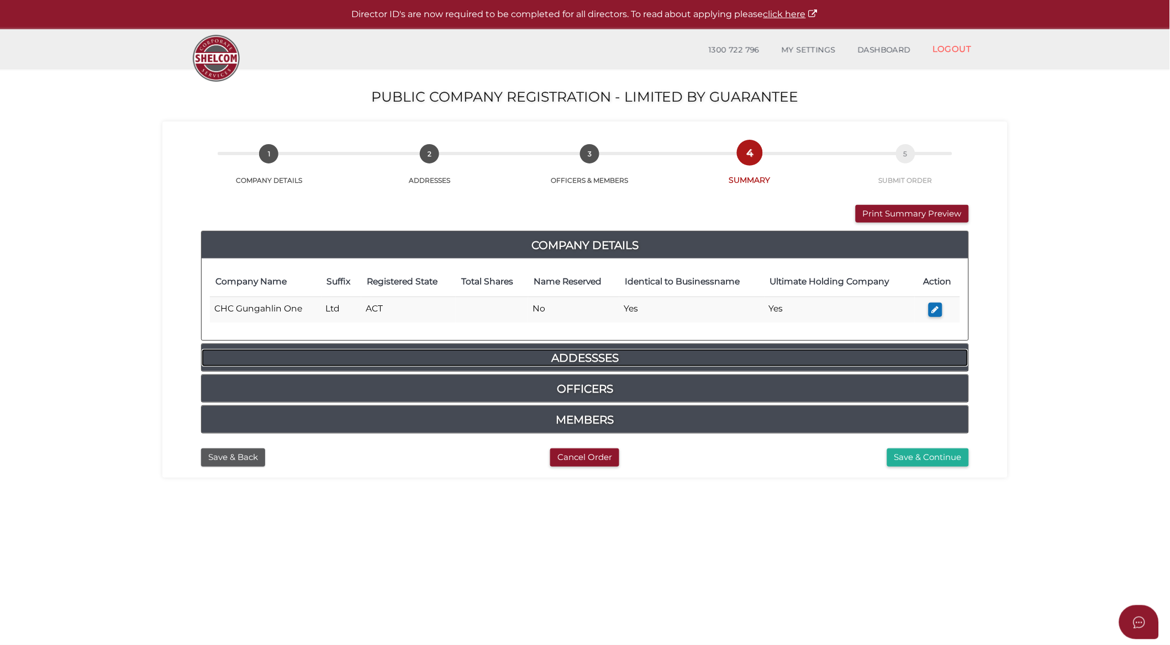
click at [589, 351] on h4 "Addessses" at bounding box center [585, 358] width 767 height 18
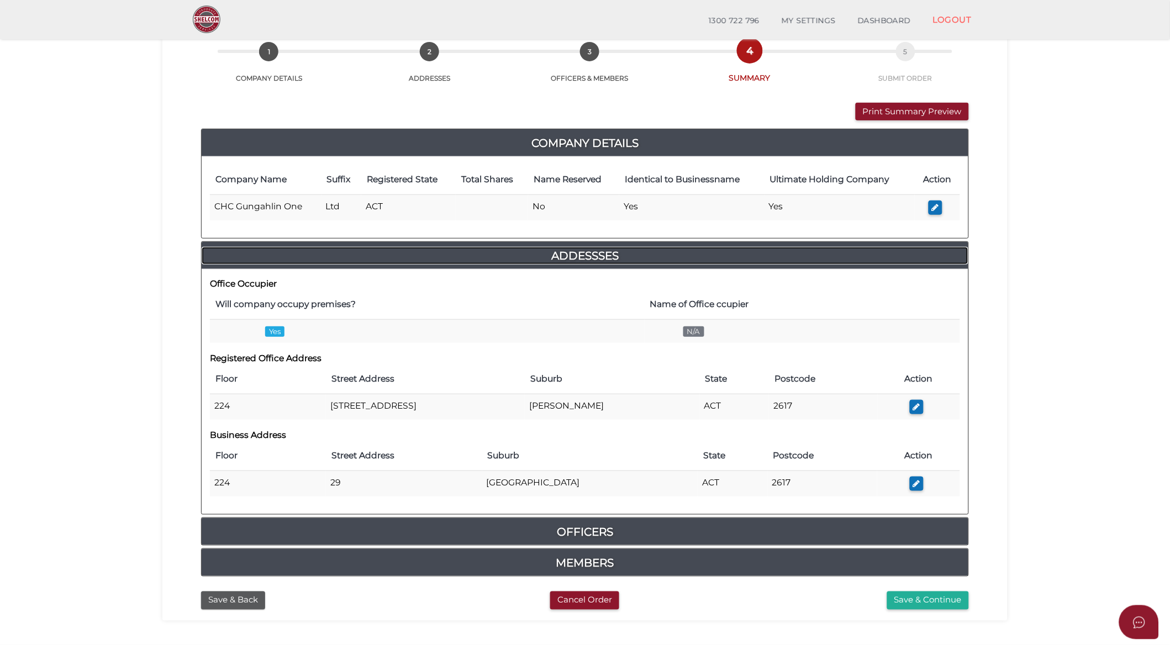
scroll to position [127, 0]
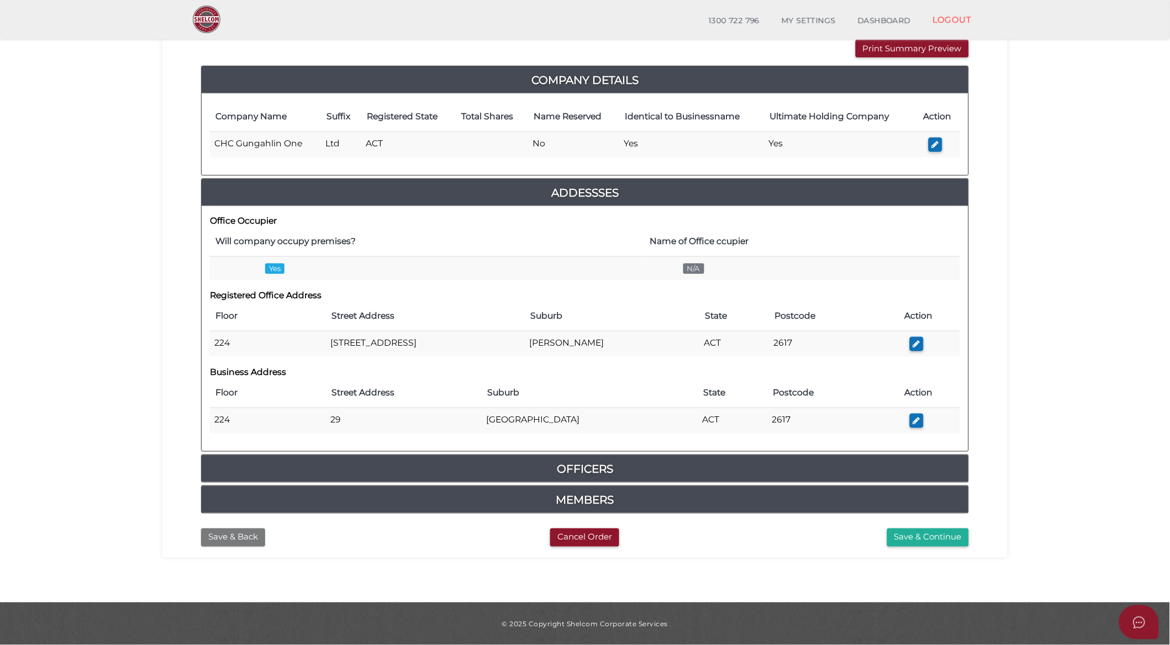
click at [244, 540] on button "Save & Back" at bounding box center [233, 538] width 64 height 18
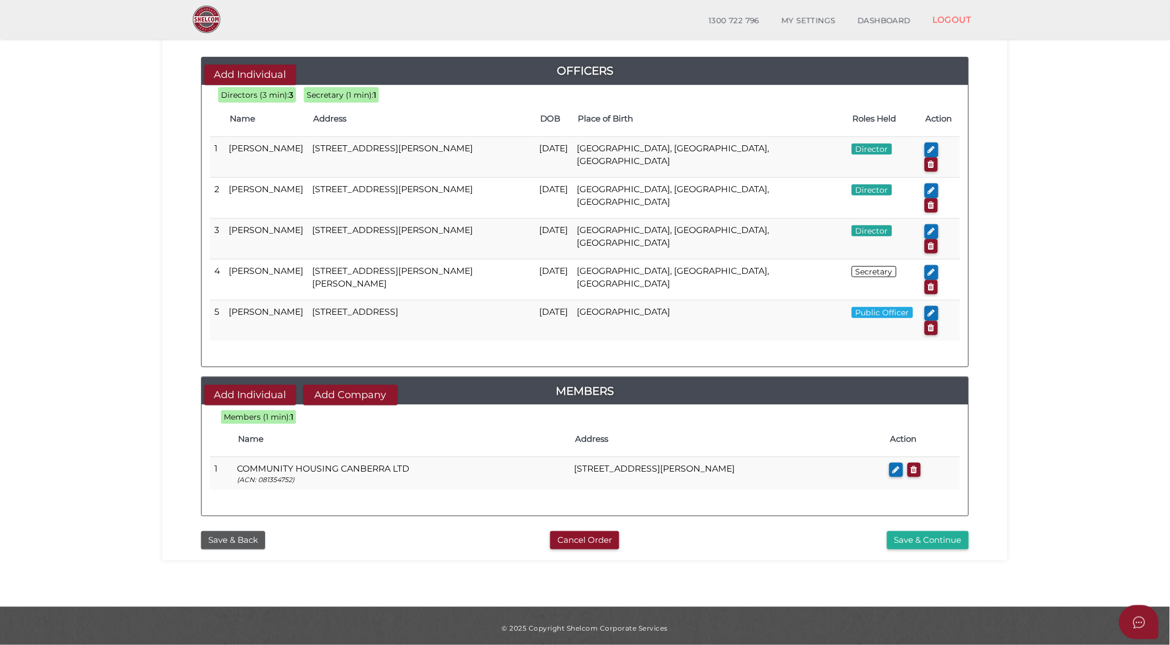
scroll to position [113, 0]
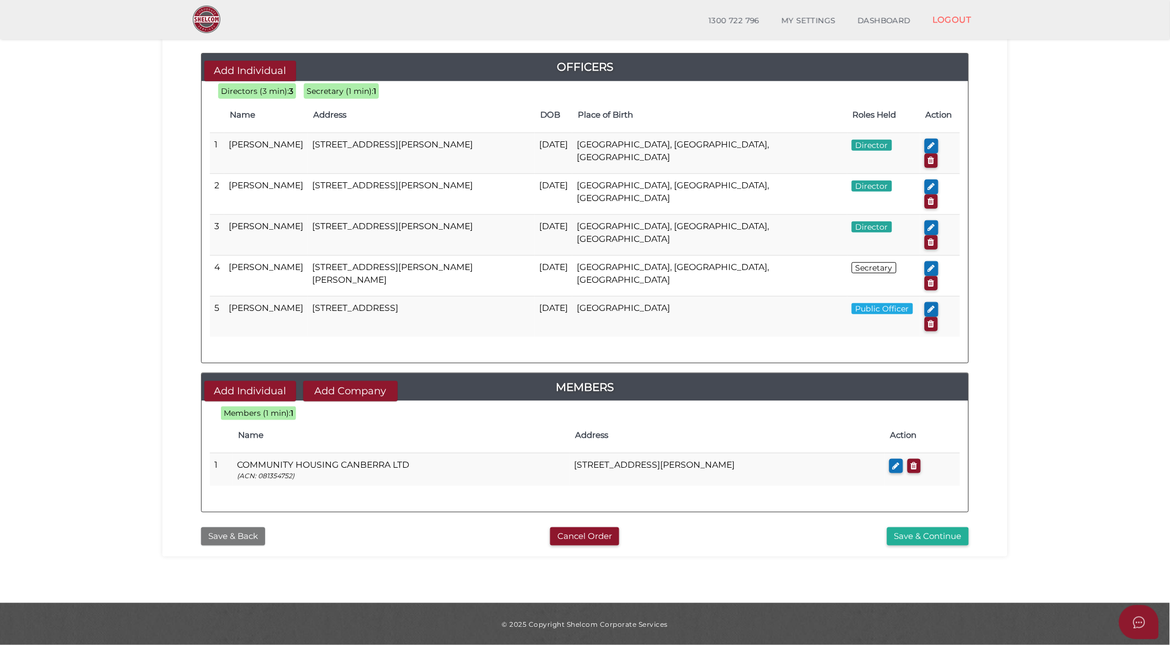
click at [225, 528] on button "Save & Back" at bounding box center [233, 537] width 64 height 18
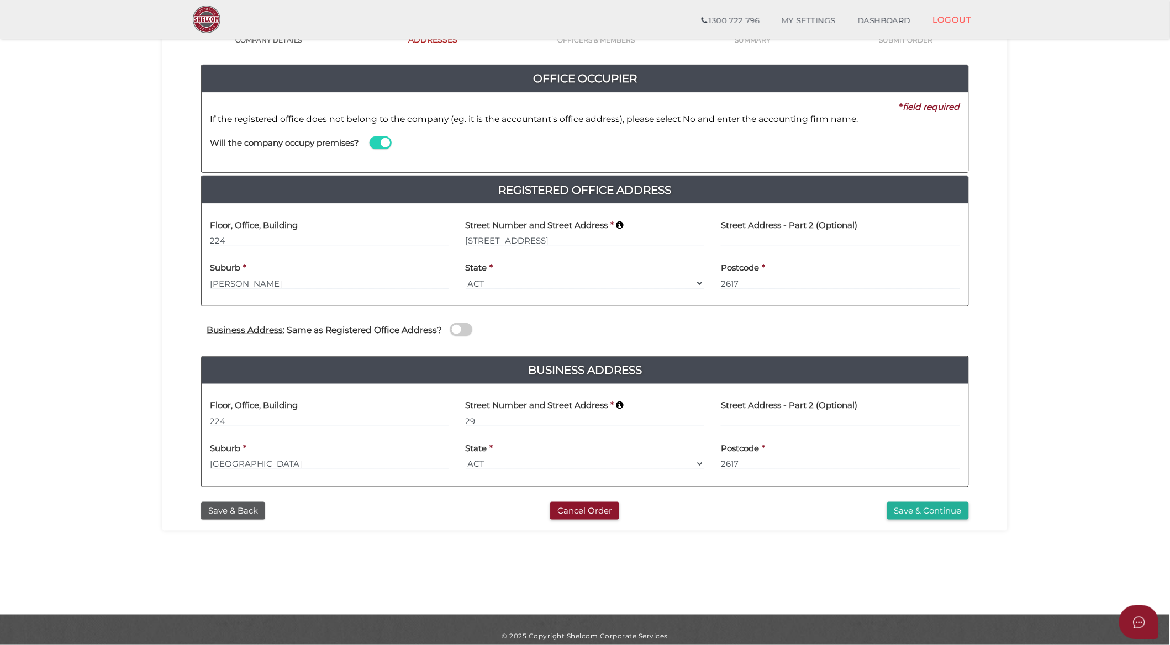
scroll to position [113, 0]
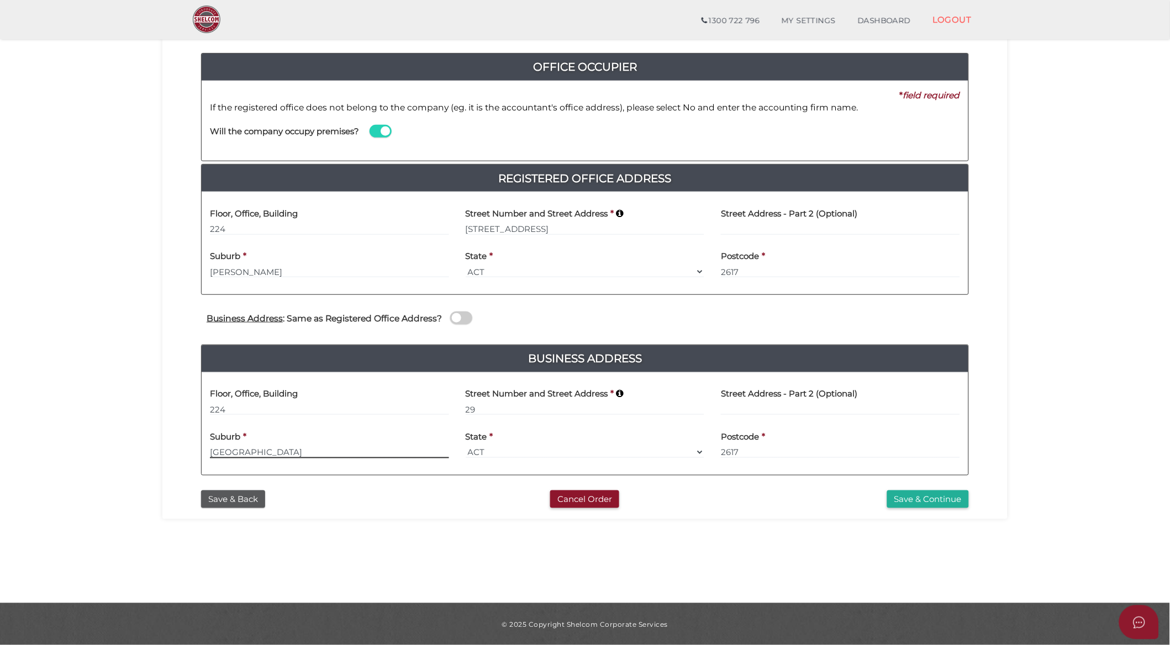
drag, startPoint x: 210, startPoint y: 452, endPoint x: 305, endPoint y: 453, distance: 95.0
click at [305, 453] on input "[GEOGRAPHIC_DATA]" at bounding box center [329, 452] width 239 height 12
click at [521, 404] on input "29" at bounding box center [585, 409] width 239 height 12
paste input "[GEOGRAPHIC_DATA]"
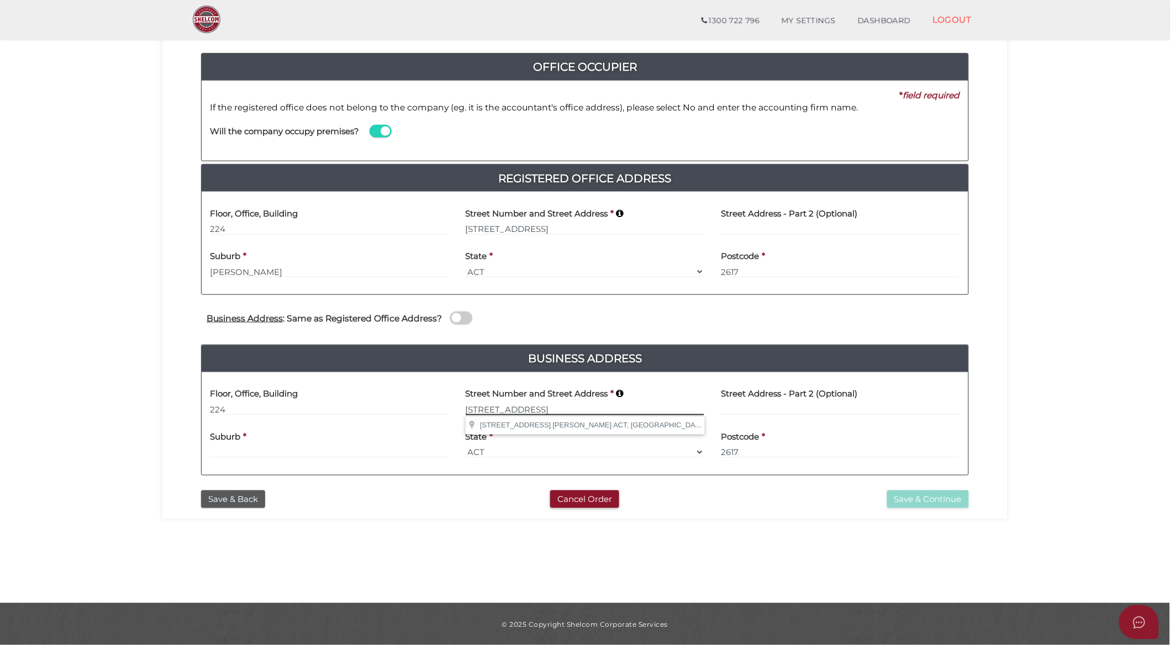
type input "[STREET_ADDRESS]"
drag, startPoint x: 362, startPoint y: 442, endPoint x: 361, endPoint y: 449, distance: 6.2
click at [362, 443] on div "Suburb *" at bounding box center [329, 441] width 239 height 35
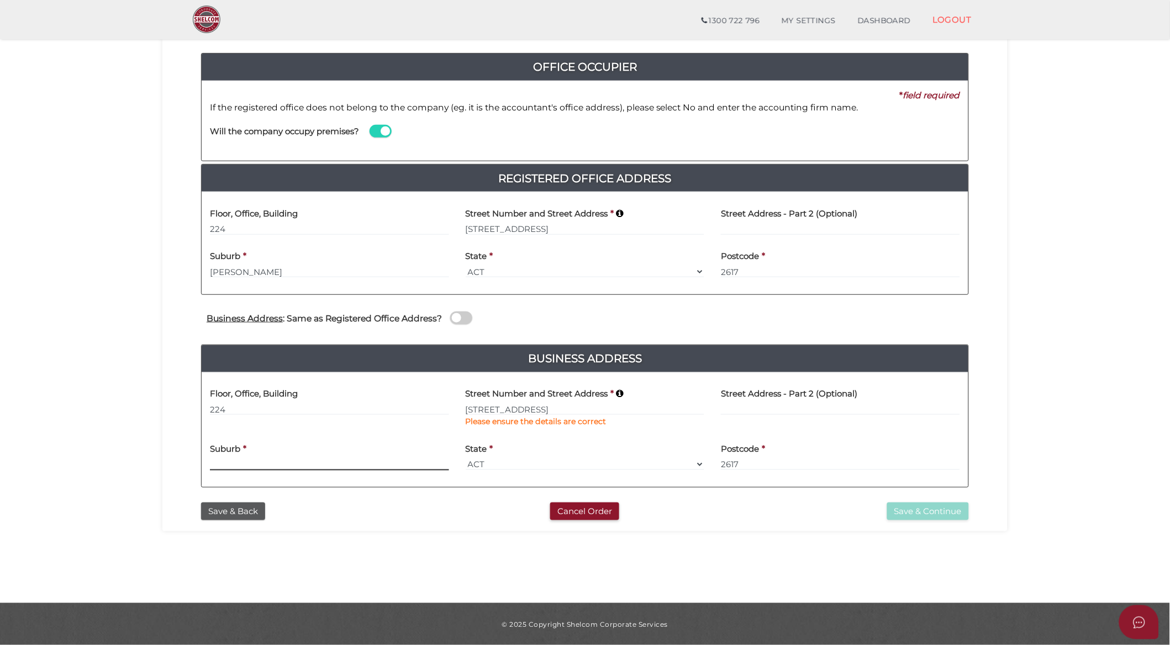
click at [360, 466] on input at bounding box center [329, 464] width 239 height 12
type input "[PERSON_NAME]"
click at [956, 513] on button "Save & Continue" at bounding box center [928, 512] width 82 height 18
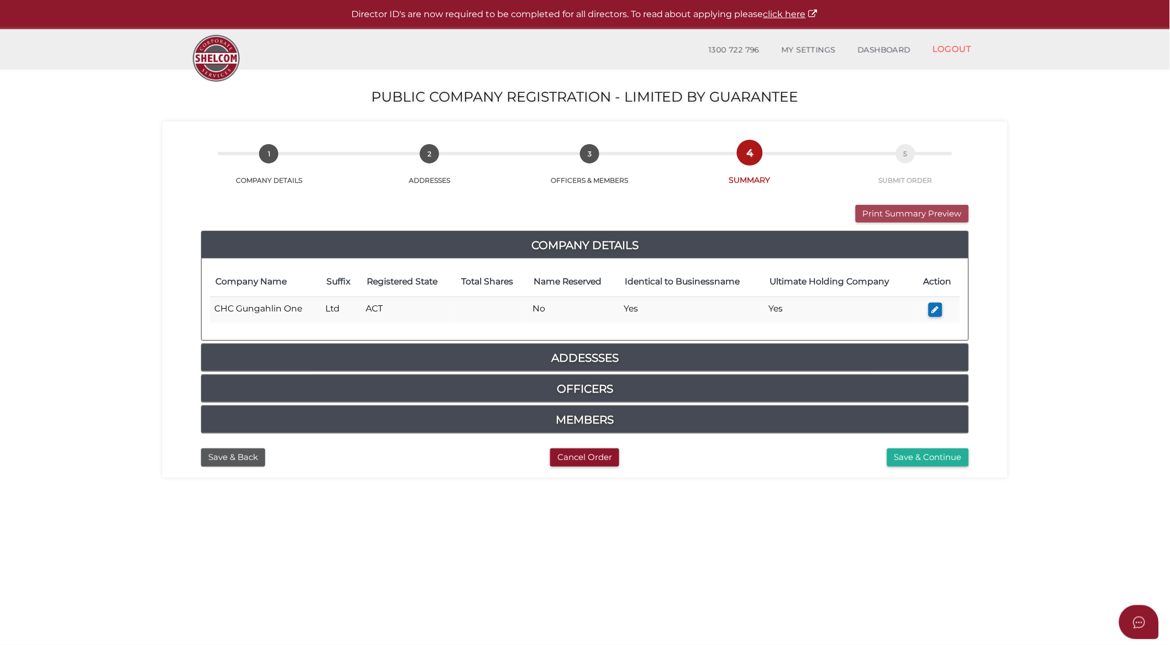
click at [920, 214] on button "Print Summary Preview" at bounding box center [912, 214] width 113 height 18
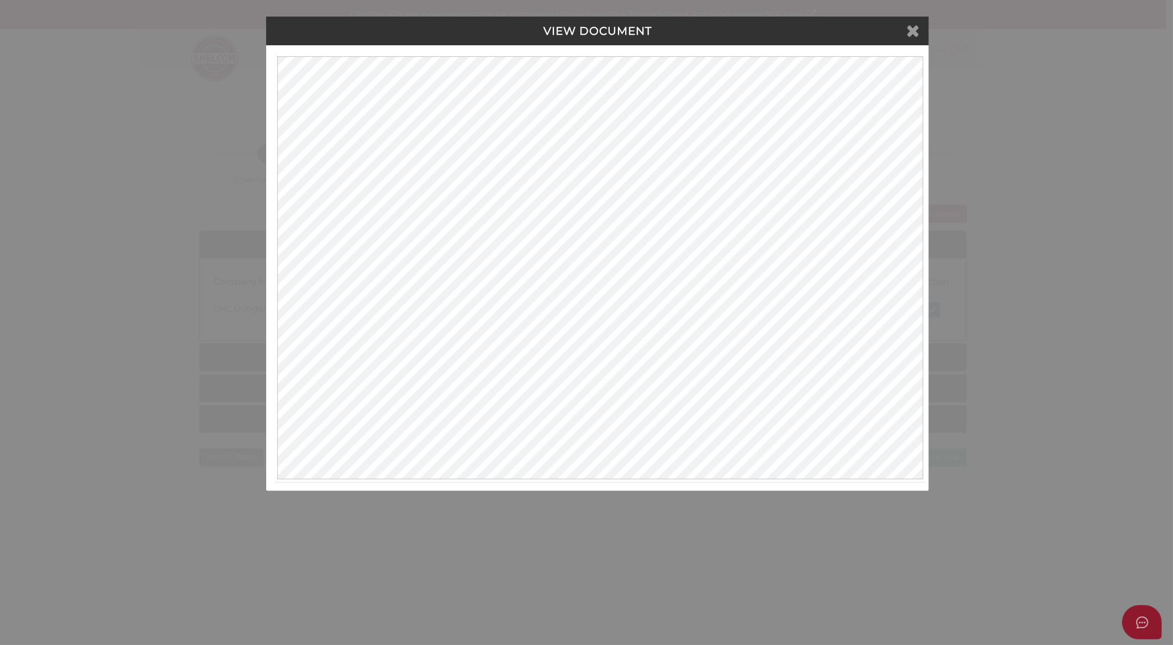
click at [910, 29] on icon at bounding box center [912, 30] width 13 height 17
